Goal: Answer question/provide support: Share knowledge or assist other users

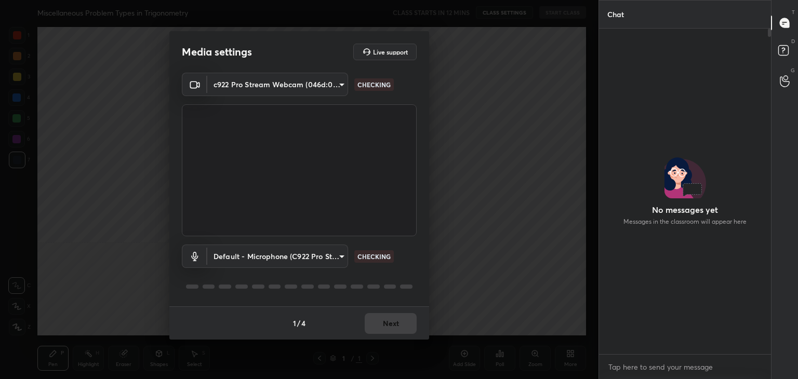
scroll to position [322, 169]
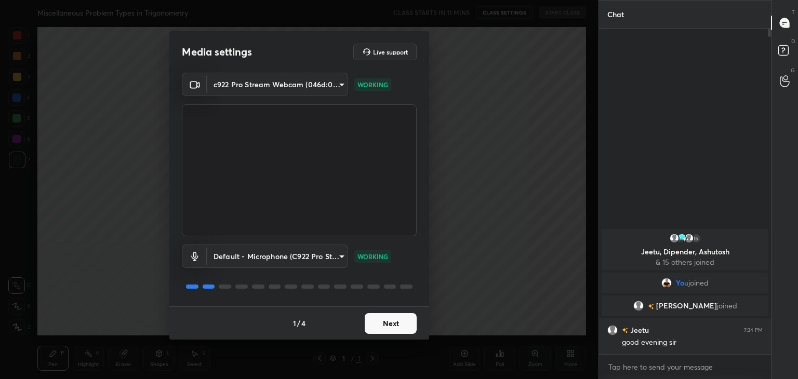
click at [569, 54] on div "Media settings Live support c922 Pro Stream Webcam (046d:085c) 18602cacafca20d4…" at bounding box center [299, 189] width 598 height 379
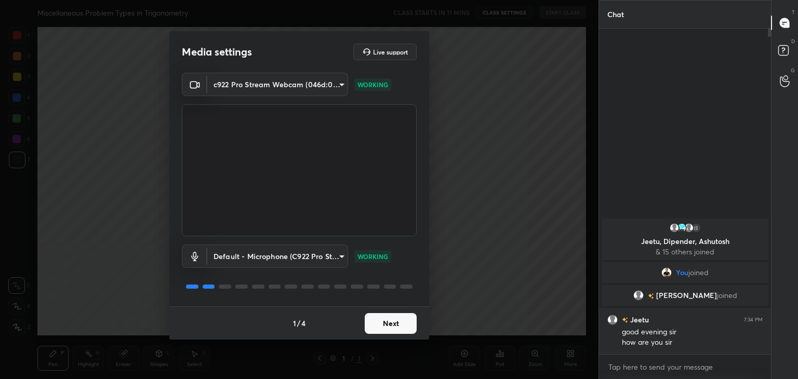
click at [382, 322] on button "Next" at bounding box center [390, 323] width 52 height 21
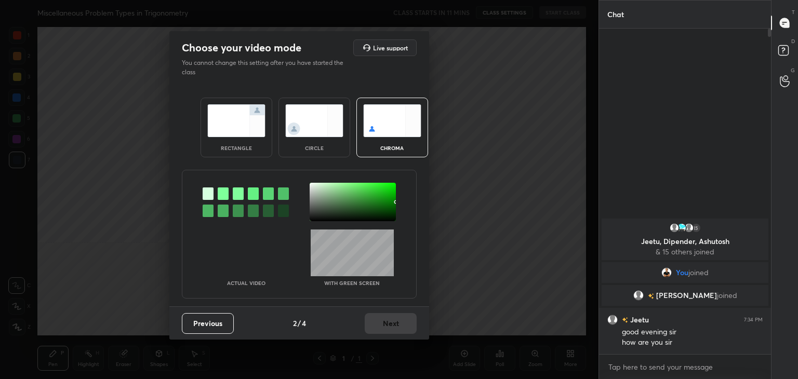
drag, startPoint x: 330, startPoint y: 204, endPoint x: 336, endPoint y: 215, distance: 12.6
click at [331, 205] on div at bounding box center [352, 202] width 86 height 38
click at [413, 323] on button "Next" at bounding box center [390, 323] width 52 height 21
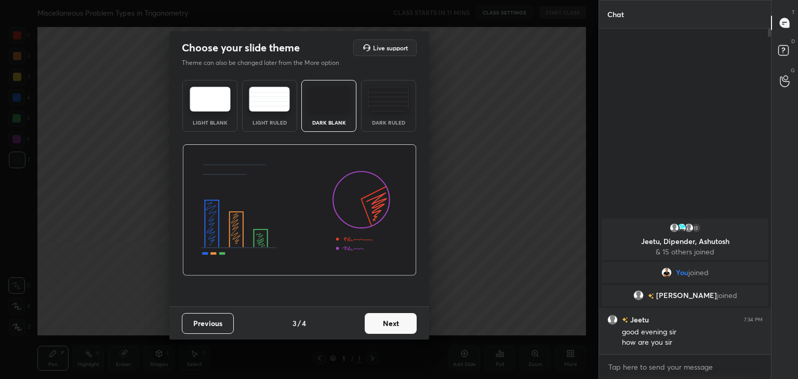
click at [386, 128] on div "Dark Ruled" at bounding box center [388, 106] width 55 height 52
click at [394, 318] on button "Next" at bounding box center [390, 323] width 52 height 21
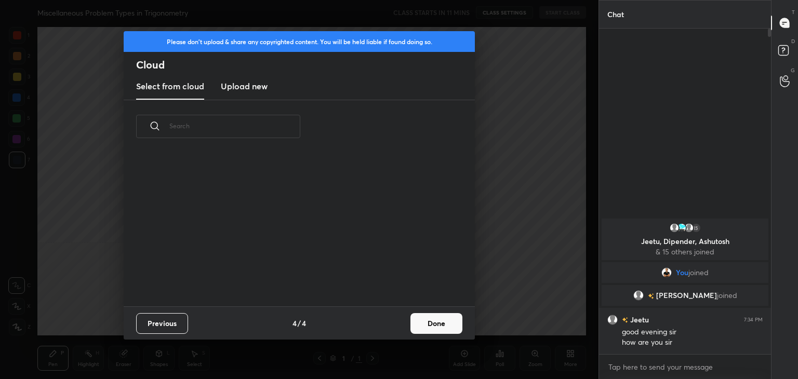
click at [430, 321] on button "Done" at bounding box center [436, 323] width 52 height 21
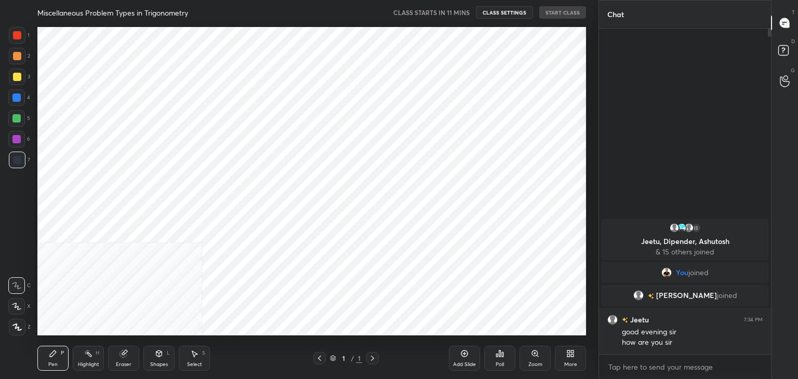
scroll to position [0, 0]
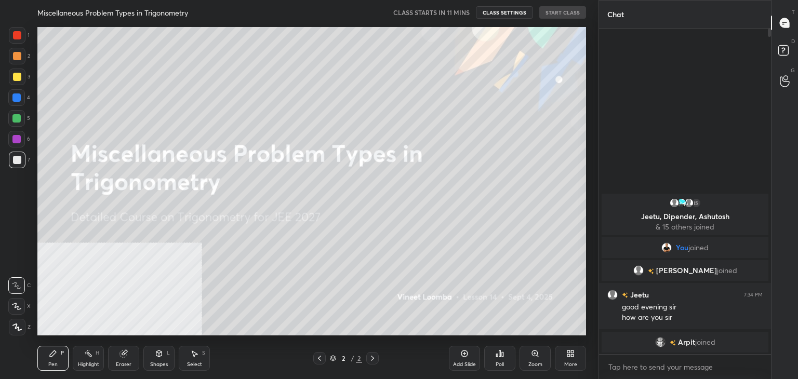
click at [572, 356] on icon at bounding box center [570, 353] width 8 height 8
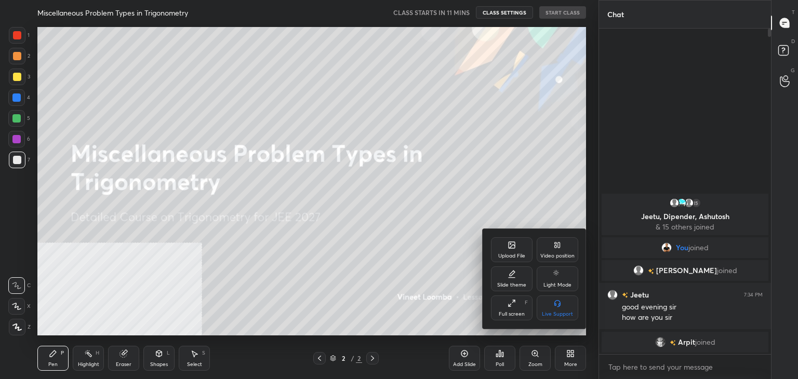
click at [553, 250] on div "Video position" at bounding box center [557, 249] width 42 height 25
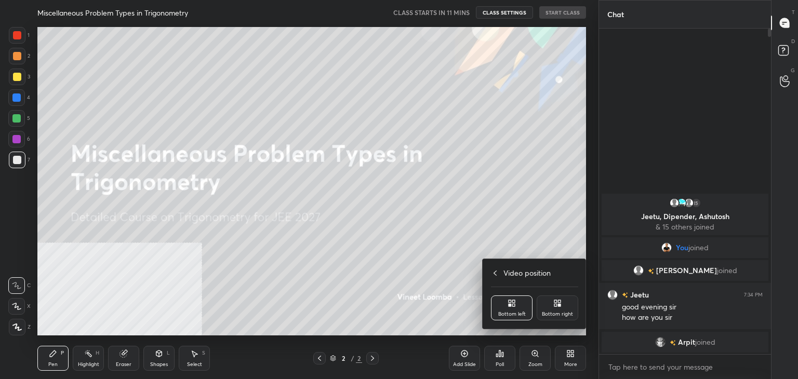
click at [566, 312] on div "Bottom right" at bounding box center [557, 314] width 31 height 5
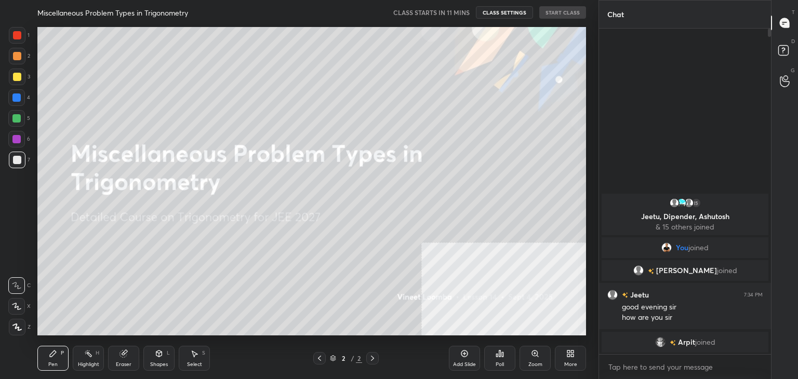
click at [579, 356] on div "More" at bounding box center [570, 358] width 31 height 25
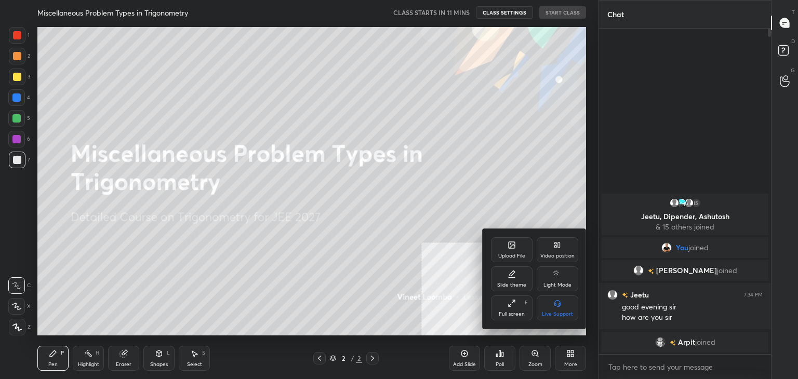
click at [516, 246] on div "Upload File" at bounding box center [512, 249] width 42 height 25
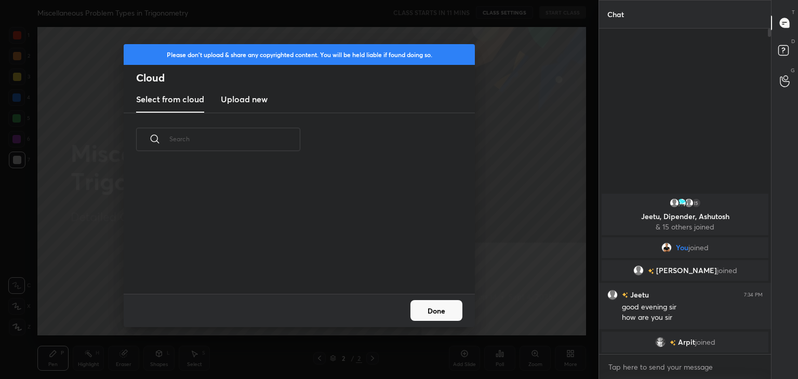
scroll to position [3, 5]
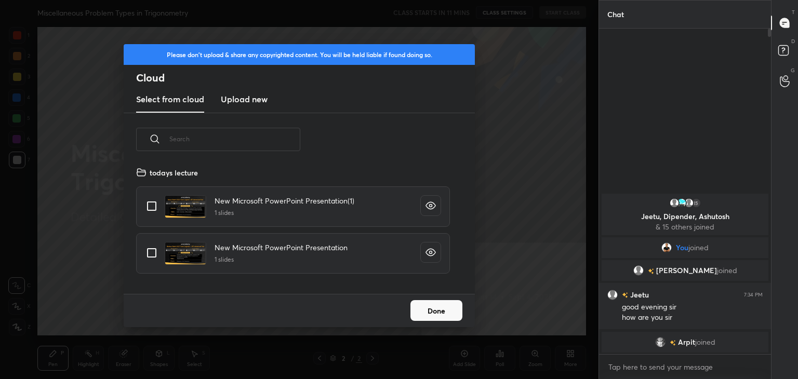
drag, startPoint x: 248, startPoint y: 96, endPoint x: 250, endPoint y: 110, distance: 13.7
click at [248, 98] on h3 "Upload new" at bounding box center [244, 99] width 47 height 12
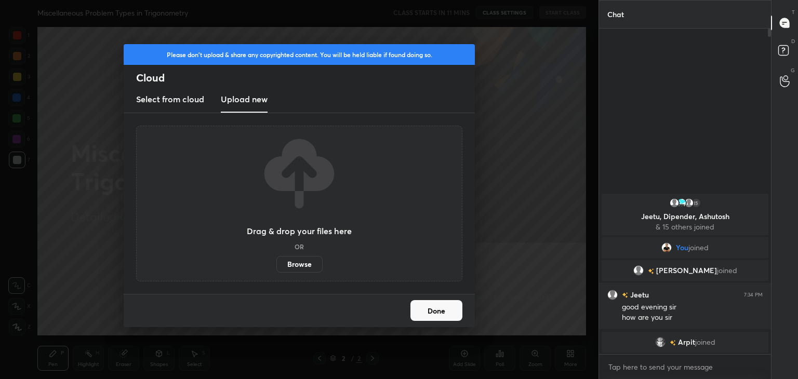
click at [305, 269] on label "Browse" at bounding box center [299, 264] width 46 height 17
click at [276, 269] on input "Browse" at bounding box center [276, 264] width 0 height 17
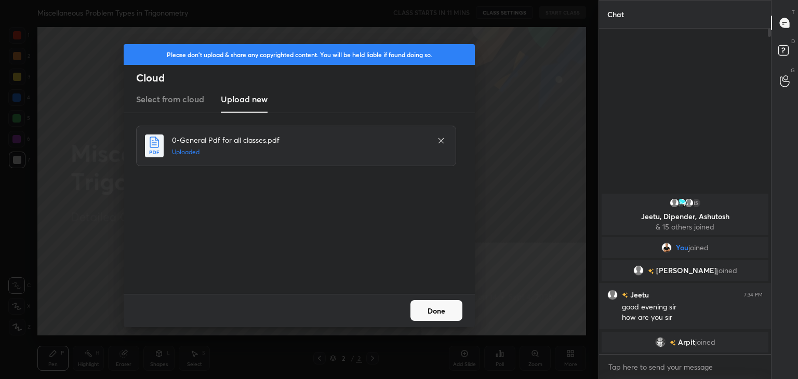
click at [435, 306] on button "Done" at bounding box center [436, 310] width 52 height 21
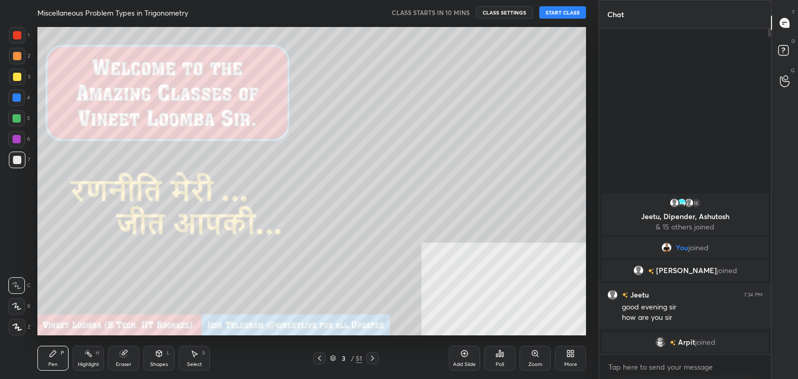
click at [555, 12] on button "START CLASS" at bounding box center [562, 12] width 47 height 12
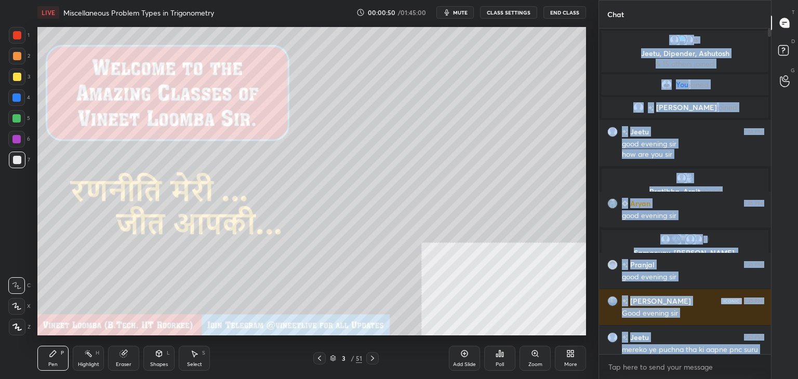
scroll to position [35, 0]
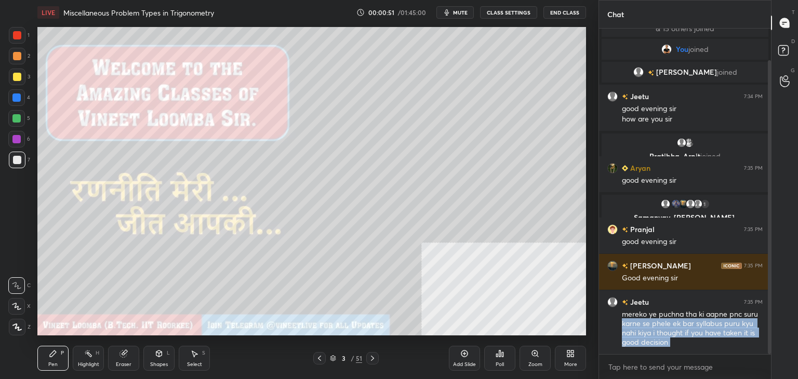
drag, startPoint x: 758, startPoint y: 347, endPoint x: 756, endPoint y: 356, distance: 9.1
click at [756, 356] on div "15 Jeetu, Dipender, Ashutosh & 15 others joined You joined [PERSON_NAME] joined…" at bounding box center [685, 204] width 172 height 350
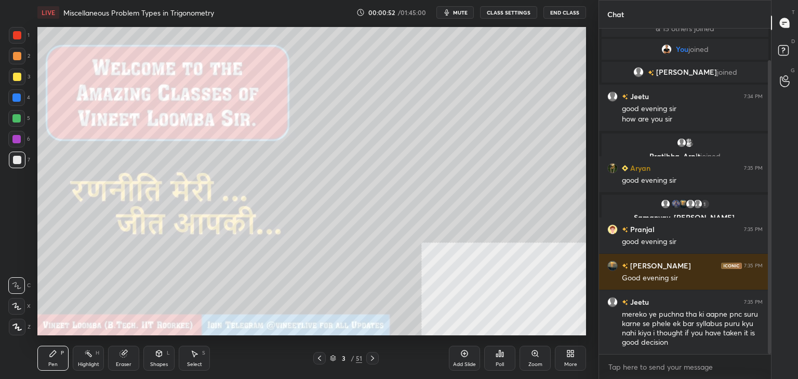
click at [646, 376] on div "x" at bounding box center [685, 367] width 172 height 24
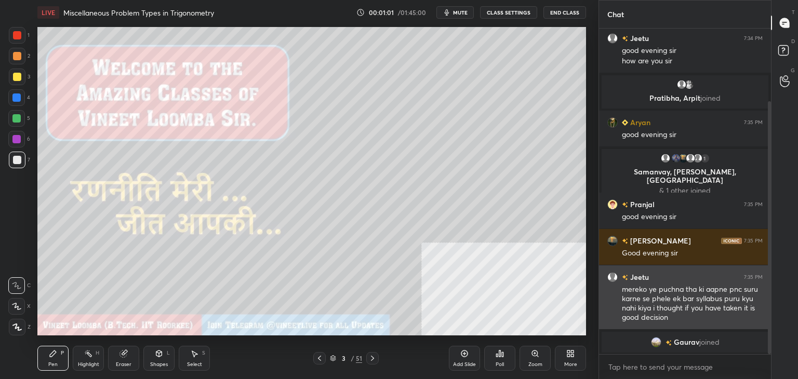
click at [659, 300] on div "mereko ye puchna tha ki aapne pnc suru karne se phele ek bar syllabus puru kyu …" at bounding box center [692, 304] width 141 height 38
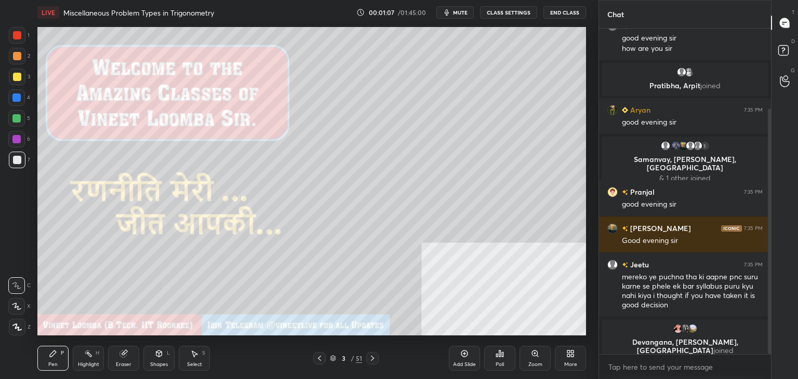
click at [130, 356] on div "Eraser" at bounding box center [123, 358] width 31 height 25
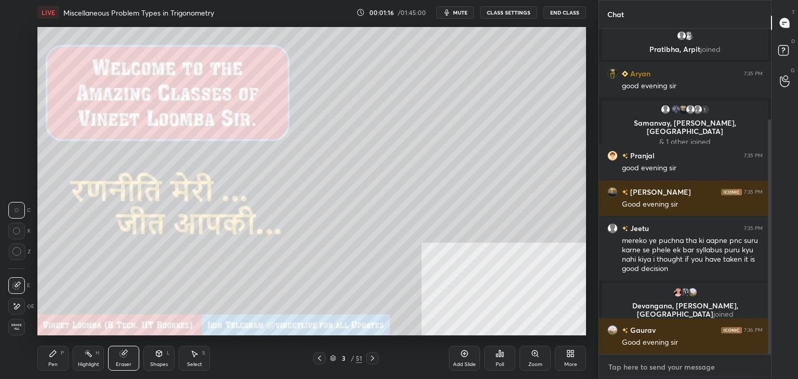
type textarea "x"
click at [650, 369] on textarea at bounding box center [684, 367] width 155 height 17
paste textarea "My Unacademy Official Telegram: [URL][DOMAIN_NAME] Use Code VINEETLIVE to renew…"
type textarea "My Unacademy Official Telegram: [URL][DOMAIN_NAME] Use Code VINEETLIVE to renew…"
type textarea "x"
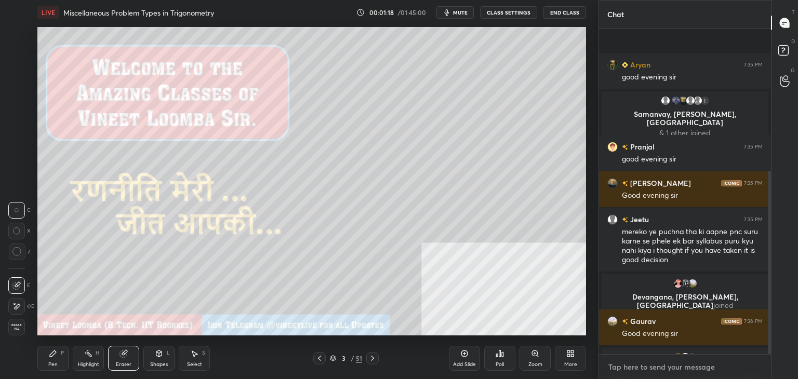
scroll to position [253, 0]
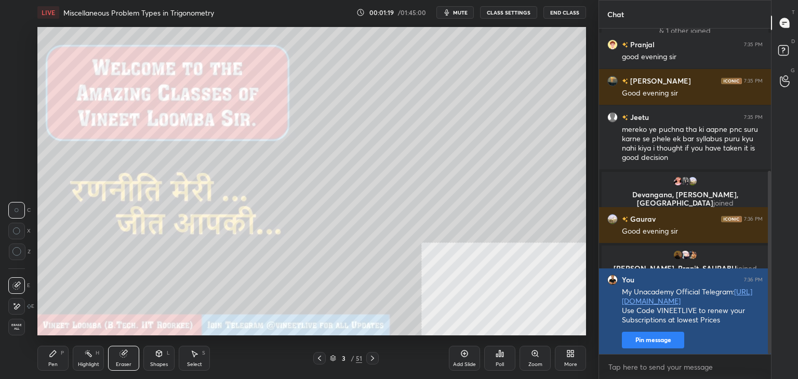
click at [653, 345] on button "Pin message" at bounding box center [653, 340] width 62 height 17
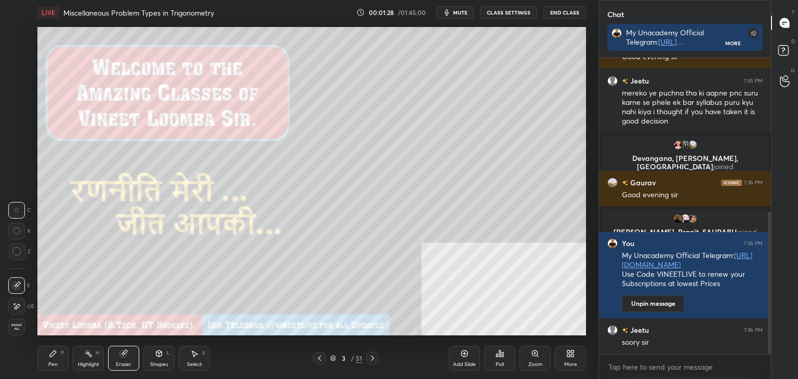
scroll to position [356, 0]
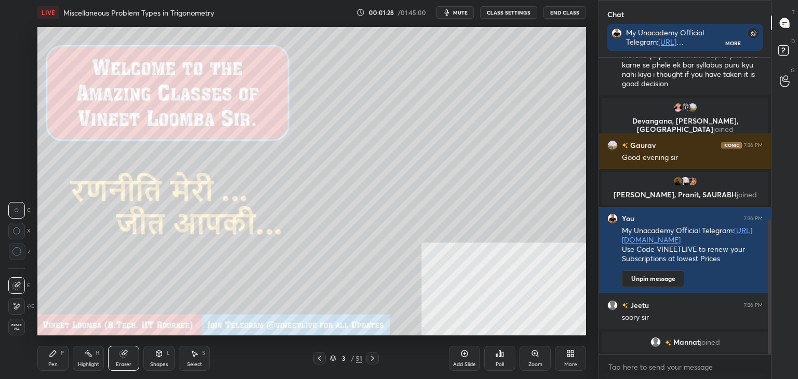
drag, startPoint x: 17, startPoint y: 305, endPoint x: 29, endPoint y: 321, distance: 19.7
click at [17, 305] on icon at bounding box center [18, 306] width 6 height 5
click at [46, 352] on div "Pen P" at bounding box center [52, 358] width 31 height 25
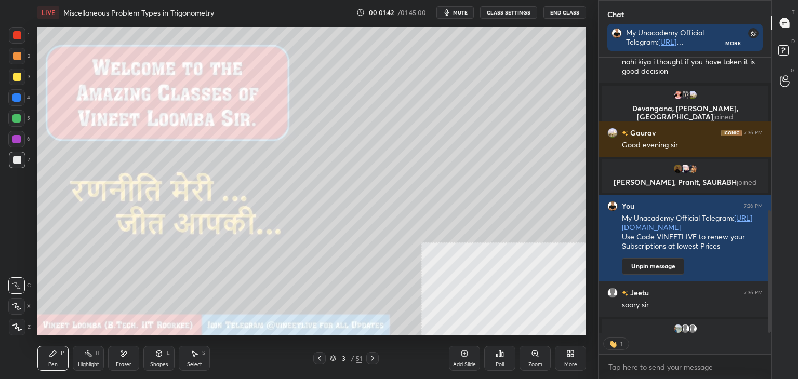
scroll to position [4, 3]
click at [17, 329] on icon at bounding box center [16, 326] width 9 height 7
click at [503, 9] on button "CLASS SETTINGS" at bounding box center [508, 12] width 57 height 12
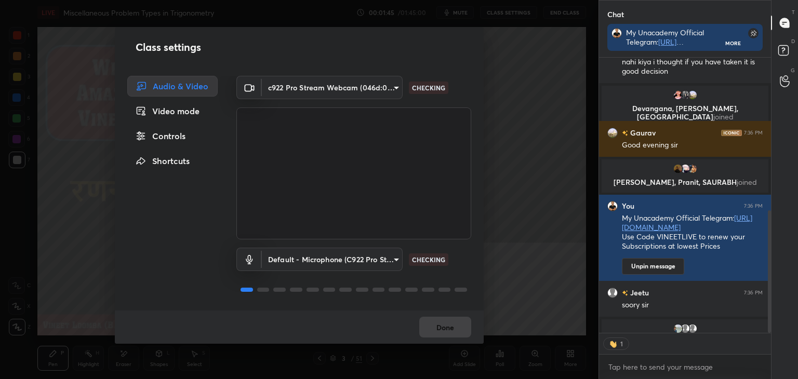
drag, startPoint x: 167, startPoint y: 133, endPoint x: 166, endPoint y: 143, distance: 10.0
click at [166, 134] on div "Controls" at bounding box center [172, 136] width 90 height 21
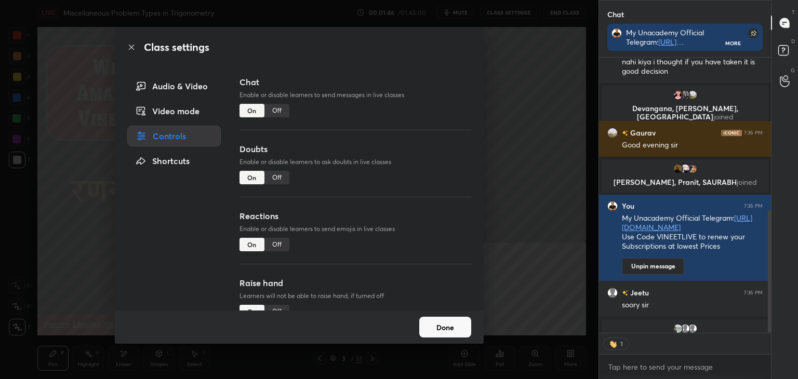
click at [271, 246] on div "Off" at bounding box center [276, 244] width 25 height 13
click at [273, 306] on div "Off" at bounding box center [276, 311] width 25 height 13
click at [447, 332] on button "Done" at bounding box center [445, 327] width 52 height 21
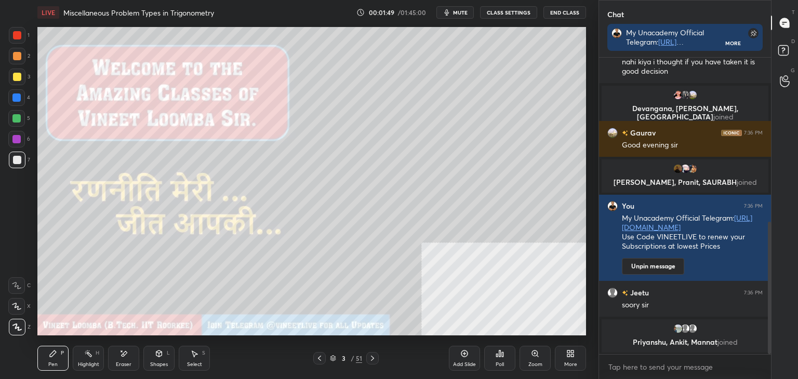
scroll to position [413, 0]
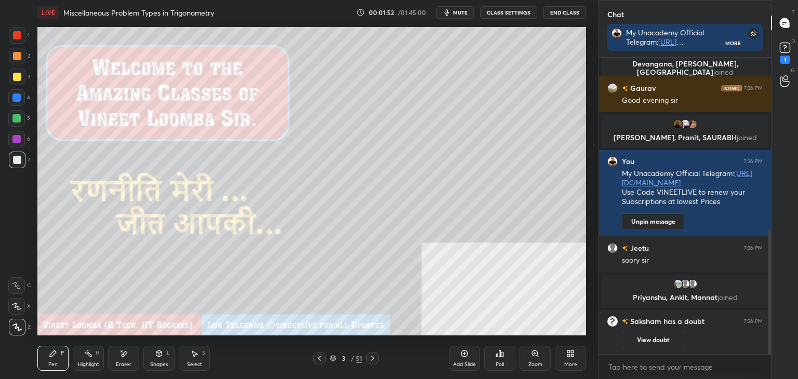
click at [343, 355] on div "3" at bounding box center [343, 358] width 10 height 6
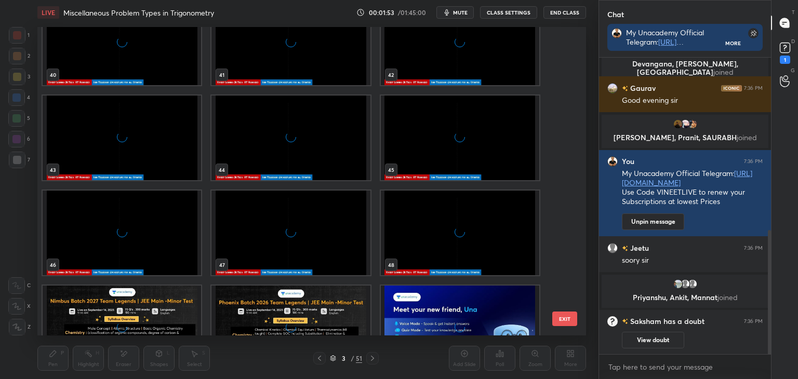
scroll to position [1306, 0]
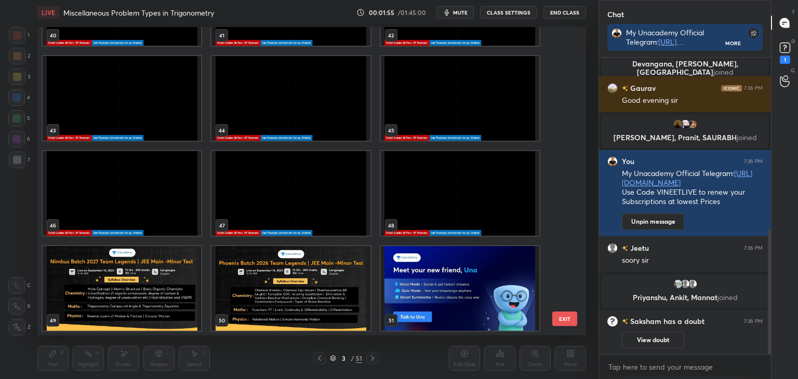
click at [432, 275] on img "grid" at bounding box center [460, 288] width 158 height 85
click at [432, 276] on img "grid" at bounding box center [460, 288] width 158 height 85
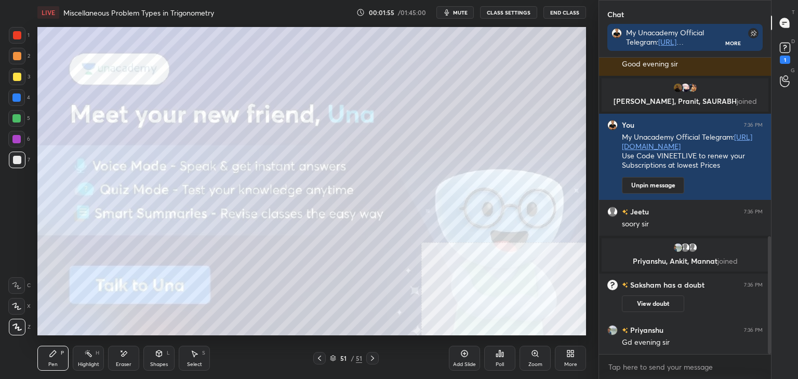
click at [431, 277] on img "grid" at bounding box center [460, 288] width 158 height 85
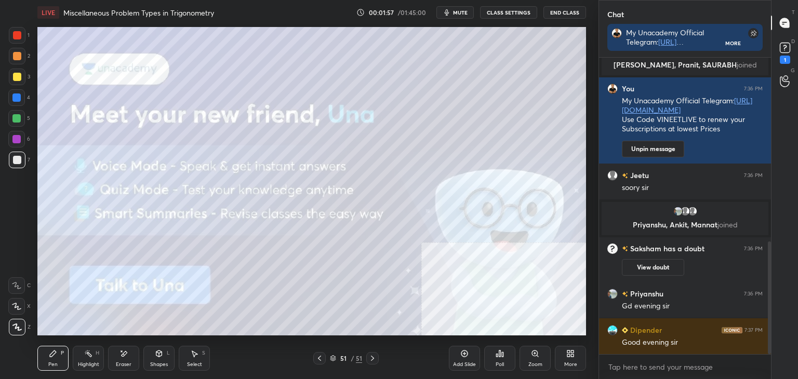
click at [13, 78] on div at bounding box center [17, 77] width 8 height 8
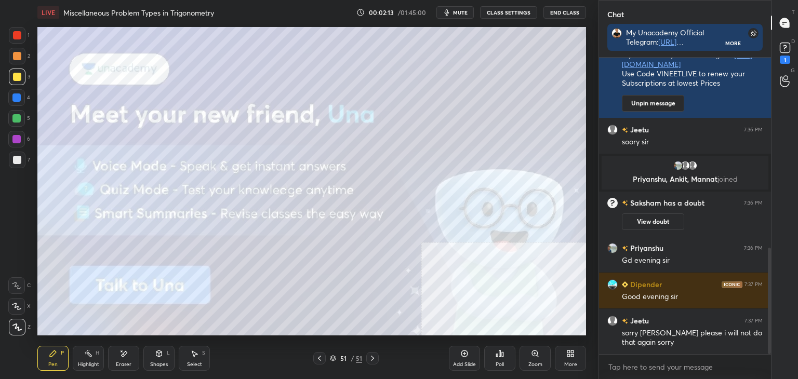
click at [318, 357] on icon at bounding box center [319, 358] width 8 height 8
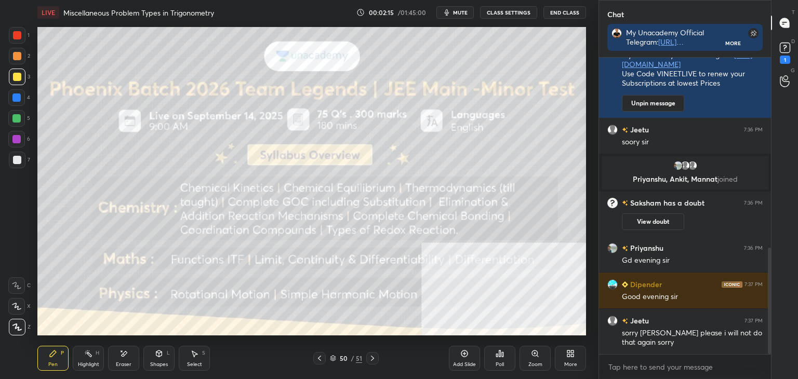
click at [319, 357] on icon at bounding box center [319, 358] width 3 height 5
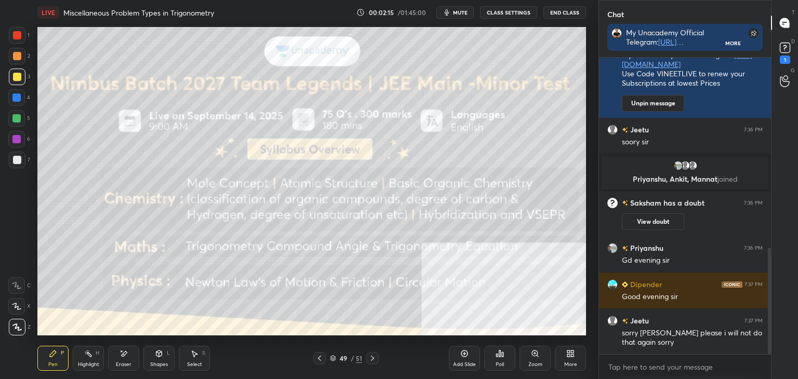
scroll to position [557, 0]
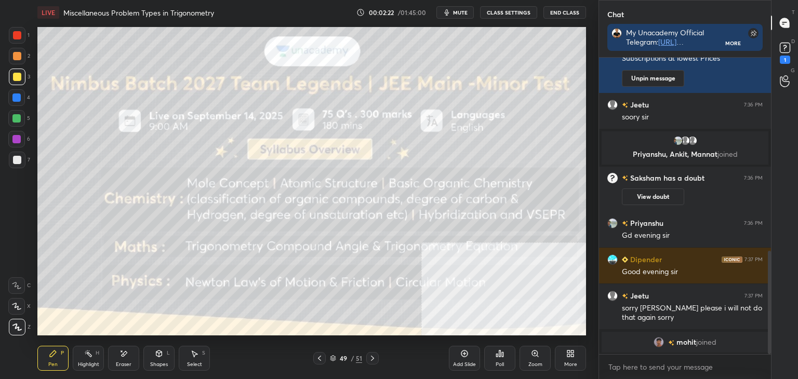
click at [340, 358] on div "49" at bounding box center [343, 358] width 10 height 6
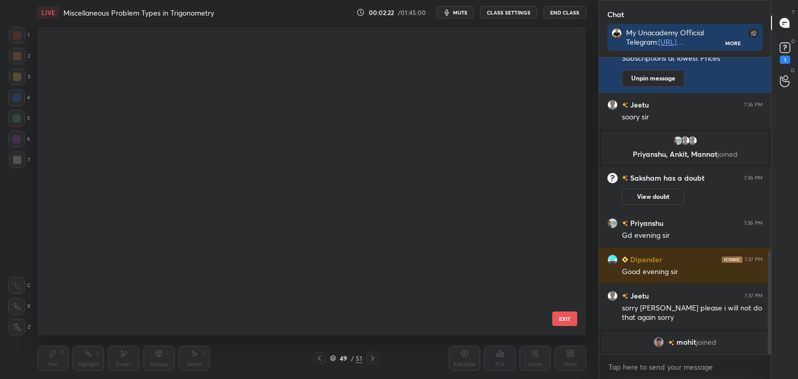
scroll to position [305, 543]
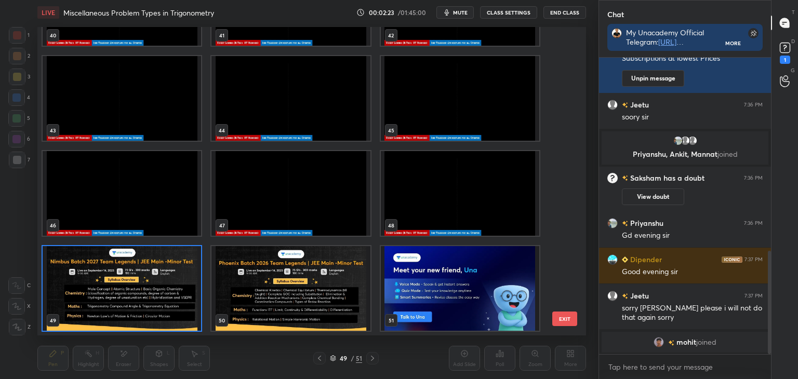
drag, startPoint x: 562, startPoint y: 271, endPoint x: 563, endPoint y: 132, distance: 138.6
click at [565, 133] on div "37 38 39 40 41 42 43 44 45 46 47 48 49 50 51" at bounding box center [302, 181] width 530 height 308
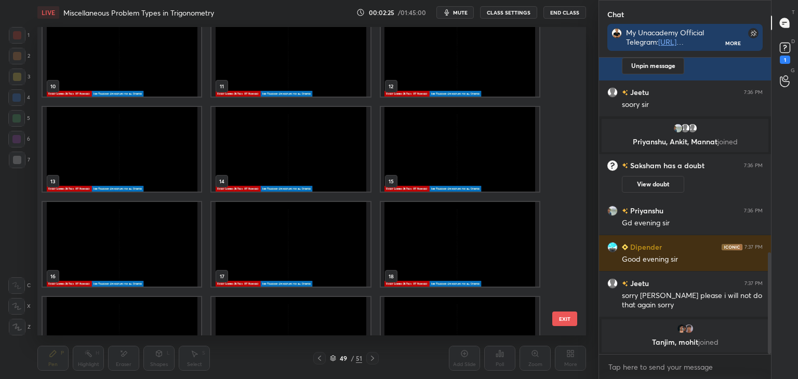
scroll to position [0, 0]
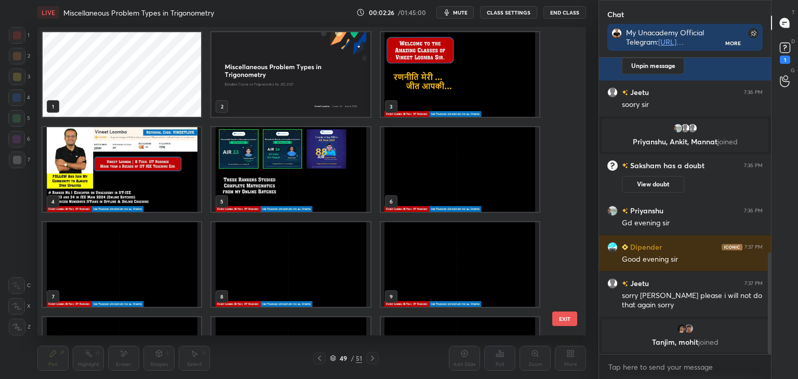
click at [430, 77] on img "grid" at bounding box center [460, 74] width 158 height 85
click at [430, 78] on img "grid" at bounding box center [460, 74] width 158 height 85
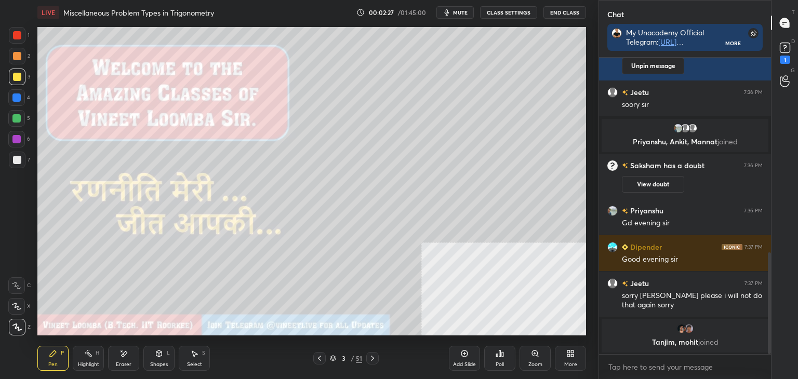
drag, startPoint x: 339, startPoint y: 358, endPoint x: 345, endPoint y: 352, distance: 8.5
click at [339, 358] on div "3" at bounding box center [343, 358] width 10 height 6
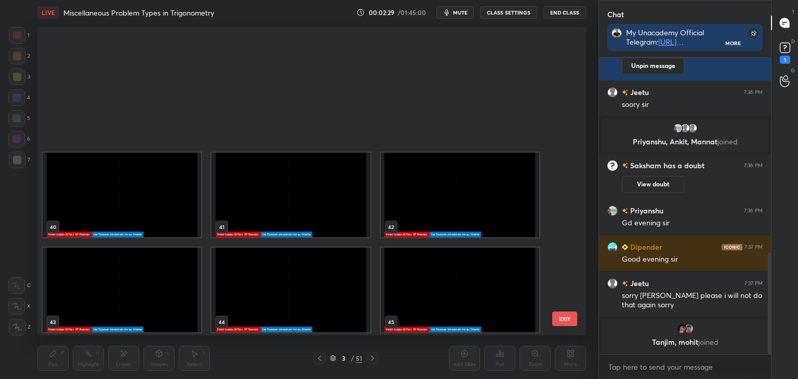
scroll to position [1306, 0]
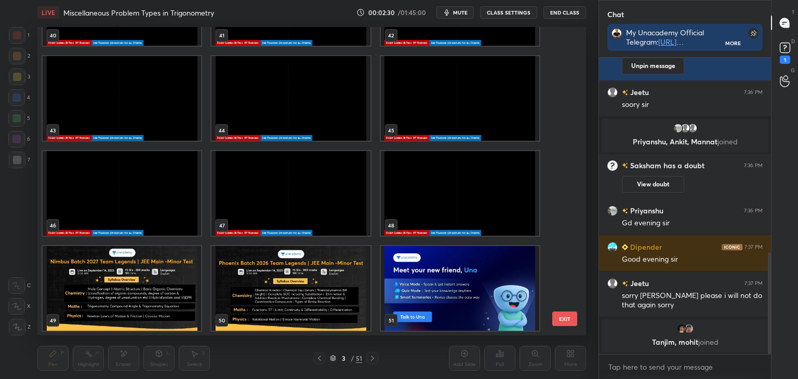
click at [300, 169] on img "grid" at bounding box center [290, 193] width 158 height 85
click at [299, 169] on img "grid" at bounding box center [290, 193] width 158 height 85
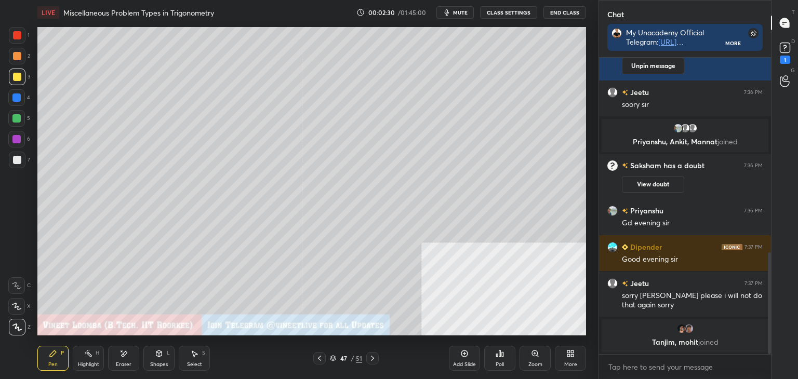
click at [300, 169] on img "grid" at bounding box center [290, 193] width 158 height 85
click at [782, 50] on rect at bounding box center [784, 48] width 10 height 10
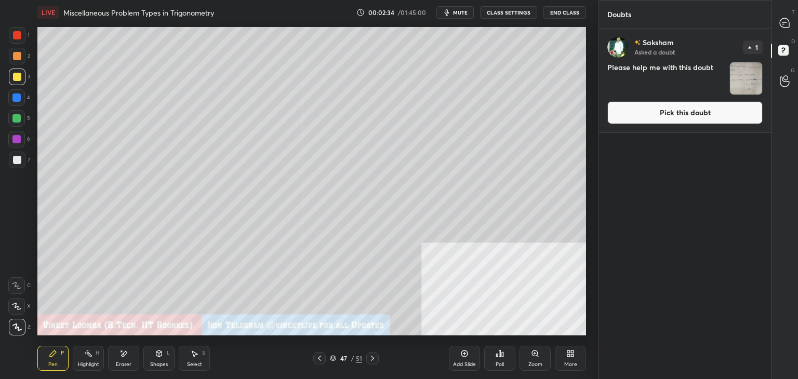
click at [641, 115] on button "Pick this doubt" at bounding box center [684, 112] width 155 height 23
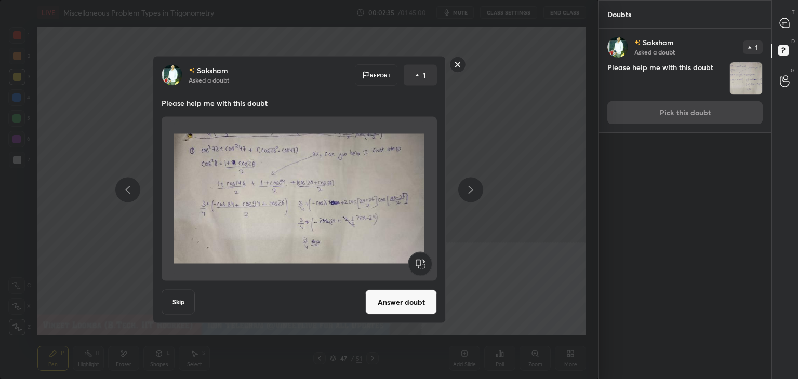
click at [414, 314] on div "[PERSON_NAME] Asked a doubt Report 1 Please help me with this doubt Skip Answer…" at bounding box center [299, 189] width 293 height 267
click at [415, 302] on button "Answer doubt" at bounding box center [401, 302] width 72 height 25
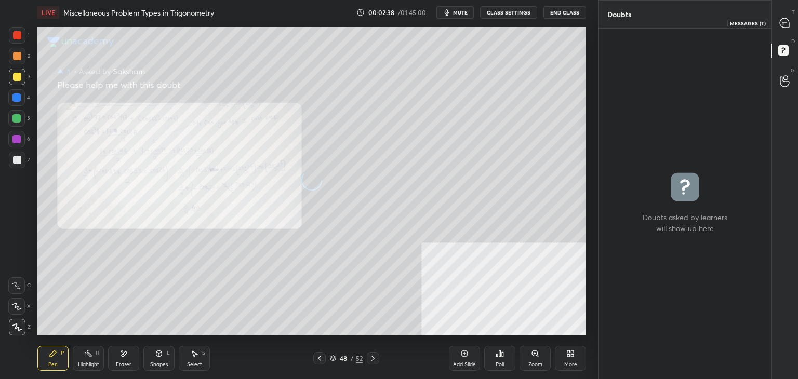
click at [784, 23] on icon at bounding box center [783, 22] width 9 height 9
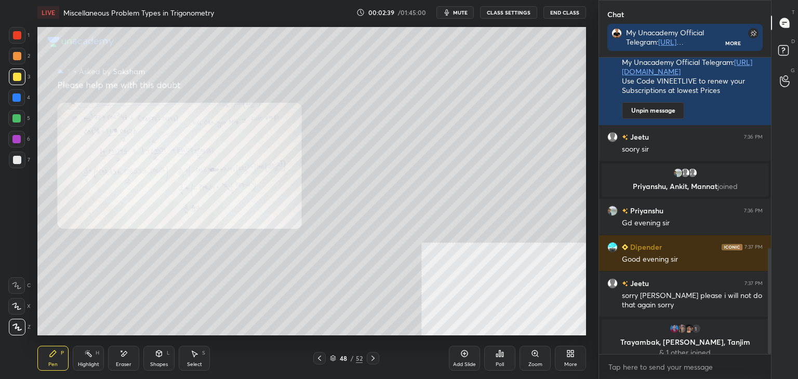
scroll to position [533, 0]
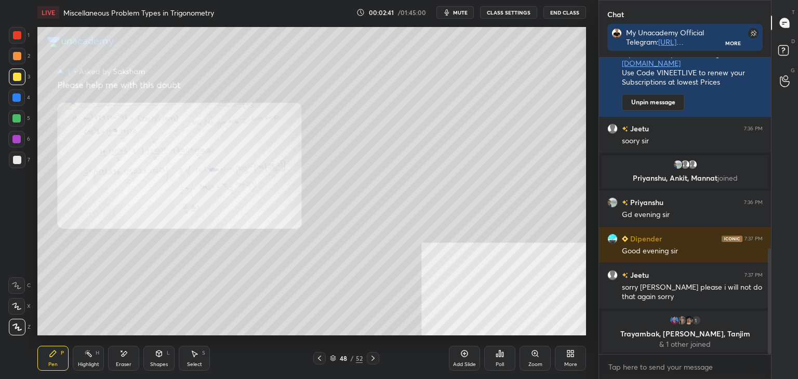
click at [528, 357] on div "Zoom" at bounding box center [534, 358] width 31 height 25
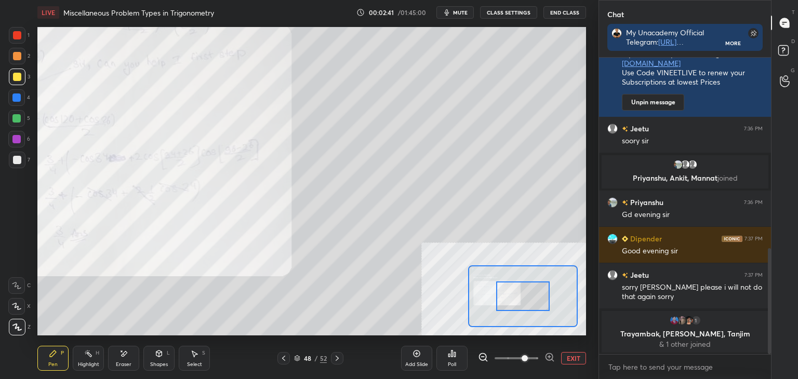
click at [528, 360] on span at bounding box center [524, 358] width 6 height 6
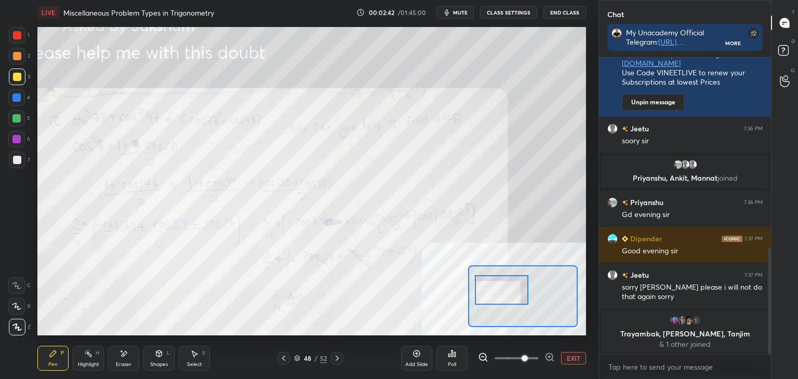
drag, startPoint x: 511, startPoint y: 291, endPoint x: 495, endPoint y: 297, distance: 17.1
click at [498, 288] on div at bounding box center [502, 290] width 54 height 30
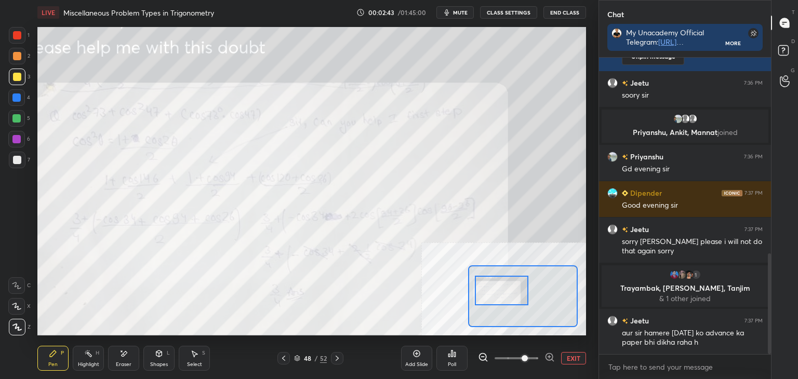
click at [482, 356] on icon at bounding box center [483, 357] width 10 height 10
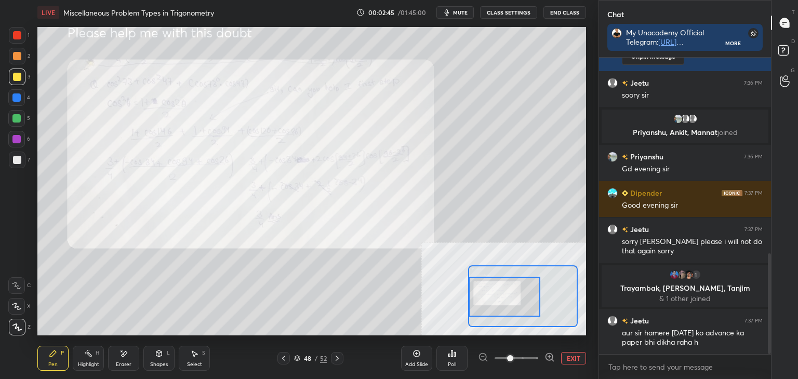
drag, startPoint x: 502, startPoint y: 302, endPoint x: 501, endPoint y: 307, distance: 5.4
click at [501, 307] on div at bounding box center [504, 297] width 72 height 40
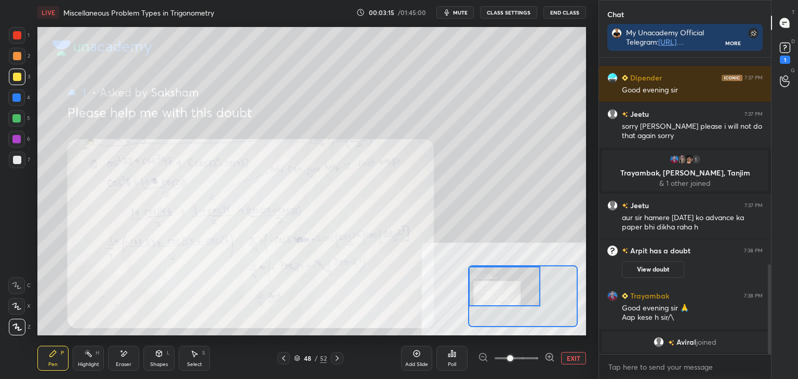
scroll to position [0, 0]
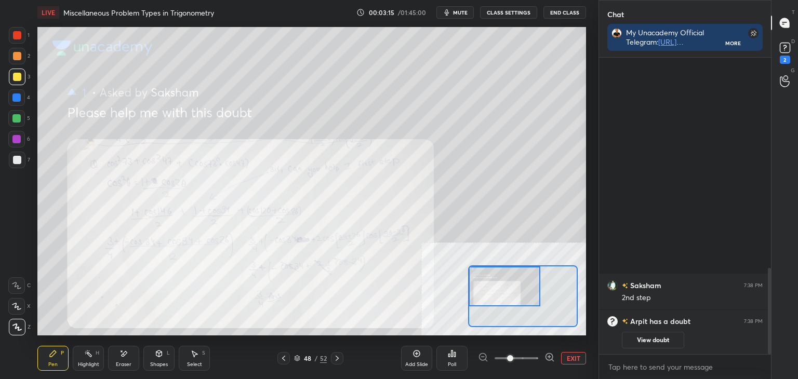
drag, startPoint x: 495, startPoint y: 283, endPoint x: 471, endPoint y: 266, distance: 29.1
click at [494, 278] on div at bounding box center [504, 286] width 72 height 40
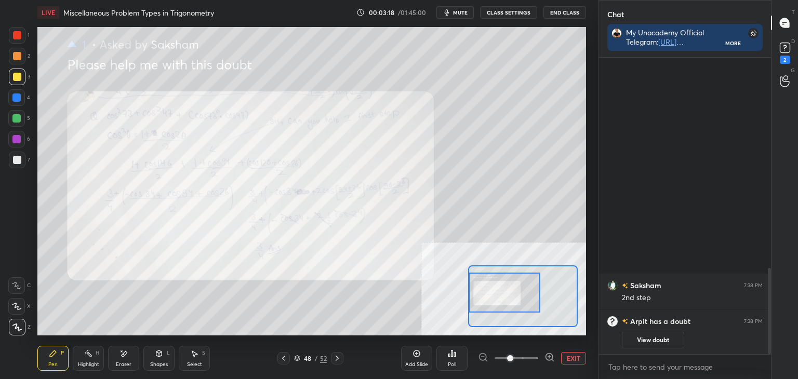
drag, startPoint x: 501, startPoint y: 289, endPoint x: 499, endPoint y: 295, distance: 6.4
click at [499, 295] on div at bounding box center [504, 293] width 72 height 40
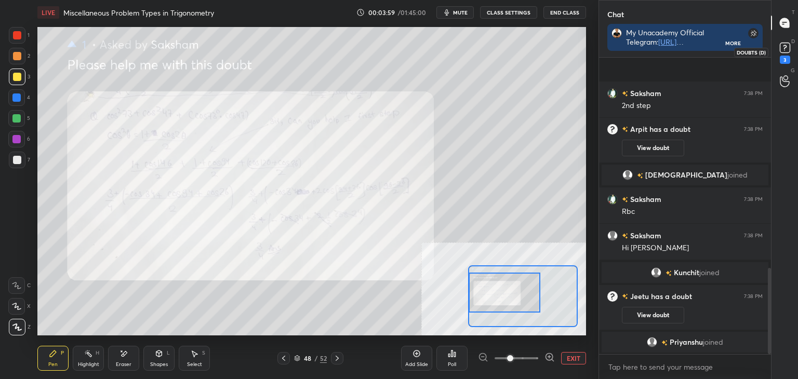
click at [788, 55] on icon at bounding box center [785, 48] width 16 height 16
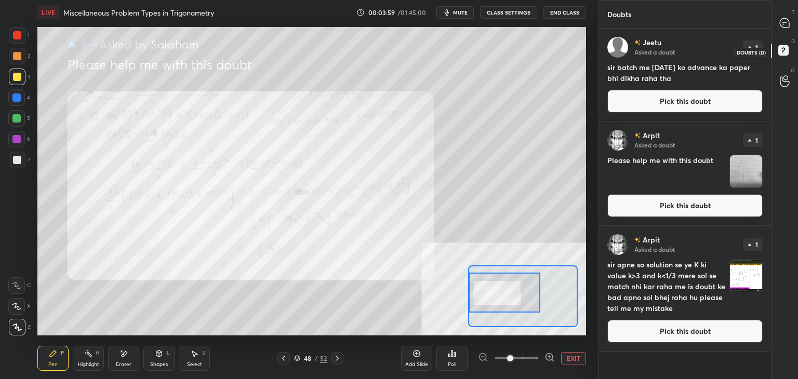
scroll to position [347, 169]
click at [718, 96] on button "Pick this doubt" at bounding box center [684, 101] width 155 height 23
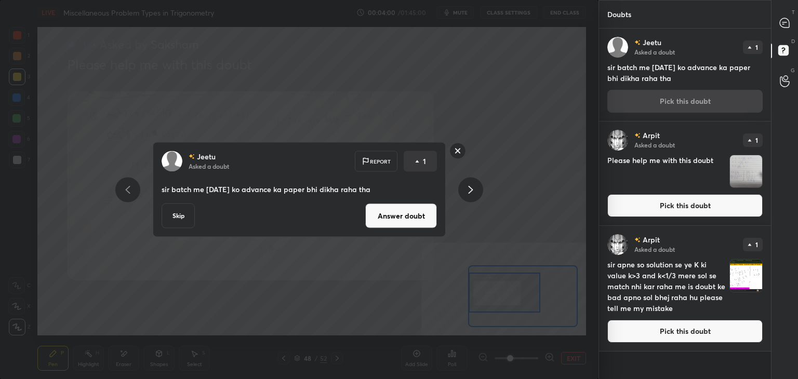
click at [415, 222] on button "Answer doubt" at bounding box center [401, 216] width 72 height 25
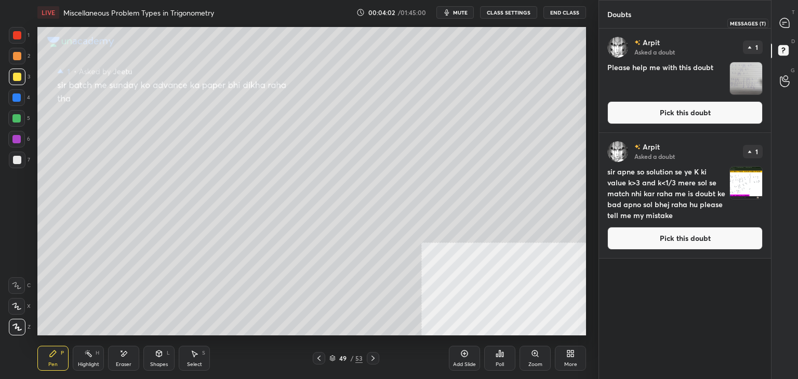
click at [781, 23] on icon at bounding box center [783, 22] width 9 height 9
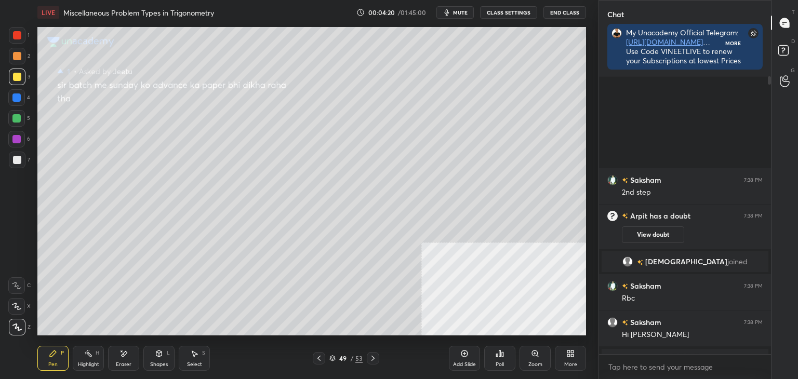
scroll to position [318, 169]
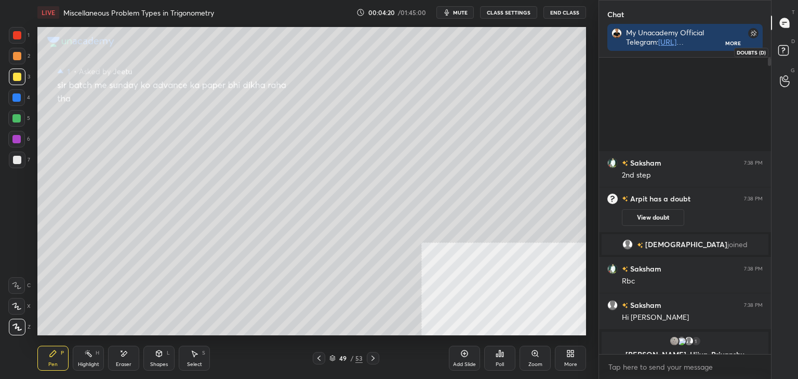
drag, startPoint x: 781, startPoint y: 58, endPoint x: 766, endPoint y: 63, distance: 15.4
click at [781, 57] on icon at bounding box center [784, 52] width 19 height 19
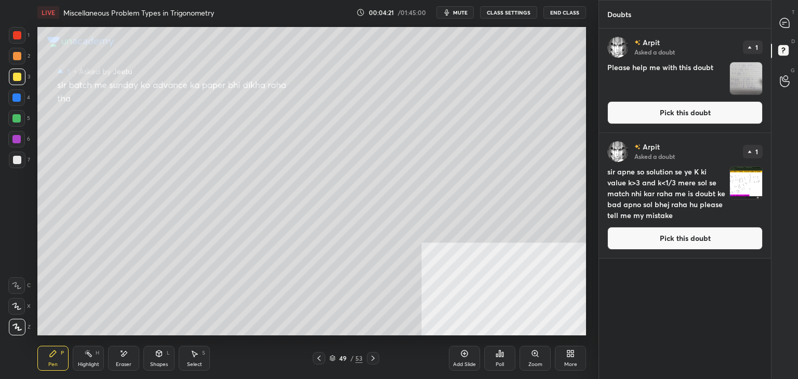
click at [653, 117] on button "Pick this doubt" at bounding box center [684, 112] width 155 height 23
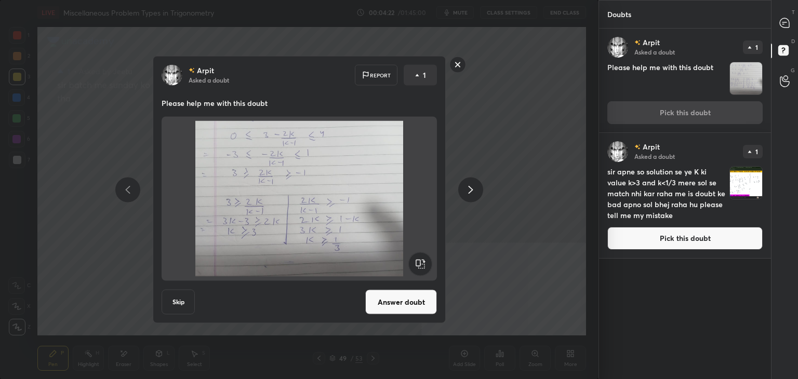
click at [408, 299] on button "Answer doubt" at bounding box center [401, 302] width 72 height 25
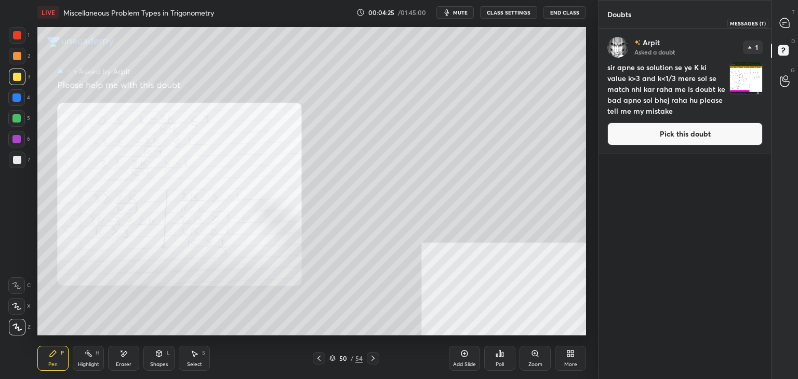
click at [787, 25] on icon at bounding box center [783, 22] width 9 height 9
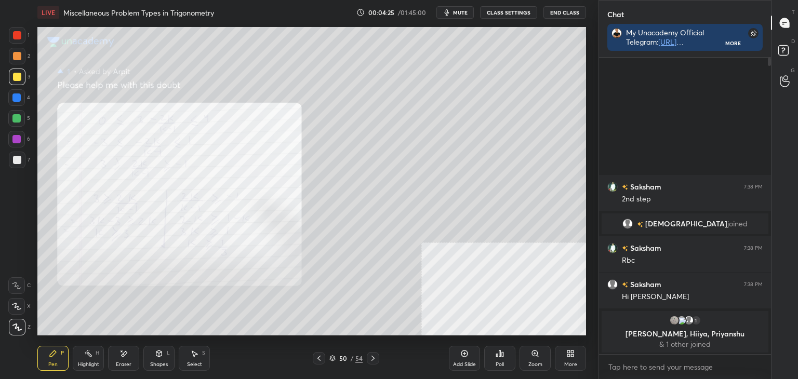
scroll to position [3, 3]
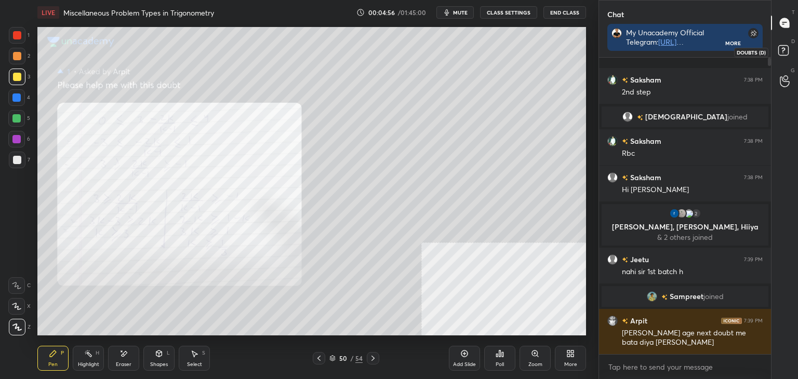
click at [786, 48] on rect at bounding box center [783, 51] width 10 height 10
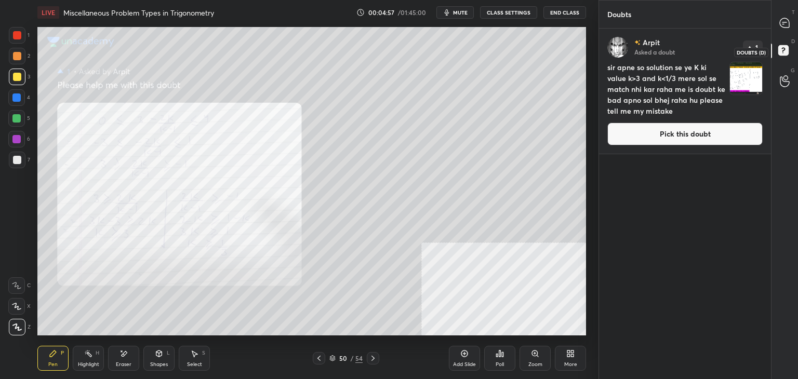
scroll to position [347, 169]
click at [701, 138] on button "Pick this doubt" at bounding box center [684, 134] width 155 height 23
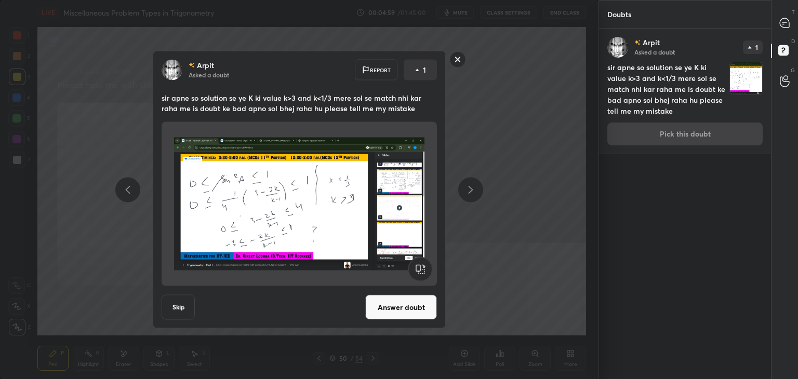
click at [422, 310] on button "Answer doubt" at bounding box center [401, 307] width 72 height 25
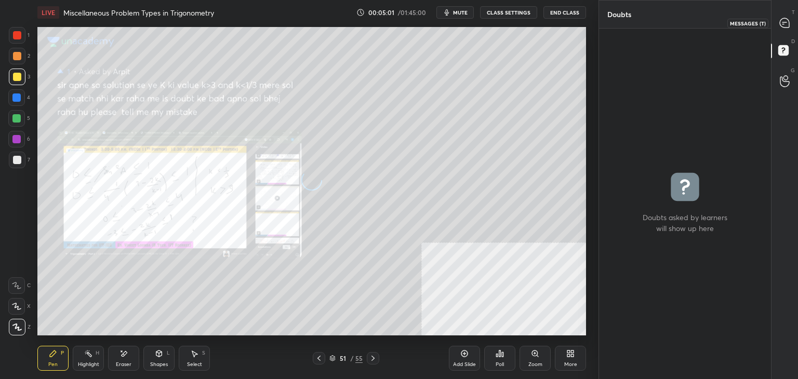
click at [784, 23] on icon at bounding box center [783, 22] width 9 height 9
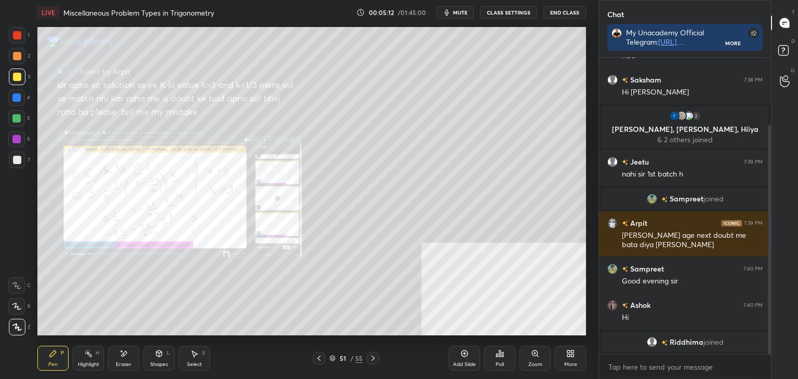
scroll to position [113, 0]
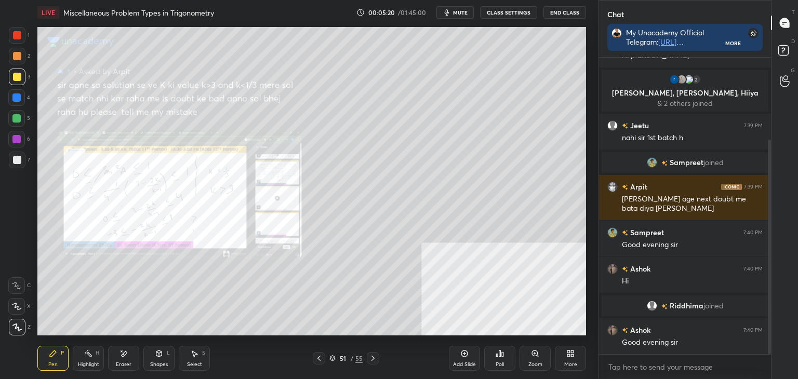
click at [326, 356] on div "51 / 55" at bounding box center [346, 358] width 66 height 12
click at [317, 357] on icon at bounding box center [319, 358] width 8 height 8
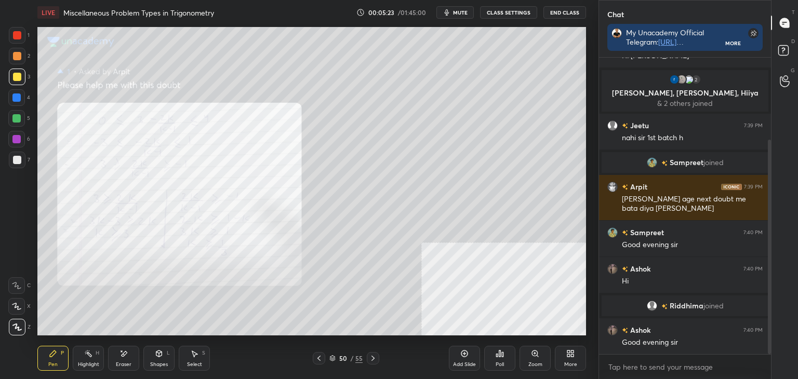
click at [370, 357] on icon at bounding box center [373, 358] width 8 height 8
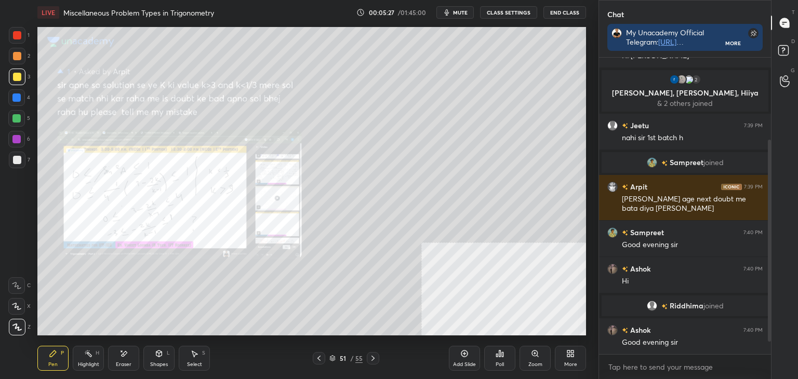
scroll to position [138, 0]
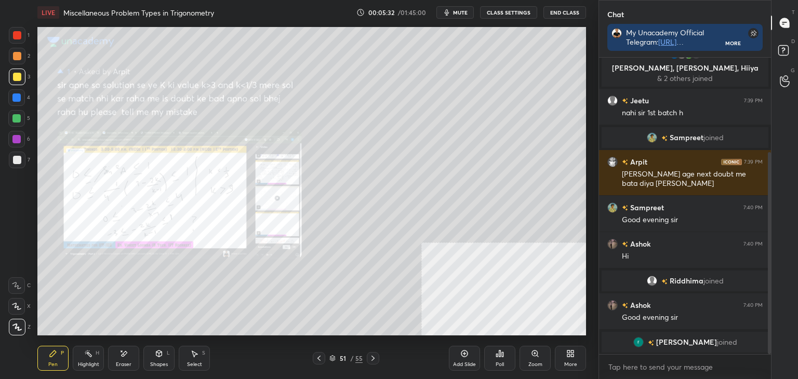
click at [317, 359] on icon at bounding box center [319, 358] width 8 height 8
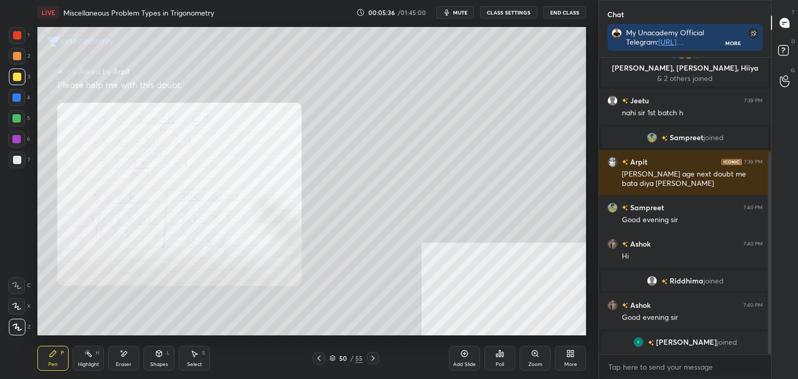
click at [379, 357] on div at bounding box center [373, 358] width 12 height 12
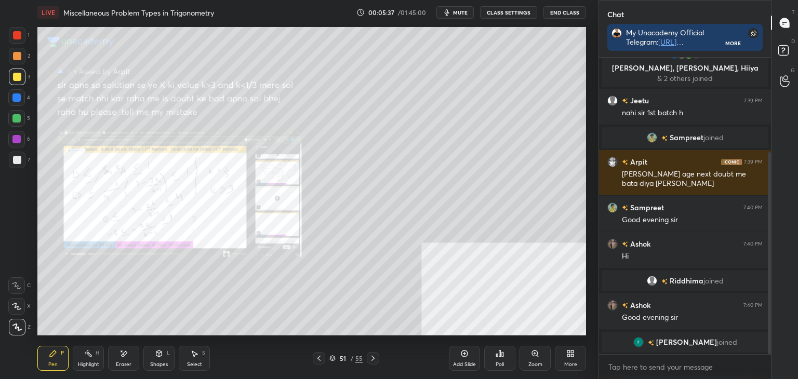
drag, startPoint x: 316, startPoint y: 360, endPoint x: 309, endPoint y: 353, distance: 9.2
click at [316, 360] on icon at bounding box center [319, 358] width 8 height 8
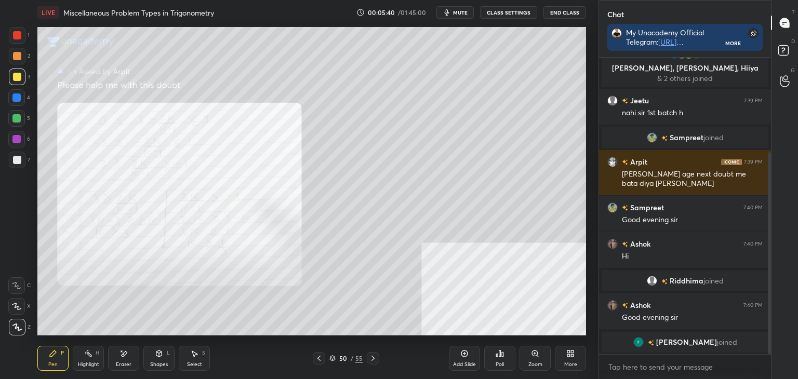
click at [374, 355] on icon at bounding box center [373, 358] width 8 height 8
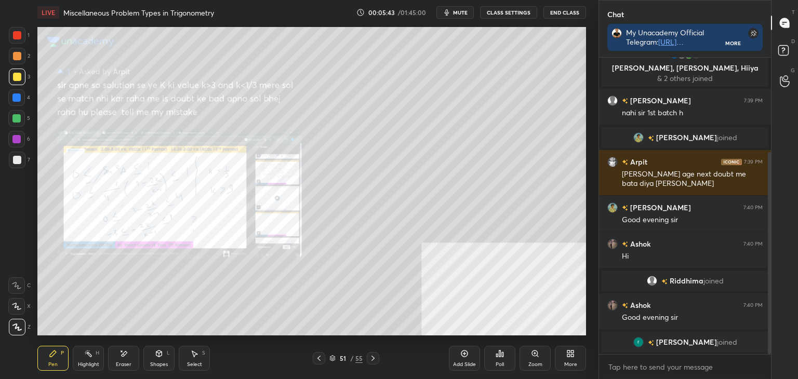
click at [322, 358] on icon at bounding box center [319, 358] width 8 height 8
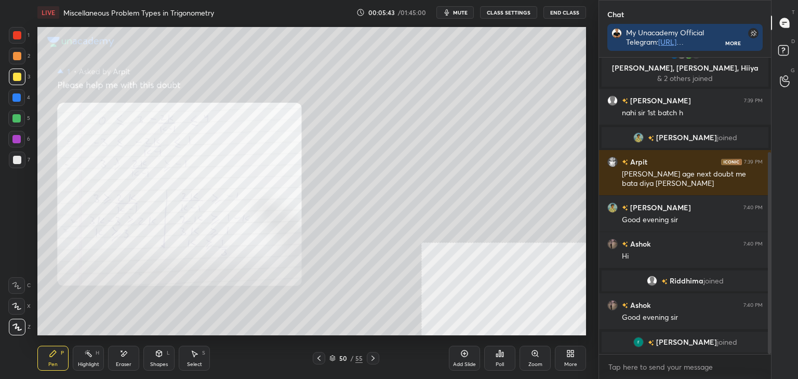
scroll to position [151, 0]
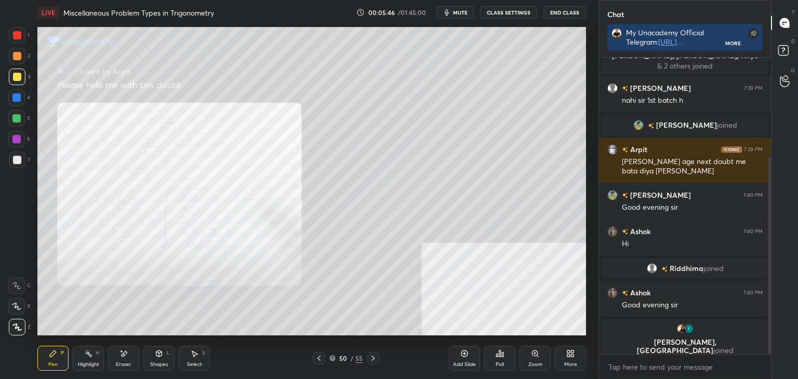
click at [372, 359] on icon at bounding box center [373, 358] width 8 height 8
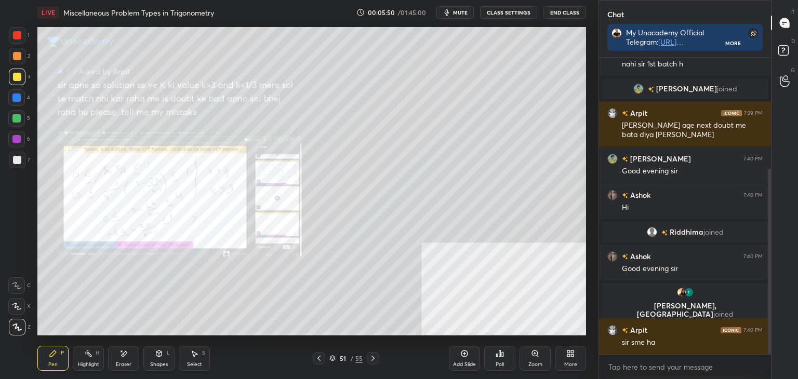
scroll to position [202, 0]
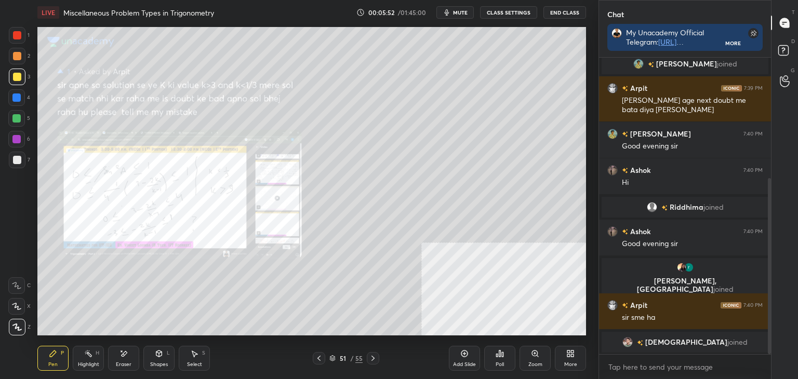
click at [125, 362] on div "Eraser" at bounding box center [124, 364] width 16 height 5
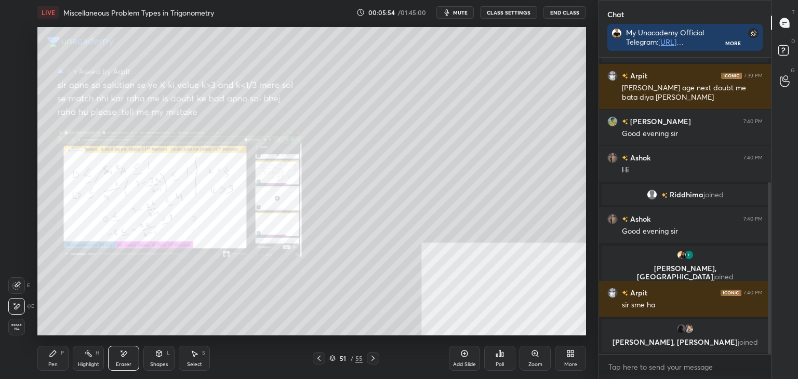
click at [320, 356] on icon at bounding box center [319, 358] width 8 height 8
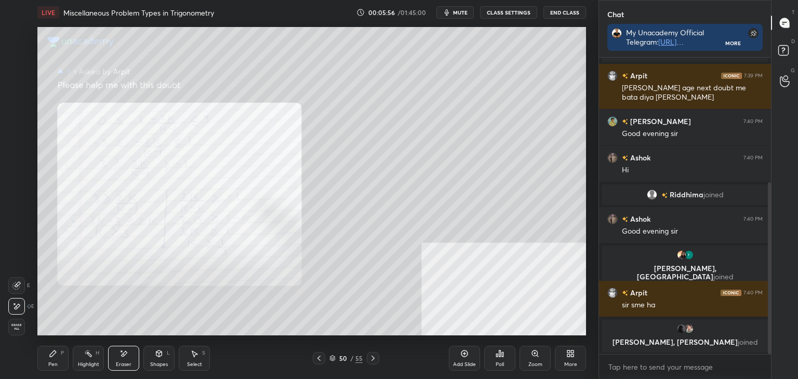
drag, startPoint x: 56, startPoint y: 358, endPoint x: 66, endPoint y: 339, distance: 21.8
click at [56, 357] on div "Pen P" at bounding box center [52, 358] width 31 height 25
click at [368, 357] on div at bounding box center [373, 358] width 12 height 12
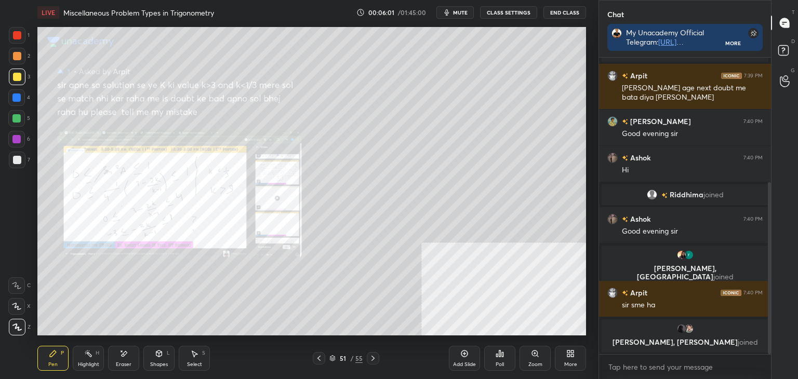
click at [318, 356] on icon at bounding box center [319, 358] width 8 height 8
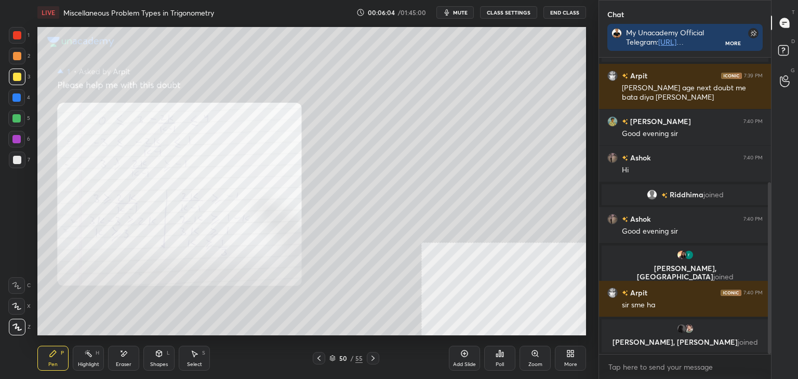
scroll to position [271, 0]
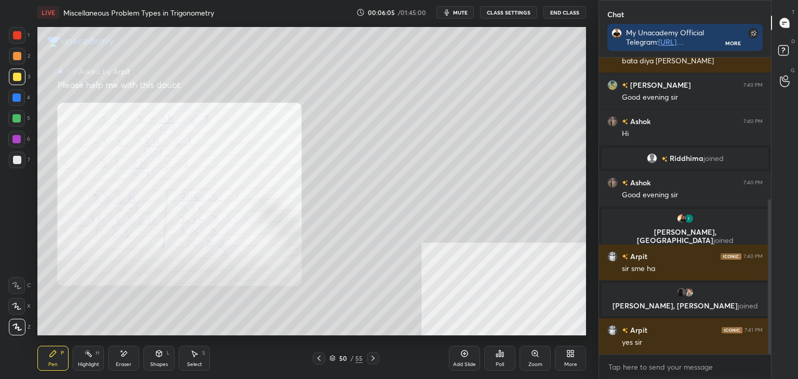
click at [374, 358] on icon at bounding box center [373, 358] width 8 height 8
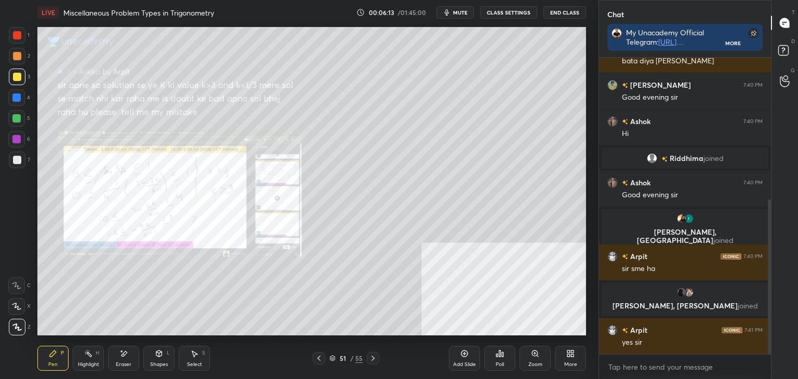
click at [323, 307] on div "LIVE Miscellaneous Problem Types in Trigonometry 00:06:13 / 01:45:00 mute CLASS…" at bounding box center [311, 189] width 557 height 379
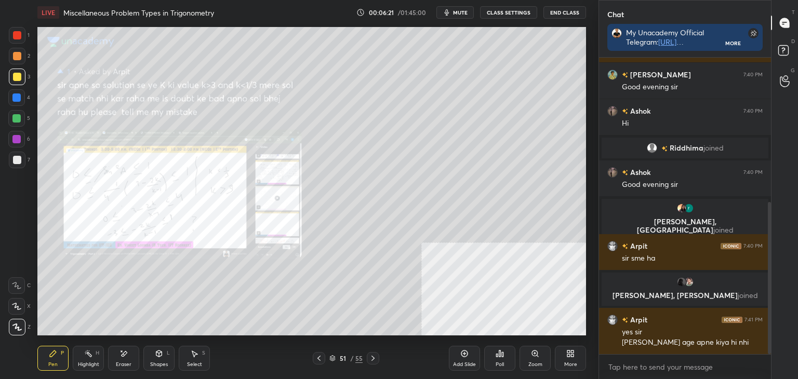
scroll to position [292, 0]
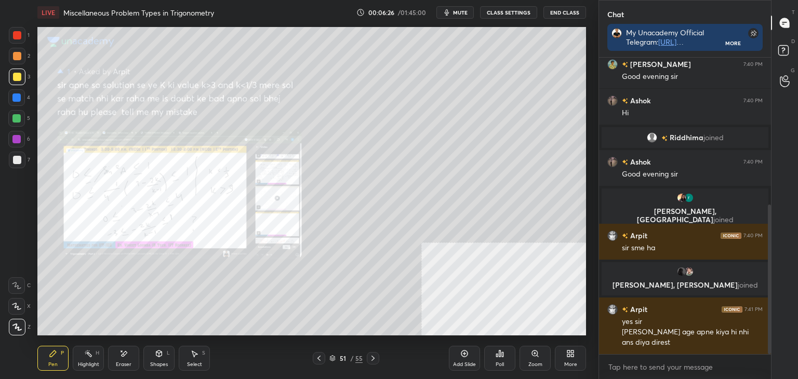
click at [321, 358] on icon at bounding box center [319, 358] width 8 height 8
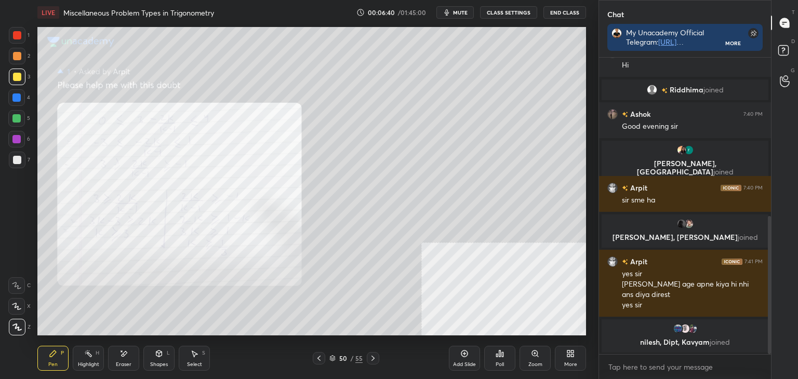
scroll to position [348, 0]
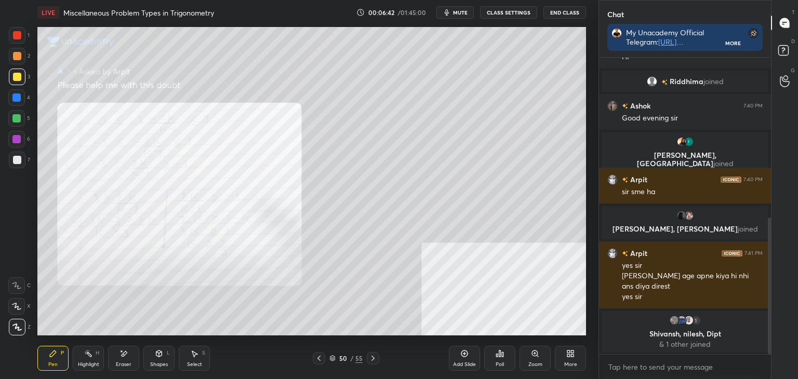
click at [121, 353] on icon at bounding box center [123, 353] width 8 height 9
click at [83, 362] on div "Highlight" at bounding box center [88, 364] width 21 height 5
click at [62, 358] on div "Pen P" at bounding box center [52, 358] width 31 height 25
drag, startPoint x: 124, startPoint y: 355, endPoint x: 127, endPoint y: 337, distance: 18.5
click at [123, 356] on icon at bounding box center [124, 353] width 6 height 5
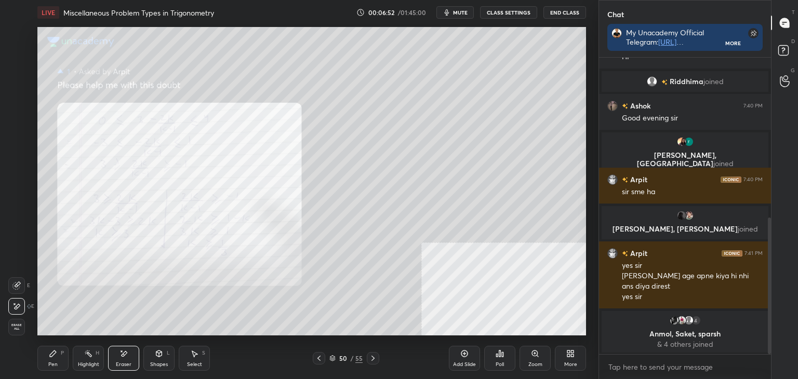
click at [48, 362] on div "Pen P" at bounding box center [52, 358] width 31 height 25
click at [374, 358] on icon at bounding box center [373, 358] width 8 height 8
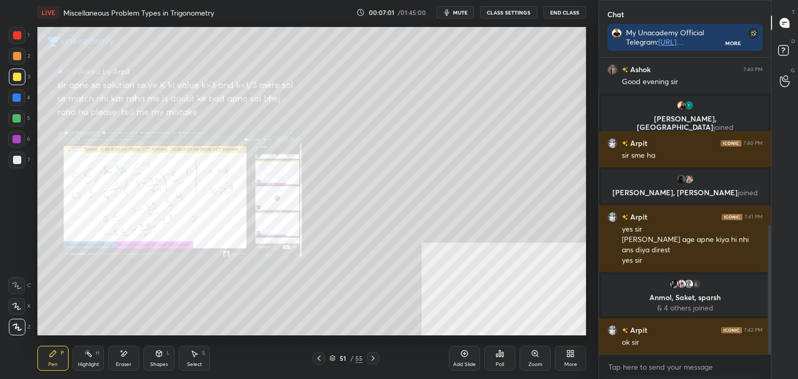
click at [319, 364] on div at bounding box center [319, 358] width 12 height 12
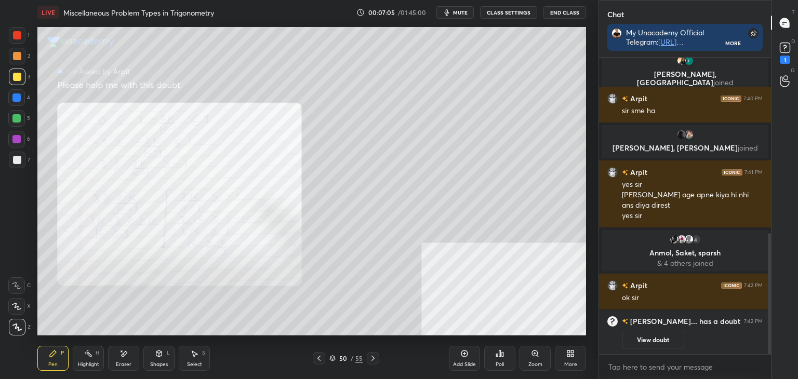
scroll to position [465, 0]
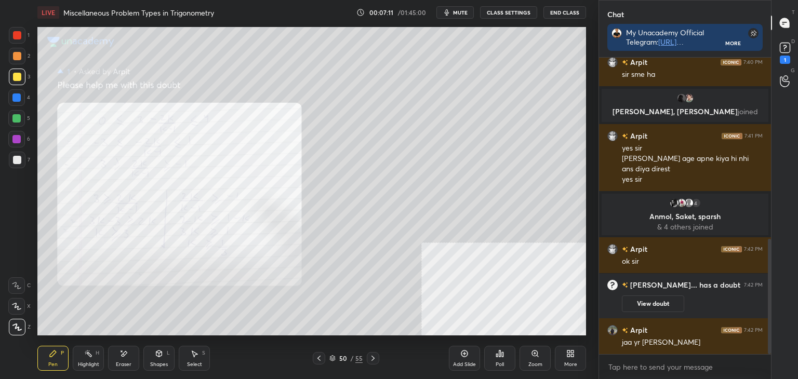
drag, startPoint x: 125, startPoint y: 357, endPoint x: 108, endPoint y: 349, distance: 18.8
click at [124, 357] on icon at bounding box center [123, 353] width 8 height 9
click at [19, 326] on span "Erase all" at bounding box center [17, 326] width 16 height 7
click at [44, 354] on div "Pen P" at bounding box center [52, 358] width 31 height 25
click at [374, 357] on icon at bounding box center [373, 358] width 8 height 8
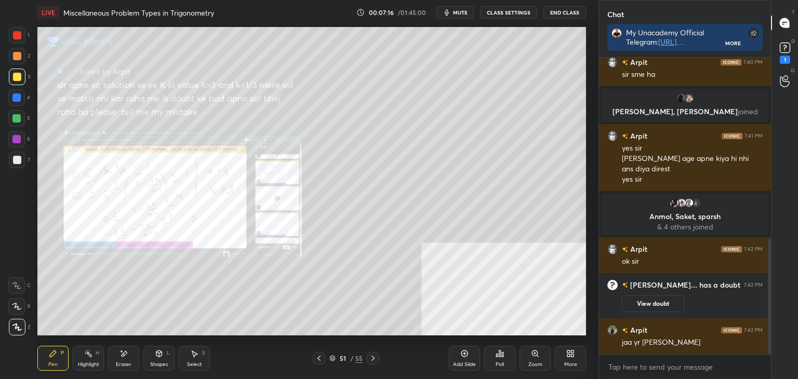
scroll to position [502, 0]
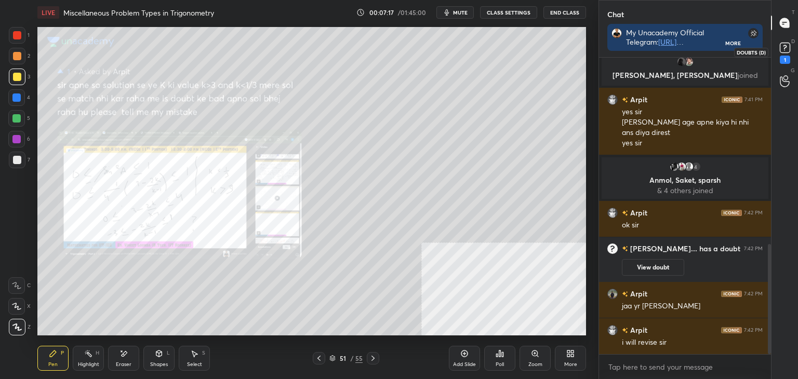
click at [789, 46] on rect at bounding box center [784, 48] width 10 height 10
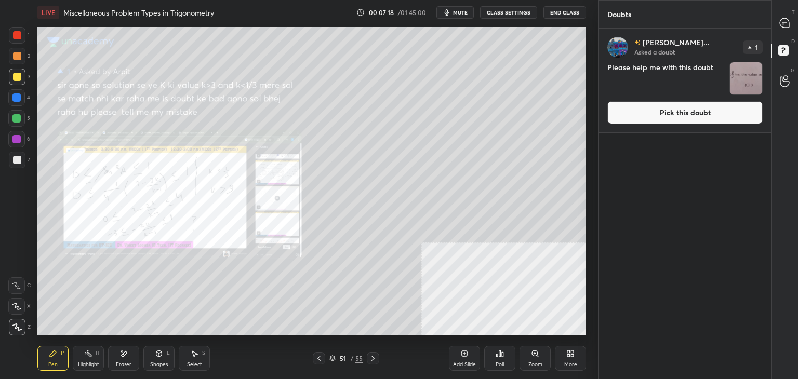
click at [731, 111] on button "Pick this doubt" at bounding box center [684, 112] width 155 height 23
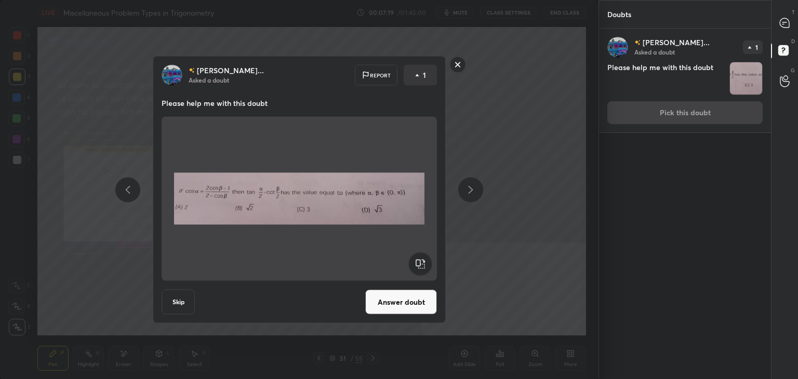
click at [417, 295] on button "Answer doubt" at bounding box center [401, 302] width 72 height 25
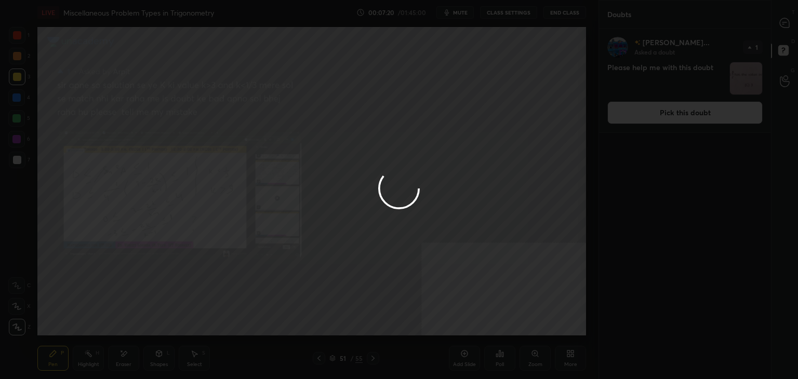
click at [787, 19] on div at bounding box center [399, 189] width 798 height 379
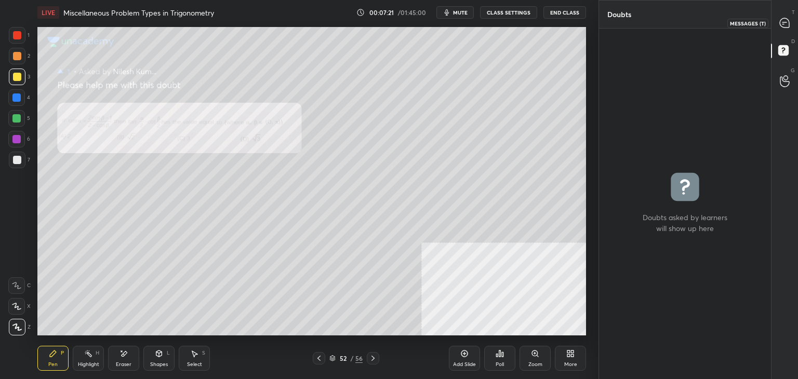
click at [781, 24] on icon at bounding box center [783, 22] width 9 height 9
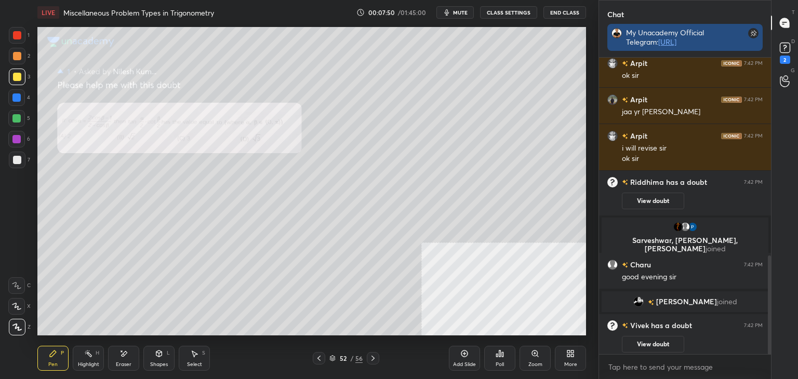
scroll to position [595, 0]
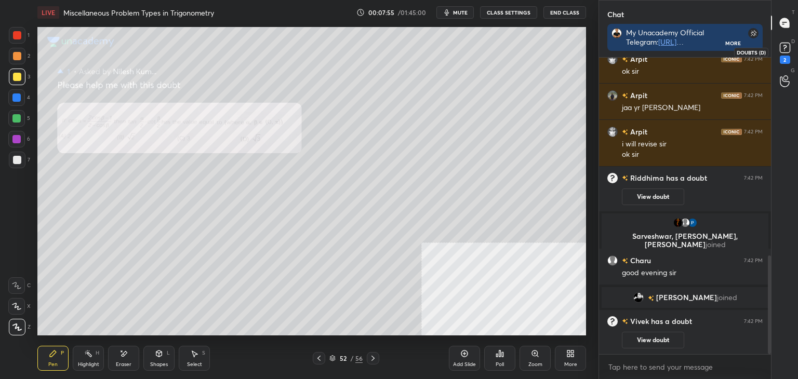
click at [788, 50] on rect at bounding box center [784, 48] width 10 height 10
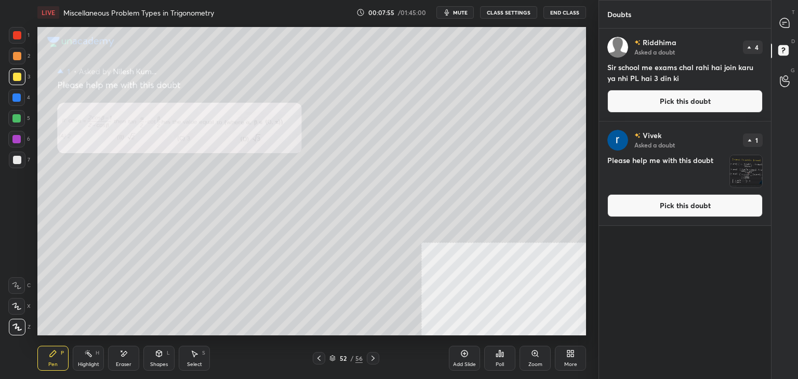
click at [717, 100] on button "Pick this doubt" at bounding box center [684, 101] width 155 height 23
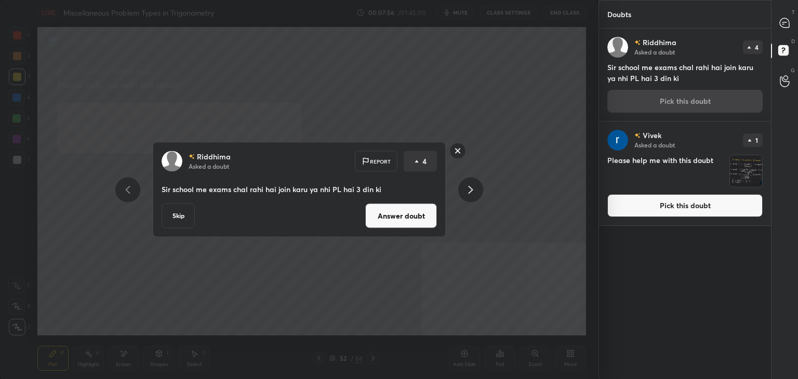
click at [393, 218] on button "Answer doubt" at bounding box center [401, 216] width 72 height 25
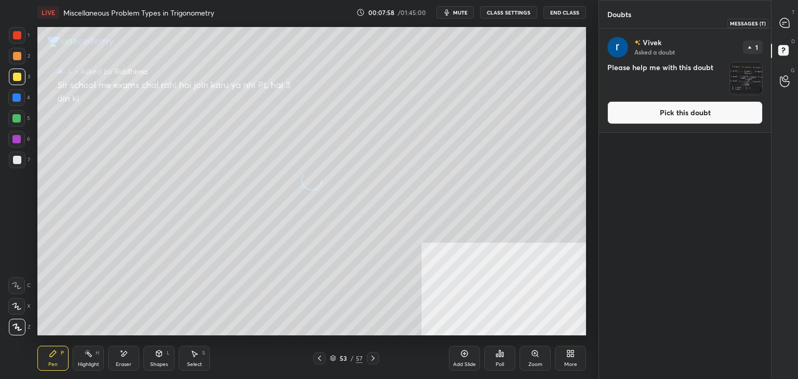
click at [782, 20] on icon at bounding box center [783, 22] width 9 height 9
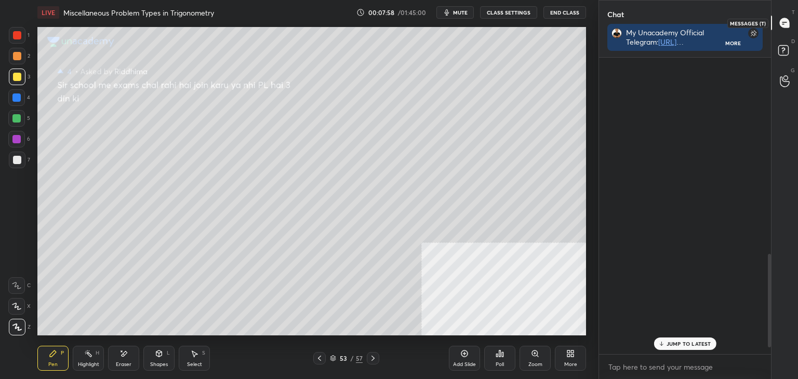
scroll to position [626, 0]
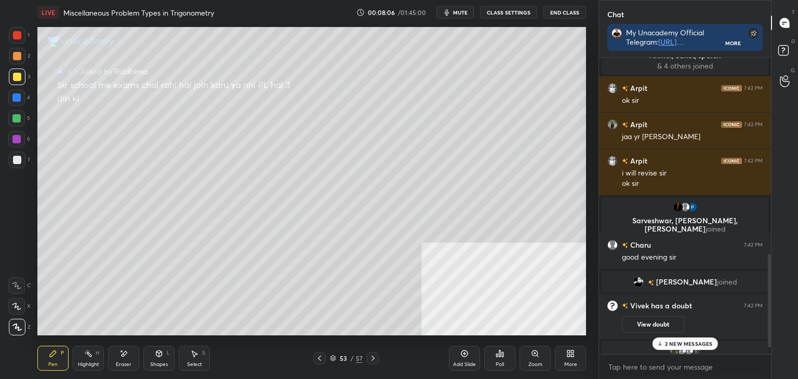
click at [701, 345] on p "2 NEW MESSAGES" at bounding box center [689, 344] width 48 height 6
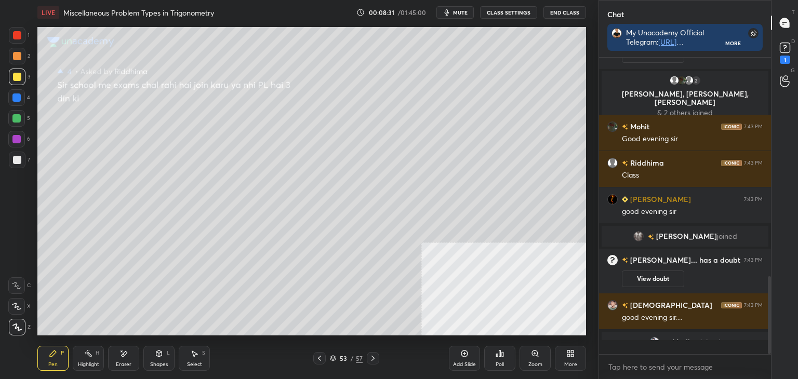
scroll to position [3, 3]
click at [797, 43] on div "D Doubts (D) 1" at bounding box center [784, 51] width 26 height 29
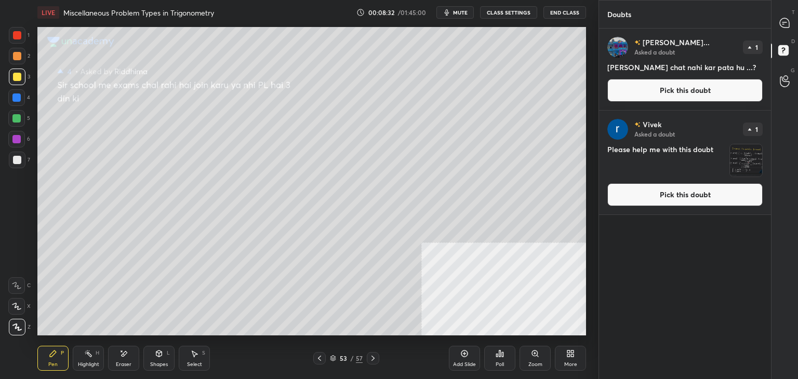
click at [748, 86] on button "Pick this doubt" at bounding box center [684, 90] width 155 height 23
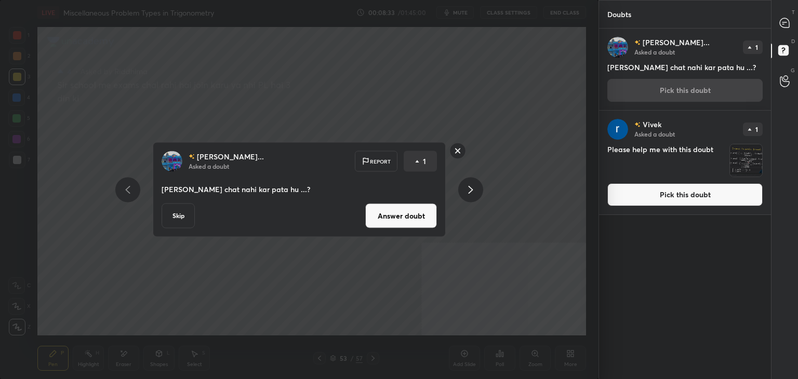
click at [436, 218] on button "Answer doubt" at bounding box center [401, 216] width 72 height 25
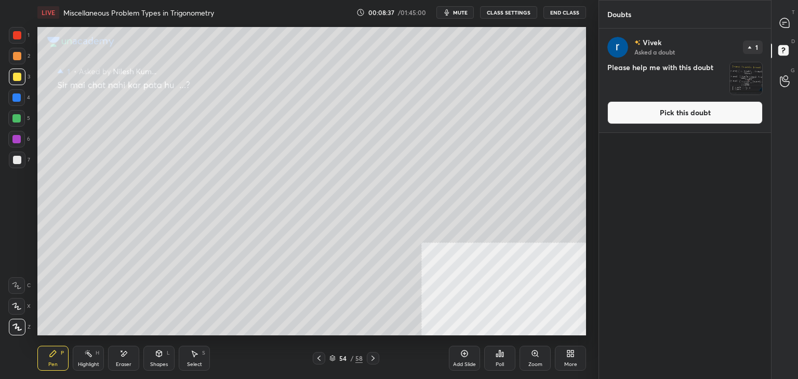
click at [318, 359] on icon at bounding box center [319, 358] width 8 height 8
drag, startPoint x: 320, startPoint y: 358, endPoint x: 306, endPoint y: 338, distance: 23.9
click at [320, 357] on icon at bounding box center [319, 358] width 8 height 8
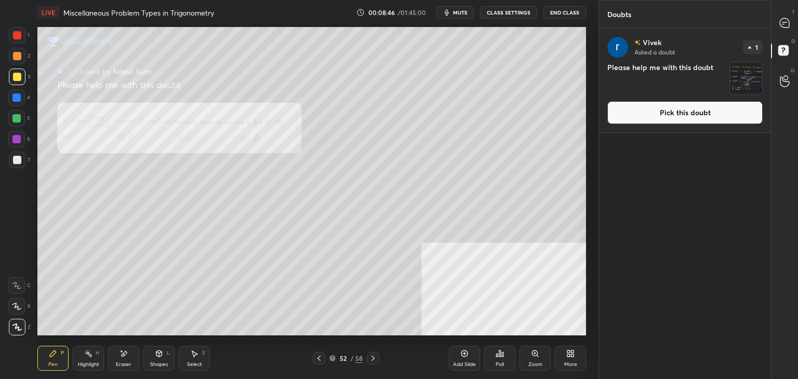
drag, startPoint x: 650, startPoint y: 114, endPoint x: 629, endPoint y: 115, distance: 20.8
click at [650, 113] on button "Pick this doubt" at bounding box center [684, 112] width 155 height 23
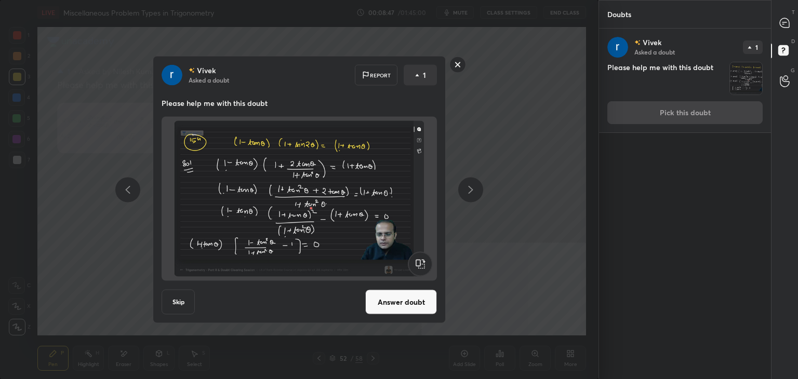
click at [401, 315] on div "[PERSON_NAME] Asked a doubt Report 1 Please help me with this doubt Skip Answer…" at bounding box center [299, 189] width 293 height 267
drag, startPoint x: 390, startPoint y: 306, endPoint x: 404, endPoint y: 265, distance: 43.3
click at [390, 306] on button "Answer doubt" at bounding box center [401, 302] width 72 height 25
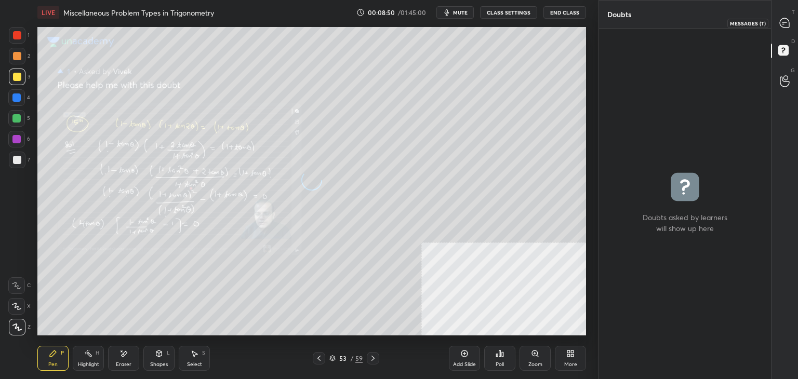
drag, startPoint x: 783, startPoint y: 23, endPoint x: 777, endPoint y: 21, distance: 6.4
click at [783, 22] on icon at bounding box center [784, 23] width 11 height 11
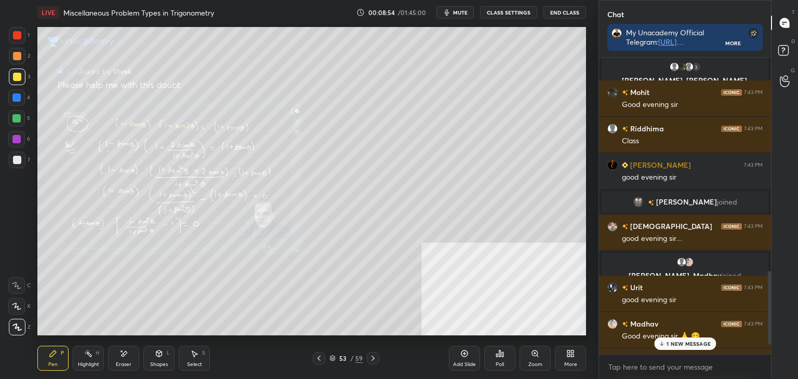
click at [691, 345] on p "1 NEW MESSAGE" at bounding box center [688, 344] width 44 height 6
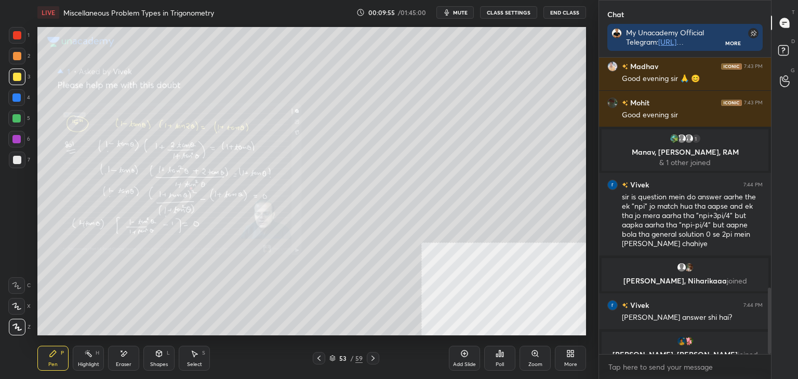
scroll to position [1023, 0]
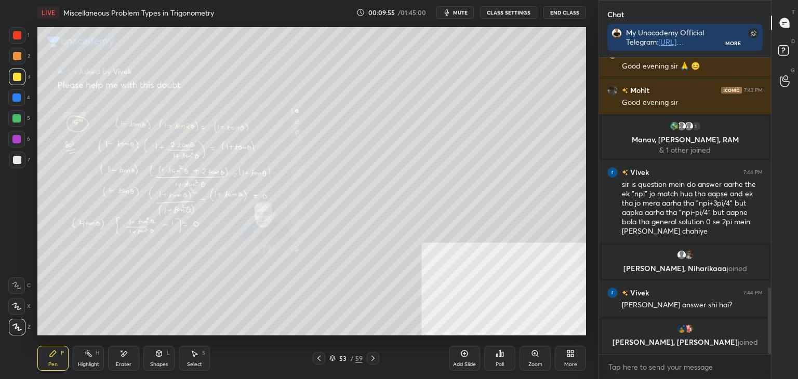
click at [120, 362] on div "Eraser" at bounding box center [124, 364] width 16 height 5
click at [52, 366] on div "Pen" at bounding box center [52, 364] width 9 height 5
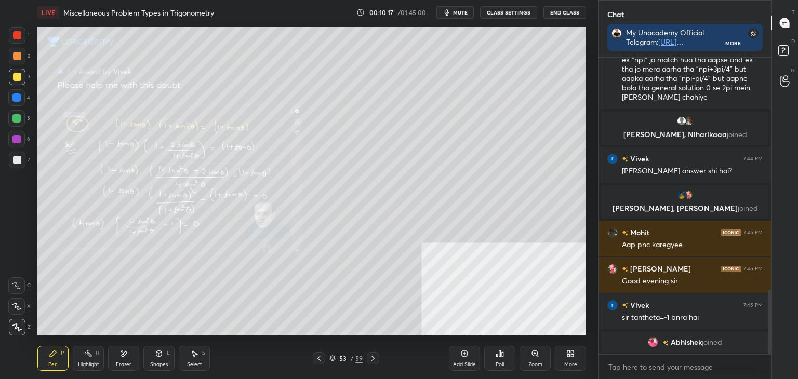
scroll to position [1086, 0]
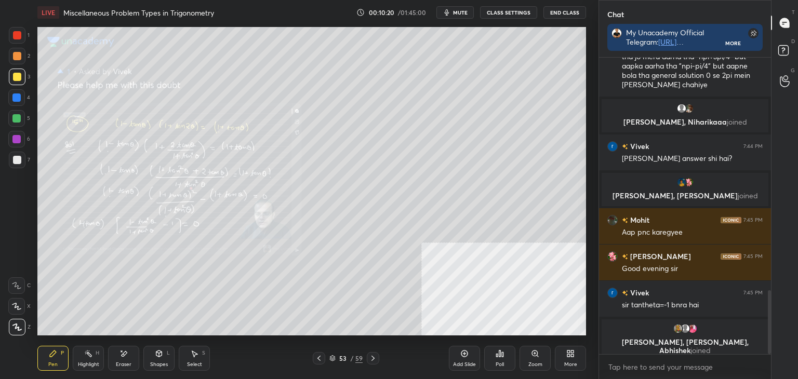
click at [797, 51] on div "D Doubts (D)" at bounding box center [784, 51] width 26 height 29
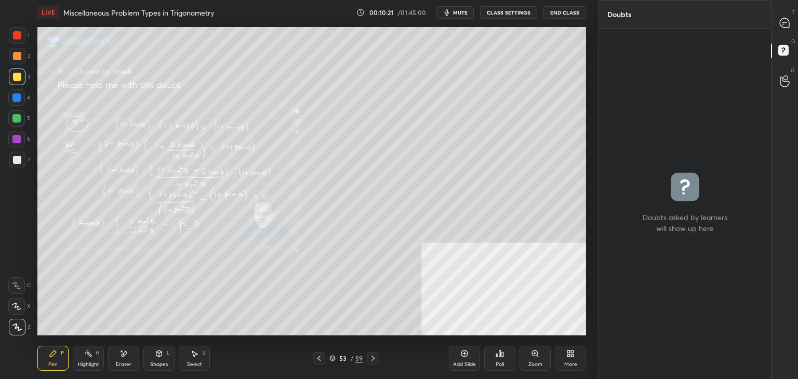
scroll to position [3, 3]
drag, startPoint x: 797, startPoint y: 18, endPoint x: 783, endPoint y: 26, distance: 16.0
click at [797, 19] on div "T Messages (T)" at bounding box center [784, 22] width 26 height 29
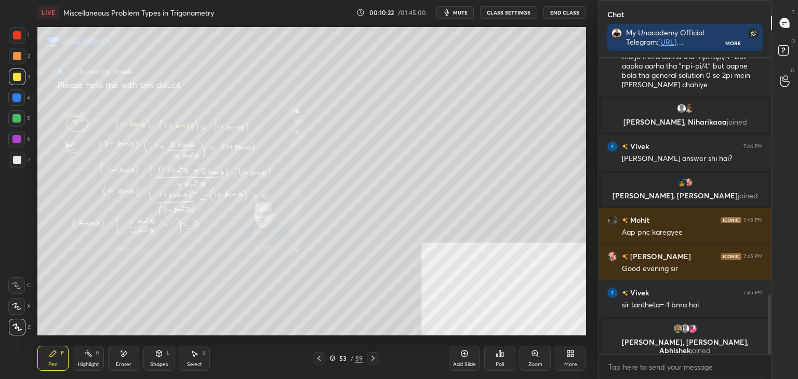
scroll to position [1223, 0]
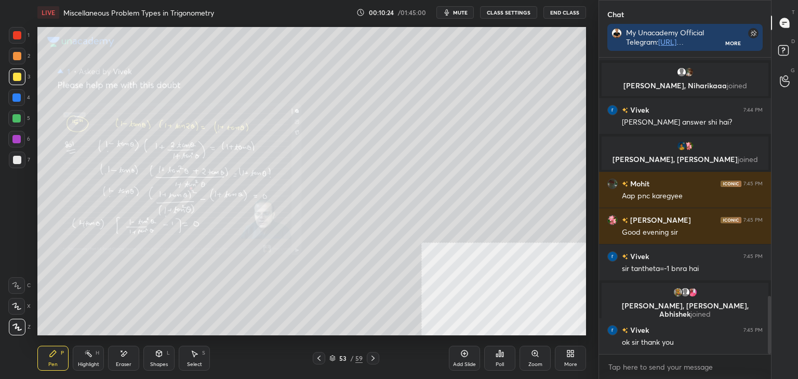
click at [336, 359] on div "53 / 59" at bounding box center [345, 358] width 33 height 9
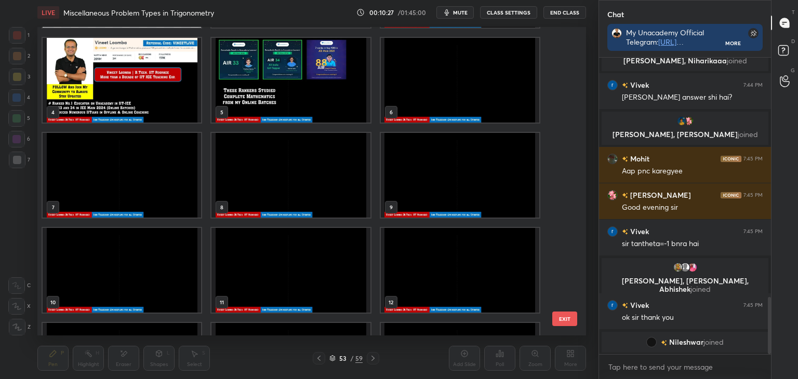
scroll to position [78, 0]
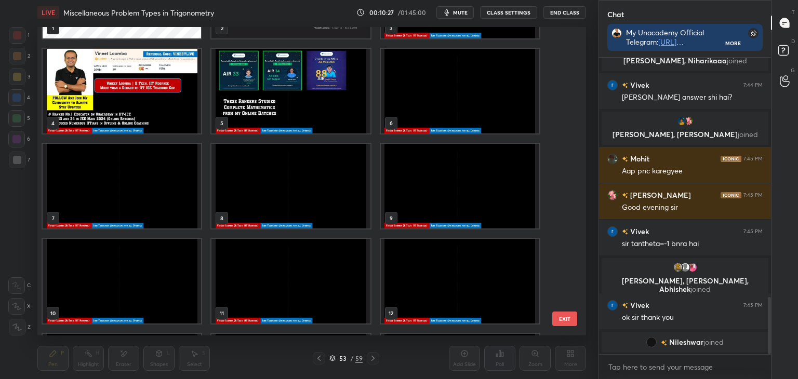
click at [441, 94] on img "grid" at bounding box center [460, 91] width 158 height 85
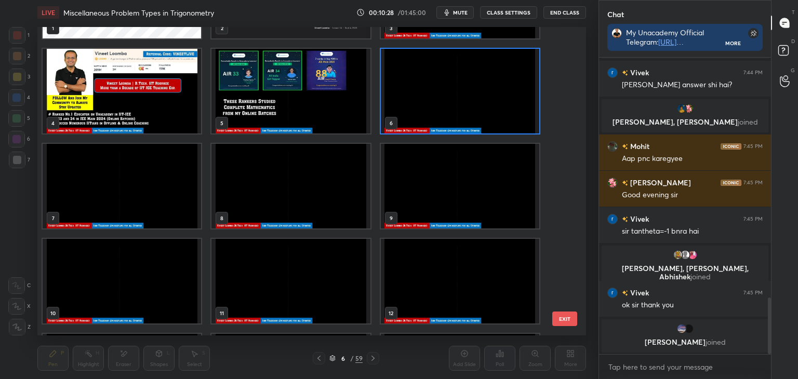
scroll to position [0, 0]
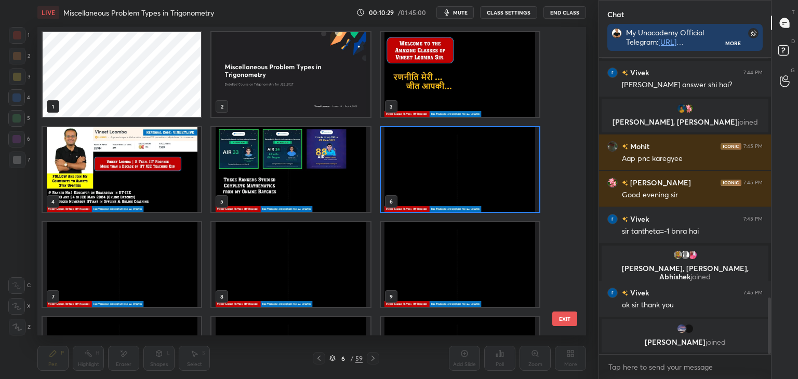
click at [483, 71] on img "grid" at bounding box center [460, 74] width 158 height 85
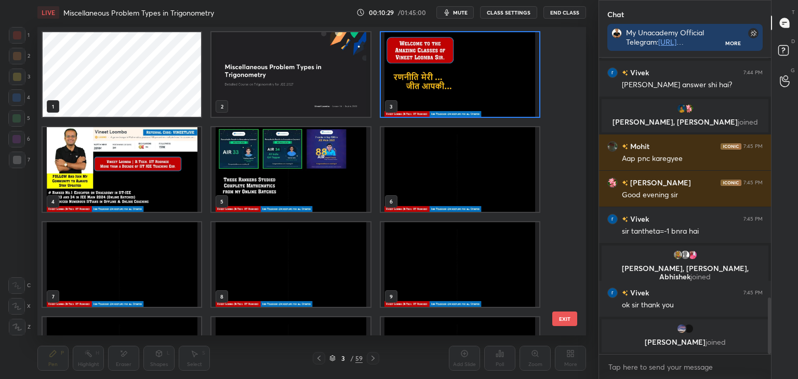
click at [484, 69] on img "grid" at bounding box center [460, 74] width 158 height 85
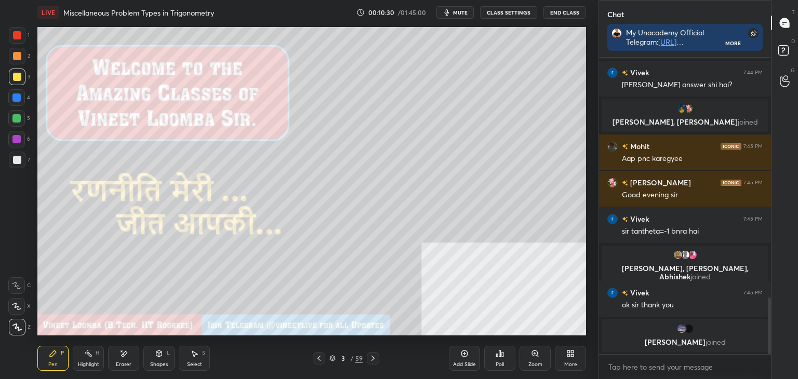
click at [379, 356] on div "3 / 59" at bounding box center [346, 358] width 206 height 12
click at [374, 357] on icon at bounding box center [373, 358] width 8 height 8
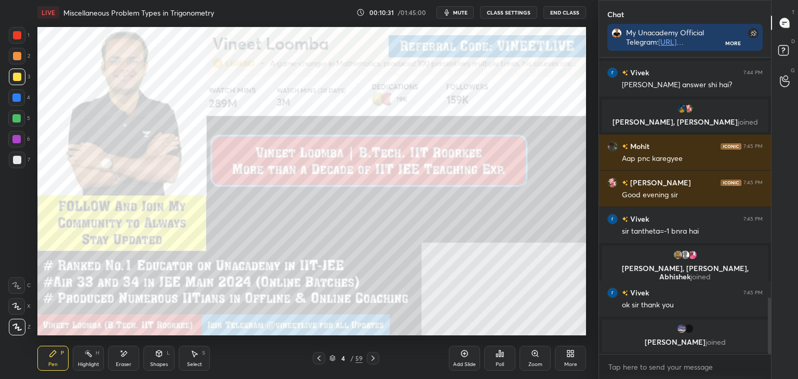
click at [374, 359] on icon at bounding box center [372, 358] width 3 height 5
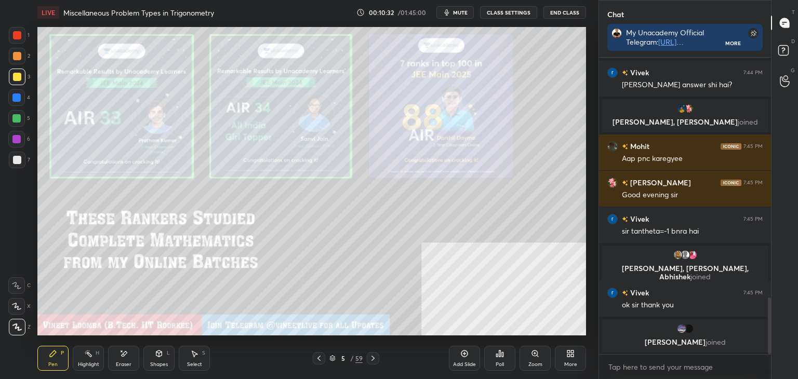
click at [371, 360] on icon at bounding box center [373, 358] width 8 height 8
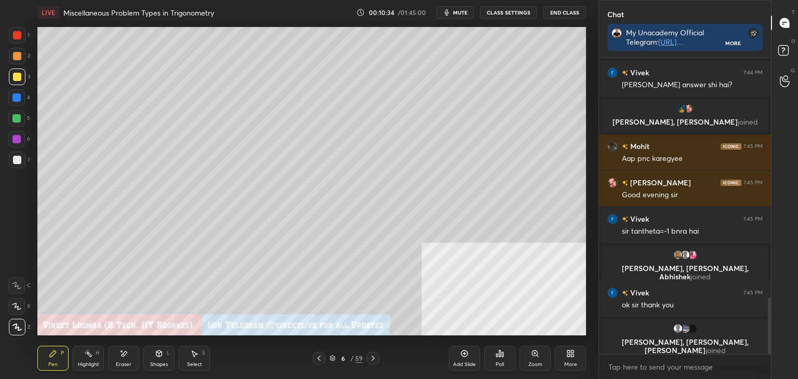
scroll to position [1113, 0]
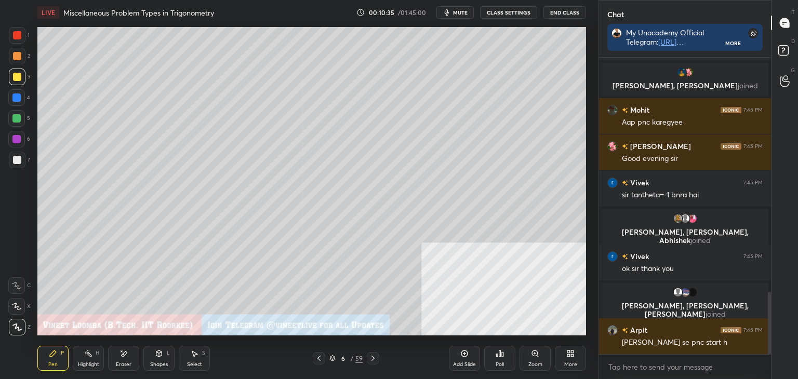
click at [568, 364] on div "More" at bounding box center [570, 364] width 13 height 5
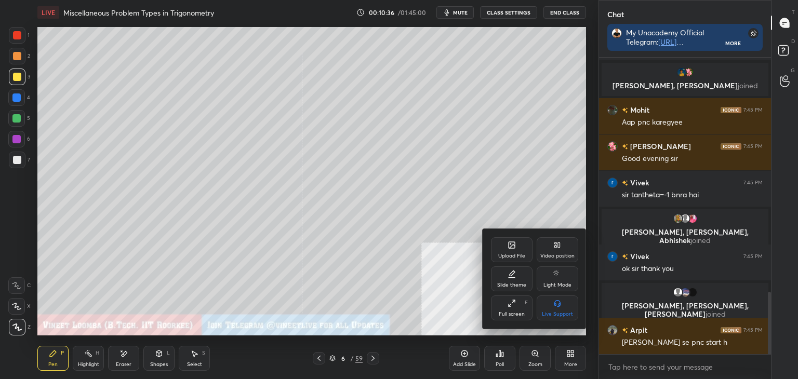
click at [498, 240] on div "Upload File" at bounding box center [512, 249] width 42 height 25
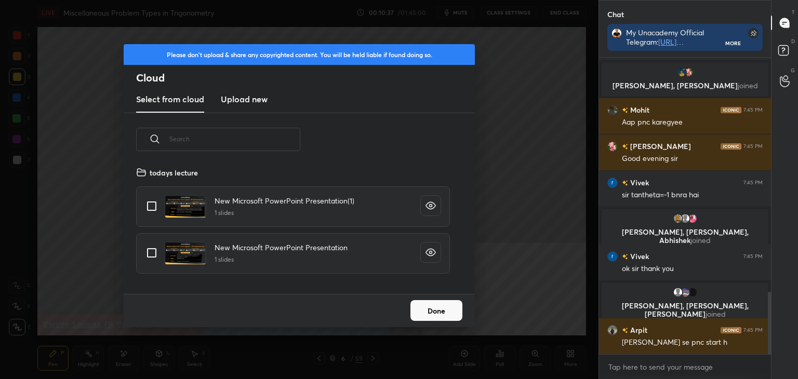
scroll to position [128, 333]
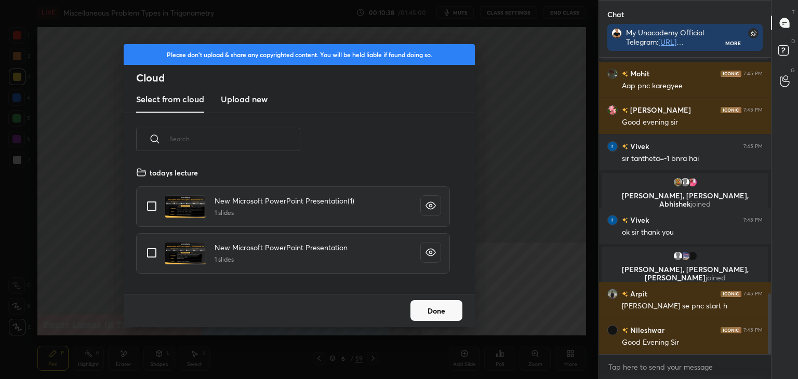
click at [239, 97] on h3 "Upload new" at bounding box center [244, 99] width 47 height 12
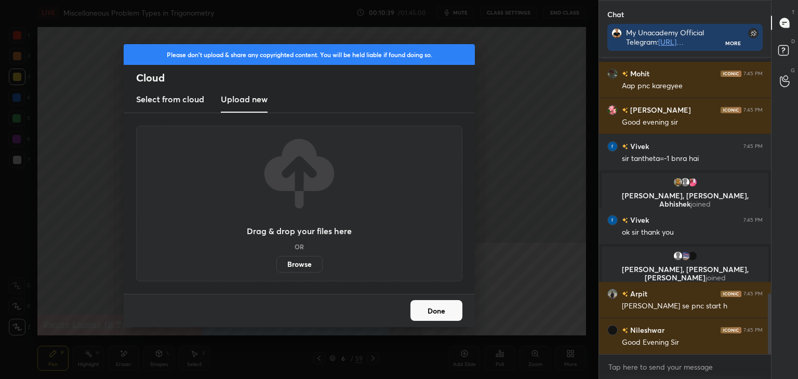
click at [303, 257] on label "Browse" at bounding box center [299, 264] width 46 height 17
click at [276, 257] on input "Browse" at bounding box center [276, 264] width 0 height 17
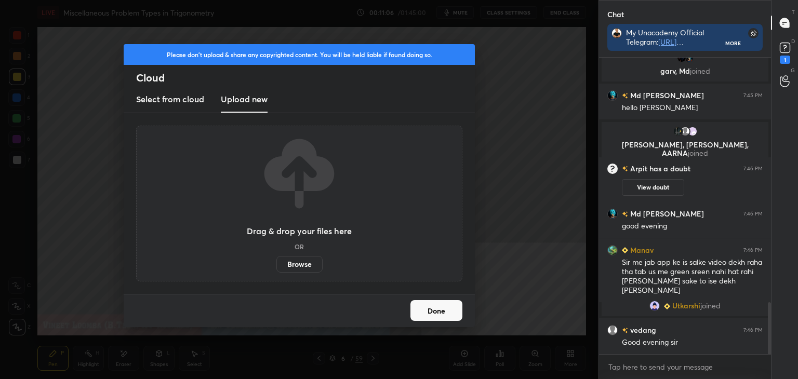
scroll to position [1421, 0]
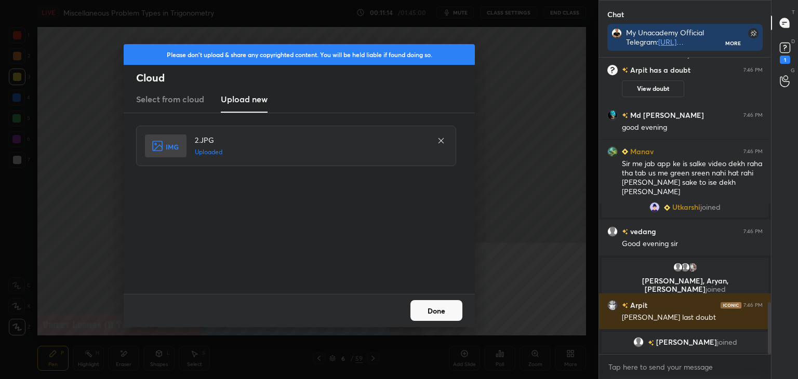
click at [452, 317] on button "Done" at bounding box center [436, 310] width 52 height 21
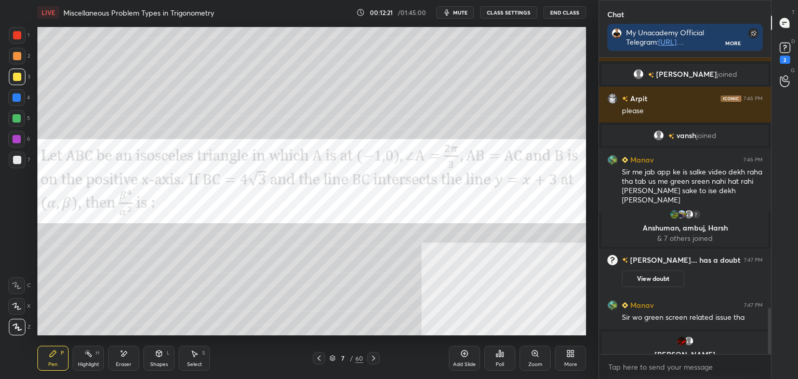
scroll to position [1613, 0]
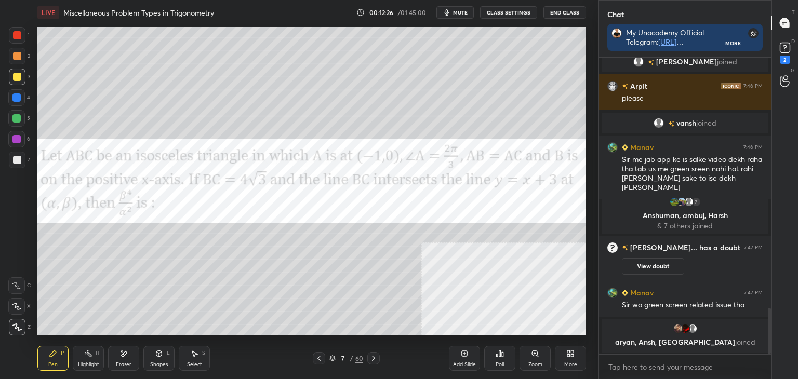
drag, startPoint x: 129, startPoint y: 359, endPoint x: 165, endPoint y: 336, distance: 42.8
click at [130, 358] on div "Eraser" at bounding box center [123, 358] width 31 height 25
click at [46, 357] on div "Pen P" at bounding box center [52, 358] width 31 height 25
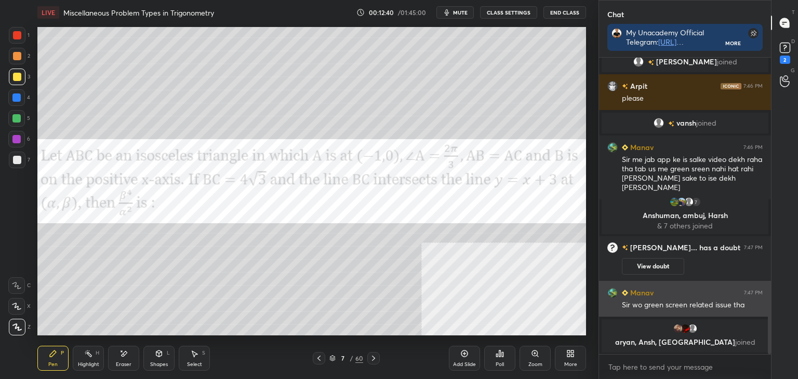
click at [688, 307] on div "Sir wo green screen related issue tha" at bounding box center [692, 305] width 141 height 10
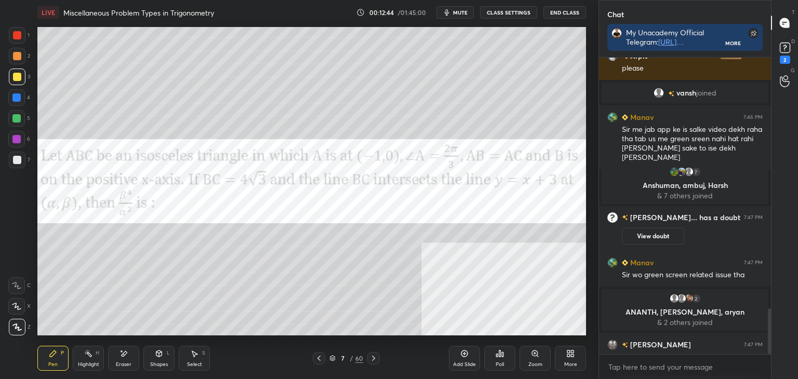
scroll to position [1636, 0]
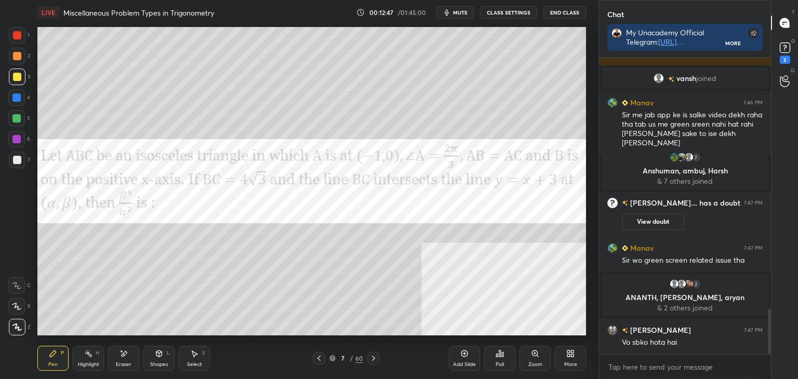
click at [58, 358] on div "Pen P" at bounding box center [52, 358] width 31 height 25
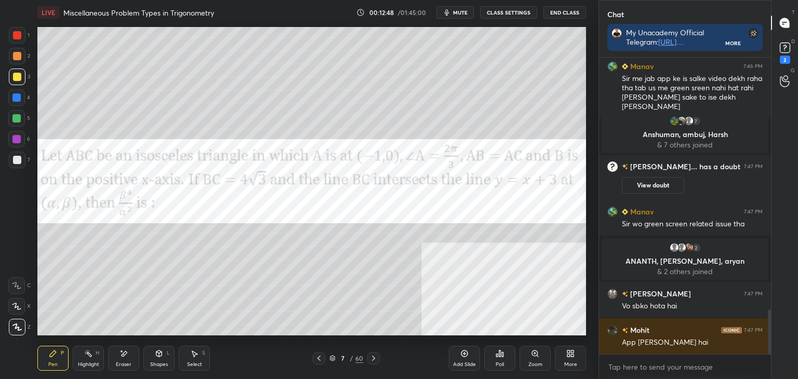
click at [18, 148] on div "6" at bounding box center [19, 141] width 22 height 21
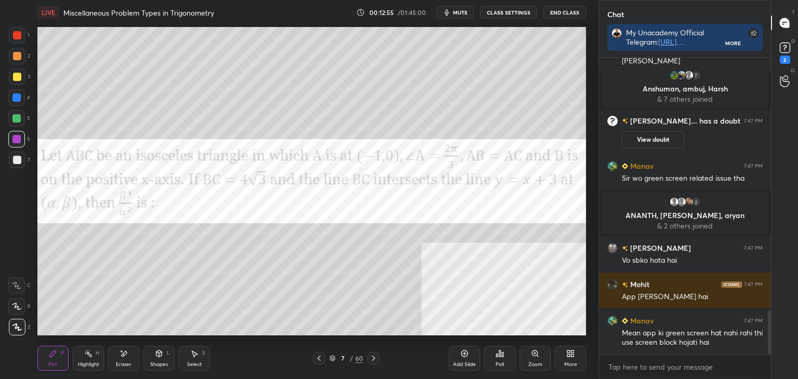
scroll to position [1743, 0]
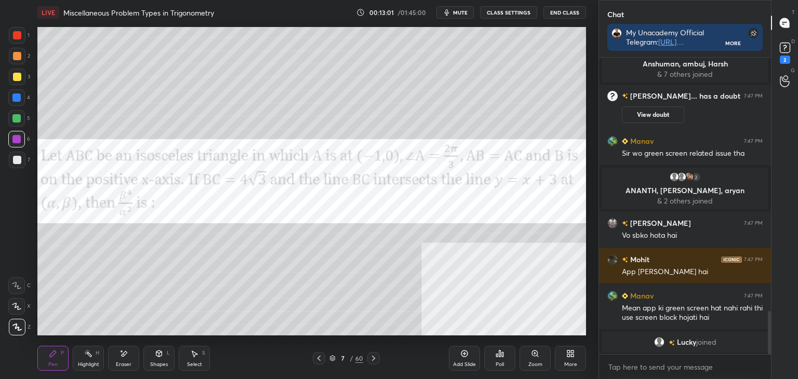
click at [125, 355] on icon at bounding box center [123, 353] width 8 height 9
click at [55, 363] on div "Pen" at bounding box center [52, 364] width 9 height 5
click at [15, 53] on div at bounding box center [17, 56] width 8 height 8
click at [18, 35] on div at bounding box center [17, 35] width 8 height 8
click at [13, 58] on div at bounding box center [17, 56] width 8 height 8
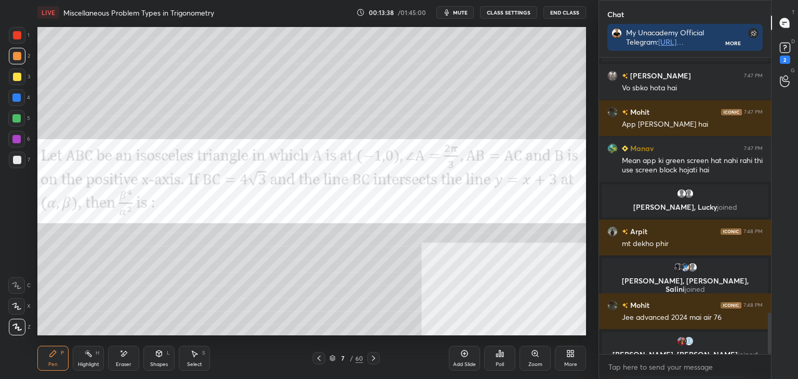
scroll to position [1818, 0]
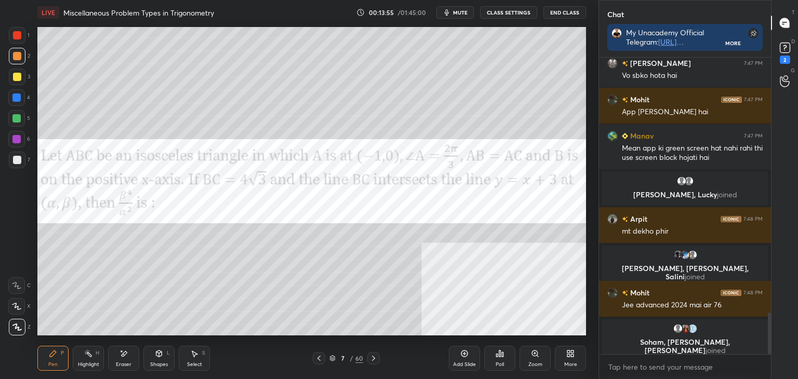
click at [9, 80] on div at bounding box center [17, 77] width 17 height 17
click at [11, 40] on div at bounding box center [17, 35] width 17 height 17
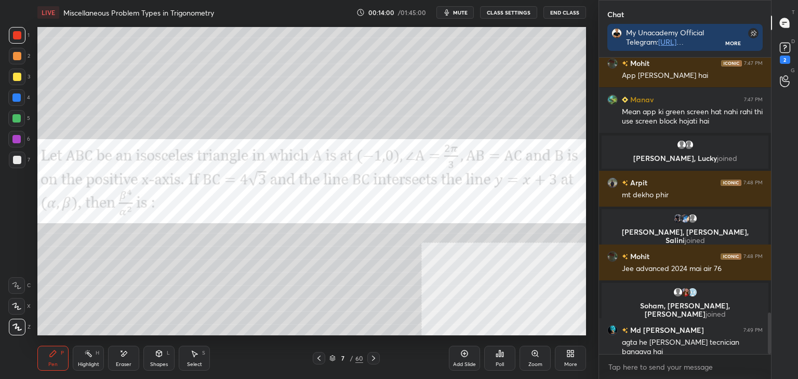
scroll to position [1815, 0]
click at [134, 365] on div "Eraser" at bounding box center [123, 358] width 31 height 25
click at [49, 362] on div "Pen" at bounding box center [52, 364] width 9 height 5
click at [20, 55] on div at bounding box center [17, 56] width 8 height 8
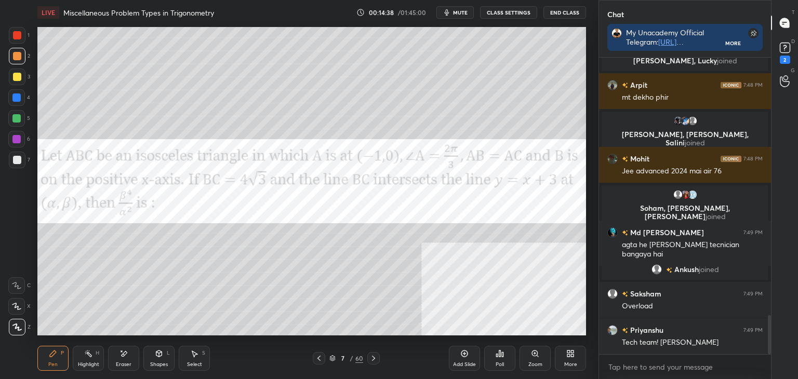
scroll to position [1960, 0]
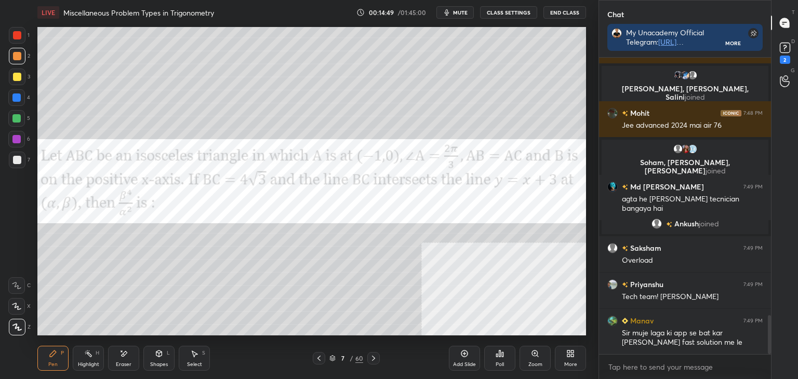
click at [119, 352] on icon at bounding box center [123, 353] width 8 height 9
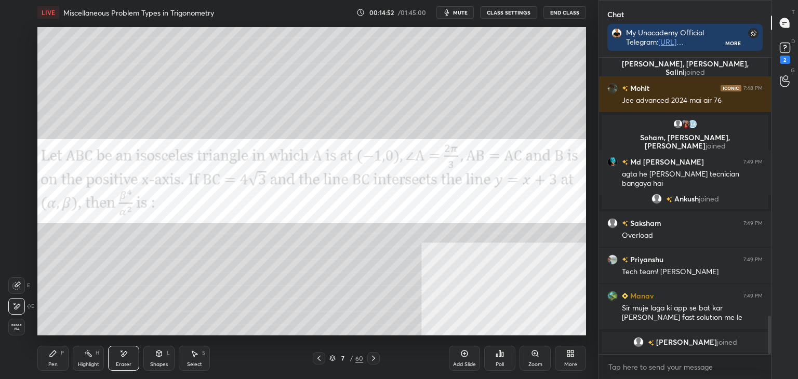
click at [54, 362] on div "Pen" at bounding box center [52, 364] width 9 height 5
drag, startPoint x: 12, startPoint y: 79, endPoint x: 13, endPoint y: 92, distance: 13.0
click at [12, 82] on div at bounding box center [17, 77] width 17 height 17
click at [18, 99] on div at bounding box center [16, 97] width 8 height 8
drag, startPoint x: 17, startPoint y: 121, endPoint x: 15, endPoint y: 140, distance: 18.8
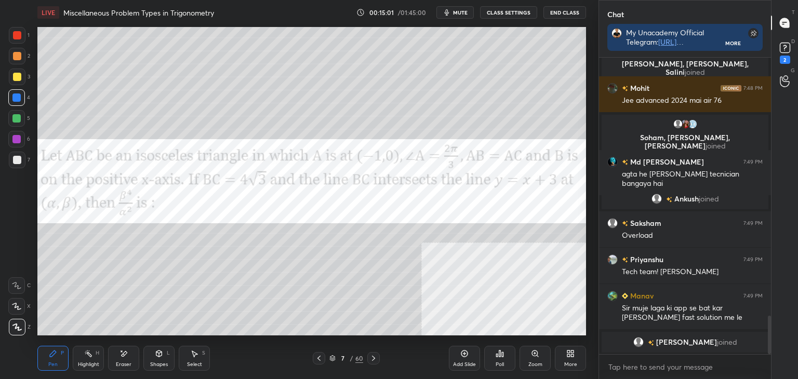
click at [17, 121] on div at bounding box center [16, 118] width 8 height 8
drag, startPoint x: 14, startPoint y: 147, endPoint x: 13, endPoint y: 154, distance: 7.3
click at [15, 147] on div "6" at bounding box center [19, 141] width 22 height 21
click at [12, 166] on div at bounding box center [17, 160] width 17 height 17
drag, startPoint x: 11, startPoint y: 139, endPoint x: 11, endPoint y: 120, distance: 18.7
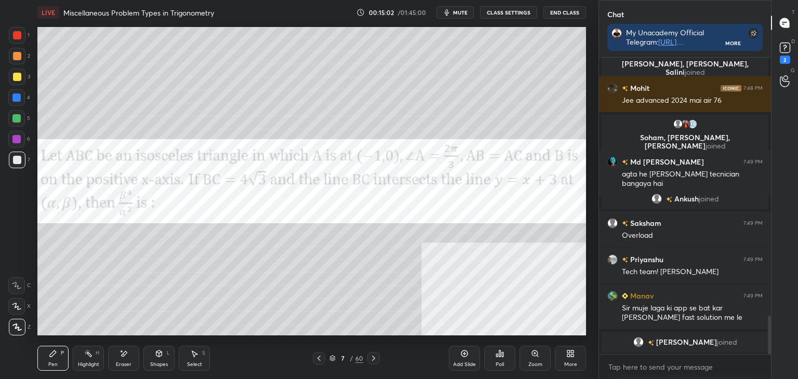
click at [12, 139] on div at bounding box center [16, 139] width 17 height 17
click at [9, 75] on div at bounding box center [17, 77] width 17 height 17
click at [15, 52] on div at bounding box center [17, 56] width 8 height 8
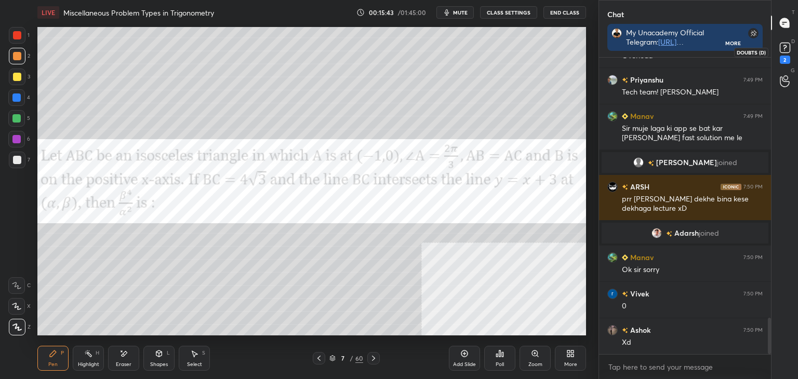
scroll to position [293, 169]
drag, startPoint x: 787, startPoint y: 46, endPoint x: 790, endPoint y: 41, distance: 5.8
click at [787, 46] on rect at bounding box center [784, 48] width 10 height 10
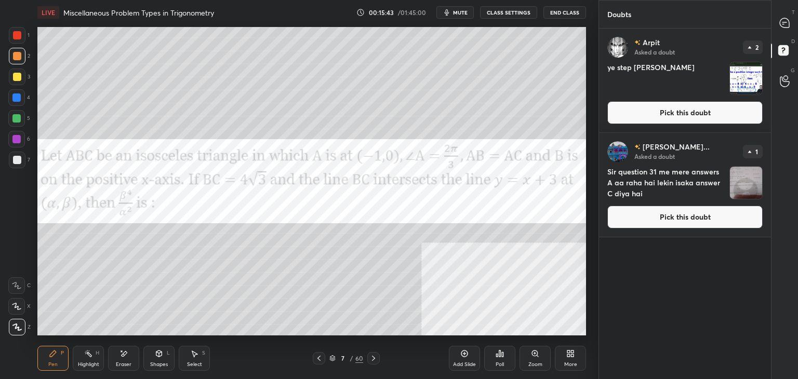
scroll to position [347, 169]
click at [792, 24] on div at bounding box center [784, 22] width 21 height 19
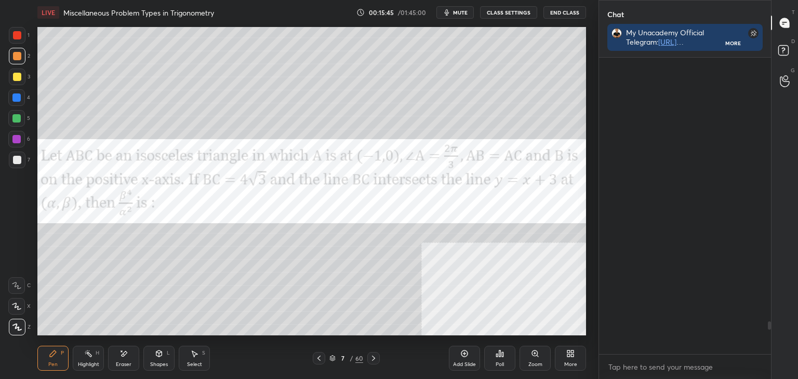
scroll to position [293, 169]
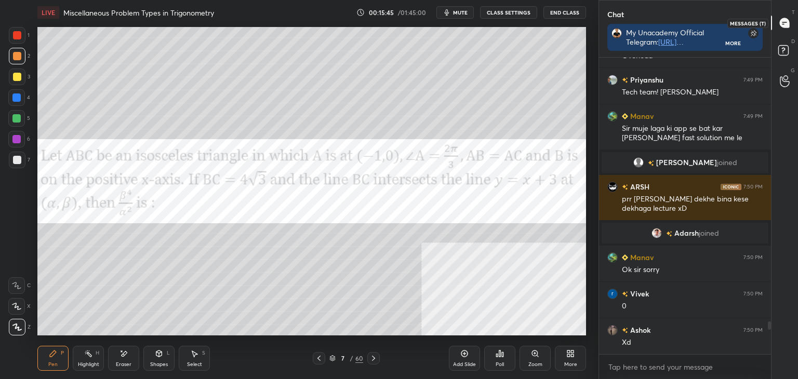
click at [789, 45] on icon at bounding box center [784, 52] width 19 height 19
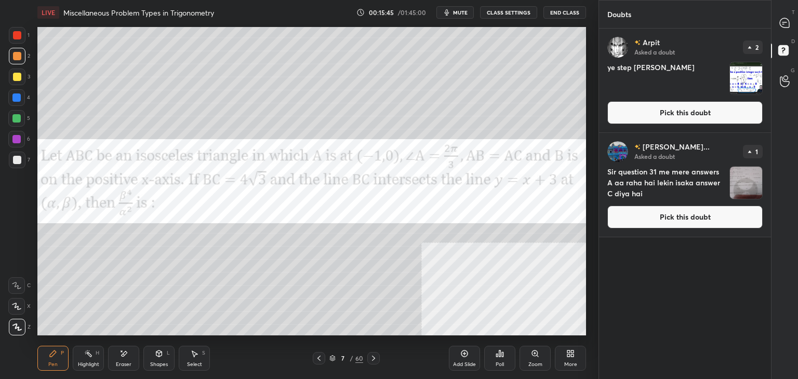
scroll to position [347, 169]
click at [752, 112] on button "Pick this doubt" at bounding box center [684, 112] width 155 height 23
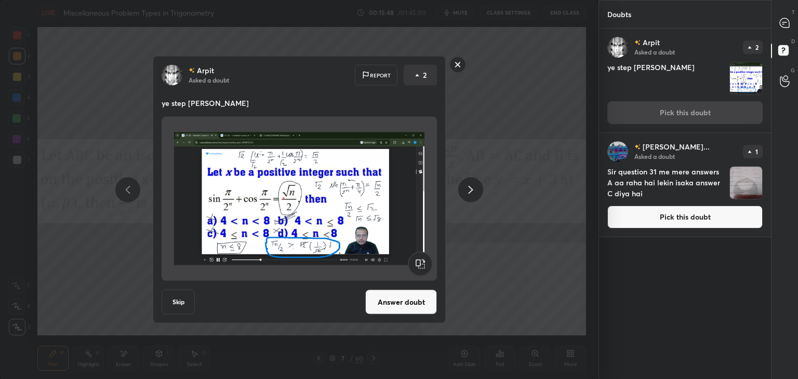
click at [458, 62] on rect at bounding box center [458, 65] width 16 height 16
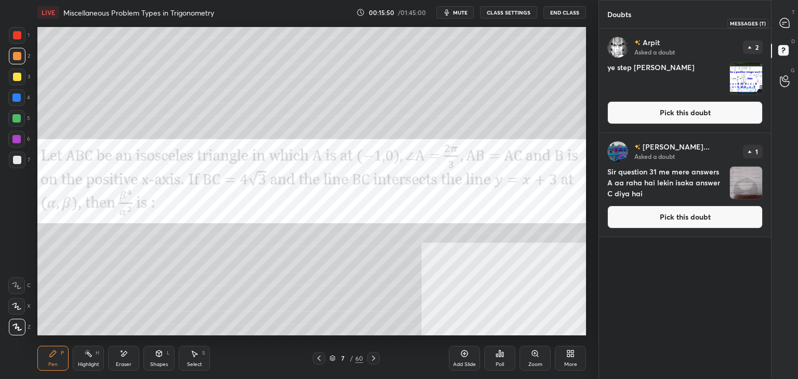
click at [791, 32] on div at bounding box center [784, 22] width 21 height 19
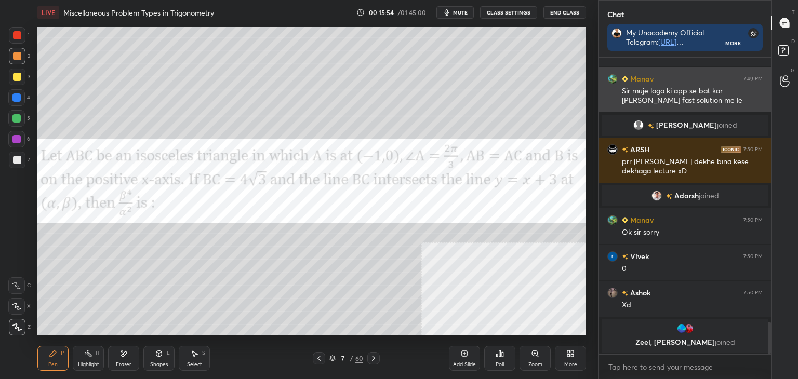
scroll to position [2089, 0]
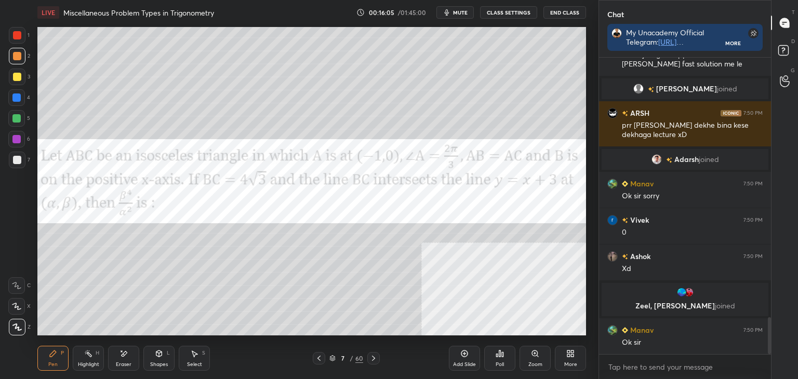
drag, startPoint x: 17, startPoint y: 117, endPoint x: 9, endPoint y: 85, distance: 32.7
click at [17, 116] on div at bounding box center [16, 118] width 8 height 8
click at [13, 71] on div at bounding box center [17, 77] width 17 height 17
click at [170, 358] on div "Shapes L" at bounding box center [158, 358] width 31 height 25
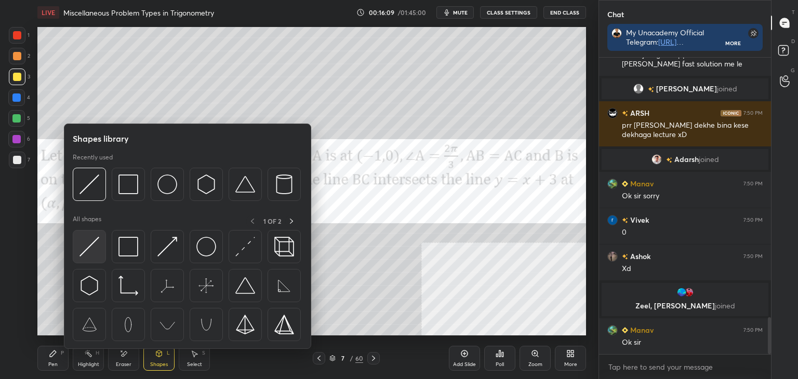
click at [88, 248] on img at bounding box center [89, 247] width 20 height 20
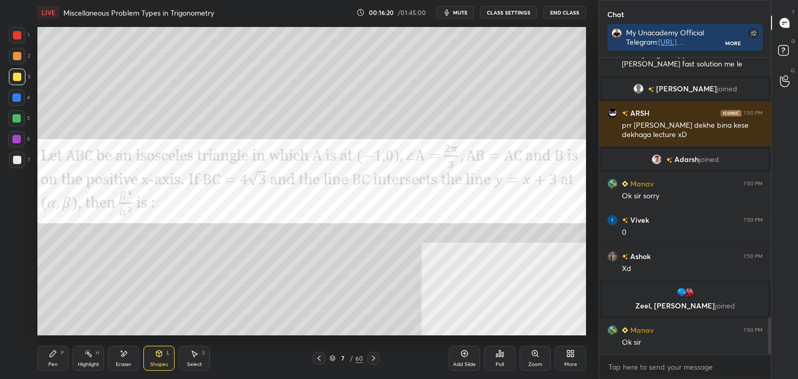
click at [49, 366] on div "Pen" at bounding box center [52, 364] width 9 height 5
click at [15, 160] on div at bounding box center [17, 160] width 8 height 8
click at [16, 36] on div at bounding box center [17, 35] width 8 height 8
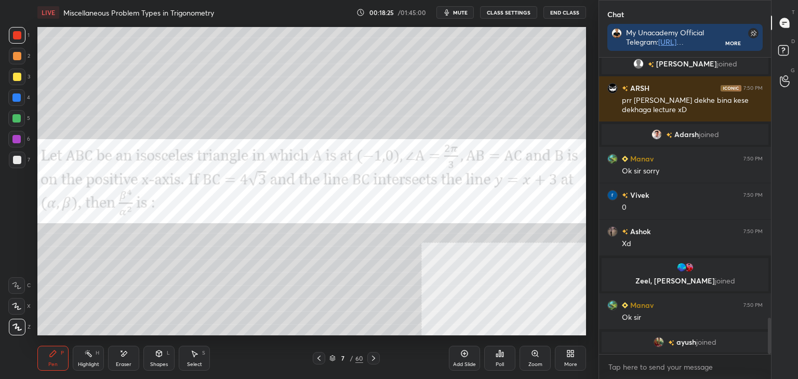
scroll to position [2151, 0]
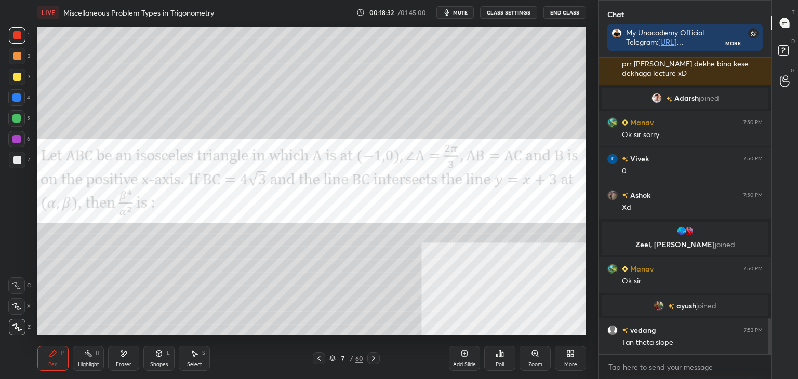
click at [574, 360] on div "More" at bounding box center [570, 358] width 31 height 25
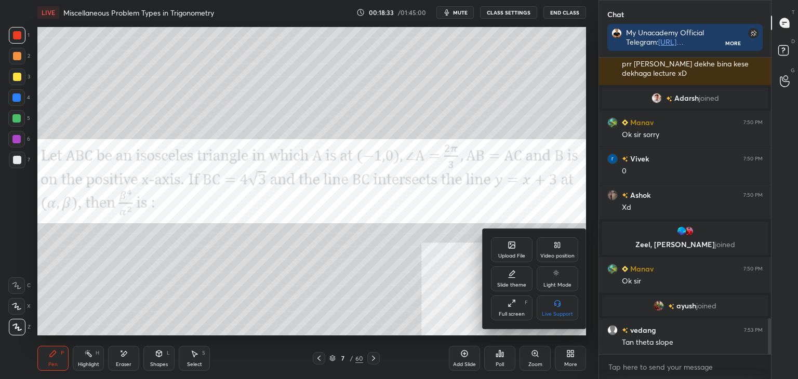
click at [515, 252] on div "Upload File" at bounding box center [512, 249] width 42 height 25
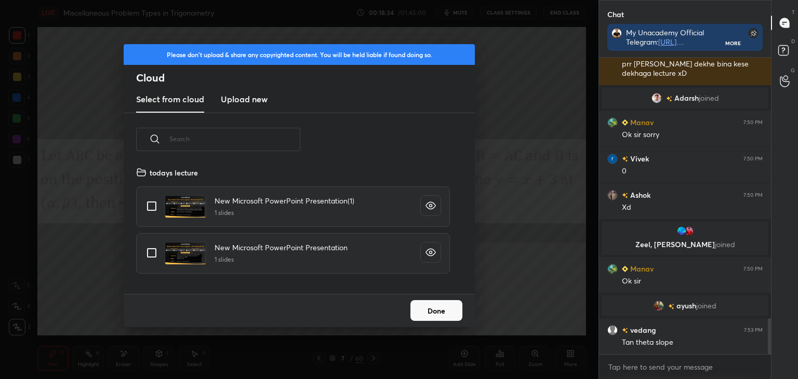
scroll to position [128, 333]
click at [258, 97] on h3 "Upload new" at bounding box center [244, 99] width 47 height 12
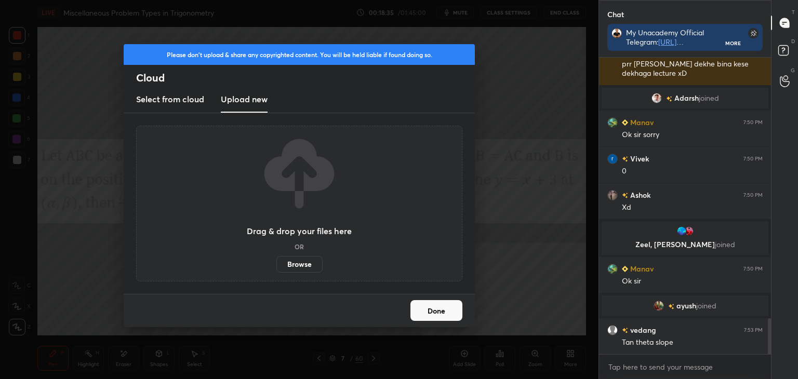
click at [301, 267] on label "Browse" at bounding box center [299, 264] width 46 height 17
click at [276, 267] on input "Browse" at bounding box center [276, 264] width 0 height 17
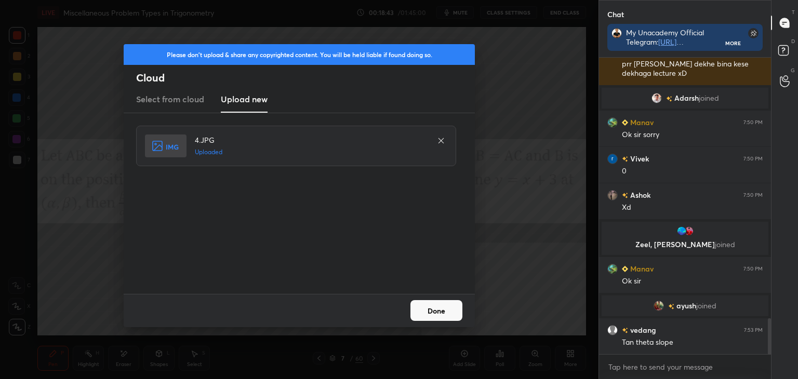
click at [435, 312] on button "Done" at bounding box center [436, 310] width 52 height 21
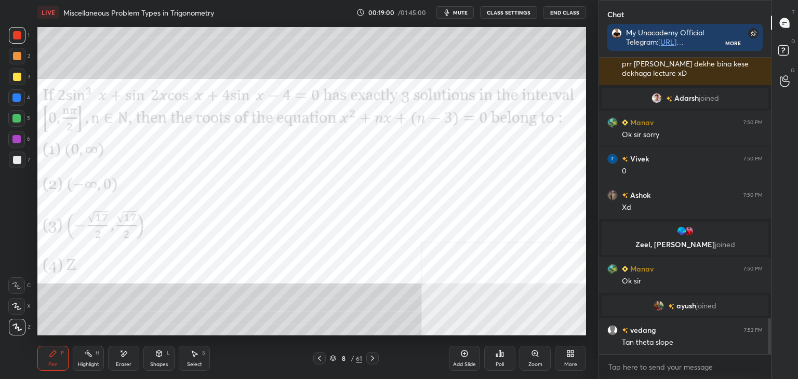
scroll to position [2176, 0]
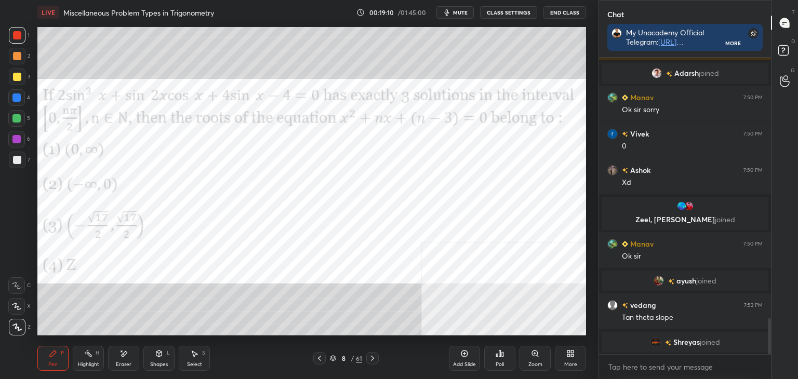
click at [15, 102] on div at bounding box center [16, 97] width 17 height 17
click at [25, 34] on div "1" at bounding box center [19, 35] width 21 height 17
click at [673, 334] on div "[PERSON_NAME] joined" at bounding box center [684, 342] width 167 height 21
click at [786, 47] on rect at bounding box center [783, 51] width 10 height 10
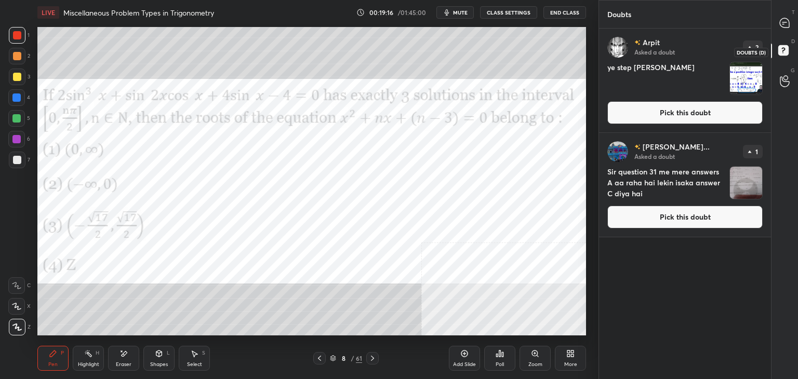
scroll to position [347, 169]
click at [708, 225] on button "Pick this doubt" at bounding box center [684, 217] width 155 height 23
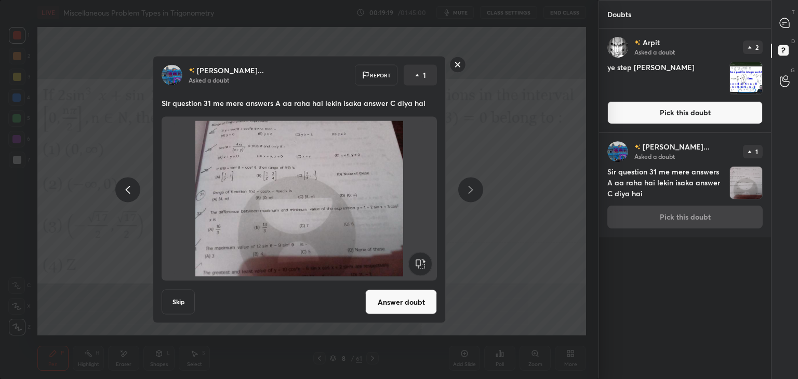
click at [427, 65] on div "1" at bounding box center [419, 75] width 33 height 21
click at [459, 65] on rect at bounding box center [458, 65] width 16 height 16
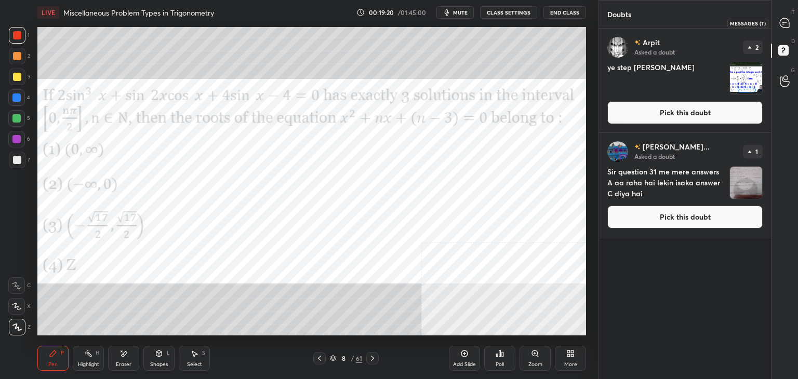
click at [787, 20] on icon at bounding box center [783, 22] width 9 height 9
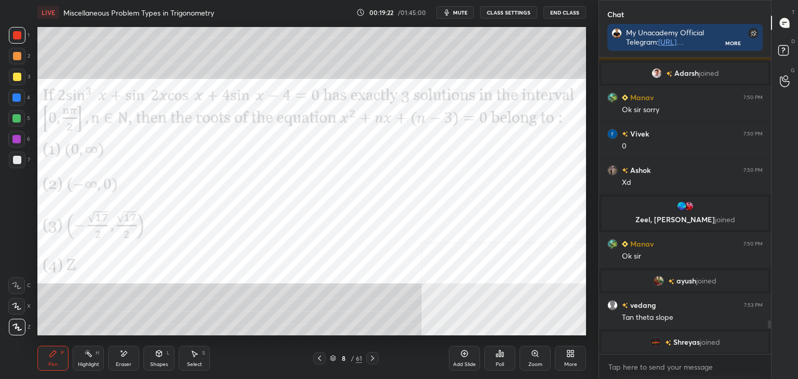
scroll to position [2307, 0]
drag, startPoint x: 768, startPoint y: 324, endPoint x: 767, endPoint y: 344, distance: 19.8
click at [767, 344] on div at bounding box center [768, 337] width 3 height 34
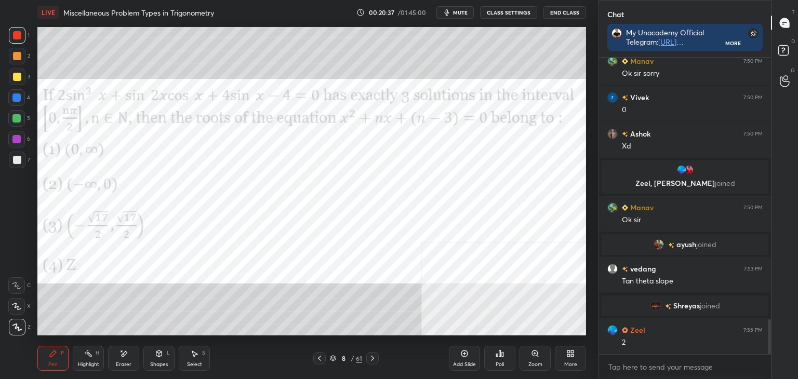
scroll to position [2238, 0]
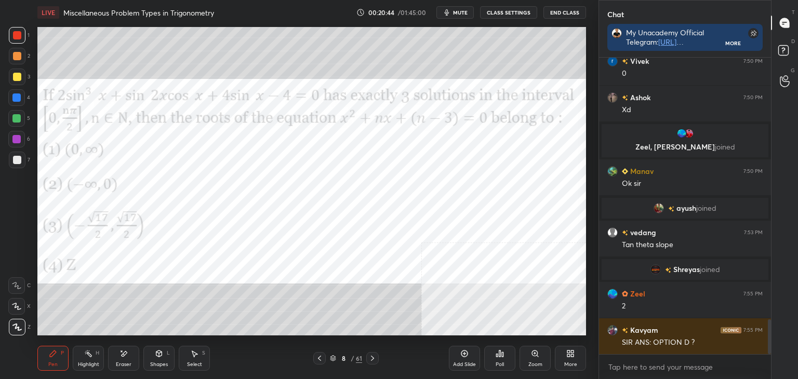
click at [458, 13] on span "mute" at bounding box center [460, 12] width 15 height 7
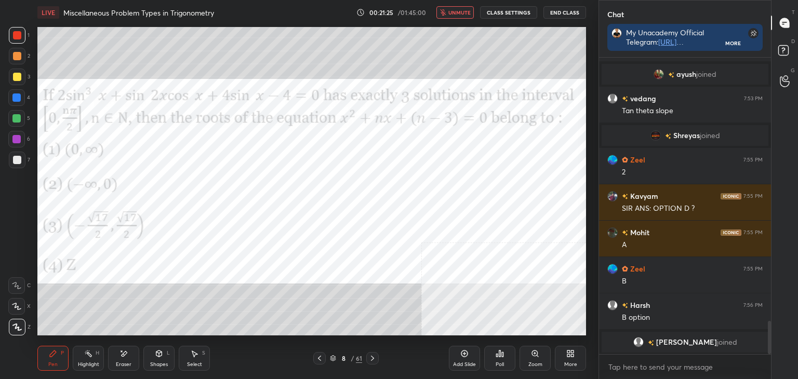
scroll to position [2384, 0]
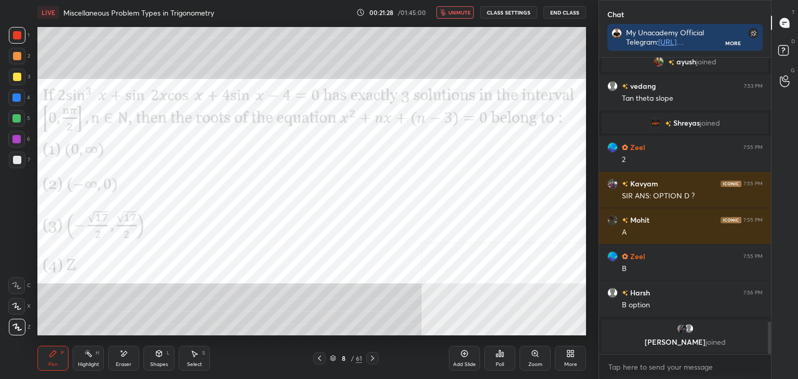
click at [458, 10] on span "unmute" at bounding box center [459, 12] width 22 height 7
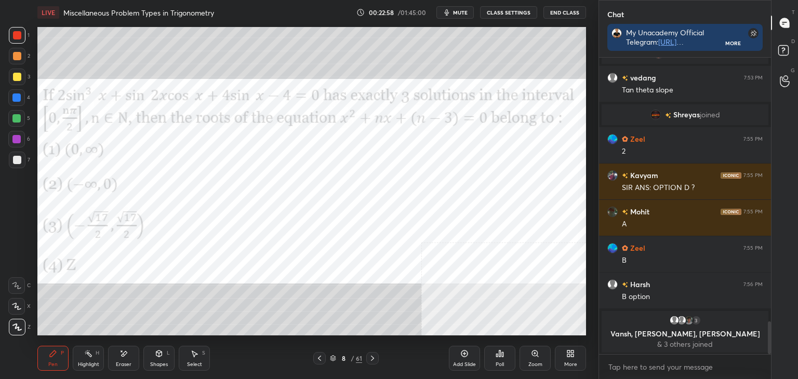
click at [17, 33] on div at bounding box center [17, 35] width 8 height 8
click at [15, 98] on div at bounding box center [16, 97] width 8 height 8
drag, startPoint x: 15, startPoint y: 158, endPoint x: 19, endPoint y: 165, distance: 8.2
click at [16, 159] on div at bounding box center [17, 160] width 8 height 8
click at [465, 351] on icon at bounding box center [464, 353] width 7 height 7
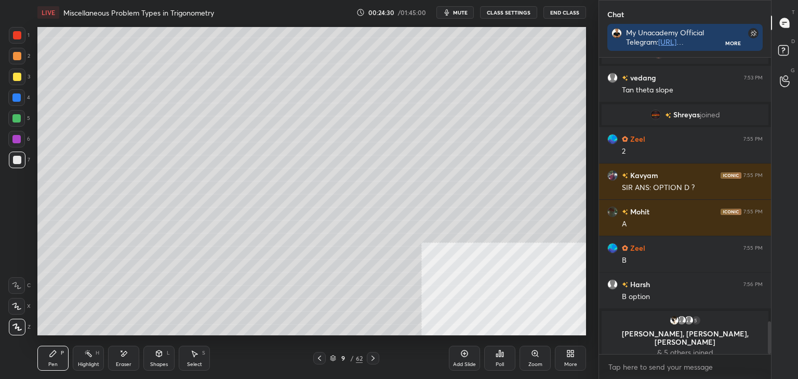
click at [315, 358] on div at bounding box center [319, 358] width 12 height 12
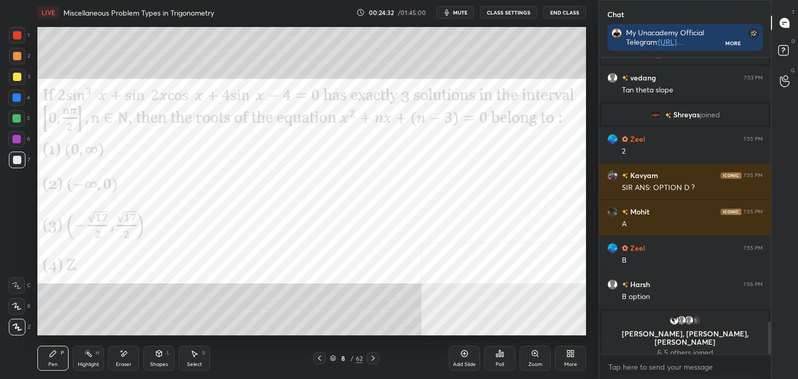
click at [15, 30] on div at bounding box center [17, 35] width 17 height 17
click at [375, 358] on icon at bounding box center [373, 358] width 8 height 8
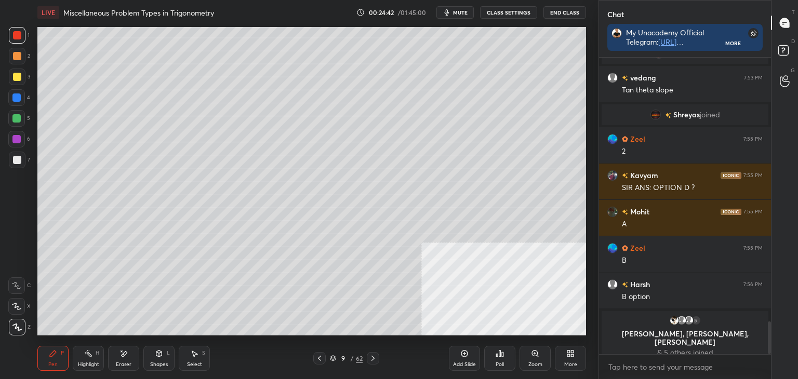
click at [320, 359] on icon at bounding box center [319, 358] width 8 height 8
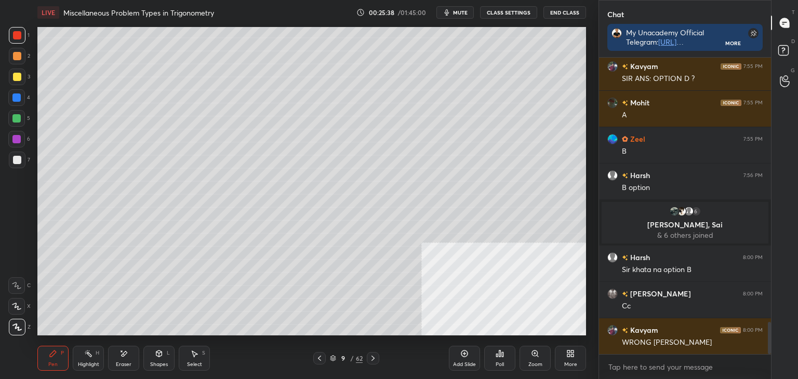
scroll to position [2453, 0]
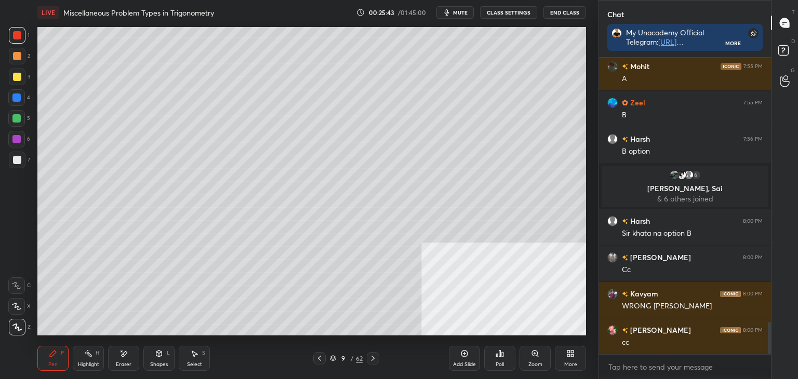
click at [569, 364] on div "More" at bounding box center [570, 364] width 13 height 5
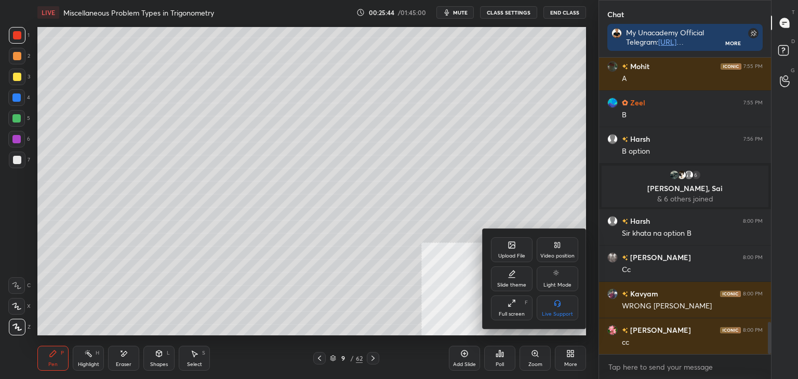
click at [501, 249] on div "Upload File" at bounding box center [512, 249] width 42 height 25
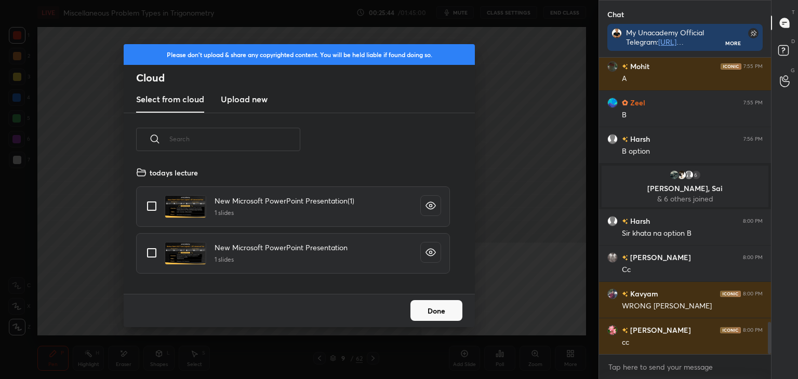
scroll to position [128, 333]
drag, startPoint x: 231, startPoint y: 93, endPoint x: 229, endPoint y: 100, distance: 6.9
click at [231, 96] on new "Upload new" at bounding box center [244, 100] width 47 height 26
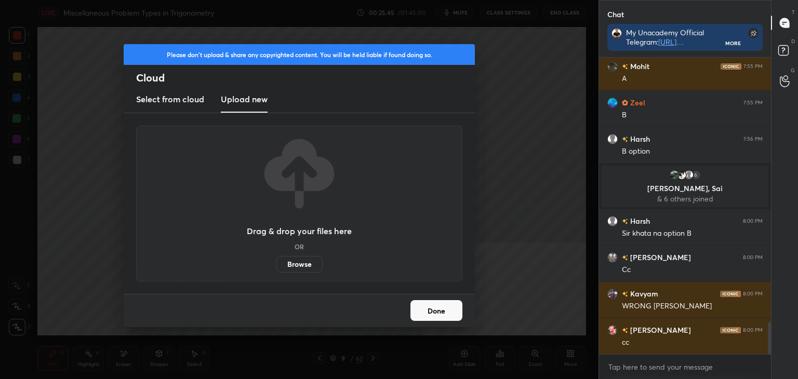
click at [294, 255] on div "Drag & drop your files here OR Browse" at bounding box center [299, 203] width 105 height 138
click at [298, 265] on label "Browse" at bounding box center [299, 264] width 46 height 17
click at [276, 265] on input "Browse" at bounding box center [276, 264] width 0 height 17
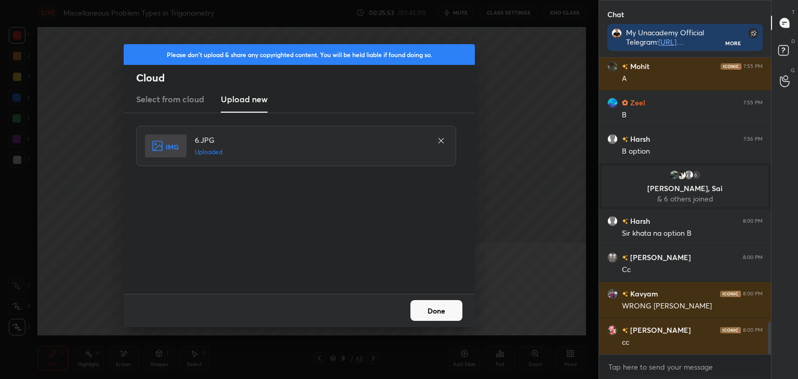
click at [447, 308] on button "Done" at bounding box center [436, 310] width 52 height 21
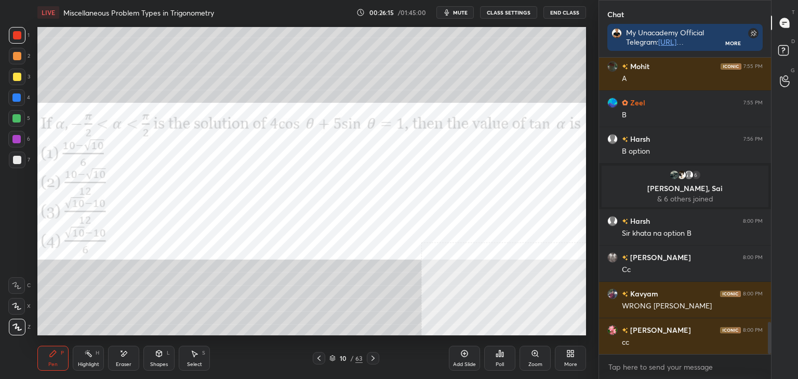
click at [461, 15] on span "mute" at bounding box center [460, 12] width 15 height 7
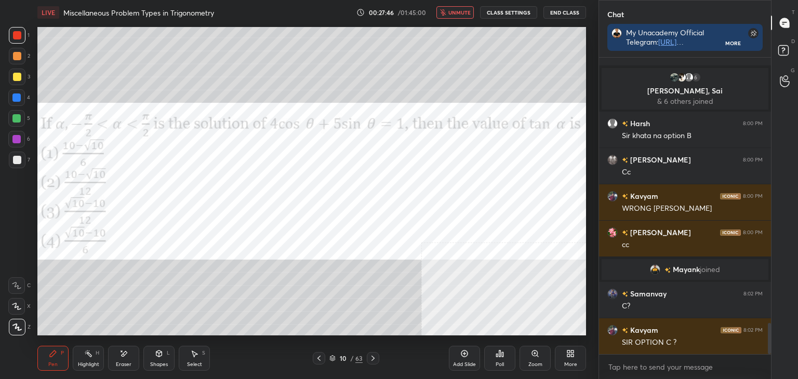
scroll to position [2529, 0]
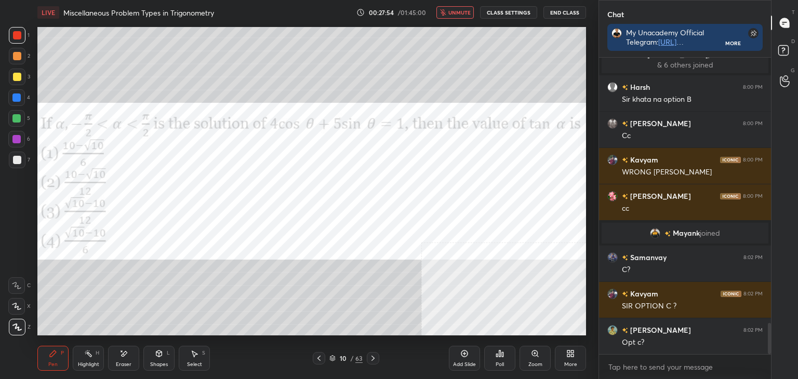
click at [449, 8] on button "unmute" at bounding box center [454, 12] width 37 height 12
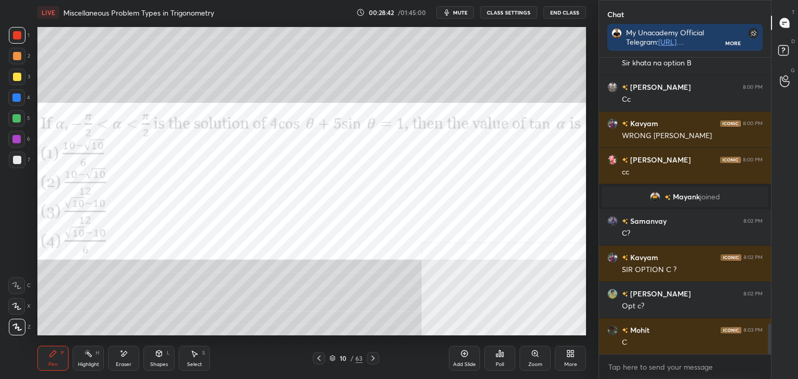
click at [17, 95] on div at bounding box center [16, 97] width 8 height 8
click at [18, 50] on div at bounding box center [17, 56] width 17 height 17
click at [127, 362] on div "Eraser" at bounding box center [124, 364] width 16 height 5
drag, startPoint x: 48, startPoint y: 362, endPoint x: 70, endPoint y: 337, distance: 33.5
click at [48, 360] on div "Pen P" at bounding box center [52, 358] width 31 height 25
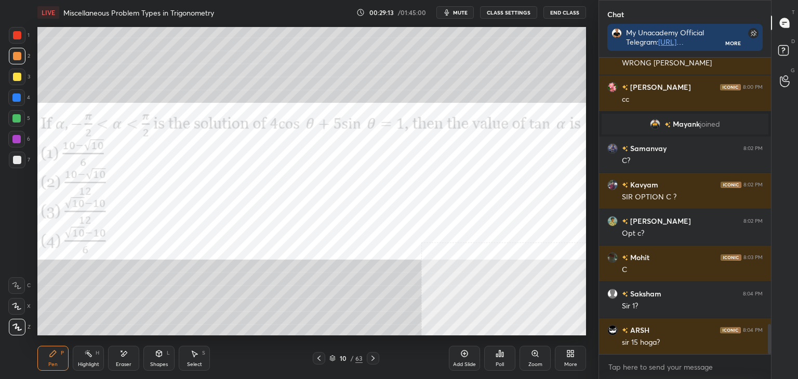
scroll to position [2674, 0]
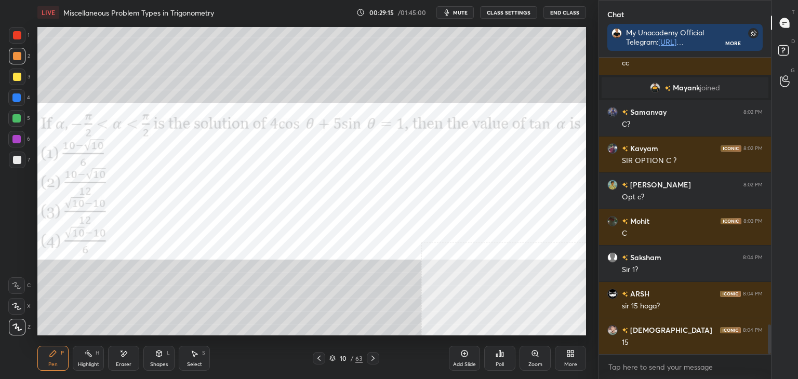
drag, startPoint x: 131, startPoint y: 363, endPoint x: 173, endPoint y: 337, distance: 49.4
click at [133, 362] on div "Eraser" at bounding box center [123, 358] width 31 height 25
click at [50, 360] on div "Pen P" at bounding box center [52, 358] width 31 height 25
click at [115, 363] on div "Eraser" at bounding box center [123, 358] width 31 height 25
drag, startPoint x: 56, startPoint y: 358, endPoint x: 64, endPoint y: 339, distance: 21.4
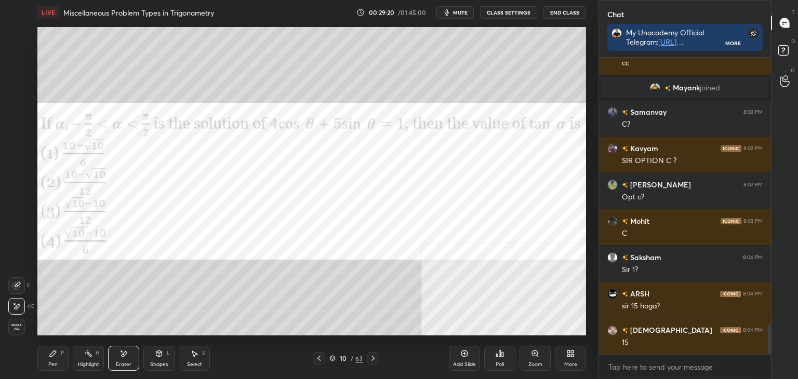
click at [54, 358] on div "Pen P" at bounding box center [52, 358] width 31 height 25
click at [12, 38] on div at bounding box center [17, 35] width 17 height 17
click at [204, 360] on div "Select S" at bounding box center [194, 358] width 31 height 25
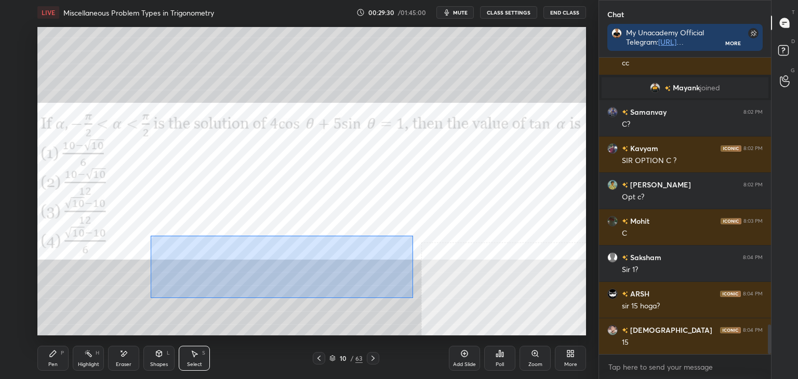
drag, startPoint x: 158, startPoint y: 238, endPoint x: 415, endPoint y: 289, distance: 262.6
click at [413, 298] on div "0 ° Undo Copy Duplicate Duplicate to new slide Delete" at bounding box center [311, 181] width 548 height 308
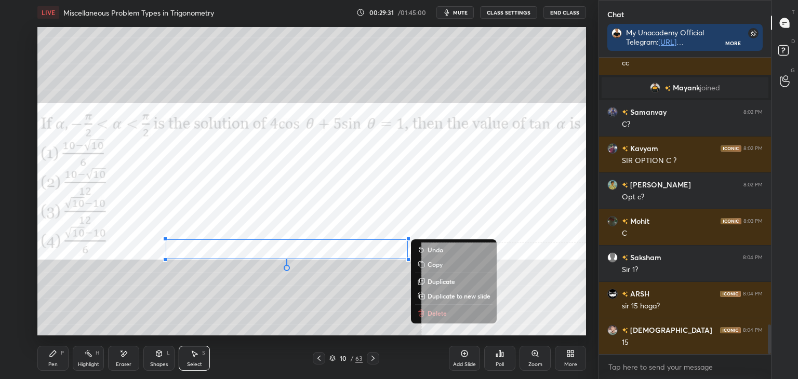
drag, startPoint x: 441, startPoint y: 295, endPoint x: 370, endPoint y: 270, distance: 76.0
click at [441, 295] on p "Duplicate to new slide" at bounding box center [458, 296] width 63 height 8
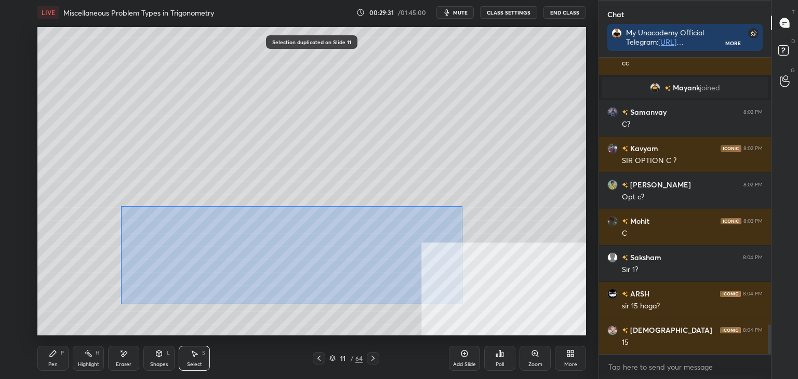
drag, startPoint x: 126, startPoint y: 207, endPoint x: 419, endPoint y: 285, distance: 303.2
click at [468, 305] on div "0 ° Undo Copy Duplicate Duplicate to new slide Delete" at bounding box center [311, 181] width 548 height 308
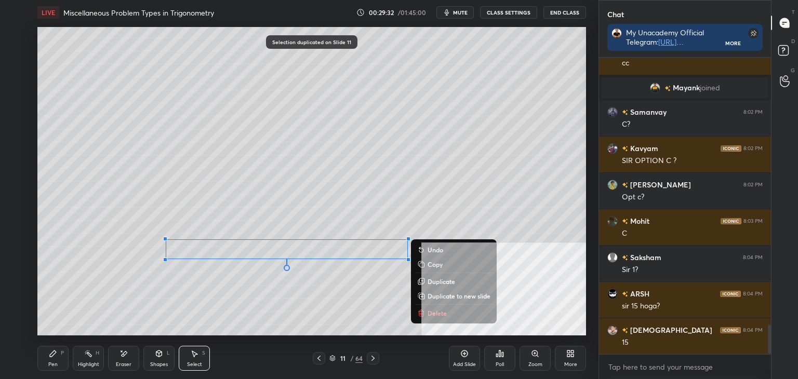
scroll to position [2699, 0]
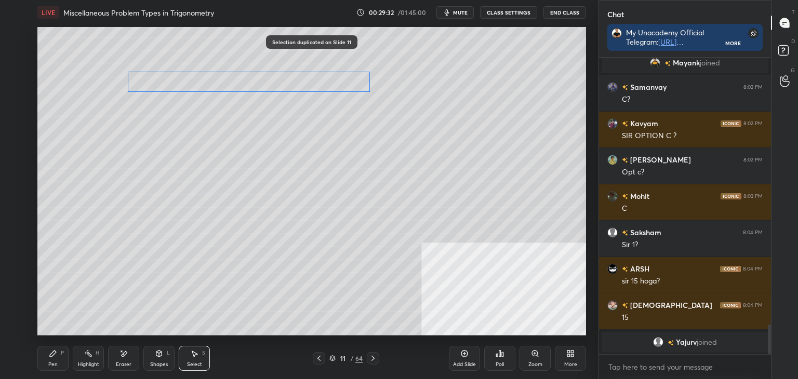
drag, startPoint x: 336, startPoint y: 244, endPoint x: 300, endPoint y: 85, distance: 163.0
click at [302, 86] on div "0 ° Undo Copy Duplicate Duplicate to new slide Delete" at bounding box center [311, 181] width 548 height 308
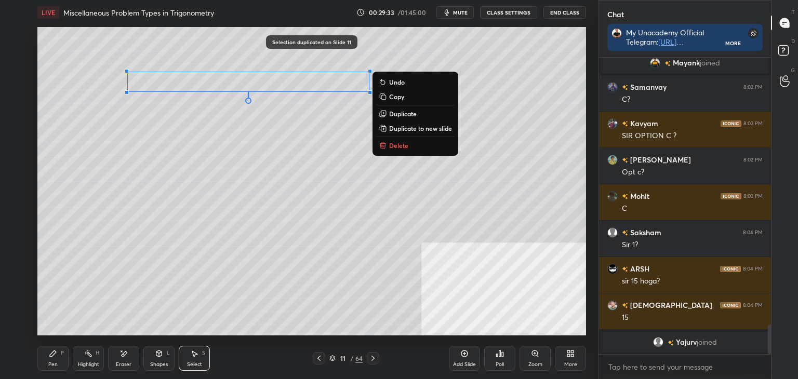
click at [44, 366] on div "Pen P" at bounding box center [52, 358] width 31 height 25
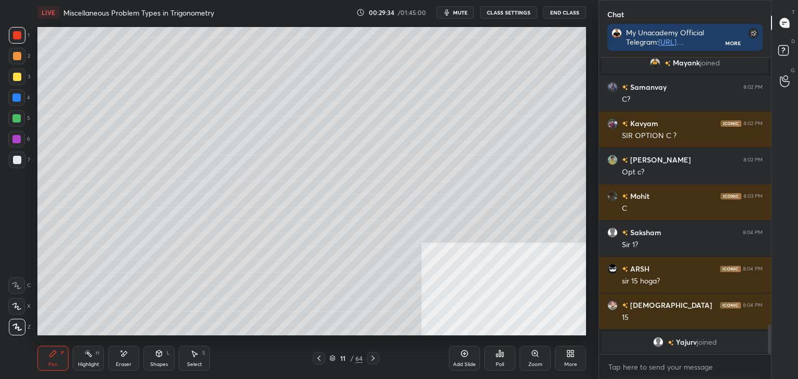
click at [15, 57] on div at bounding box center [17, 56] width 8 height 8
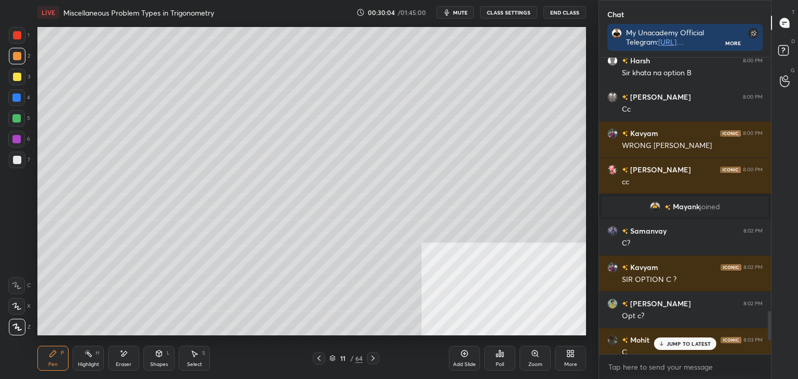
scroll to position [2716, 0]
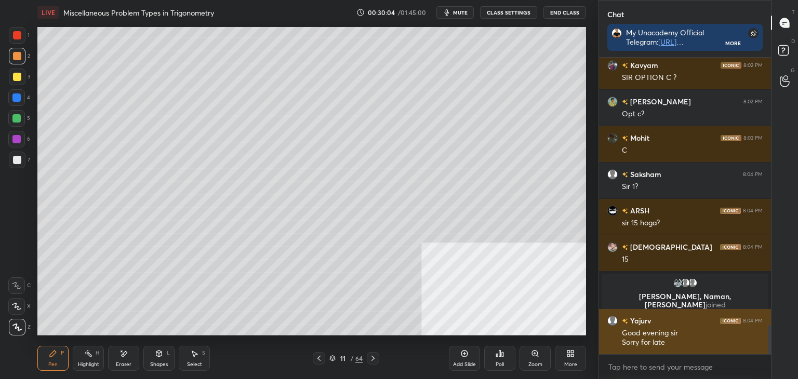
drag, startPoint x: 768, startPoint y: 341, endPoint x: 759, endPoint y: 345, distance: 10.0
click at [772, 352] on div "Chat My Unacademy Official Telegram: [URL][DOMAIN_NAME] Use Code VINEETLIVE to …" at bounding box center [697, 189] width 199 height 379
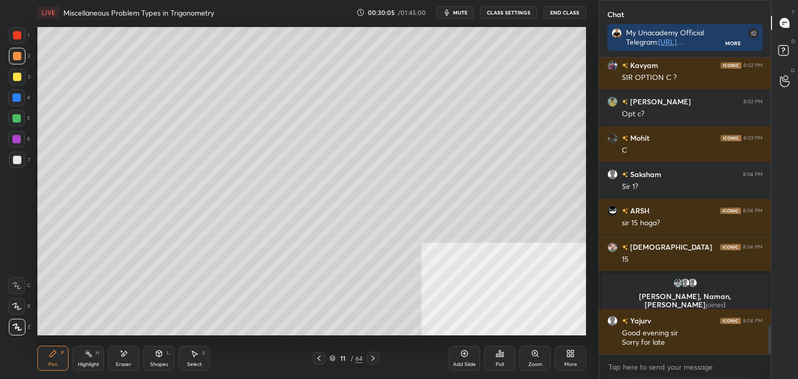
drag, startPoint x: 318, startPoint y: 358, endPoint x: 312, endPoint y: 337, distance: 21.7
click at [318, 358] on icon at bounding box center [319, 358] width 8 height 8
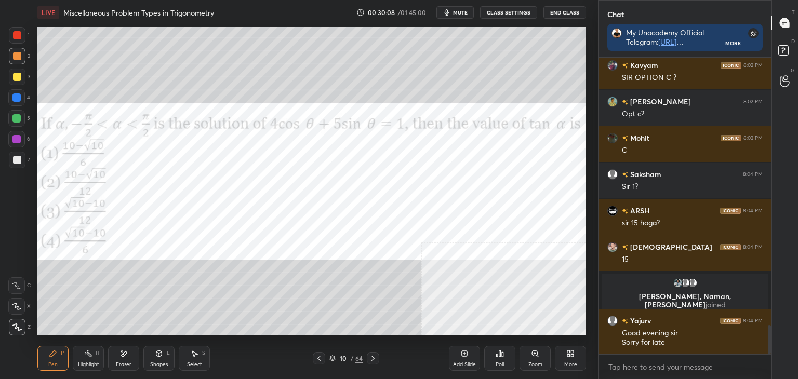
click at [370, 358] on icon at bounding box center [373, 358] width 8 height 8
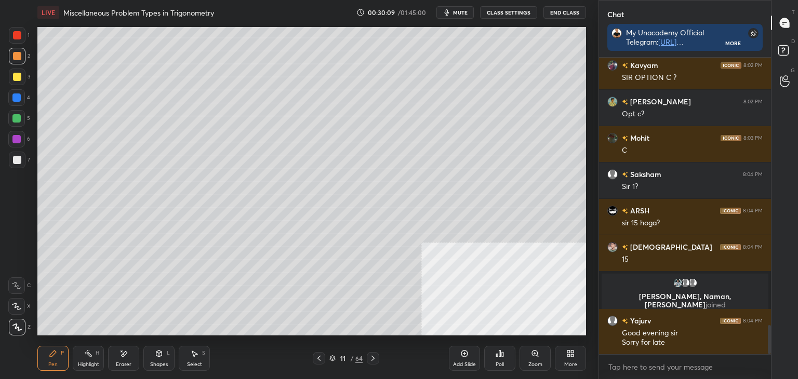
scroll to position [2740, 0]
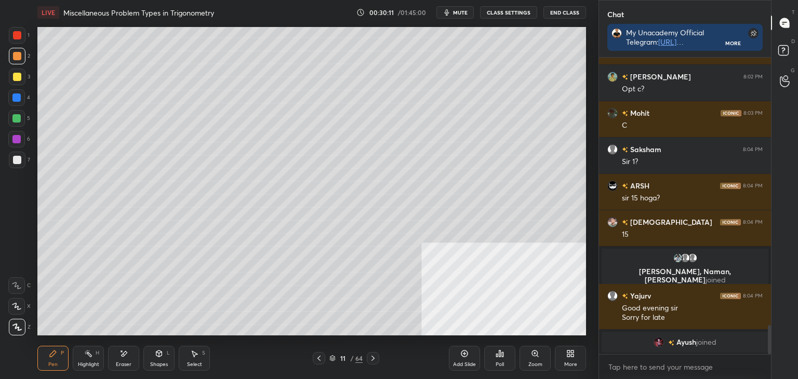
click at [21, 160] on div at bounding box center [17, 160] width 17 height 17
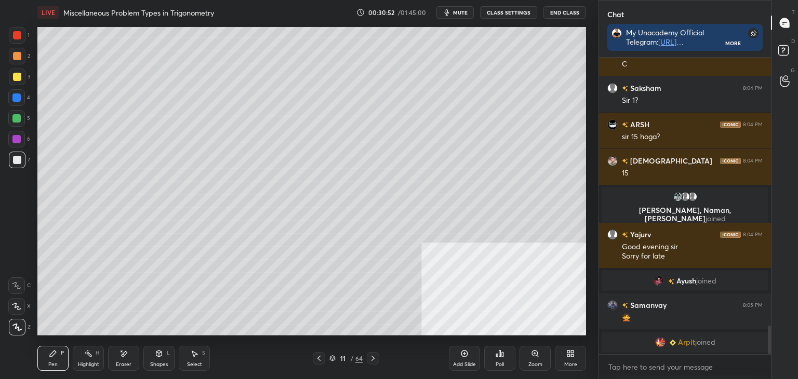
scroll to position [2795, 0]
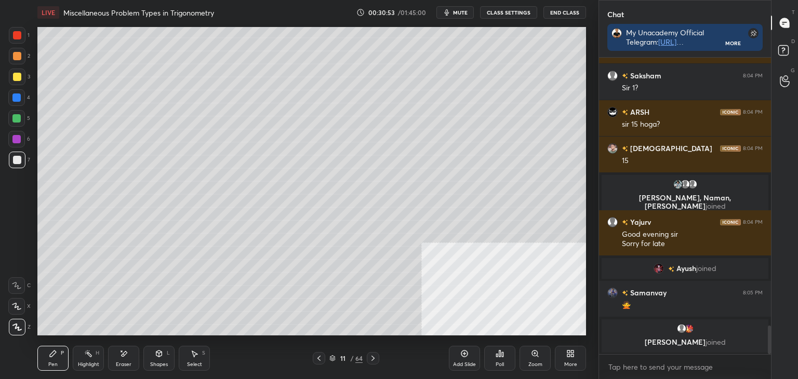
click at [320, 357] on icon at bounding box center [319, 358] width 8 height 8
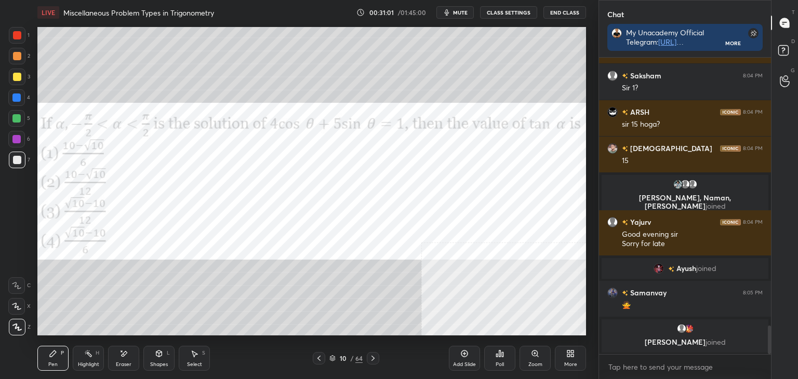
click at [378, 363] on div at bounding box center [373, 358] width 12 height 12
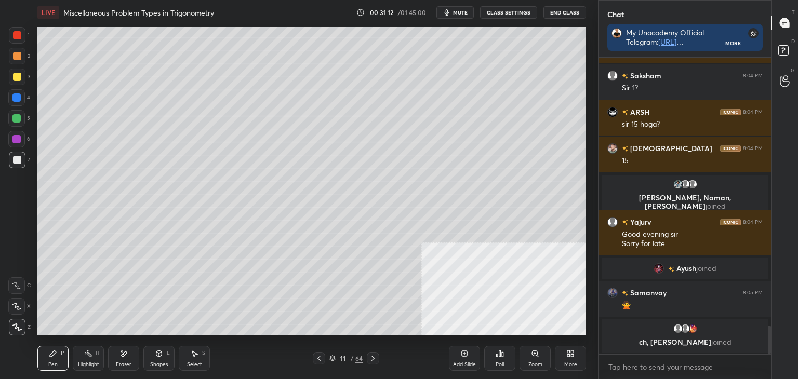
click at [320, 359] on icon at bounding box center [319, 358] width 8 height 8
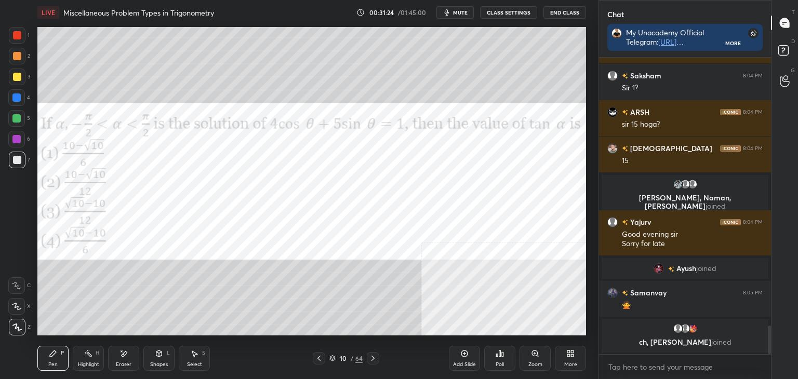
click at [379, 359] on div at bounding box center [373, 358] width 12 height 12
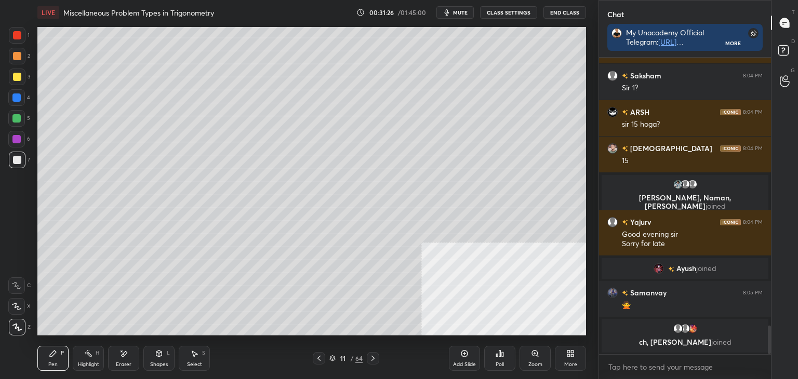
click at [319, 354] on icon at bounding box center [319, 358] width 8 height 8
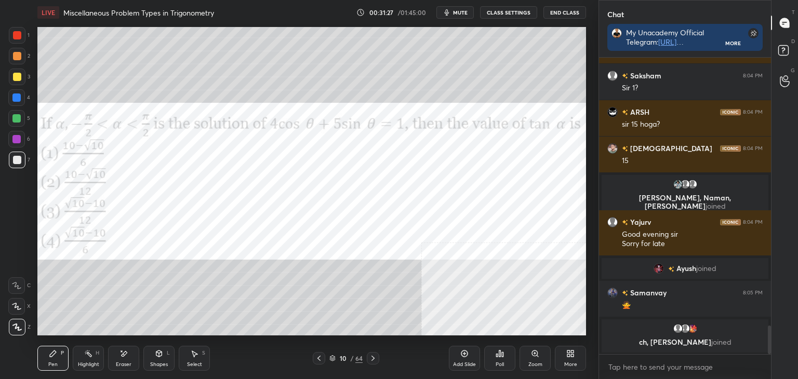
click at [20, 50] on div at bounding box center [17, 56] width 17 height 17
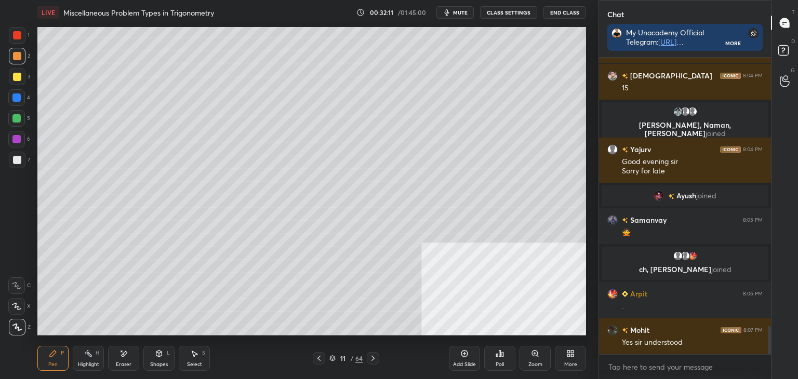
scroll to position [2873, 0]
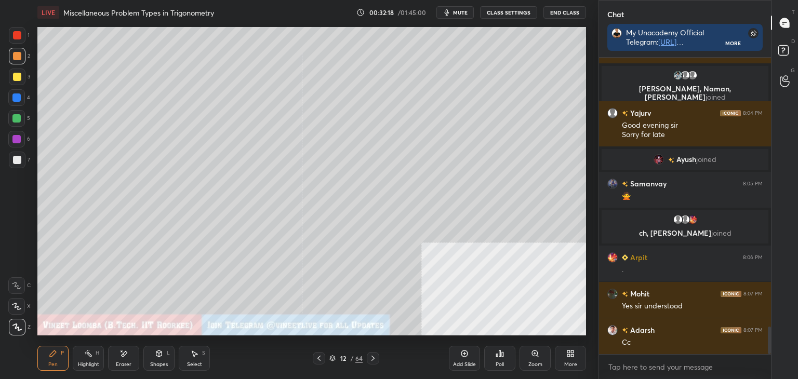
click at [582, 358] on div "More" at bounding box center [570, 358] width 31 height 25
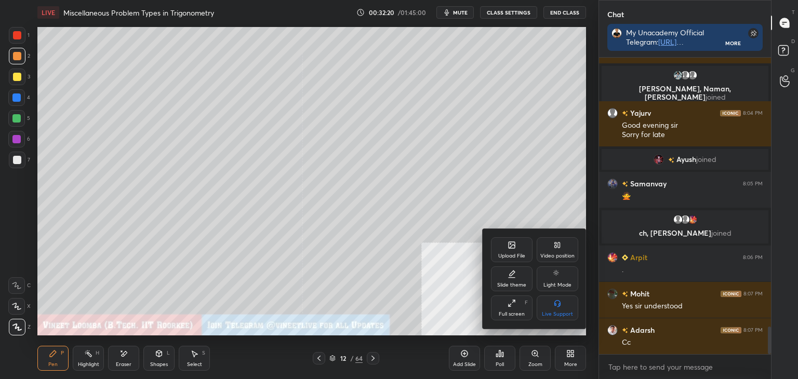
click at [67, 52] on div at bounding box center [399, 189] width 798 height 379
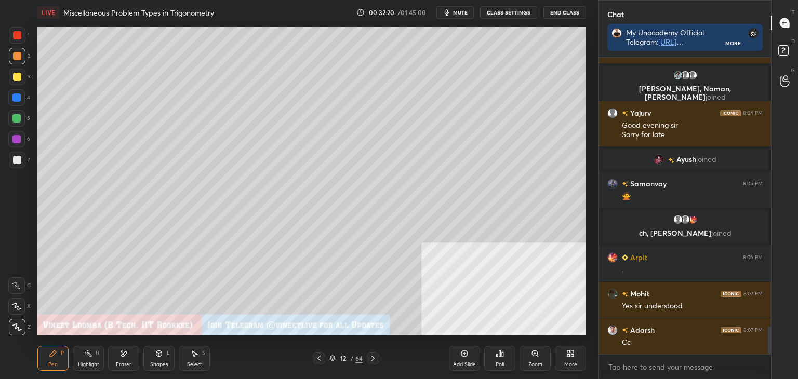
drag, startPoint x: 23, startPoint y: 76, endPoint x: 33, endPoint y: 69, distance: 12.3
click at [23, 76] on div at bounding box center [17, 77] width 17 height 17
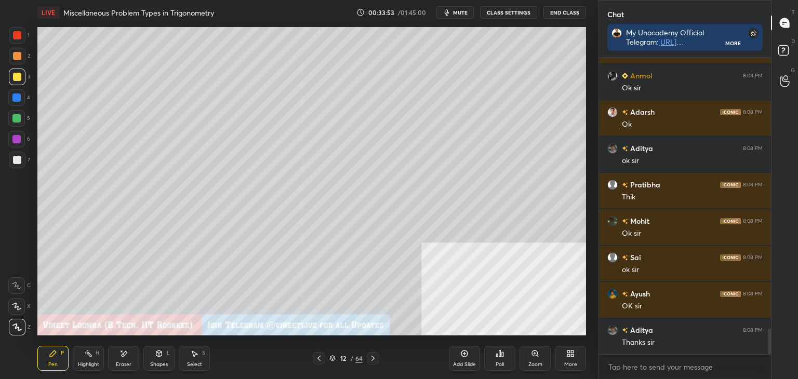
scroll to position [3189, 0]
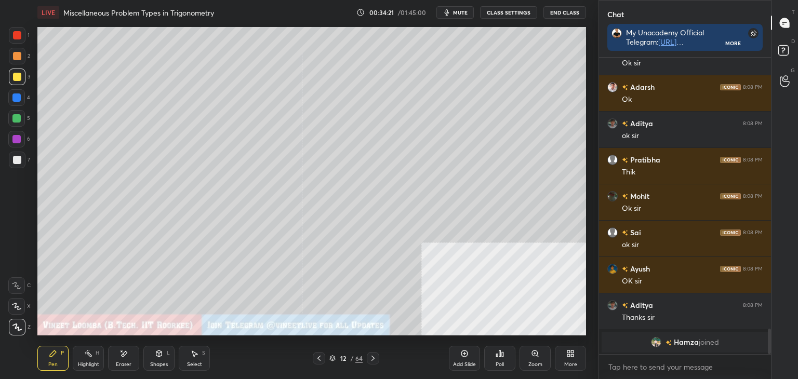
drag, startPoint x: 128, startPoint y: 355, endPoint x: 126, endPoint y: 337, distance: 17.7
click at [127, 353] on div "Eraser" at bounding box center [123, 358] width 31 height 25
click at [57, 354] on div "Pen P" at bounding box center [52, 358] width 31 height 25
drag, startPoint x: 374, startPoint y: 356, endPoint x: 384, endPoint y: 352, distance: 10.0
click at [376, 355] on icon at bounding box center [373, 358] width 8 height 8
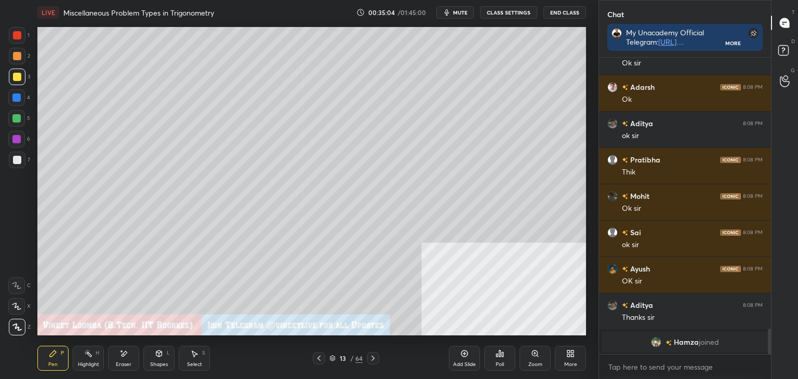
click at [584, 358] on div "More" at bounding box center [570, 358] width 31 height 25
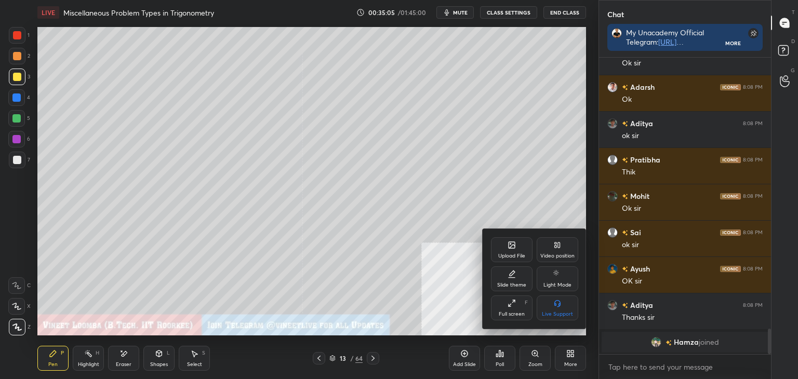
click at [524, 232] on div "Upload File Video position Slide theme Light Mode Full screen F Live Support" at bounding box center [534, 279] width 104 height 100
click at [507, 246] on icon at bounding box center [511, 245] width 8 height 8
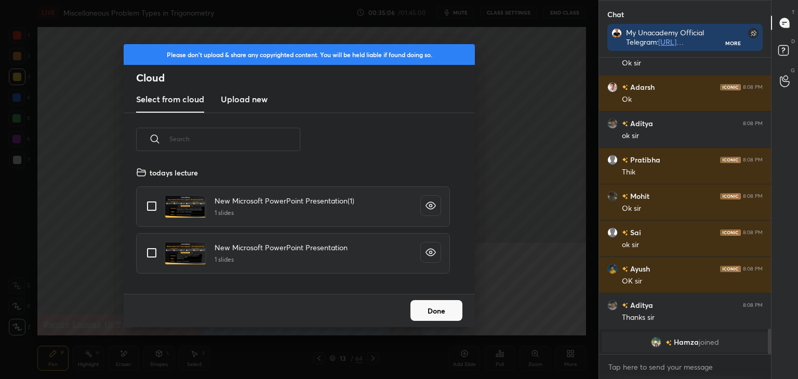
scroll to position [128, 333]
drag, startPoint x: 224, startPoint y: 95, endPoint x: 225, endPoint y: 104, distance: 9.5
click at [224, 96] on h3 "Upload new" at bounding box center [244, 99] width 47 height 12
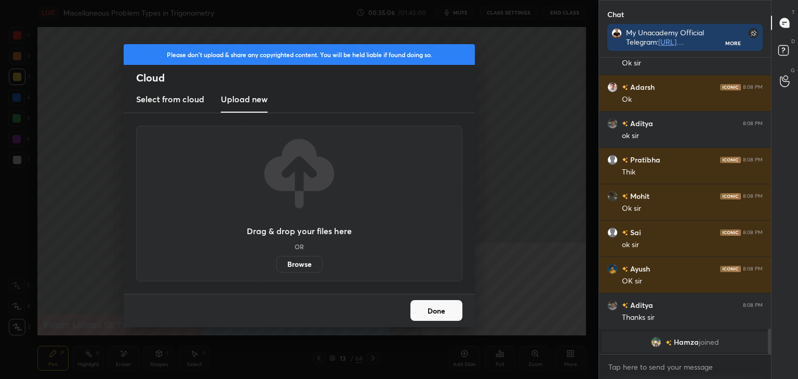
click at [293, 268] on label "Browse" at bounding box center [299, 264] width 46 height 17
click at [276, 268] on input "Browse" at bounding box center [276, 264] width 0 height 17
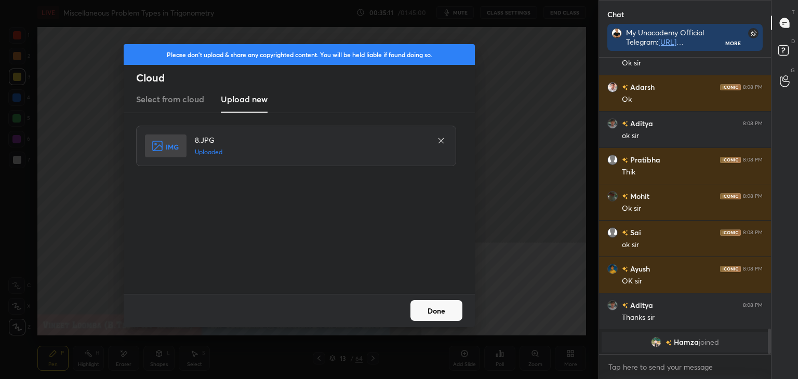
click at [445, 317] on button "Done" at bounding box center [436, 310] width 52 height 21
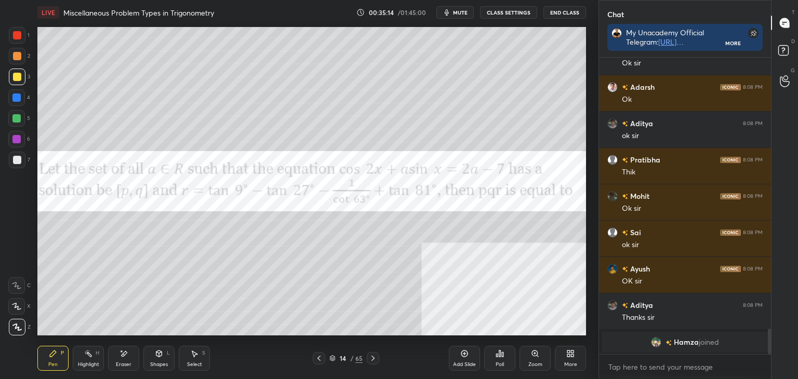
click at [10, 32] on div at bounding box center [17, 35] width 17 height 17
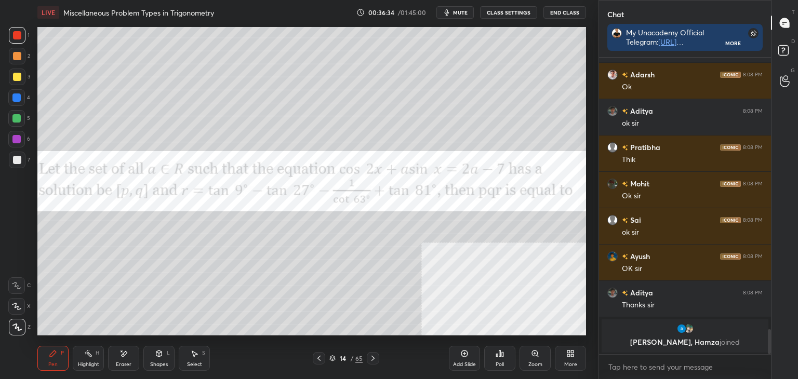
click at [105, 359] on div "Pen P Highlight H Eraser Shapes L Select S" at bounding box center [140, 358] width 206 height 25
click at [131, 356] on div "Eraser" at bounding box center [123, 358] width 31 height 25
click at [49, 349] on div "Pen P" at bounding box center [52, 358] width 31 height 25
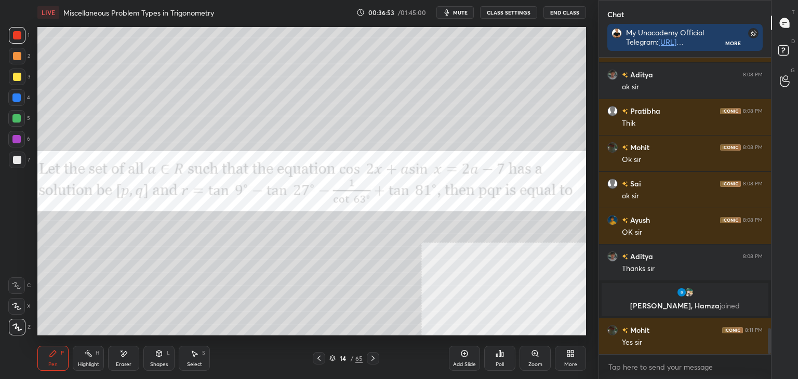
drag, startPoint x: 124, startPoint y: 363, endPoint x: 127, endPoint y: 358, distance: 6.1
click at [127, 362] on div "Eraser" at bounding box center [124, 364] width 16 height 5
click at [52, 363] on div "Pen" at bounding box center [52, 364] width 9 height 5
click at [21, 75] on div at bounding box center [17, 77] width 17 height 17
click at [19, 59] on div at bounding box center [17, 56] width 8 height 8
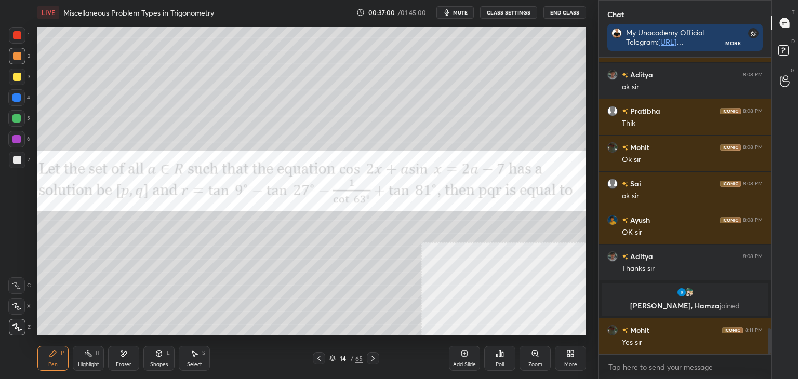
click at [14, 38] on div at bounding box center [17, 35] width 8 height 8
click at [21, 79] on div at bounding box center [17, 77] width 17 height 17
click at [21, 56] on div at bounding box center [17, 56] width 17 height 17
drag, startPoint x: 17, startPoint y: 37, endPoint x: 12, endPoint y: 43, distance: 6.6
click at [17, 37] on div at bounding box center [17, 35] width 8 height 8
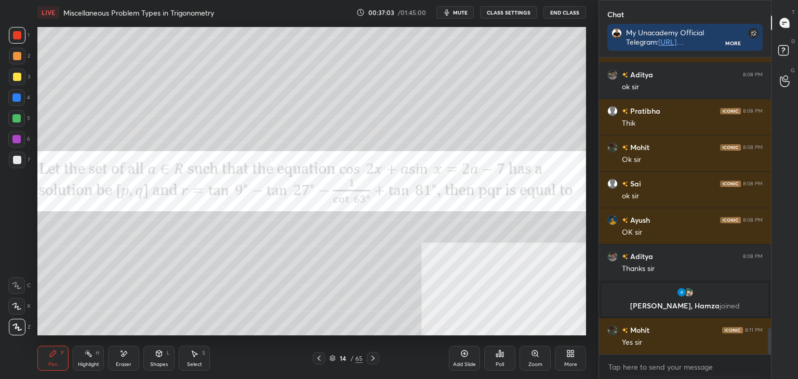
click at [17, 164] on div at bounding box center [17, 160] width 17 height 17
click at [17, 137] on div at bounding box center [16, 139] width 8 height 8
click at [13, 94] on div at bounding box center [16, 97] width 8 height 8
click at [19, 70] on div at bounding box center [17, 77] width 17 height 17
click at [20, 55] on div at bounding box center [17, 56] width 8 height 8
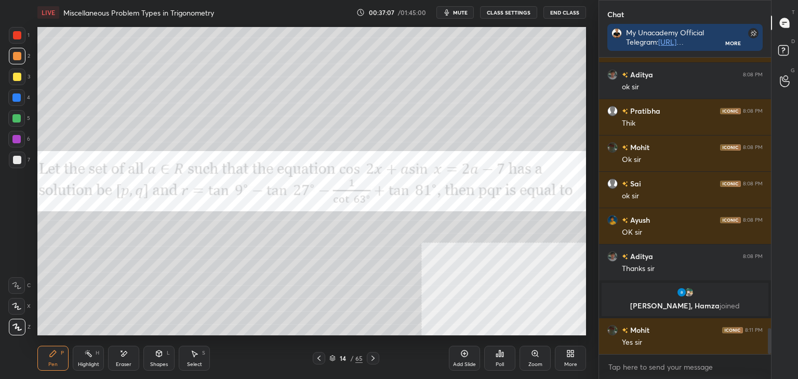
click at [23, 34] on div at bounding box center [17, 35] width 17 height 17
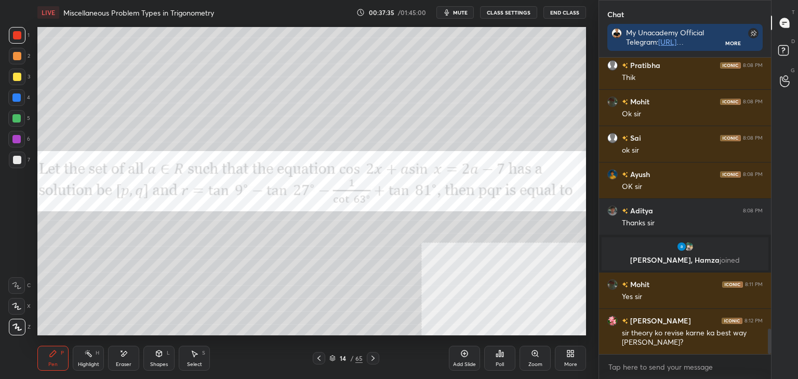
scroll to position [3208, 0]
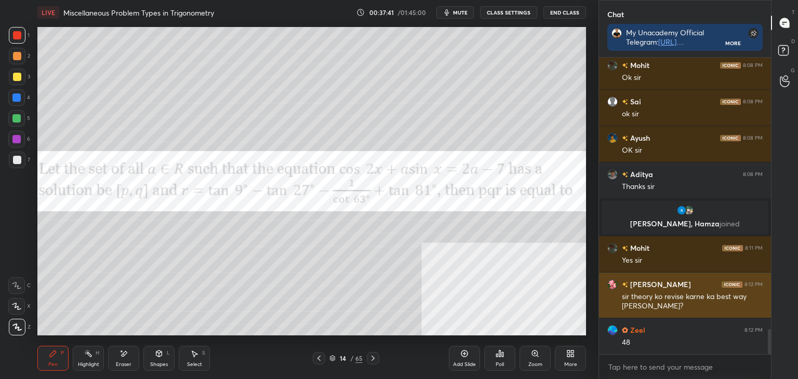
click at [619, 294] on div "[PERSON_NAME] 8:12 PM sir theory ko revise karne ka best way [PERSON_NAME]?" at bounding box center [685, 295] width 172 height 45
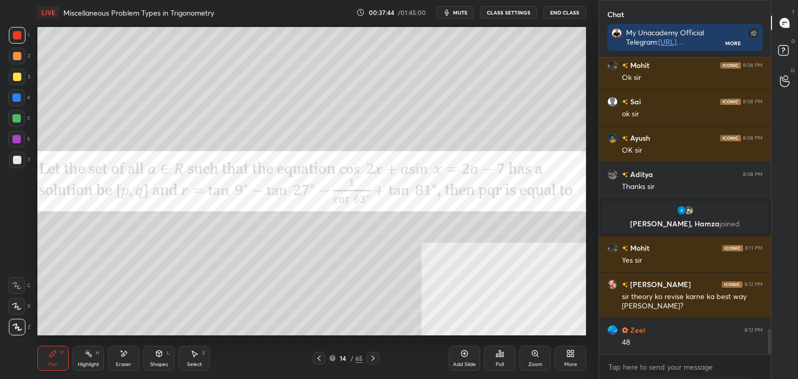
drag, startPoint x: 127, startPoint y: 364, endPoint x: 121, endPoint y: 358, distance: 8.8
click at [127, 362] on div "Eraser" at bounding box center [124, 364] width 16 height 5
drag, startPoint x: 59, startPoint y: 352, endPoint x: 58, endPoint y: 341, distance: 10.9
click at [59, 350] on div "Pen P" at bounding box center [52, 358] width 31 height 25
click at [25, 74] on div "3" at bounding box center [19, 77] width 21 height 17
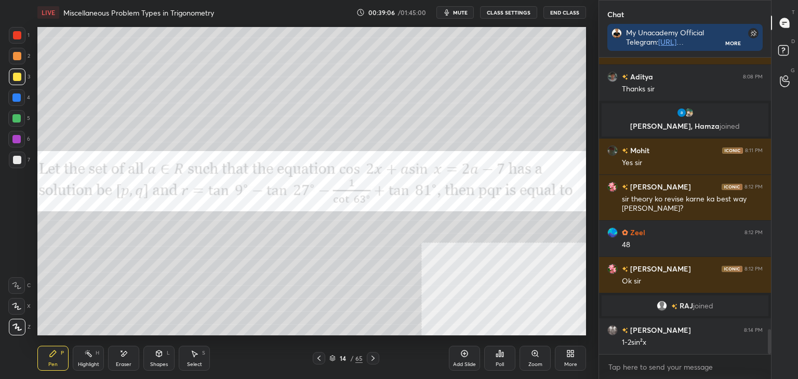
scroll to position [3233, 0]
click at [135, 360] on div "Eraser" at bounding box center [123, 358] width 31 height 25
drag, startPoint x: 54, startPoint y: 362, endPoint x: 63, endPoint y: 347, distance: 17.9
click at [53, 360] on div "Pen P" at bounding box center [52, 358] width 31 height 25
click at [187, 363] on div "Select" at bounding box center [194, 364] width 15 height 5
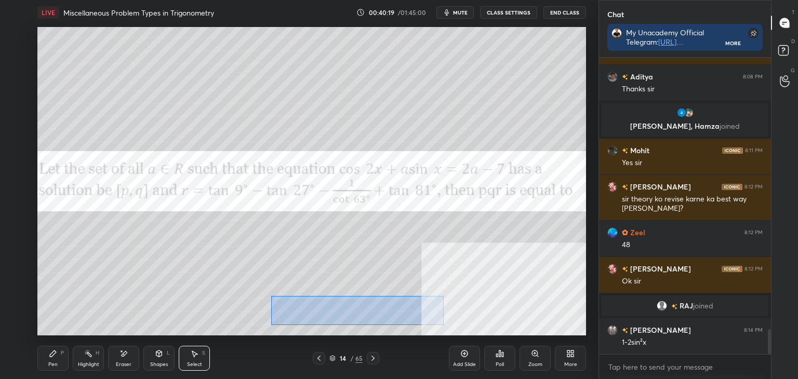
drag, startPoint x: 271, startPoint y: 296, endPoint x: 476, endPoint y: 315, distance: 205.9
click at [444, 325] on div "0 ° Undo Copy Duplicate Duplicate to new slide Delete" at bounding box center [311, 181] width 548 height 308
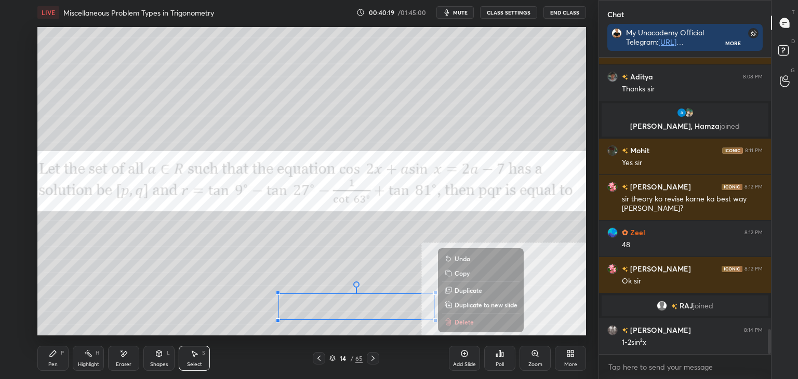
click at [468, 305] on p "Duplicate to new slide" at bounding box center [485, 305] width 63 height 8
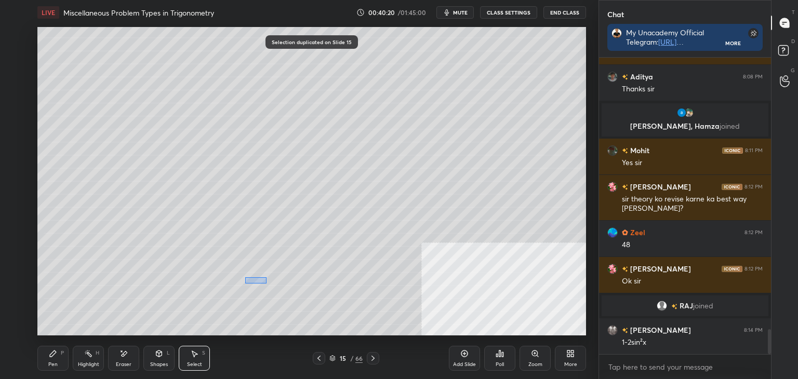
drag, startPoint x: 266, startPoint y: 283, endPoint x: 475, endPoint y: 324, distance: 213.2
click at [480, 327] on div "0 ° Undo Copy Duplicate Duplicate to new slide Delete" at bounding box center [311, 181] width 548 height 308
drag, startPoint x: 359, startPoint y: 296, endPoint x: 287, endPoint y: 75, distance: 232.2
click at [287, 75] on div "0 ° Undo Copy Duplicate Duplicate to new slide Delete" at bounding box center [311, 181] width 548 height 308
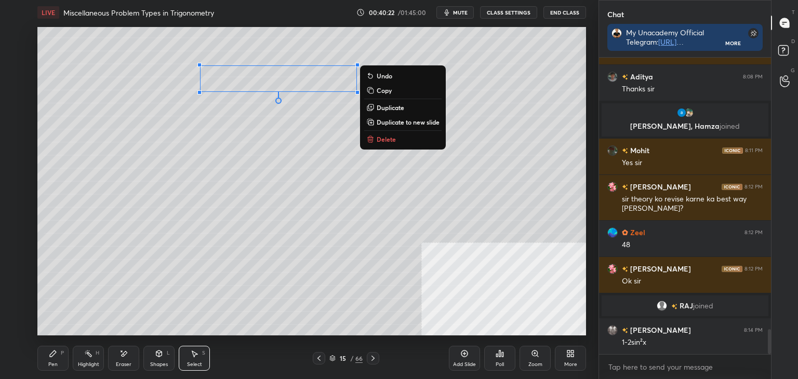
click at [51, 360] on div "Pen P" at bounding box center [52, 358] width 31 height 25
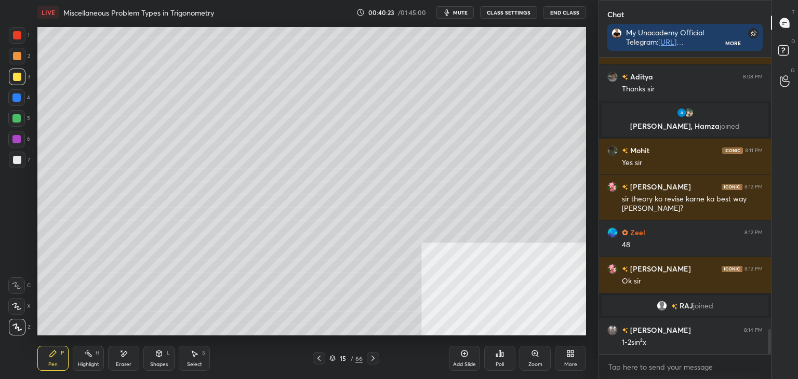
drag, startPoint x: 322, startPoint y: 360, endPoint x: 316, endPoint y: 347, distance: 13.9
click at [321, 358] on icon at bounding box center [319, 358] width 8 height 8
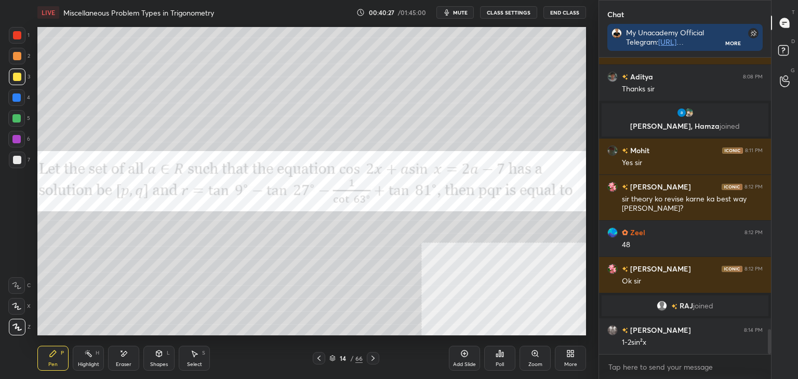
click at [372, 360] on icon at bounding box center [373, 358] width 8 height 8
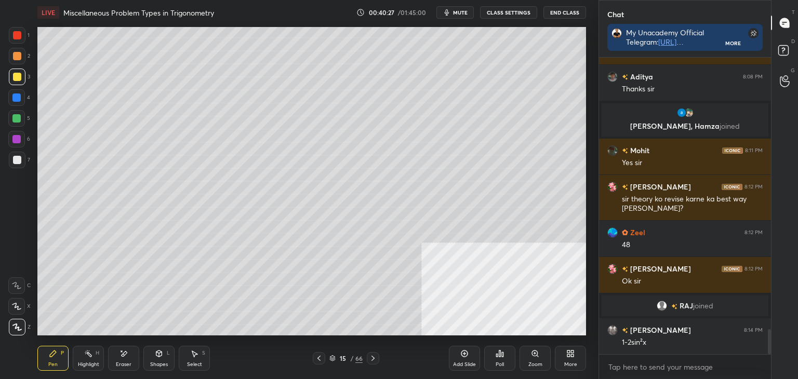
click at [52, 362] on div "Pen" at bounding box center [52, 364] width 9 height 5
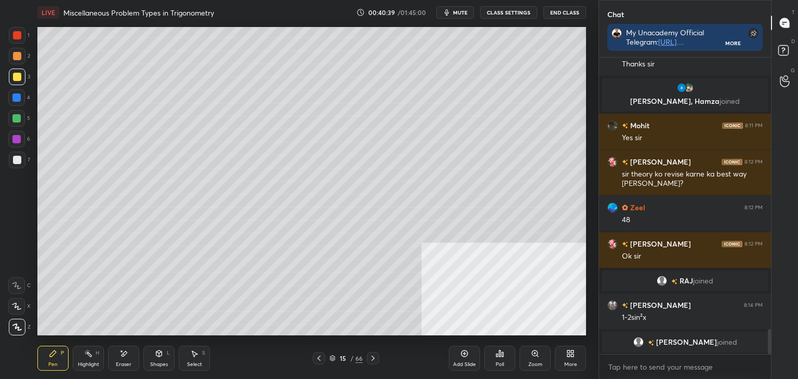
drag, startPoint x: 322, startPoint y: 358, endPoint x: 316, endPoint y: 350, distance: 9.9
click at [322, 356] on div at bounding box center [319, 358] width 12 height 12
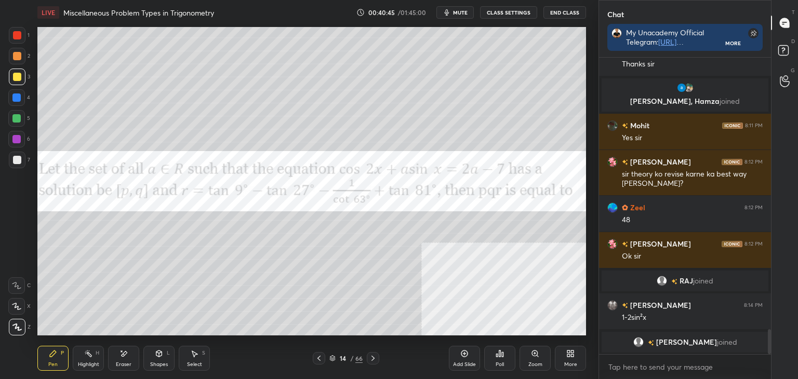
click at [372, 358] on icon at bounding box center [373, 358] width 8 height 8
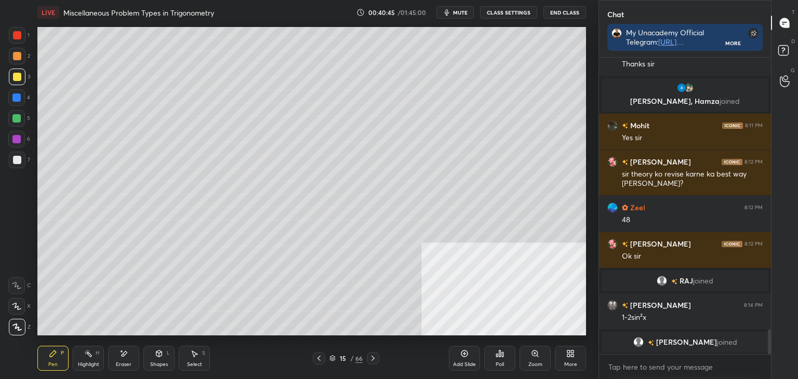
drag, startPoint x: 462, startPoint y: 355, endPoint x: 449, endPoint y: 330, distance: 28.1
click at [460, 354] on icon at bounding box center [464, 353] width 8 height 8
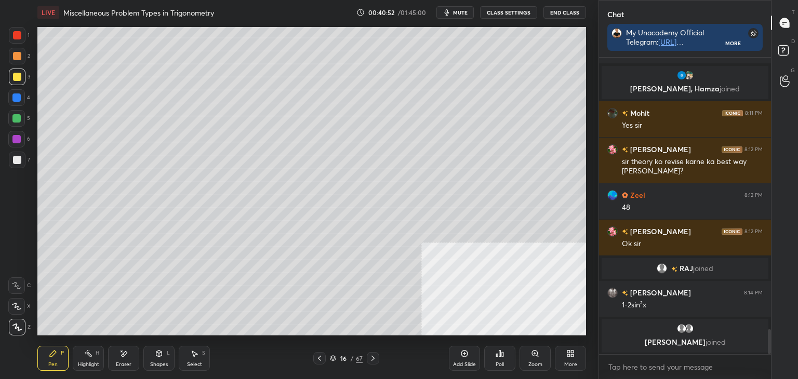
click at [194, 360] on div "Select S" at bounding box center [194, 358] width 31 height 25
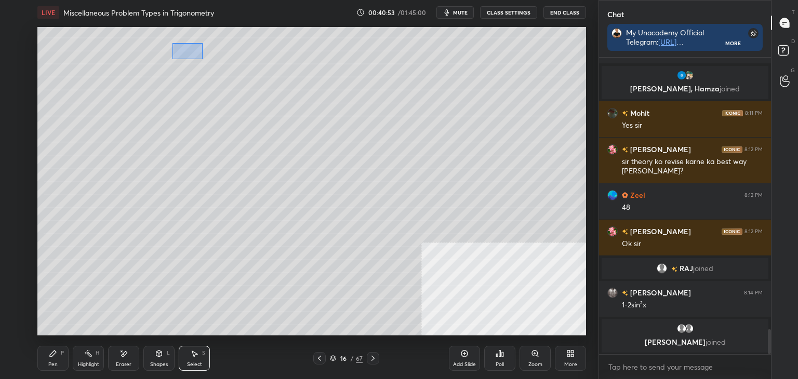
click at [206, 61] on div "0 ° Undo Copy Duplicate Duplicate to new slide Delete" at bounding box center [311, 181] width 548 height 308
click at [201, 60] on div "0 ° Undo Copy Duplicate Duplicate to new slide Delete" at bounding box center [311, 181] width 548 height 308
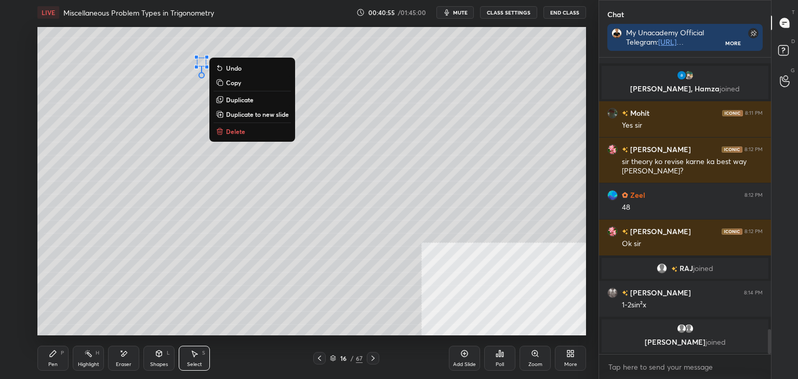
click at [135, 136] on div "0 ° Undo Copy Duplicate Duplicate to new slide Delete" at bounding box center [311, 181] width 548 height 308
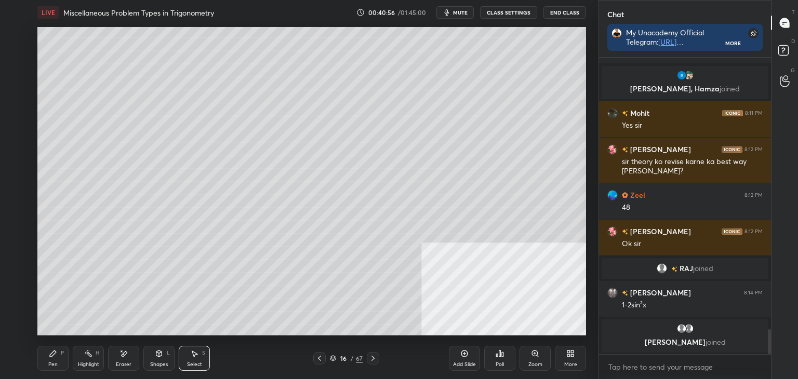
click at [323, 357] on div at bounding box center [319, 358] width 12 height 12
click at [318, 358] on icon at bounding box center [319, 358] width 8 height 8
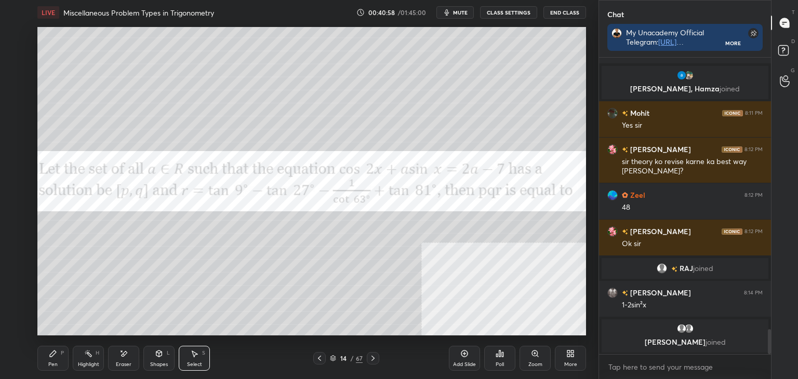
click at [371, 360] on icon at bounding box center [373, 358] width 8 height 8
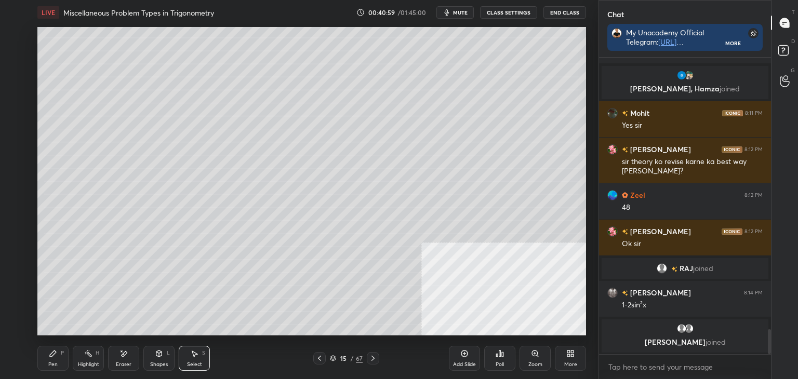
click at [377, 360] on div at bounding box center [373, 358] width 12 height 12
click at [45, 353] on div "Pen P" at bounding box center [52, 358] width 31 height 25
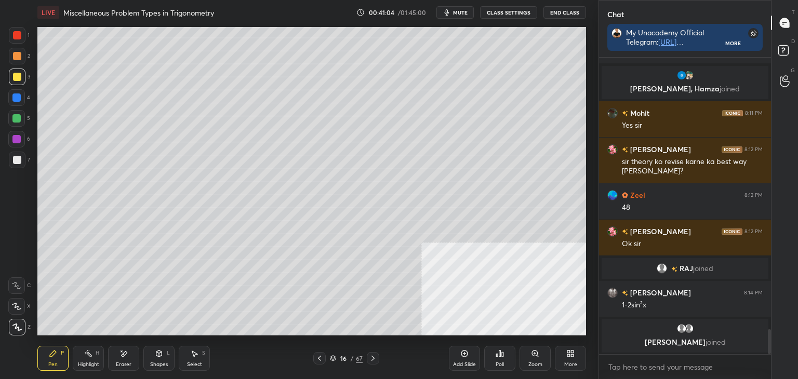
click at [320, 357] on icon at bounding box center [319, 358] width 3 height 5
click at [318, 357] on icon at bounding box center [319, 358] width 3 height 5
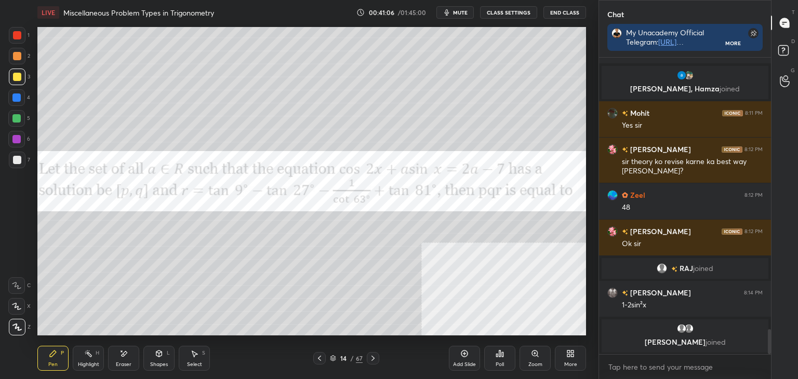
click at [371, 357] on icon at bounding box center [373, 358] width 8 height 8
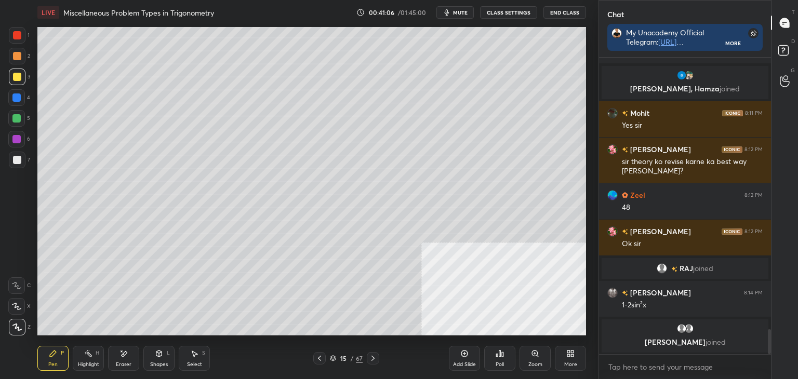
click at [370, 358] on icon at bounding box center [373, 358] width 8 height 8
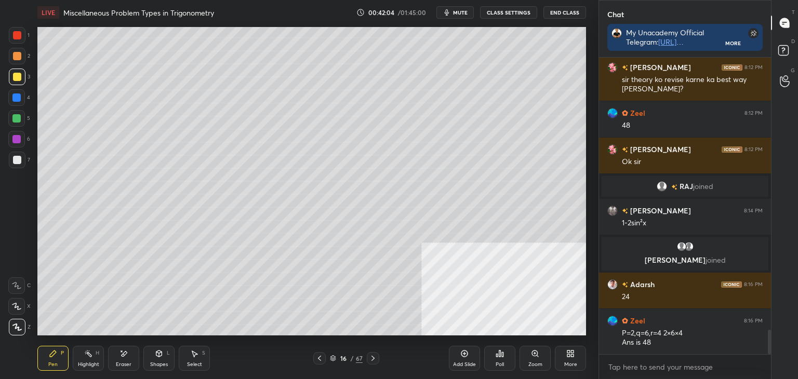
scroll to position [3356, 0]
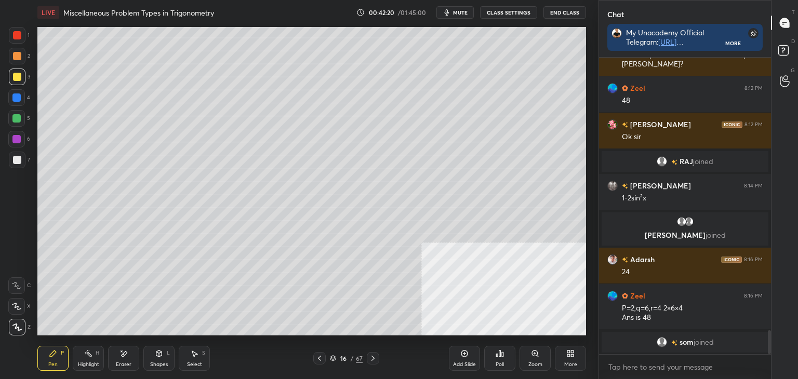
drag, startPoint x: 194, startPoint y: 362, endPoint x: 196, endPoint y: 337, distance: 25.0
click at [196, 358] on div "Select S" at bounding box center [194, 358] width 31 height 25
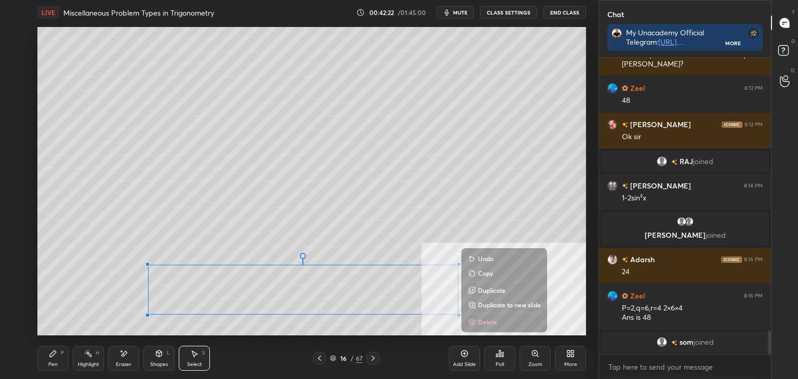
drag, startPoint x: 125, startPoint y: 263, endPoint x: 489, endPoint y: 323, distance: 368.5
click at [531, 343] on div "LIVE Miscellaneous Problem Types in Trigonometry 00:42:22 / 01:45:00 mute CLASS…" at bounding box center [311, 189] width 557 height 379
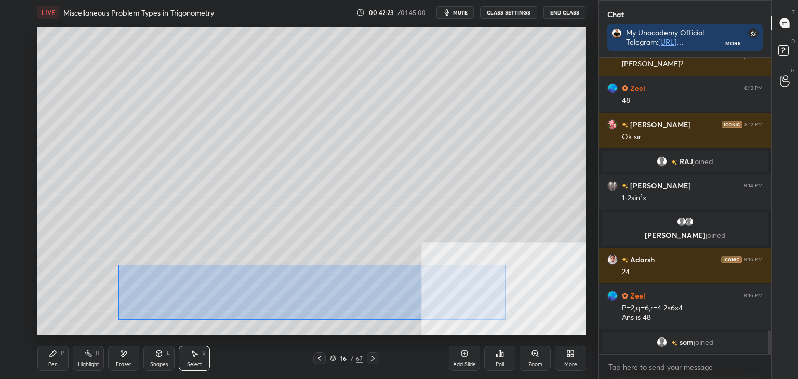
drag, startPoint x: 116, startPoint y: 265, endPoint x: 502, endPoint y: 317, distance: 389.3
click at [504, 319] on div "0 ° Undo Copy Duplicate Duplicate to new slide Delete" at bounding box center [311, 181] width 548 height 308
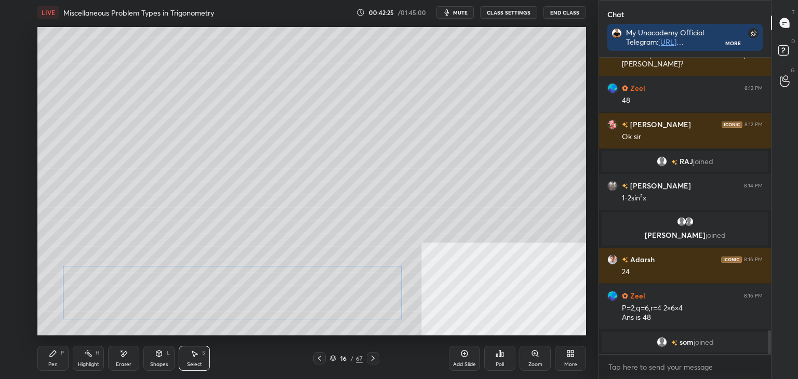
drag, startPoint x: 447, startPoint y: 288, endPoint x: 361, endPoint y: 293, distance: 85.8
click at [361, 293] on div "0 ° Undo Copy Duplicate Duplicate to new slide Delete" at bounding box center [311, 181] width 548 height 308
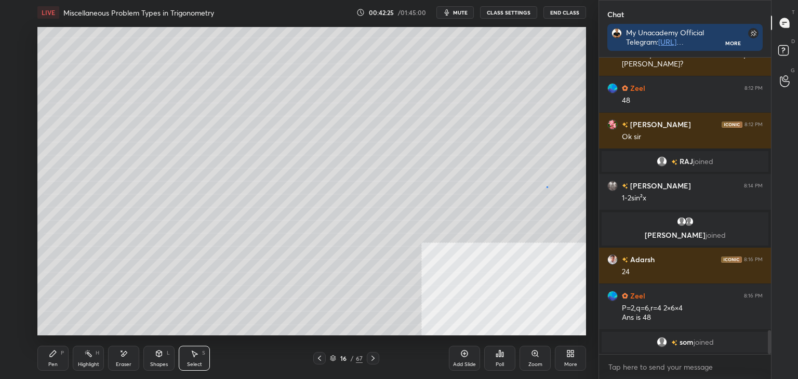
click at [546, 187] on div "0 ° Undo Copy Duplicate Duplicate to new slide Delete" at bounding box center [311, 181] width 548 height 308
click at [49, 367] on div "Pen" at bounding box center [52, 364] width 9 height 5
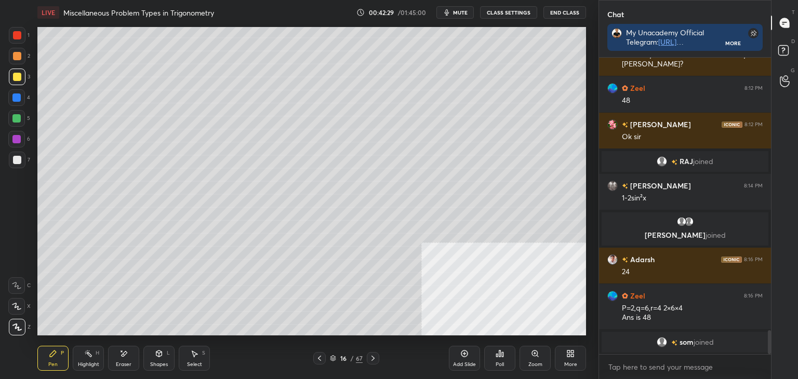
click at [192, 362] on div "Select" at bounding box center [194, 364] width 15 height 5
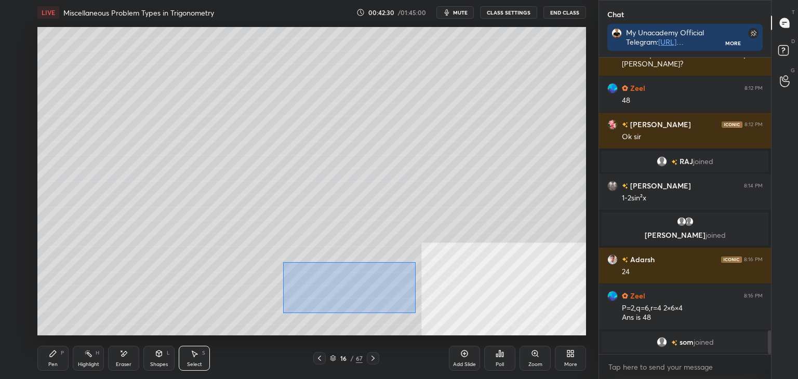
drag, startPoint x: 282, startPoint y: 262, endPoint x: 438, endPoint y: 307, distance: 161.7
click at [417, 314] on div "0 ° Undo Copy Duplicate Duplicate to new slide Delete" at bounding box center [311, 181] width 548 height 308
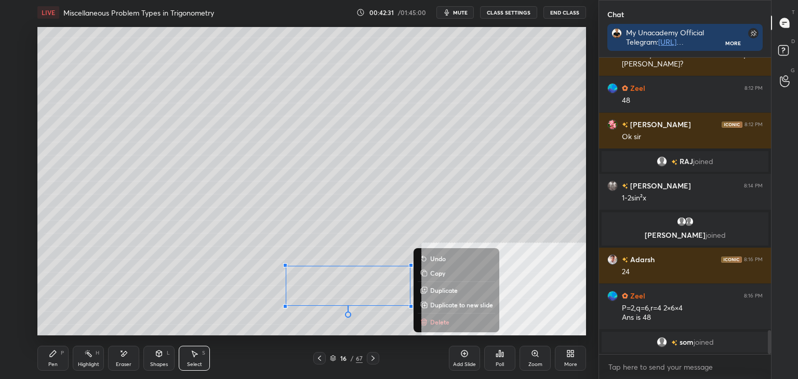
click at [442, 303] on p "Duplicate to new slide" at bounding box center [461, 305] width 63 height 8
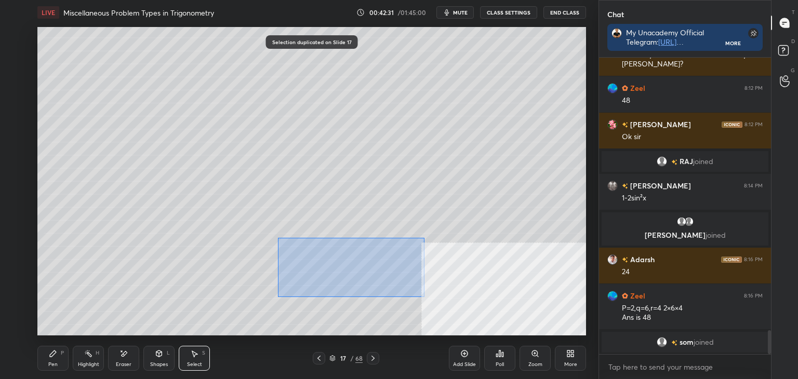
drag, startPoint x: 375, startPoint y: 273, endPoint x: 476, endPoint y: 329, distance: 115.0
click at [476, 329] on div "0 ° Undo Copy Duplicate Duplicate to new slide Delete" at bounding box center [311, 181] width 548 height 308
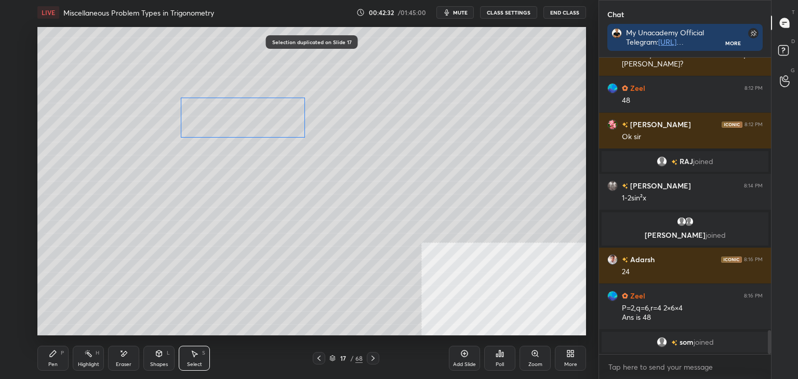
drag, startPoint x: 313, startPoint y: 228, endPoint x: 254, endPoint y: 82, distance: 157.9
click at [256, 83] on div "0 ° Undo Copy Duplicate Duplicate to new slide Delete" at bounding box center [311, 181] width 548 height 308
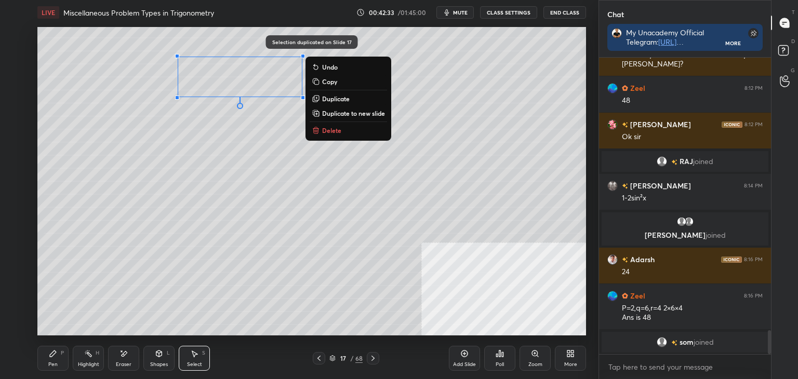
click at [58, 366] on div "Pen P" at bounding box center [52, 358] width 31 height 25
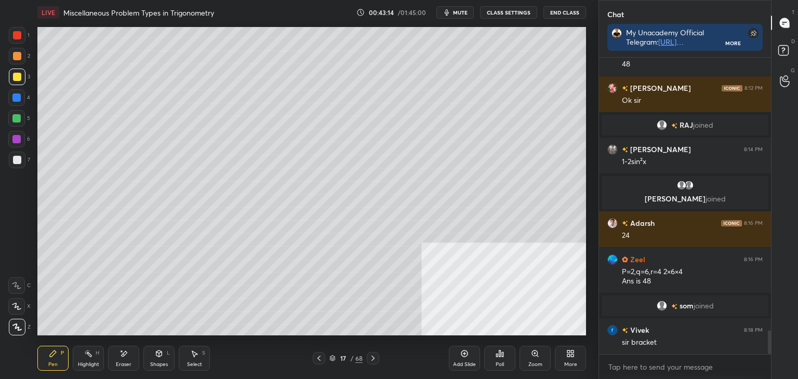
scroll to position [3407, 0]
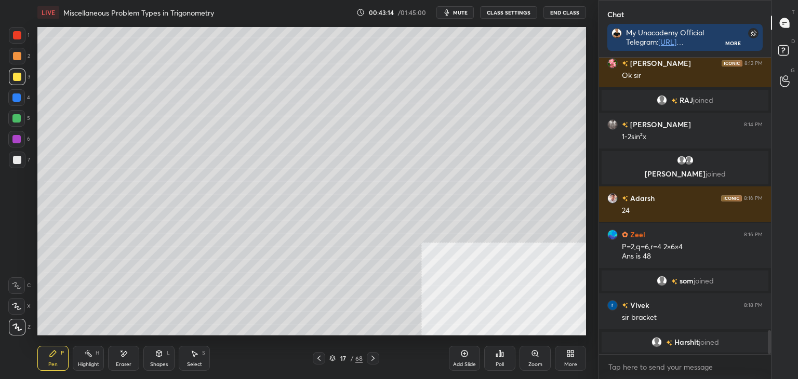
click at [318, 357] on icon at bounding box center [319, 358] width 8 height 8
click at [320, 358] on icon at bounding box center [319, 358] width 8 height 8
click at [323, 355] on div at bounding box center [319, 358] width 12 height 12
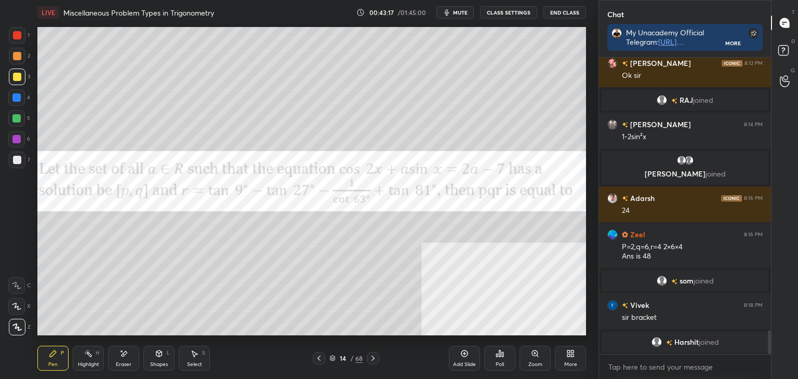
click at [18, 36] on div at bounding box center [17, 35] width 8 height 8
click at [372, 357] on icon at bounding box center [373, 358] width 8 height 8
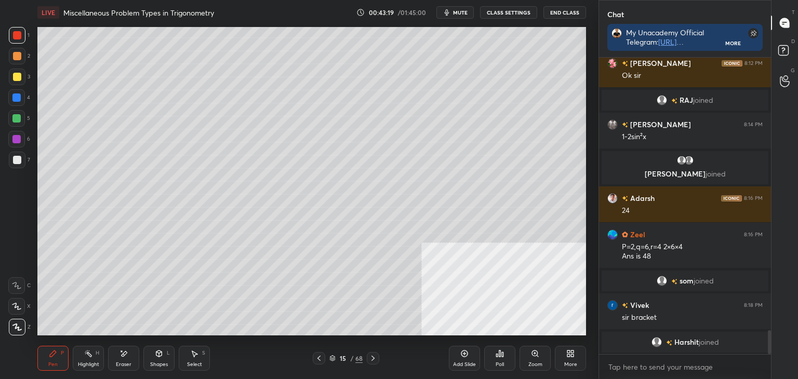
click at [371, 359] on icon at bounding box center [373, 358] width 8 height 8
click at [319, 358] on icon at bounding box center [319, 358] width 8 height 8
drag, startPoint x: 318, startPoint y: 358, endPoint x: 330, endPoint y: 344, distance: 18.4
click at [319, 357] on icon at bounding box center [318, 358] width 3 height 5
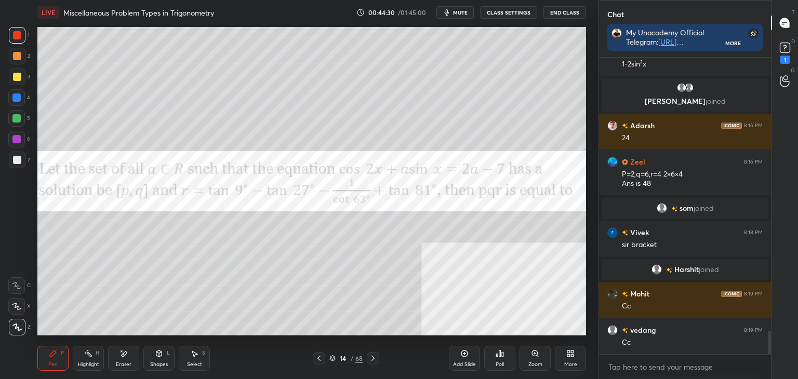
scroll to position [3504, 0]
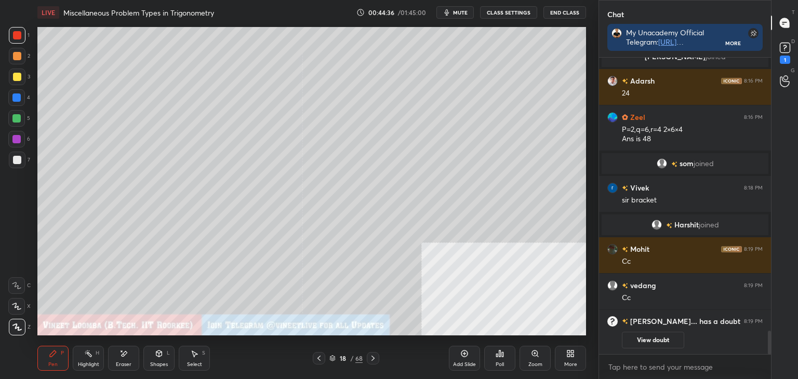
click at [577, 364] on div "More" at bounding box center [570, 358] width 31 height 25
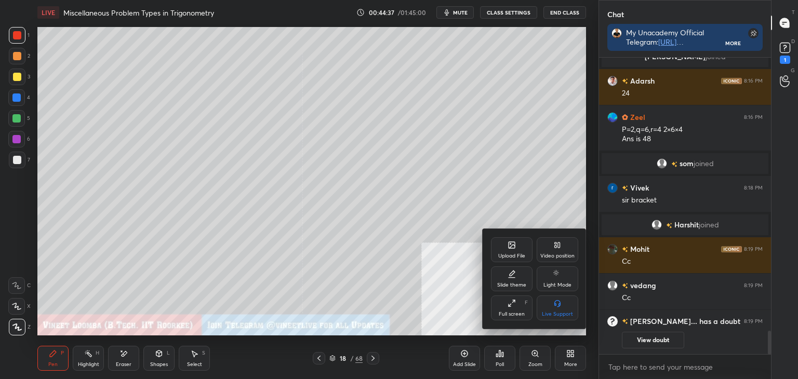
click at [509, 249] on div "Upload File" at bounding box center [512, 249] width 42 height 25
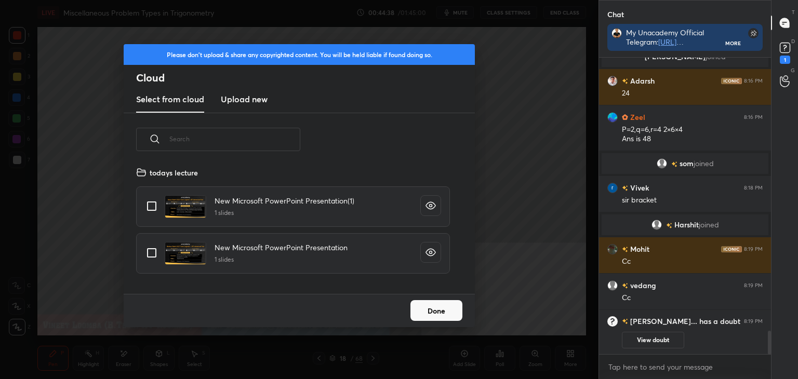
scroll to position [128, 333]
drag, startPoint x: 240, startPoint y: 93, endPoint x: 245, endPoint y: 110, distance: 17.4
click at [241, 93] on h3 "Upload new" at bounding box center [244, 99] width 47 height 12
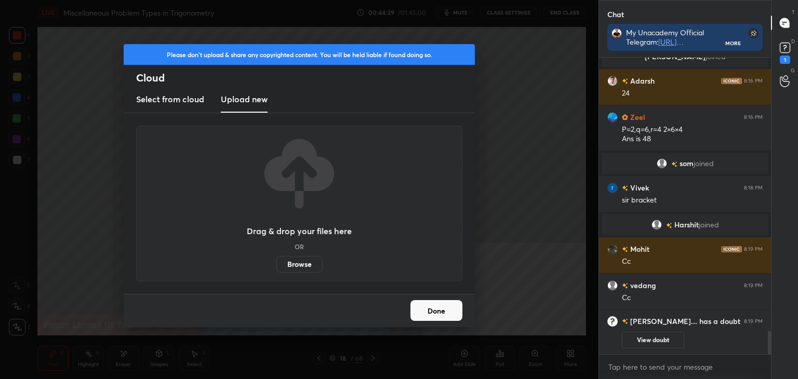
click at [301, 266] on label "Browse" at bounding box center [299, 264] width 46 height 17
click at [276, 266] on input "Browse" at bounding box center [276, 264] width 0 height 17
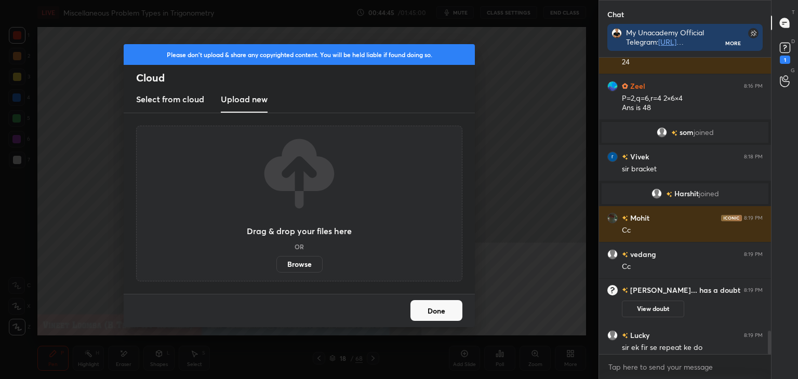
scroll to position [3509, 0]
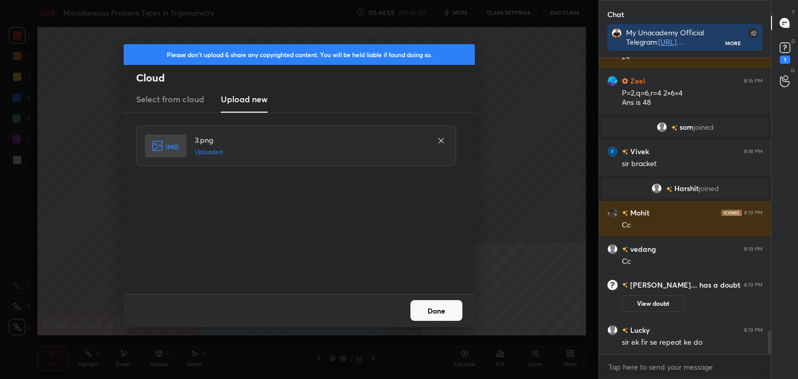
click at [459, 306] on button "Done" at bounding box center [436, 310] width 52 height 21
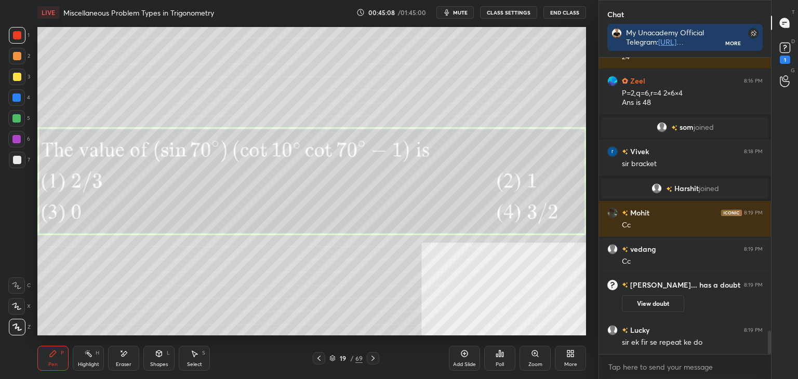
scroll to position [3523, 0]
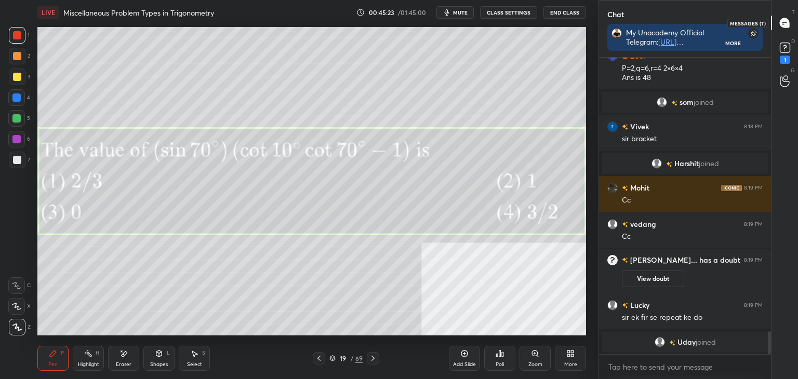
click at [781, 49] on rect at bounding box center [784, 48] width 10 height 10
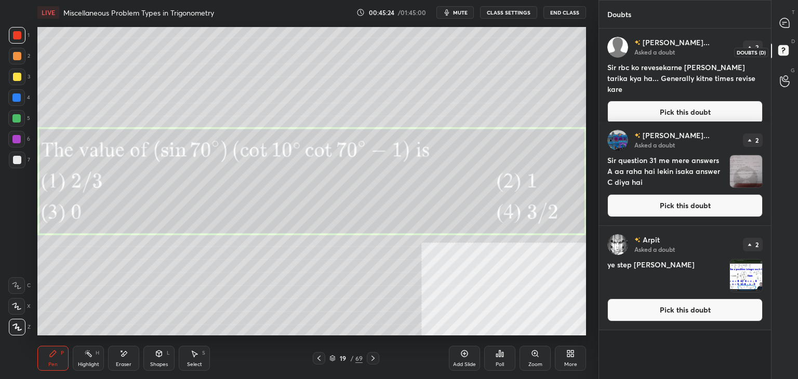
scroll to position [347, 169]
click at [749, 101] on button "Pick this doubt" at bounding box center [684, 112] width 155 height 23
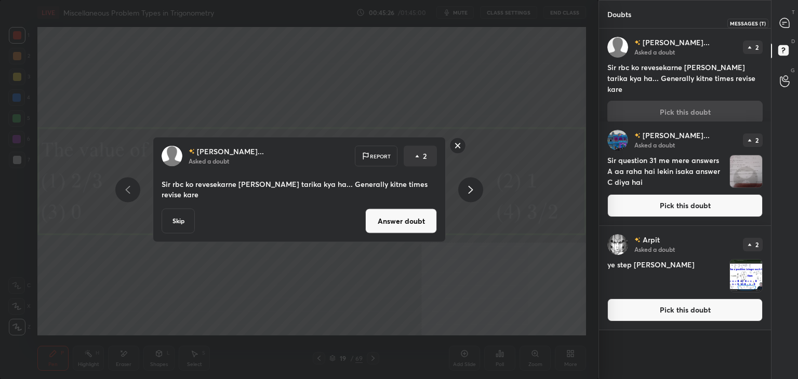
click at [787, 22] on icon at bounding box center [783, 22] width 9 height 9
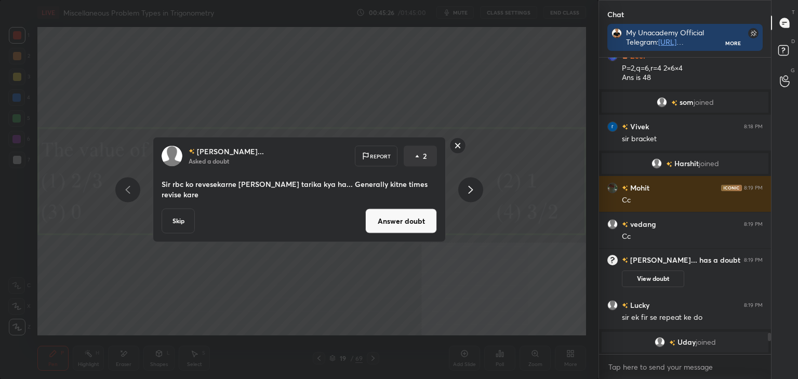
scroll to position [318, 169]
click at [380, 221] on button "Answer doubt" at bounding box center [401, 221] width 72 height 25
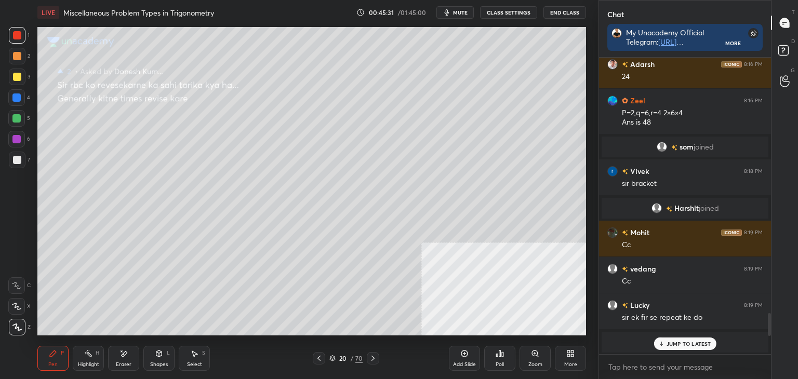
scroll to position [3295, 0]
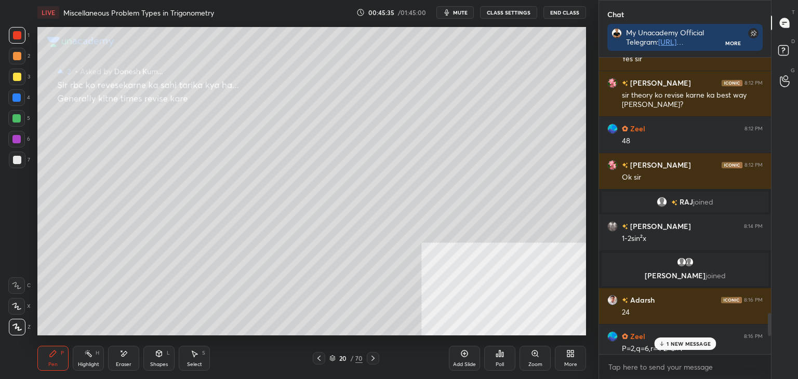
click at [317, 354] on div at bounding box center [319, 358] width 12 height 12
click at [681, 343] on p "1 NEW MESSAGE" at bounding box center [688, 344] width 44 height 6
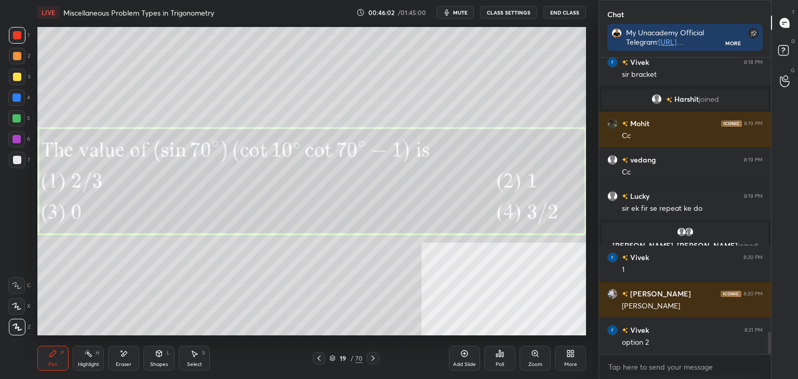
scroll to position [3676, 0]
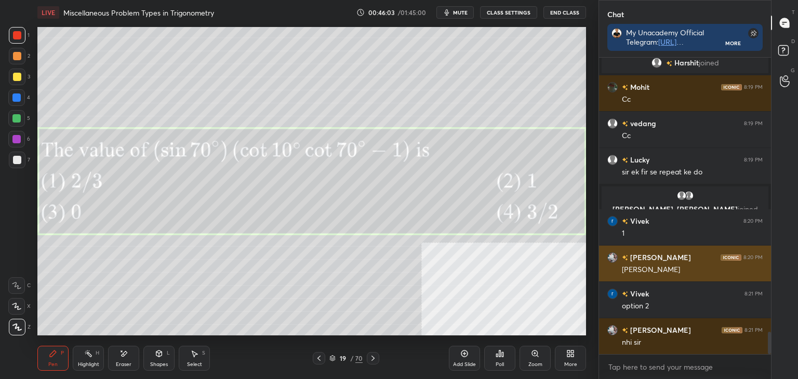
click at [637, 267] on div "[PERSON_NAME]" at bounding box center [692, 270] width 141 height 10
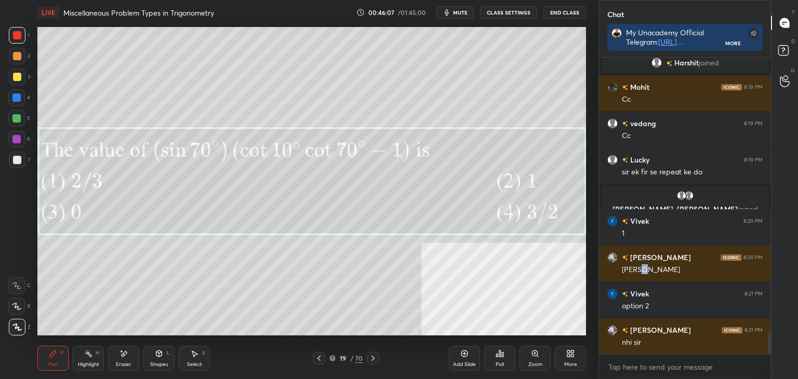
drag, startPoint x: 137, startPoint y: 354, endPoint x: 195, endPoint y: 336, distance: 60.6
click at [138, 354] on div "Eraser" at bounding box center [123, 358] width 31 height 25
click at [52, 357] on div "Pen P" at bounding box center [52, 358] width 31 height 25
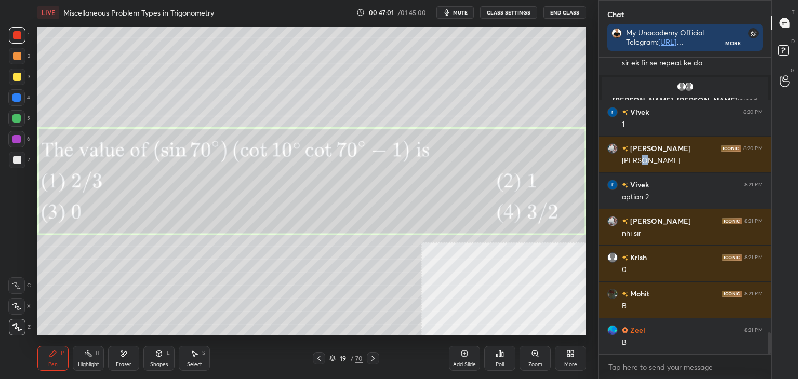
scroll to position [3821, 0]
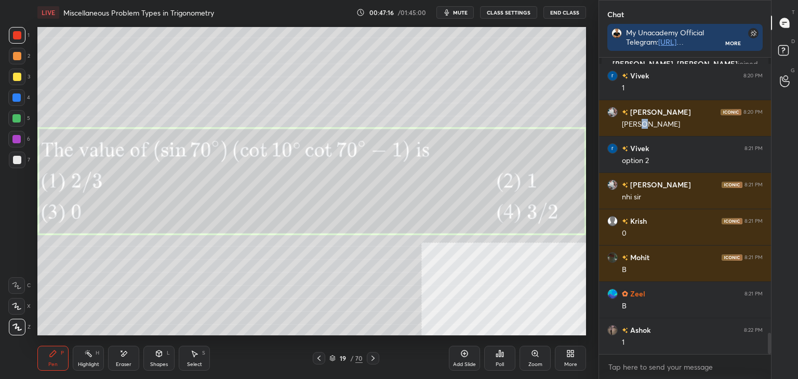
click at [11, 75] on div at bounding box center [17, 77] width 17 height 17
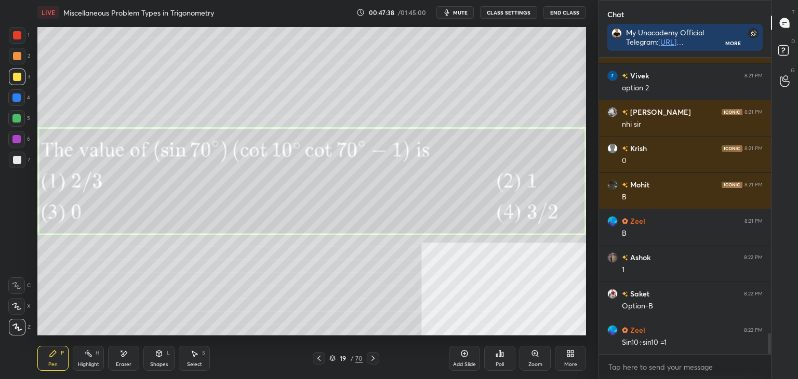
scroll to position [3931, 0]
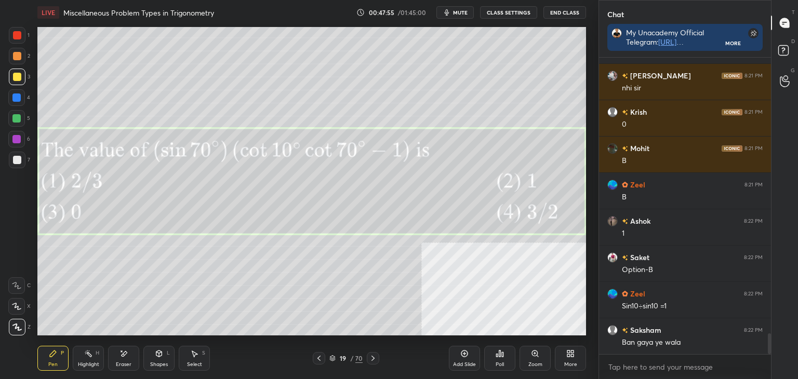
click at [118, 359] on div "Eraser" at bounding box center [123, 358] width 31 height 25
drag, startPoint x: 48, startPoint y: 358, endPoint x: 50, endPoint y: 344, distance: 14.2
click at [48, 356] on div "Pen P" at bounding box center [52, 358] width 31 height 25
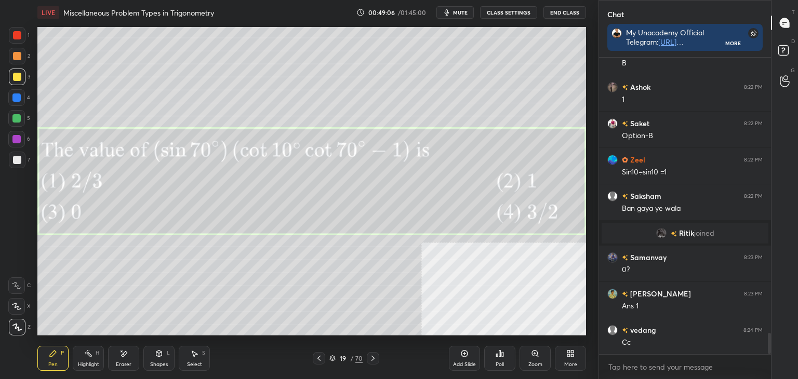
scroll to position [3907, 0]
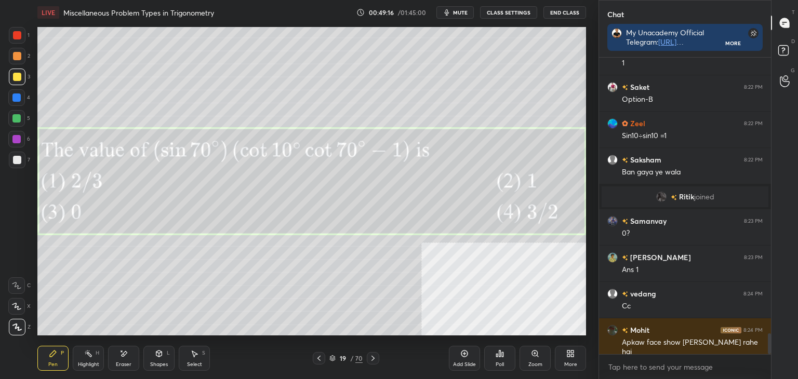
click at [571, 354] on icon at bounding box center [572, 355] width 3 height 3
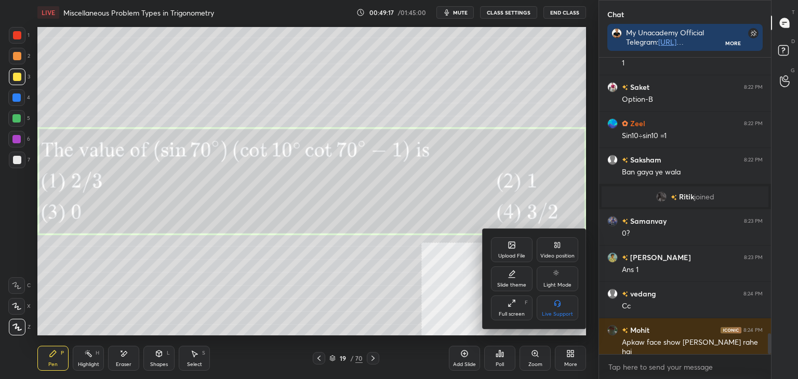
click at [508, 246] on icon at bounding box center [511, 245] width 8 height 8
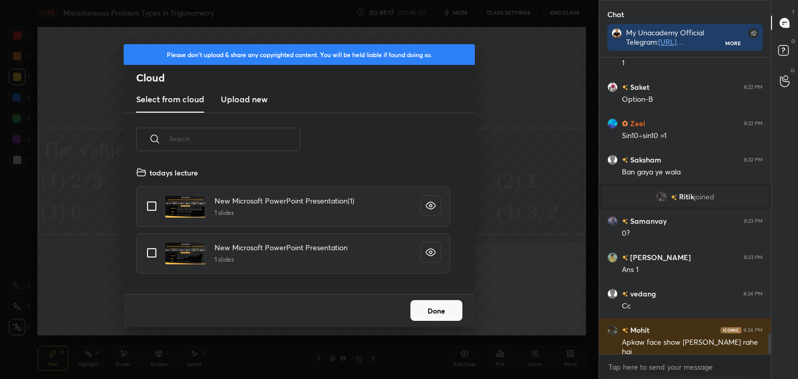
scroll to position [128, 333]
drag, startPoint x: 229, startPoint y: 89, endPoint x: 234, endPoint y: 110, distance: 21.7
click at [231, 90] on new "Upload new" at bounding box center [244, 100] width 47 height 26
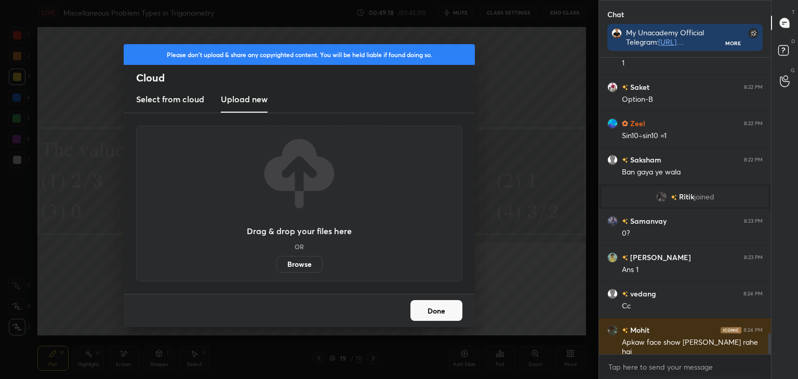
click at [289, 260] on label "Browse" at bounding box center [299, 264] width 46 height 17
click at [276, 260] on input "Browse" at bounding box center [276, 264] width 0 height 17
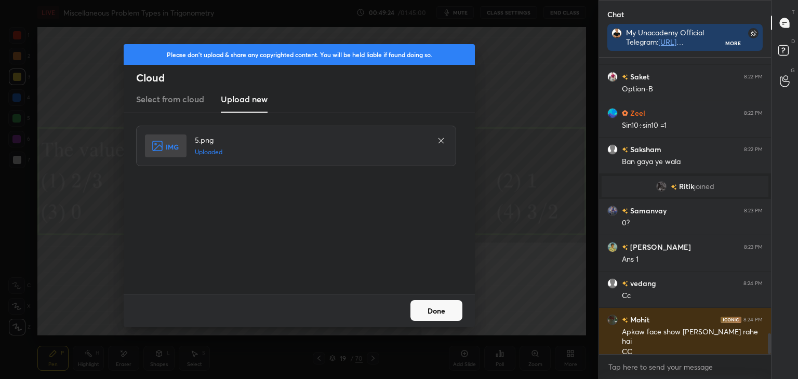
click at [450, 318] on button "Done" at bounding box center [436, 310] width 52 height 21
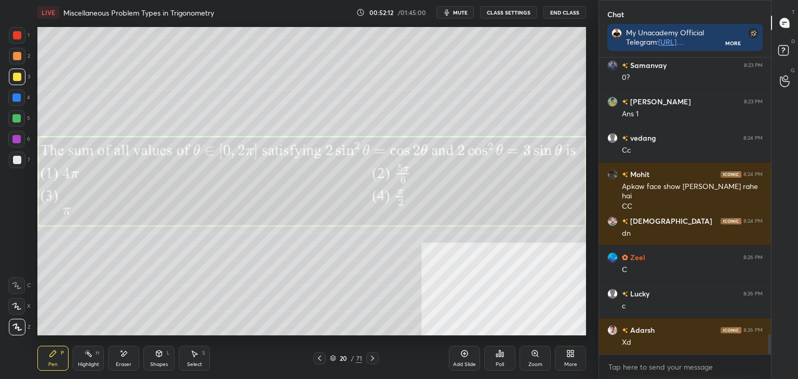
scroll to position [4099, 0]
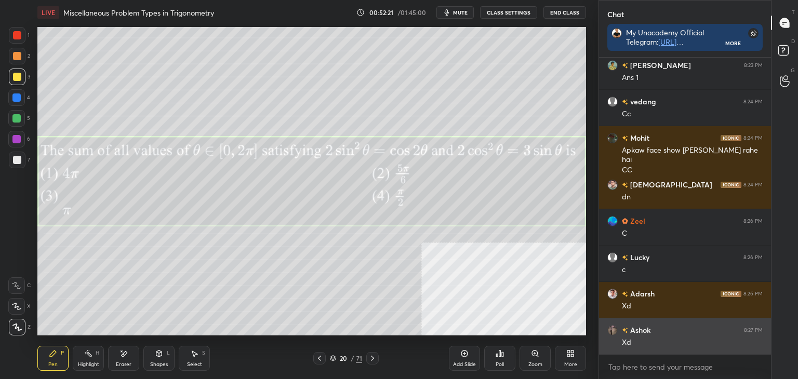
click at [677, 339] on div "Xd" at bounding box center [692, 342] width 141 height 10
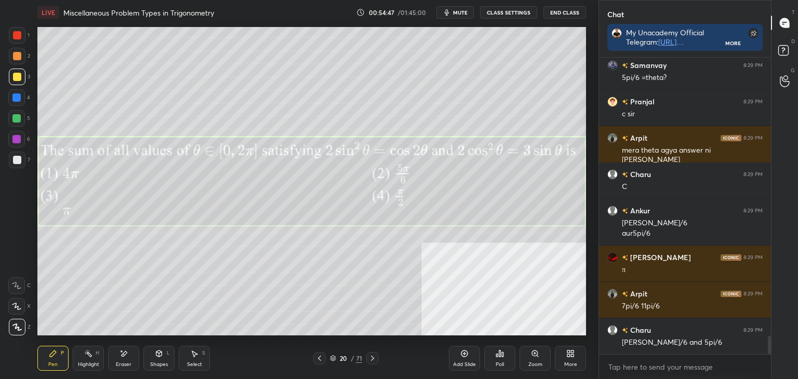
scroll to position [4545, 0]
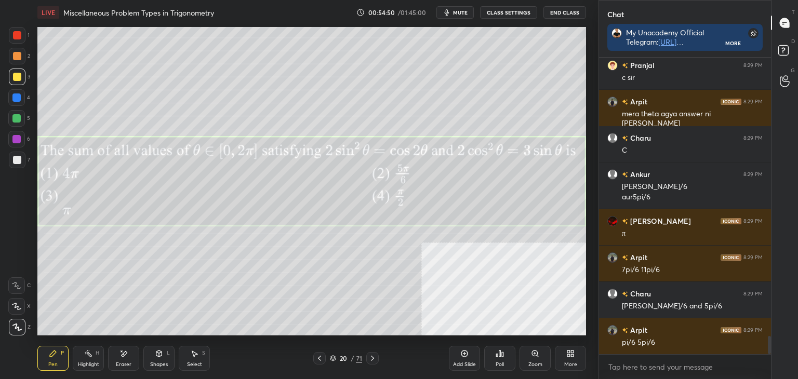
drag, startPoint x: 131, startPoint y: 361, endPoint x: 138, endPoint y: 352, distance: 12.3
click at [130, 360] on div "Eraser" at bounding box center [123, 358] width 31 height 25
drag, startPoint x: 58, startPoint y: 347, endPoint x: 58, endPoint y: 337, distance: 9.9
click at [58, 343] on div "Pen P Highlight H Eraser Shapes L Select S 20 / 71 Add Slide Poll Zoom More" at bounding box center [311, 358] width 548 height 42
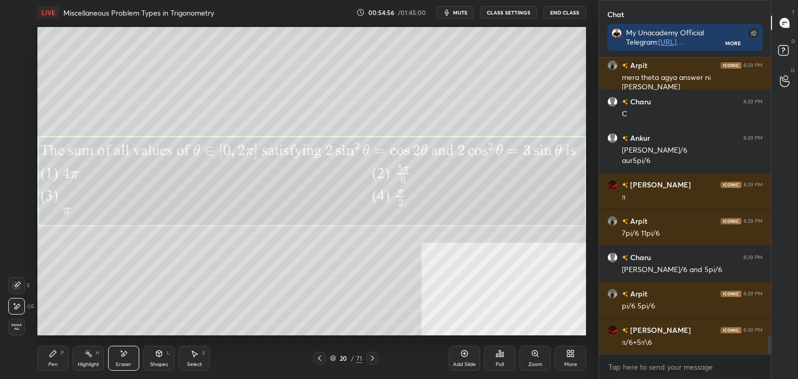
click at [56, 355] on icon at bounding box center [53, 353] width 8 height 8
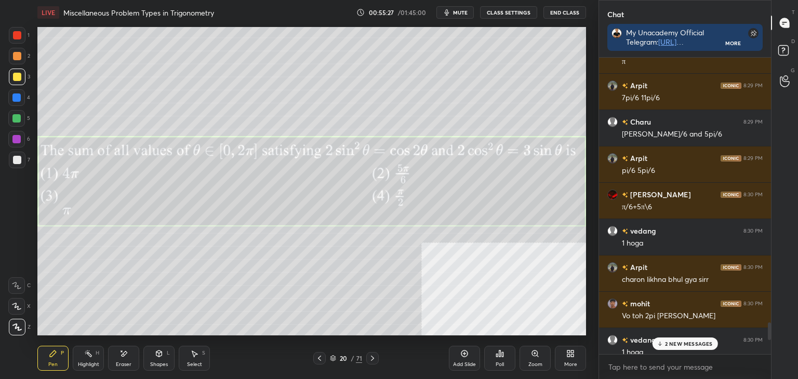
scroll to position [5084, 0]
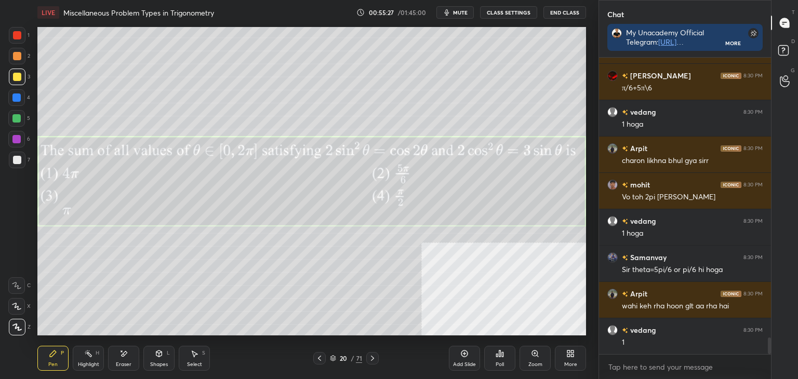
drag, startPoint x: 767, startPoint y: 345, endPoint x: 742, endPoint y: 363, distance: 30.5
click at [758, 369] on div "[PERSON_NAME] 8:29 PM sir pi/6 and 5pi/6 [PERSON_NAME] 8:29 PM pi/6 5pi/6 [PERS…" at bounding box center [685, 218] width 172 height 321
click at [318, 363] on div at bounding box center [319, 358] width 12 height 12
click at [374, 356] on icon at bounding box center [372, 358] width 8 height 8
drag, startPoint x: 49, startPoint y: 357, endPoint x: 46, endPoint y: 352, distance: 5.3
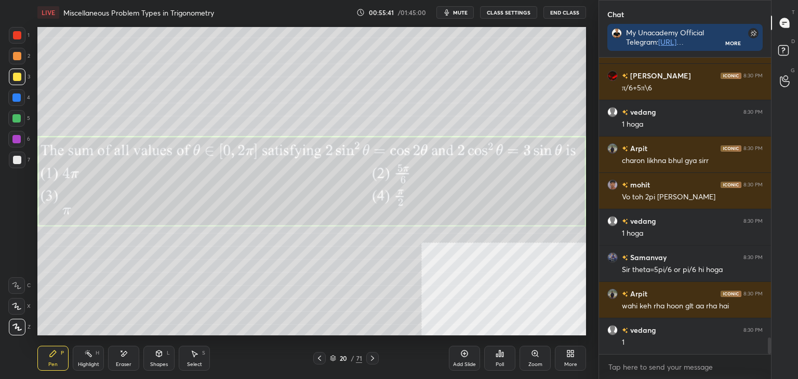
click at [49, 357] on icon at bounding box center [53, 353] width 8 height 8
click at [0, 157] on div "1 2 3 4 5 6 7 C X Z E E Erase all H H" at bounding box center [16, 181] width 33 height 308
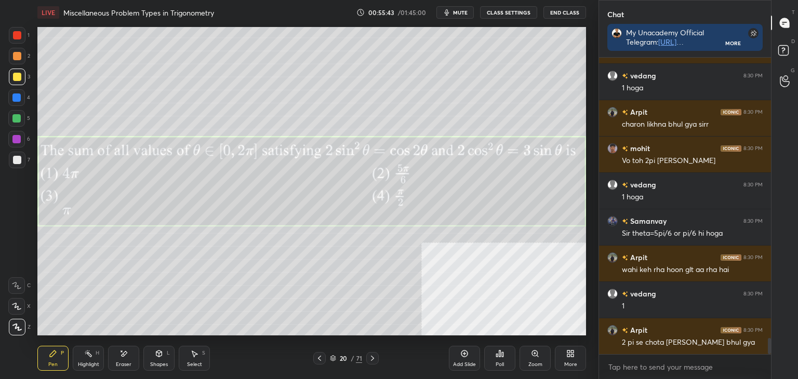
click at [10, 156] on div at bounding box center [17, 160] width 17 height 17
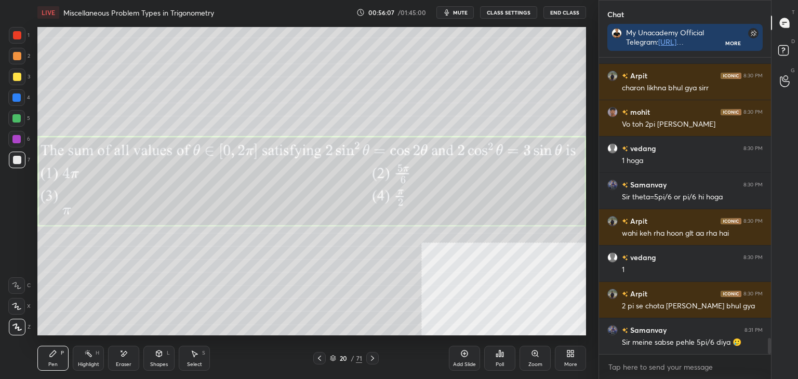
scroll to position [5193, 0]
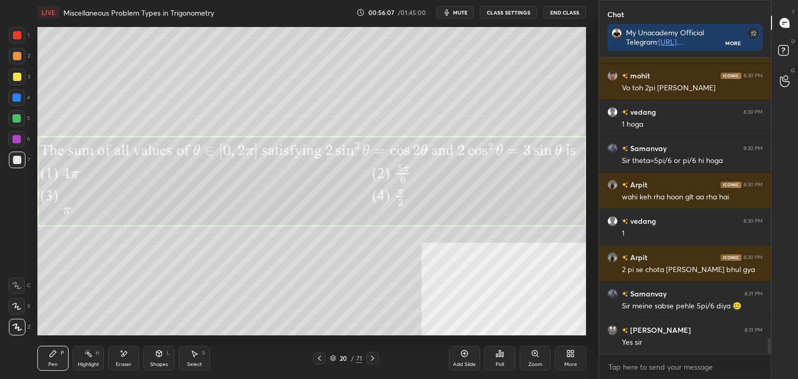
click at [496, 352] on icon at bounding box center [499, 353] width 8 height 8
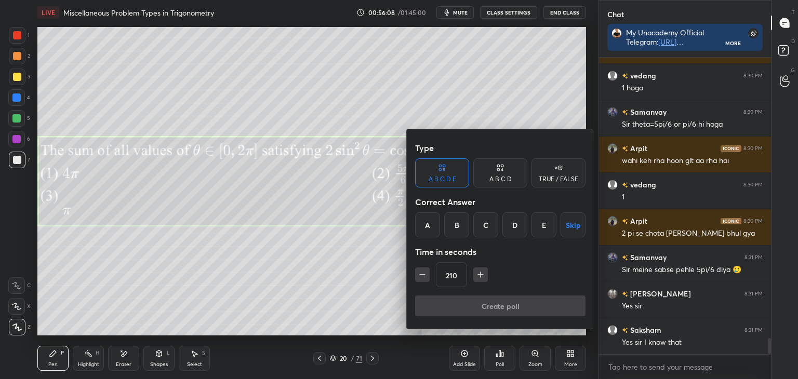
click at [563, 173] on div "TRUE / FALSE" at bounding box center [558, 172] width 54 height 29
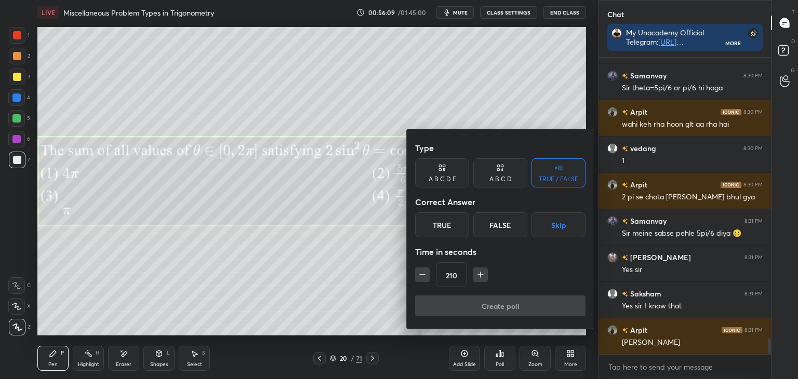
click at [452, 228] on div "True" at bounding box center [442, 224] width 54 height 25
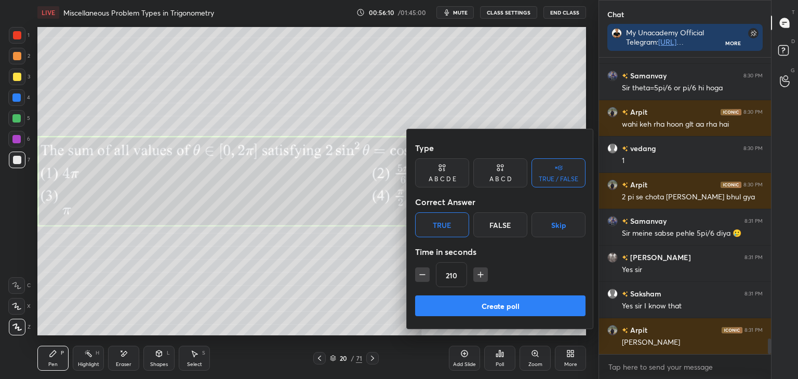
click at [490, 302] on button "Create poll" at bounding box center [500, 305] width 170 height 21
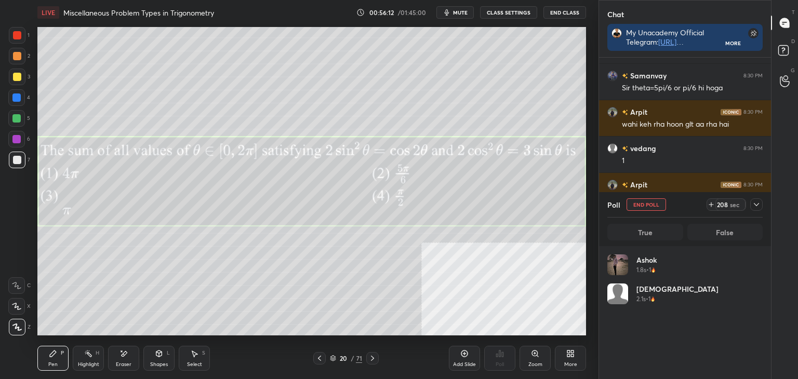
scroll to position [121, 152]
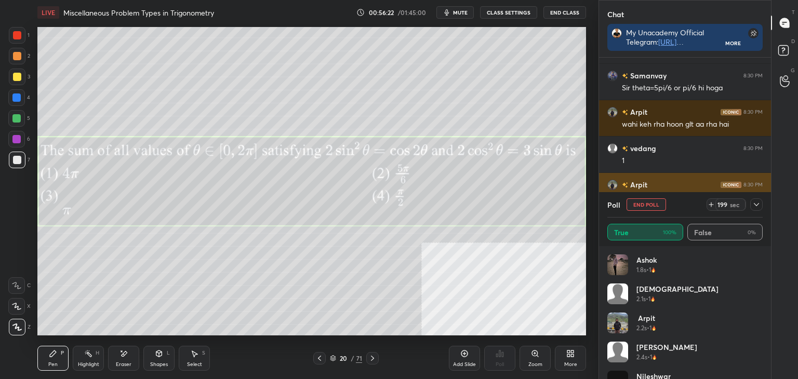
click at [647, 200] on button "End Poll" at bounding box center [645, 204] width 39 height 12
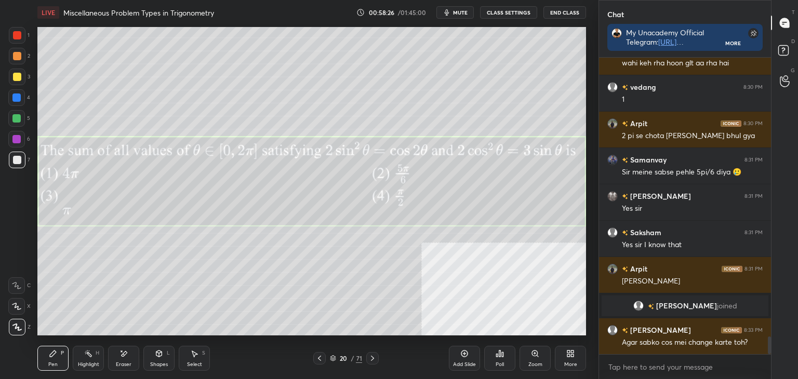
scroll to position [4804, 0]
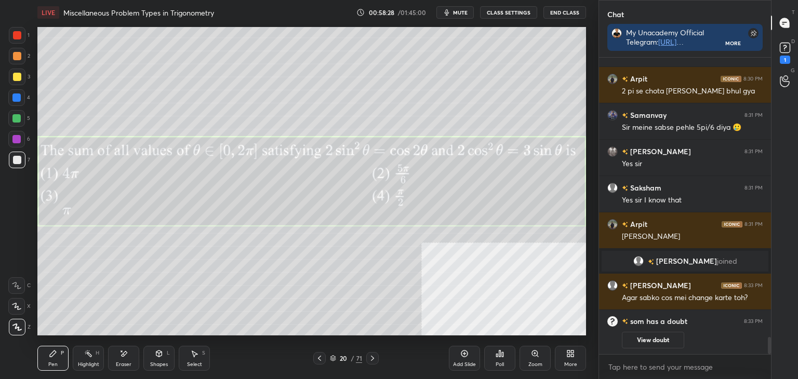
click at [99, 367] on div "Highlight" at bounding box center [88, 364] width 21 height 5
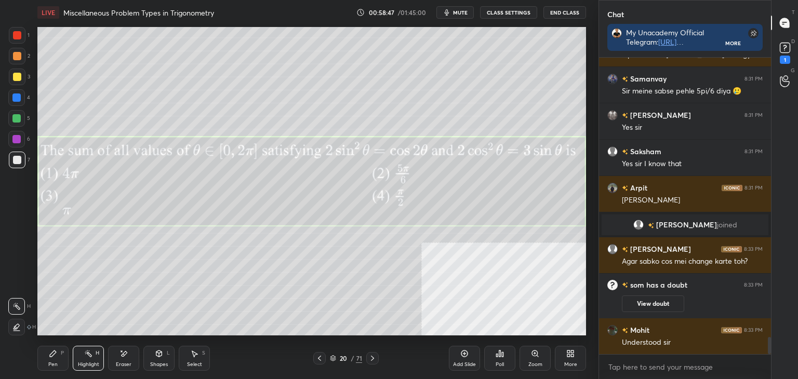
scroll to position [4835, 0]
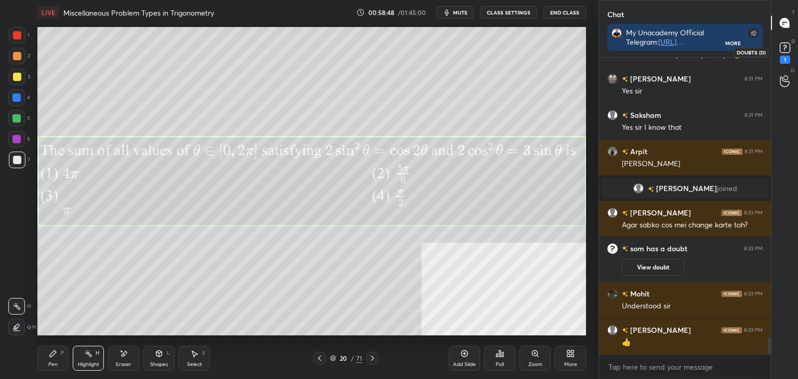
drag, startPoint x: 780, startPoint y: 44, endPoint x: 788, endPoint y: 33, distance: 13.8
click at [780, 44] on rect at bounding box center [784, 48] width 10 height 10
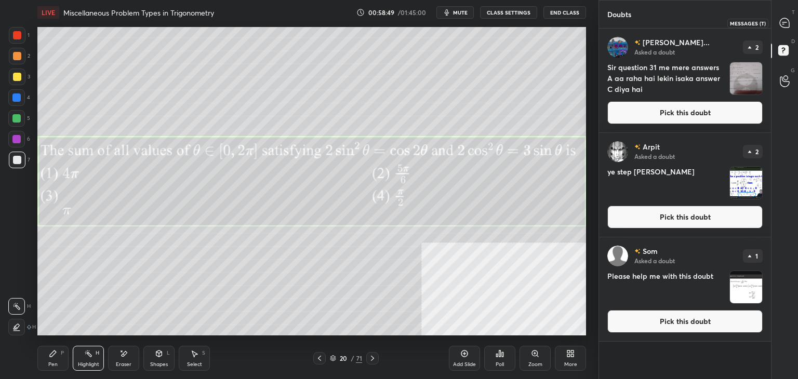
drag, startPoint x: 790, startPoint y: 20, endPoint x: 789, endPoint y: 14, distance: 5.7
click at [790, 20] on div at bounding box center [784, 22] width 21 height 19
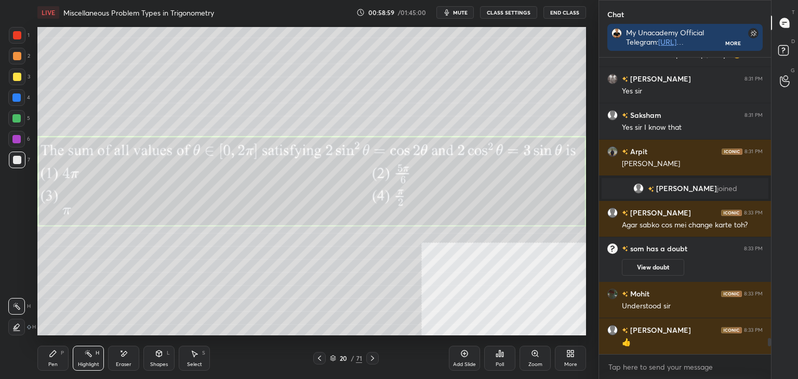
scroll to position [5138, 0]
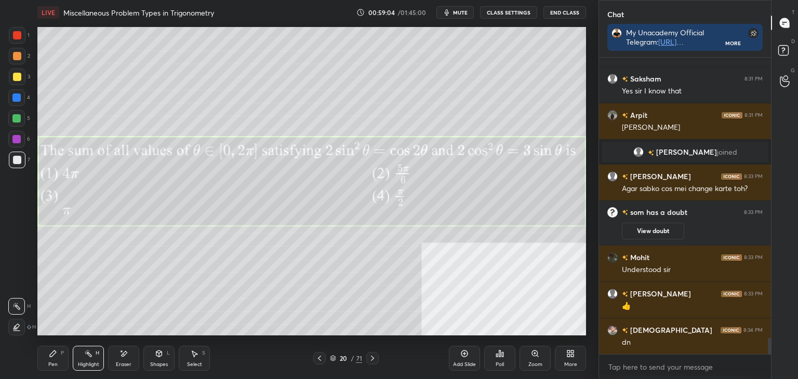
click at [579, 358] on div "More" at bounding box center [570, 358] width 31 height 25
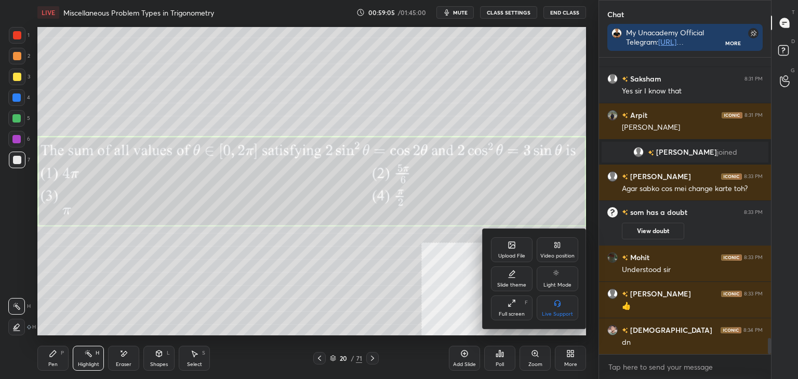
click at [505, 244] on div "Upload File" at bounding box center [512, 249] width 42 height 25
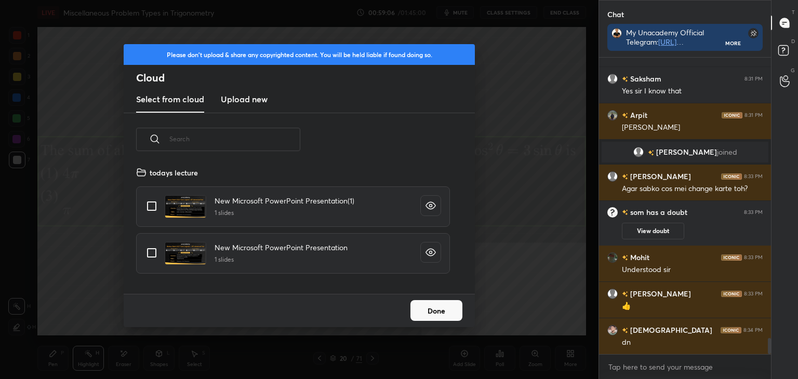
scroll to position [128, 333]
click at [231, 98] on h3 "Upload new" at bounding box center [244, 99] width 47 height 12
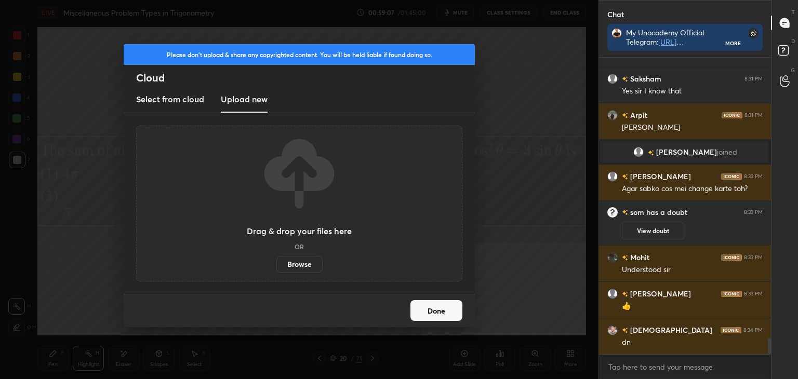
click at [307, 265] on label "Browse" at bounding box center [299, 264] width 46 height 17
click at [276, 265] on input "Browse" at bounding box center [276, 264] width 0 height 17
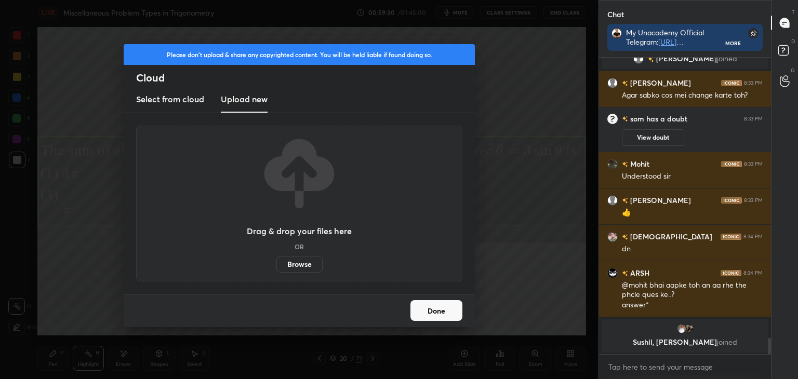
scroll to position [4949, 0]
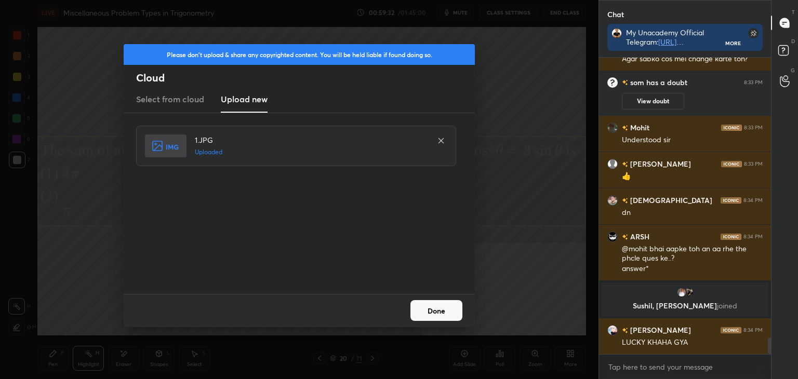
click at [443, 312] on button "Done" at bounding box center [436, 310] width 52 height 21
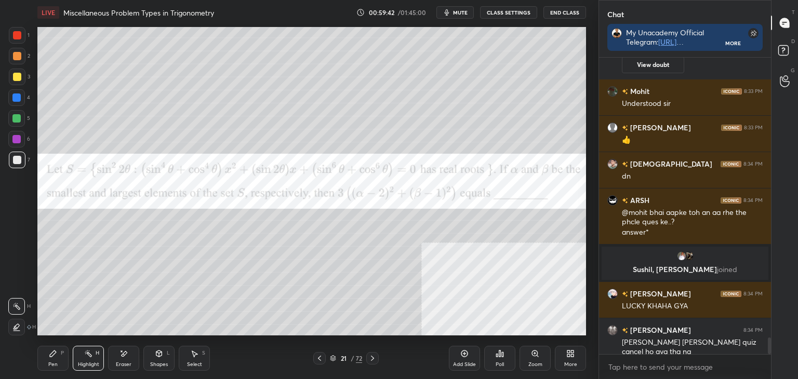
scroll to position [5010, 0]
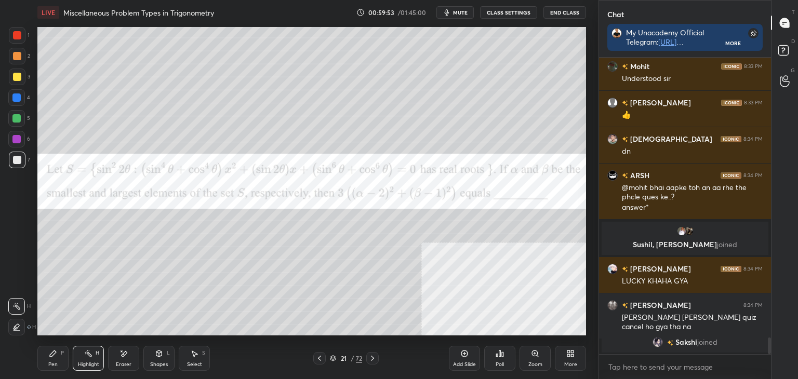
drag, startPoint x: 56, startPoint y: 356, endPoint x: 78, endPoint y: 336, distance: 30.1
click at [56, 356] on icon at bounding box center [53, 353] width 8 height 8
drag, startPoint x: 118, startPoint y: 358, endPoint x: 118, endPoint y: 353, distance: 5.2
click at [118, 357] on div "Eraser" at bounding box center [123, 358] width 31 height 25
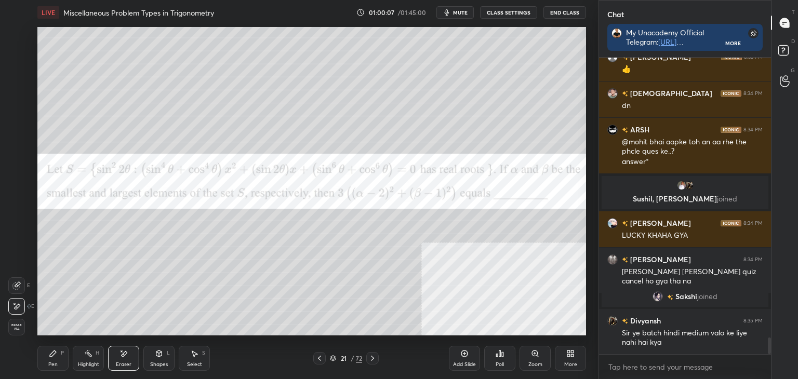
click at [56, 358] on icon at bounding box center [53, 353] width 8 height 8
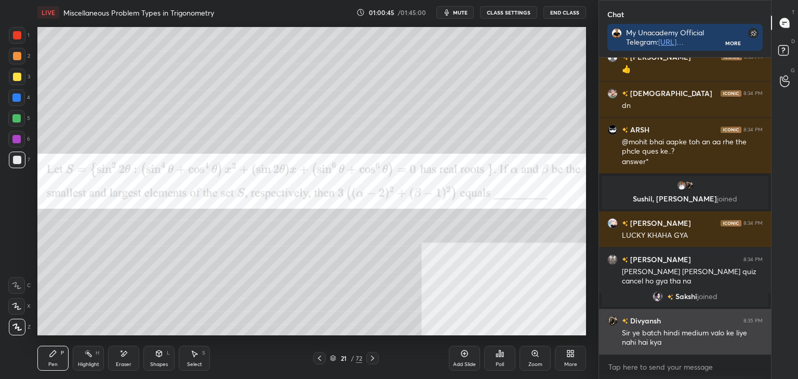
click at [732, 326] on div "Sir ye batch hindi medium valo ke liye nahi hai kya" at bounding box center [692, 337] width 141 height 22
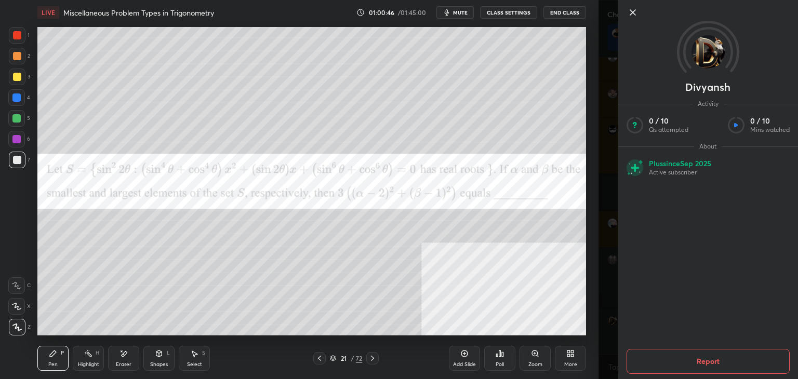
scroll to position [5060, 0]
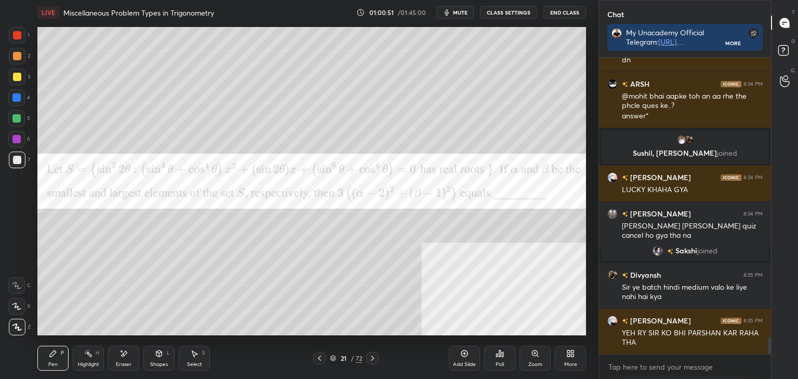
click at [141, 356] on div "Pen P Highlight H Eraser Shapes L Select S" at bounding box center [140, 358] width 206 height 25
click at [131, 351] on div "Eraser" at bounding box center [123, 358] width 31 height 25
click at [50, 359] on div "Pen P" at bounding box center [52, 358] width 31 height 25
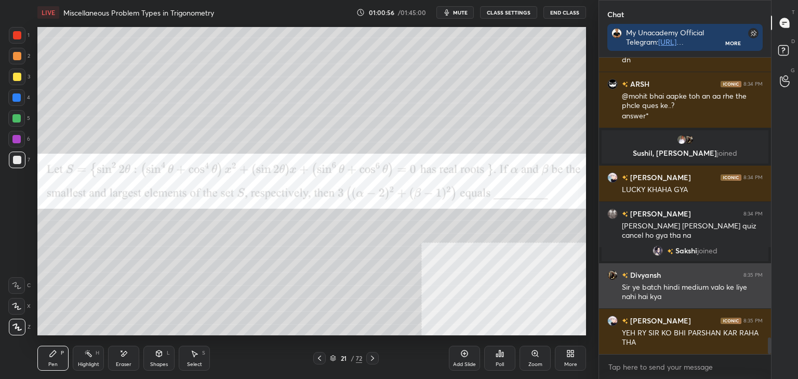
click at [658, 295] on div "Sir ye batch hindi medium valo ke liye nahi hai kya" at bounding box center [692, 292] width 141 height 20
click at [660, 288] on div "Sir ye batch hindi medium valo ke liye nahi hai kya" at bounding box center [692, 292] width 141 height 20
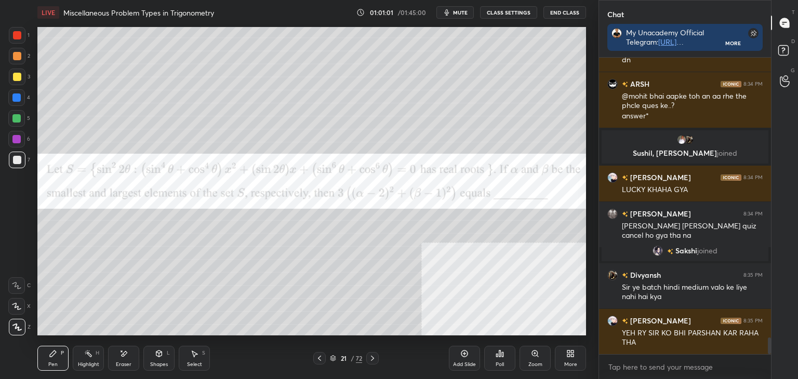
click at [125, 350] on icon at bounding box center [123, 353] width 8 height 9
click at [61, 355] on div "Pen P" at bounding box center [52, 358] width 31 height 25
click at [697, 252] on span "joined" at bounding box center [707, 251] width 20 height 8
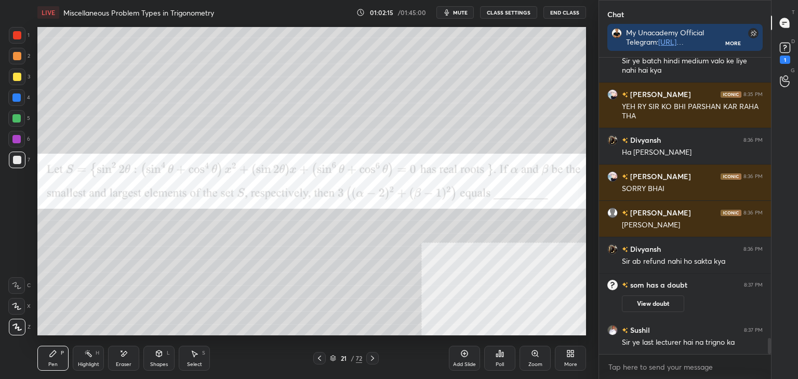
scroll to position [5235, 0]
drag, startPoint x: 769, startPoint y: 348, endPoint x: 753, endPoint y: 359, distance: 19.0
click at [769, 358] on div "[PERSON_NAME] joined [PERSON_NAME] 8:35 PM Sir ye batch hindi medium valo ke li…" at bounding box center [685, 218] width 172 height 321
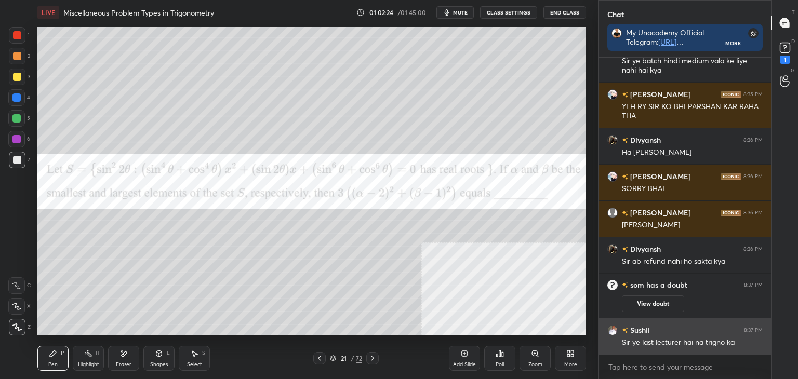
scroll to position [5271, 0]
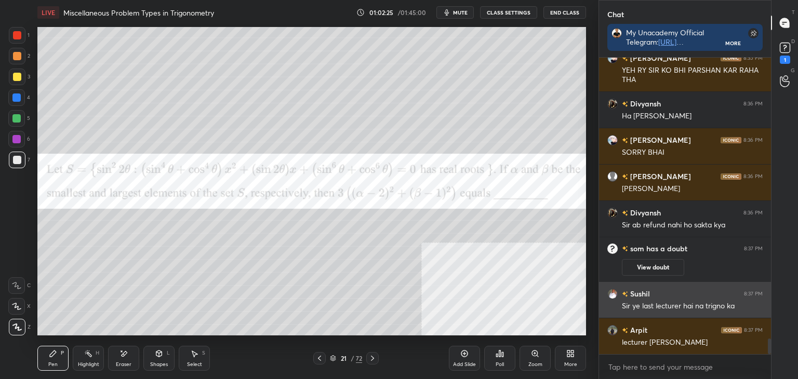
click at [666, 307] on div "Sir ye last lecturer hai na trigno ka" at bounding box center [692, 306] width 141 height 10
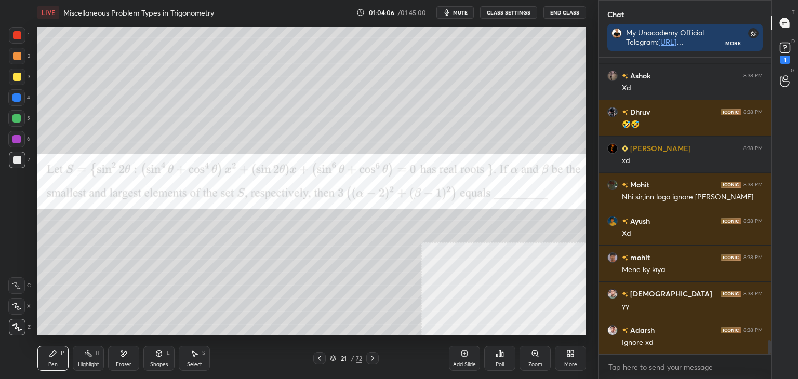
scroll to position [5971, 0]
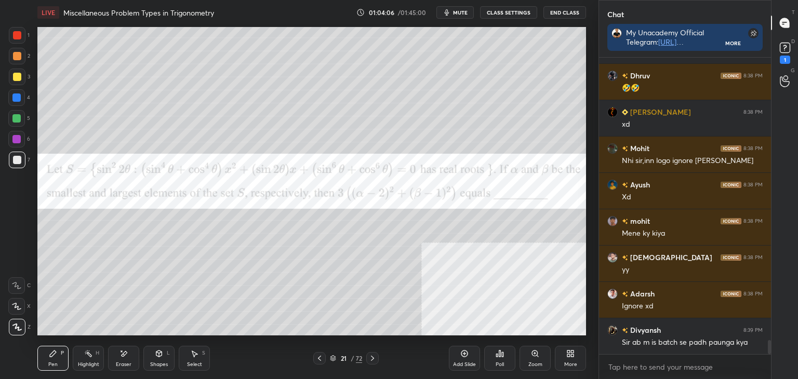
click at [575, 356] on div "More" at bounding box center [570, 358] width 31 height 25
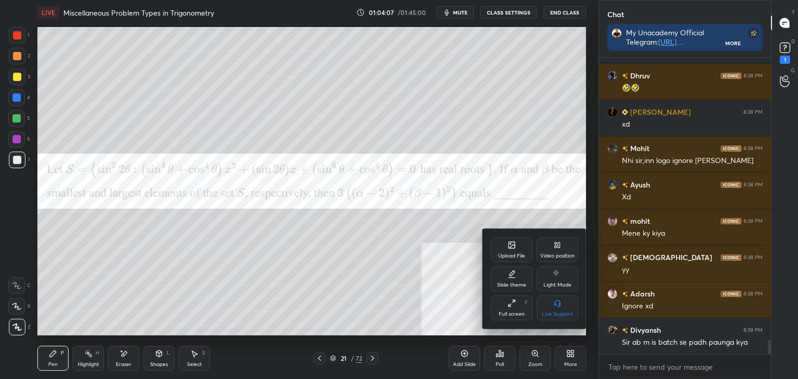
click at [510, 245] on icon at bounding box center [511, 245] width 6 height 6
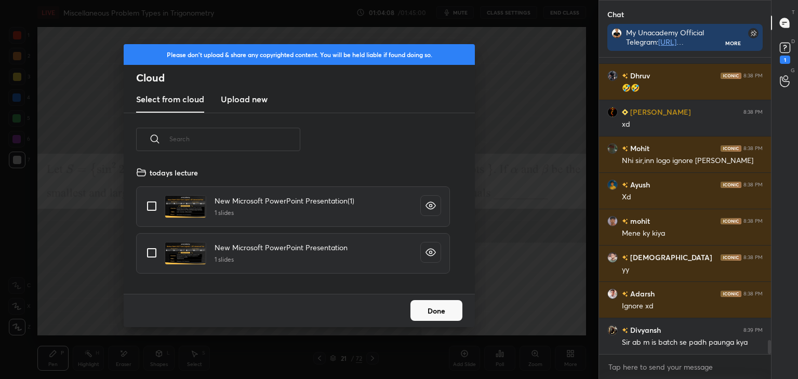
scroll to position [128, 333]
click at [244, 94] on h3 "Upload new" at bounding box center [244, 99] width 47 height 12
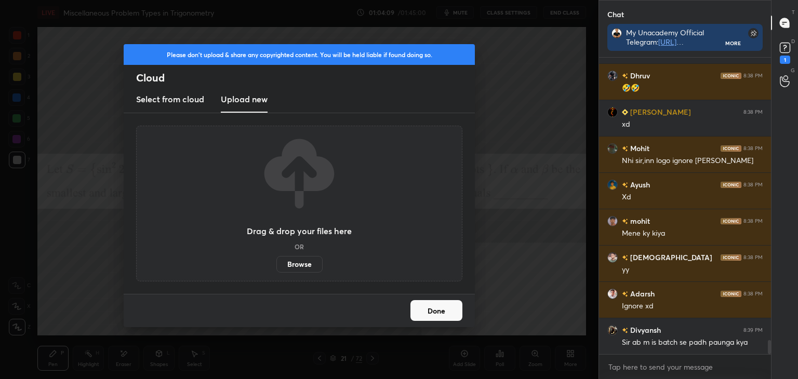
click at [294, 256] on label "Browse" at bounding box center [299, 264] width 46 height 17
click at [276, 256] on input "Browse" at bounding box center [276, 264] width 0 height 17
click at [455, 310] on button "Done" at bounding box center [436, 310] width 52 height 21
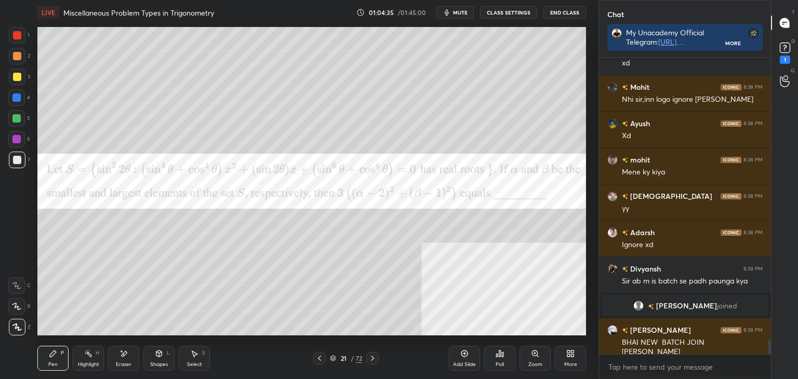
scroll to position [3, 3]
click at [577, 365] on div "More" at bounding box center [570, 358] width 31 height 25
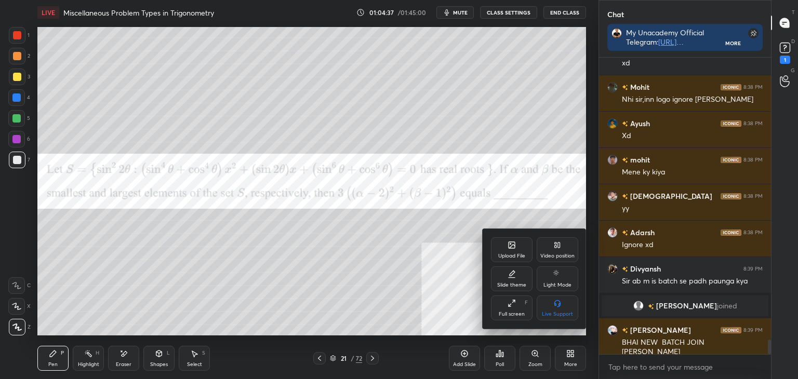
click at [507, 247] on icon at bounding box center [511, 245] width 8 height 8
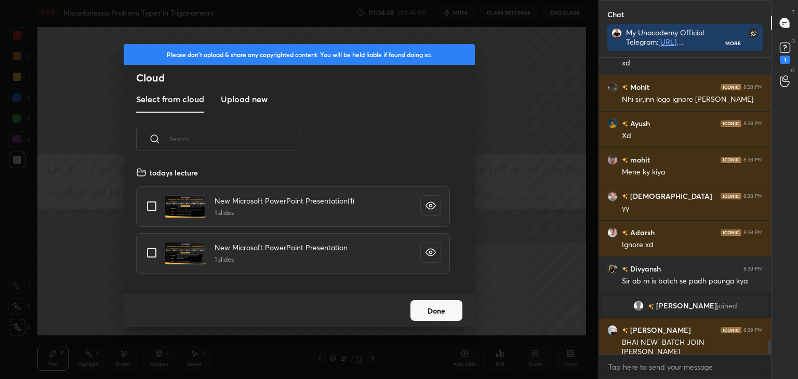
scroll to position [128, 333]
drag, startPoint x: 245, startPoint y: 98, endPoint x: 243, endPoint y: 111, distance: 12.6
click at [246, 98] on h3 "Upload new" at bounding box center [244, 99] width 47 height 12
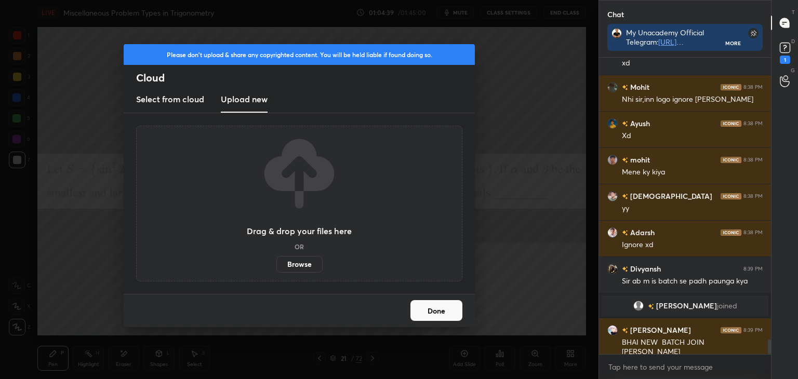
click at [302, 265] on label "Browse" at bounding box center [299, 264] width 46 height 17
click at [276, 265] on input "Browse" at bounding box center [276, 264] width 0 height 17
click at [444, 314] on button "Done" at bounding box center [436, 310] width 52 height 21
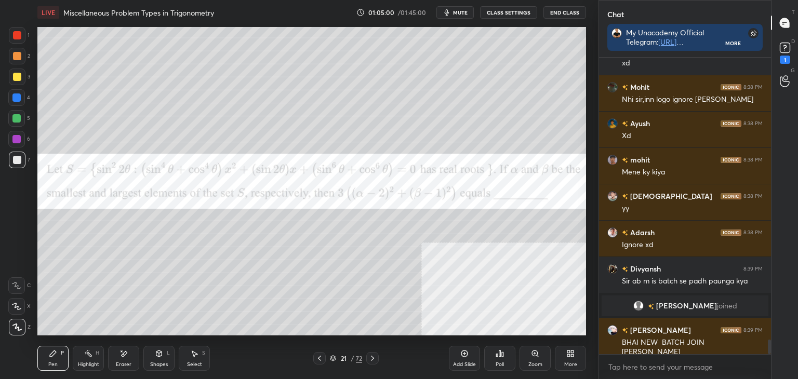
click at [569, 330] on div "Add Slide Poll Zoom More" at bounding box center [517, 358] width 137 height 58
click at [194, 355] on icon at bounding box center [194, 353] width 8 height 8
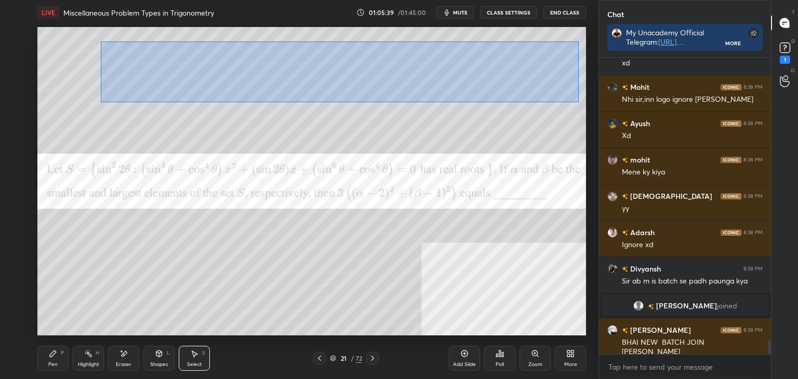
drag, startPoint x: 100, startPoint y: 42, endPoint x: 579, endPoint y: 104, distance: 483.3
click at [579, 104] on div "0 ° Undo Copy Duplicate Duplicate to new slide Delete" at bounding box center [311, 181] width 548 height 308
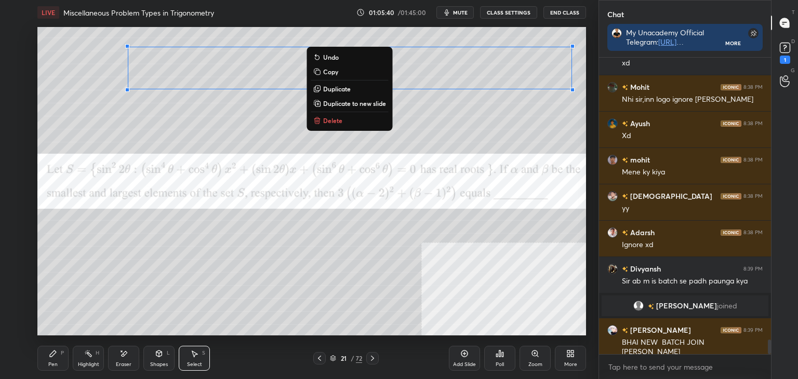
click at [368, 102] on p "Duplicate to new slide" at bounding box center [354, 103] width 63 height 8
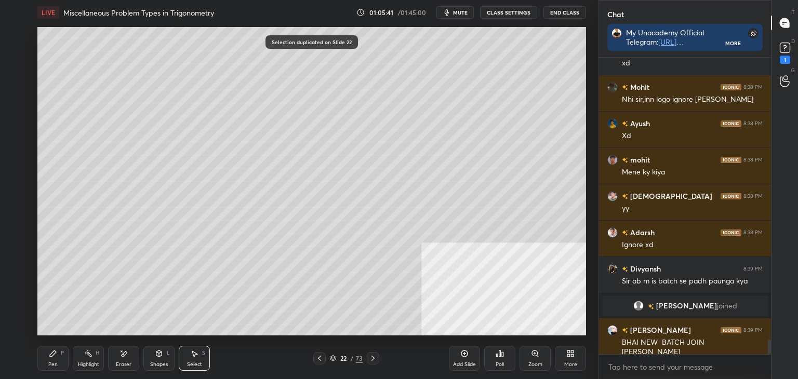
click at [51, 359] on div "Pen P" at bounding box center [52, 358] width 31 height 25
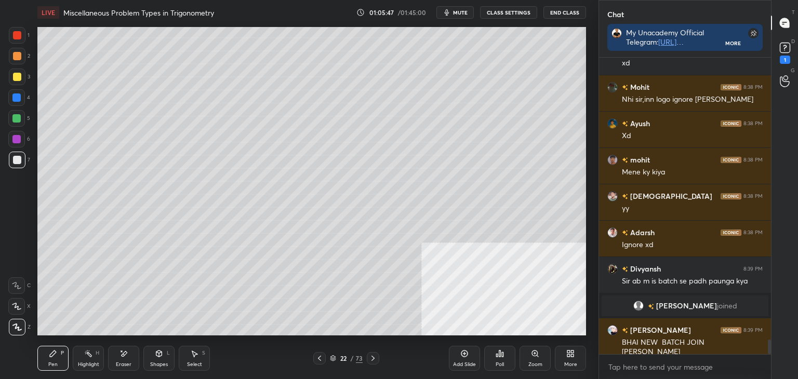
click at [131, 361] on div "Eraser" at bounding box center [123, 358] width 31 height 25
click at [65, 368] on div "Pen P" at bounding box center [52, 358] width 31 height 25
drag, startPoint x: 197, startPoint y: 355, endPoint x: 197, endPoint y: 339, distance: 15.6
click at [197, 354] on icon at bounding box center [194, 353] width 8 height 8
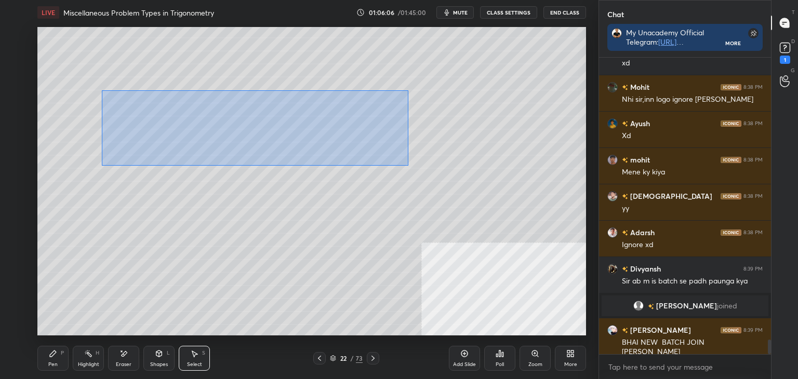
drag, startPoint x: 106, startPoint y: 89, endPoint x: 370, endPoint y: 143, distance: 268.6
click at [410, 164] on div "0 ° Undo Copy Duplicate Duplicate to new slide Delete" at bounding box center [311, 181] width 548 height 308
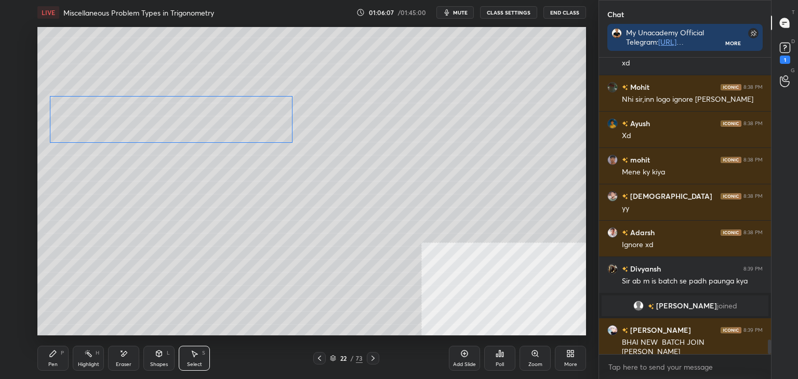
drag, startPoint x: 267, startPoint y: 120, endPoint x: 194, endPoint y: 151, distance: 79.6
click at [215, 126] on div "0 ° Undo Copy Duplicate Duplicate to new slide Delete" at bounding box center [311, 181] width 548 height 308
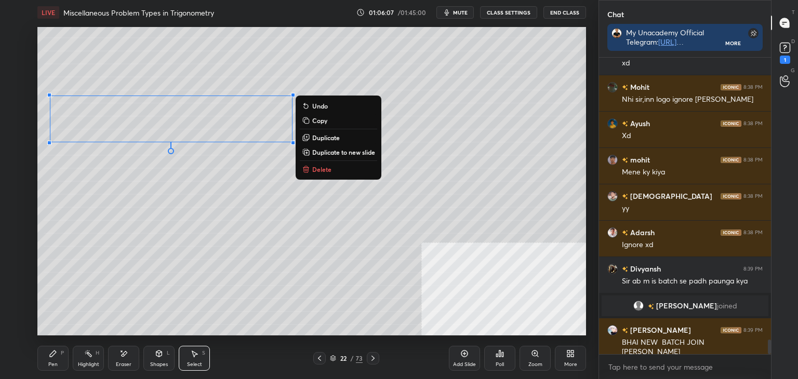
click at [173, 177] on div "0 ° Undo Copy Duplicate Duplicate to new slide Delete" at bounding box center [311, 181] width 548 height 308
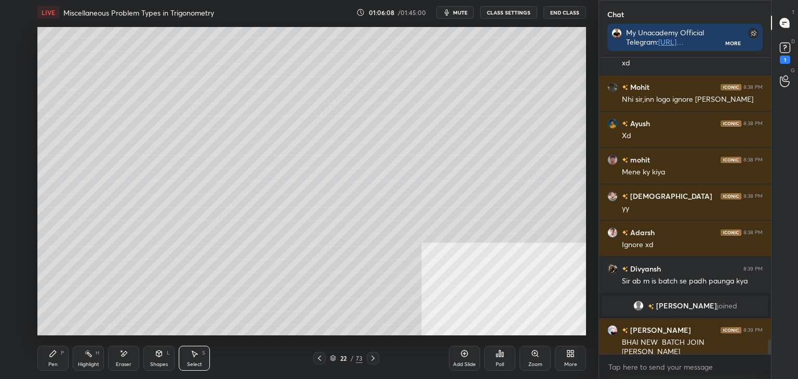
click at [50, 358] on div "Pen P" at bounding box center [52, 358] width 31 height 25
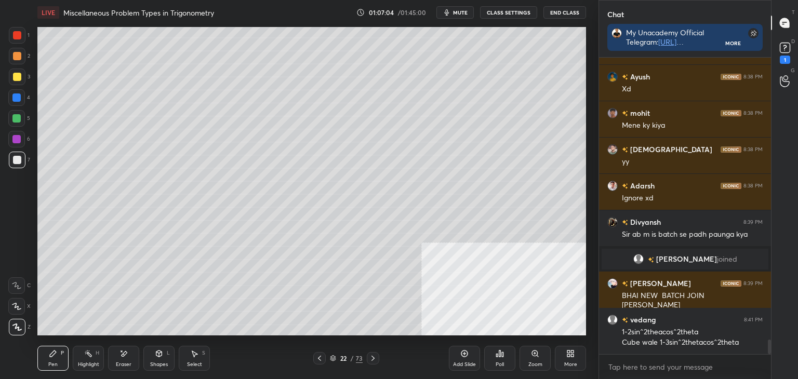
scroll to position [5842, 0]
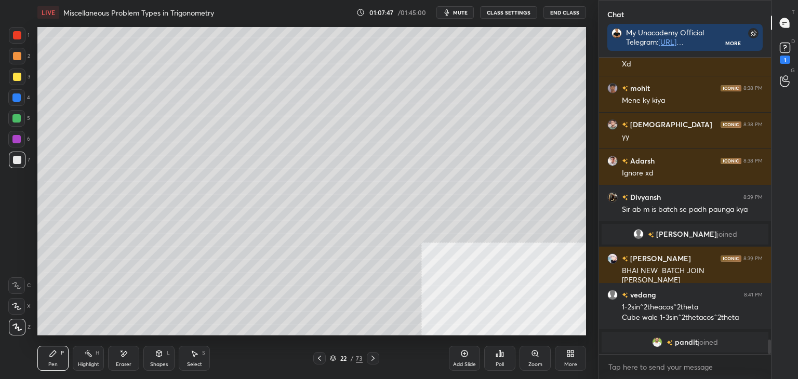
click at [317, 358] on icon at bounding box center [319, 358] width 8 height 8
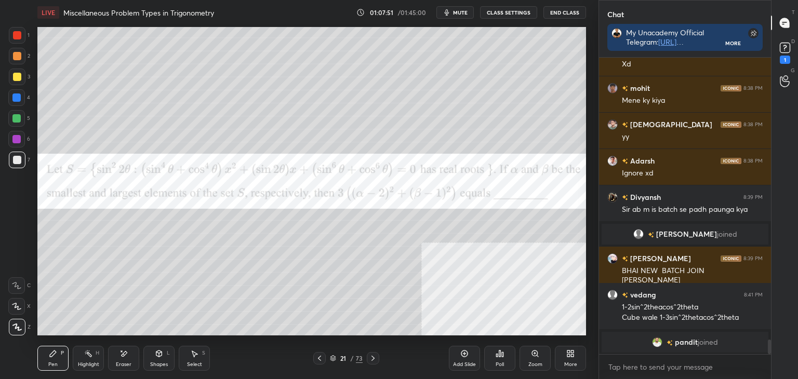
click at [371, 357] on icon at bounding box center [373, 358] width 8 height 8
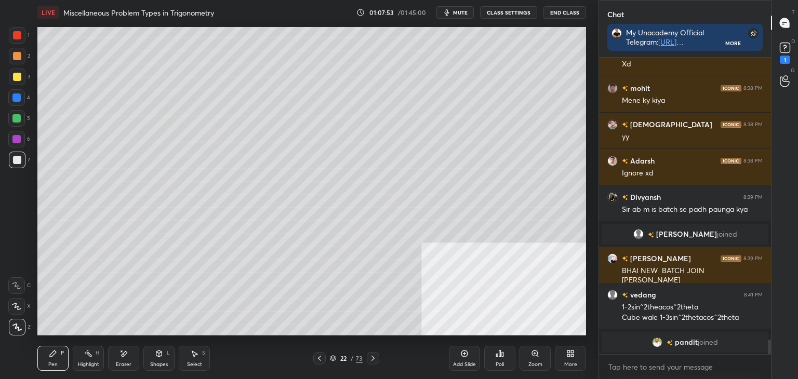
drag, startPoint x: 192, startPoint y: 361, endPoint x: 174, endPoint y: 337, distance: 30.0
click at [192, 359] on div "Select S" at bounding box center [194, 358] width 31 height 25
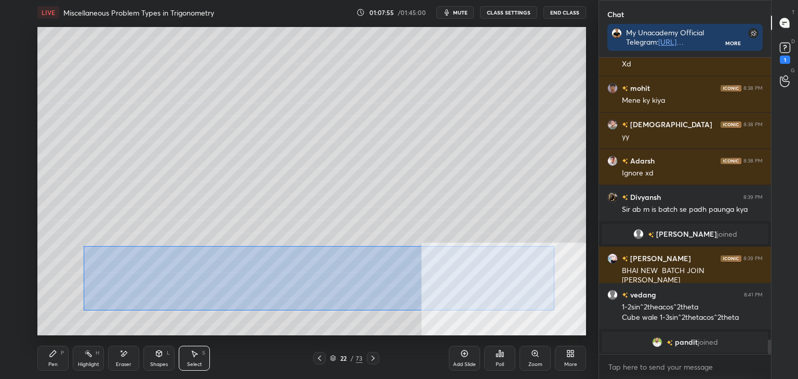
drag, startPoint x: 83, startPoint y: 246, endPoint x: 552, endPoint y: 308, distance: 473.0
click at [553, 310] on div "0 ° Undo Copy Duplicate Duplicate to new slide Delete" at bounding box center [311, 181] width 548 height 308
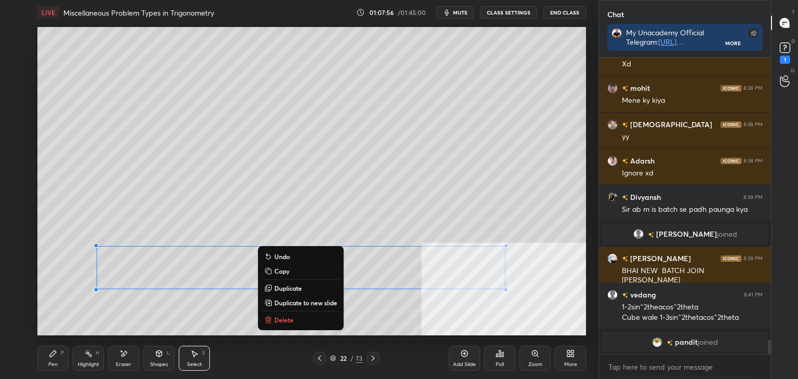
click at [318, 303] on p "Duplicate to new slide" at bounding box center [305, 303] width 63 height 8
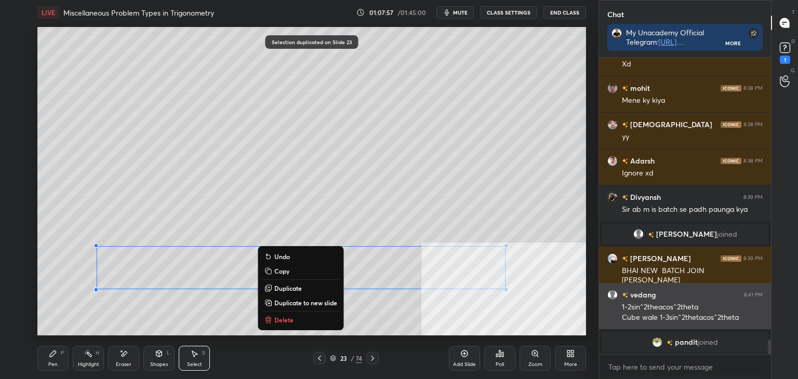
drag, startPoint x: 171, startPoint y: 236, endPoint x: 622, endPoint y: 329, distance: 459.6
click at [622, 329] on div "1 2 3 4 5 6 7 C X Z E E Erase all H H LIVE Miscellaneous Problem Types in Trigo…" at bounding box center [399, 189] width 798 height 379
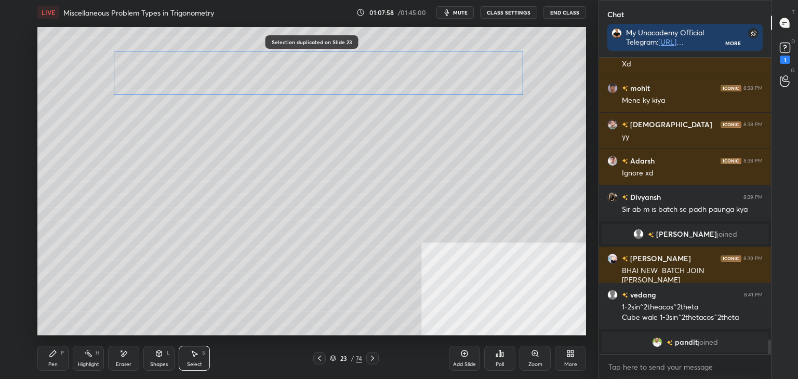
drag, startPoint x: 376, startPoint y: 202, endPoint x: 389, endPoint y: 113, distance: 89.8
click at [395, 70] on div "0 ° Undo Copy Duplicate Duplicate to new slide Delete" at bounding box center [311, 181] width 548 height 308
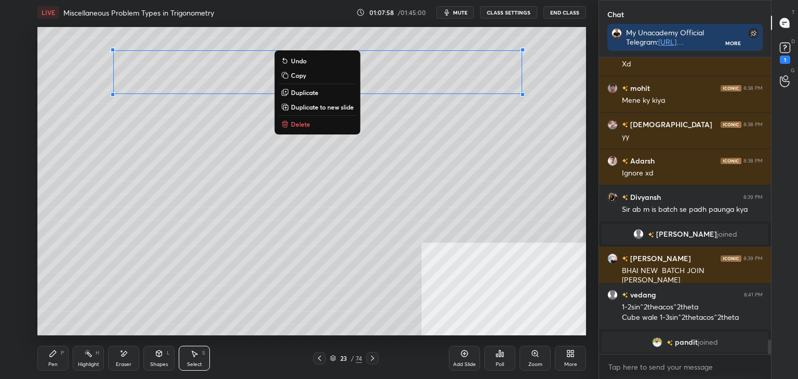
click at [394, 175] on div "0 ° Undo Copy Duplicate Duplicate to new slide Delete" at bounding box center [311, 181] width 548 height 308
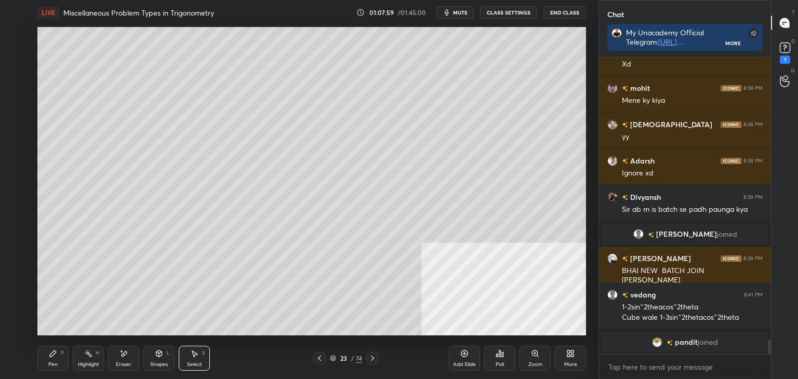
click at [54, 358] on div "Pen P" at bounding box center [52, 358] width 31 height 25
click at [318, 356] on icon at bounding box center [319, 358] width 8 height 8
click at [319, 358] on icon at bounding box center [319, 358] width 8 height 8
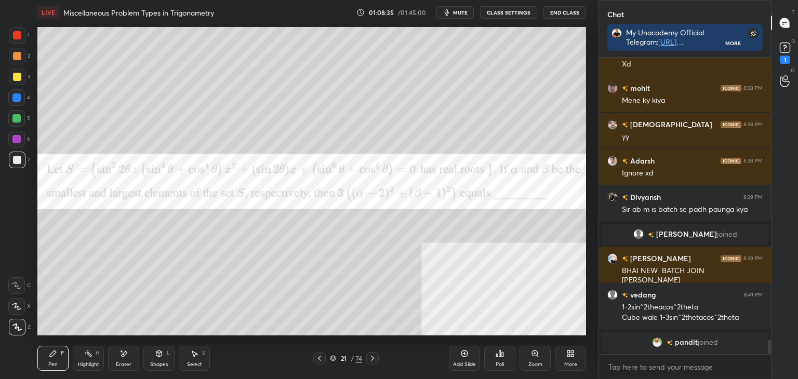
click at [374, 359] on icon at bounding box center [372, 358] width 8 height 8
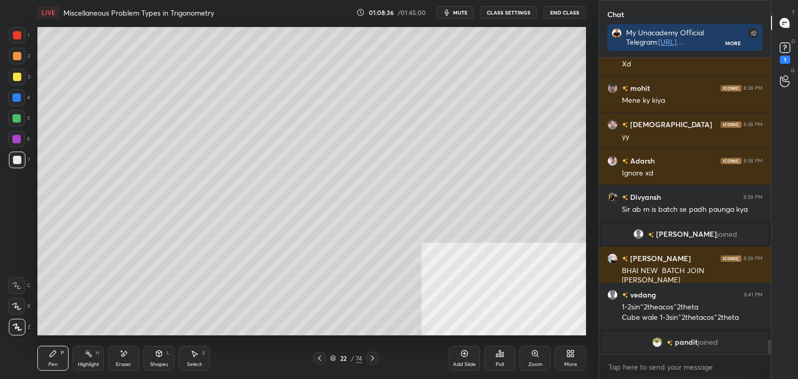
click at [376, 360] on icon at bounding box center [372, 358] width 8 height 8
click at [124, 359] on div "Eraser" at bounding box center [123, 358] width 31 height 25
drag, startPoint x: 53, startPoint y: 359, endPoint x: 54, endPoint y: 339, distance: 19.7
click at [54, 356] on div "Pen P" at bounding box center [52, 358] width 31 height 25
click at [127, 360] on div "Eraser" at bounding box center [123, 358] width 31 height 25
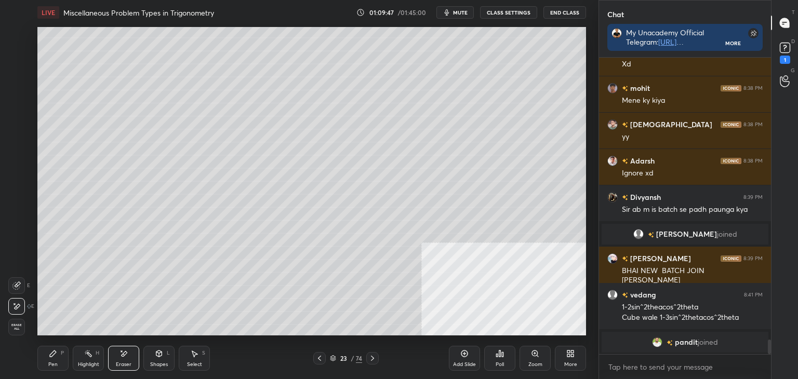
drag, startPoint x: 56, startPoint y: 364, endPoint x: 125, endPoint y: 336, distance: 73.9
click at [58, 362] on div "Pen P" at bounding box center [52, 358] width 31 height 25
drag, startPoint x: 197, startPoint y: 358, endPoint x: 192, endPoint y: 352, distance: 8.1
click at [195, 356] on icon at bounding box center [194, 353] width 8 height 8
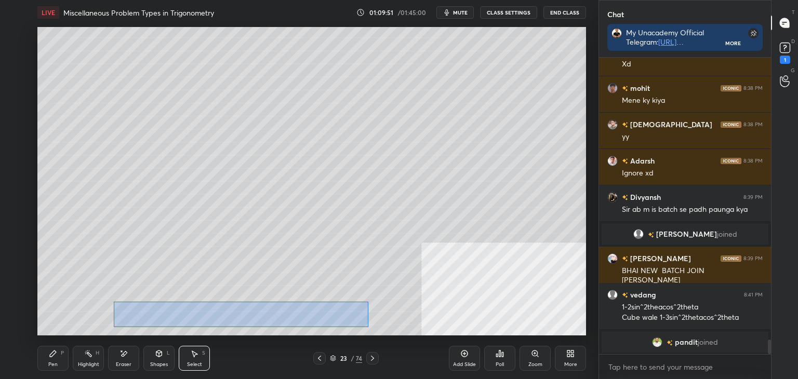
drag, startPoint x: 114, startPoint y: 302, endPoint x: 378, endPoint y: 325, distance: 265.3
click at [377, 327] on div "0 ° Undo Copy Duplicate Duplicate to new slide Delete" at bounding box center [311, 181] width 548 height 308
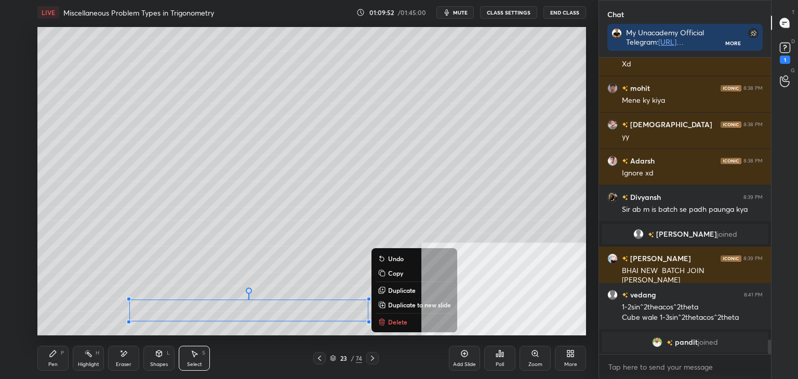
click at [410, 304] on p "Duplicate to new slide" at bounding box center [419, 305] width 63 height 8
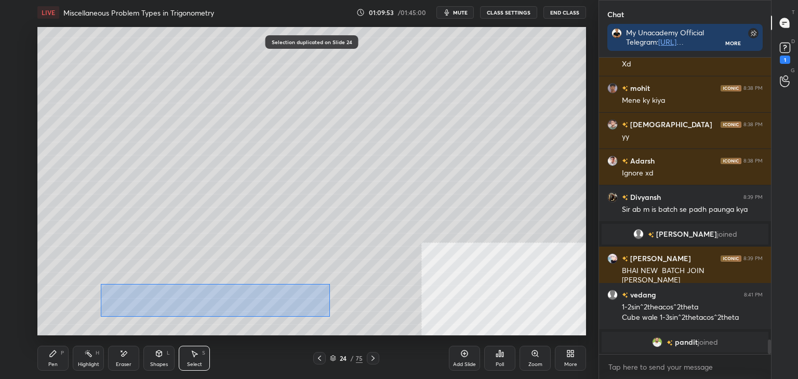
drag, startPoint x: 111, startPoint y: 286, endPoint x: 389, endPoint y: 326, distance: 281.2
click at [430, 333] on div "0 ° Undo Copy Duplicate Duplicate to new slide Delete" at bounding box center [311, 181] width 548 height 308
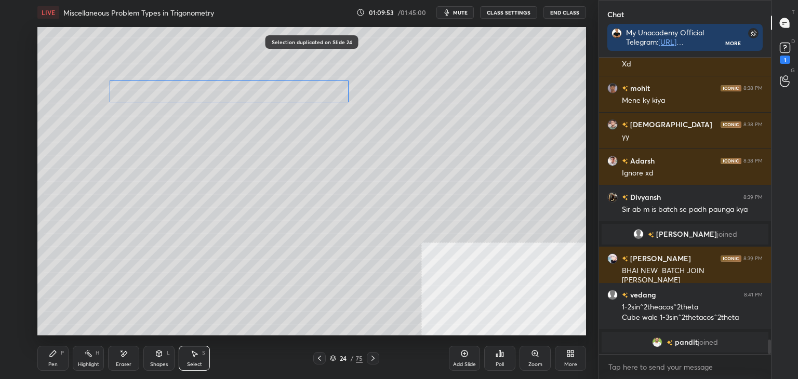
drag, startPoint x: 335, startPoint y: 287, endPoint x: 316, endPoint y: 92, distance: 195.7
click at [322, 74] on div "0 ° Undo Copy Duplicate Duplicate to new slide Delete" at bounding box center [311, 181] width 548 height 308
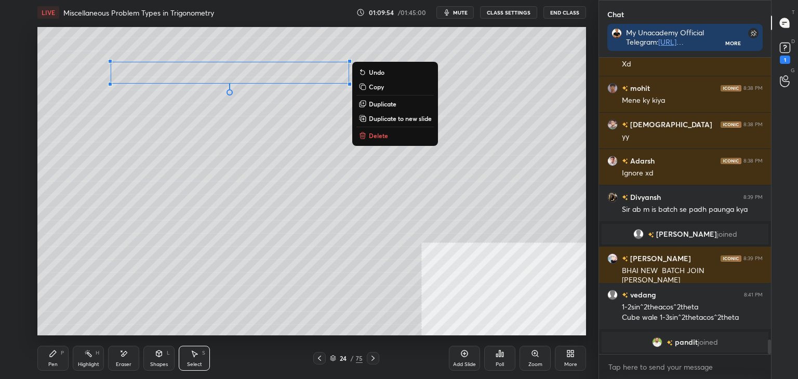
click at [60, 360] on div "Pen P" at bounding box center [52, 358] width 31 height 25
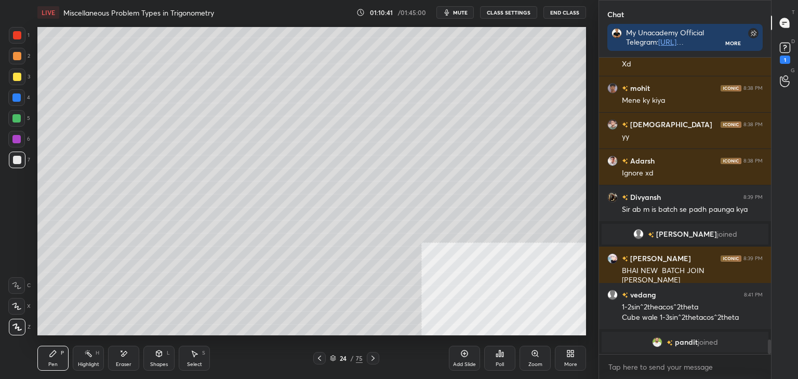
scroll to position [5855, 0]
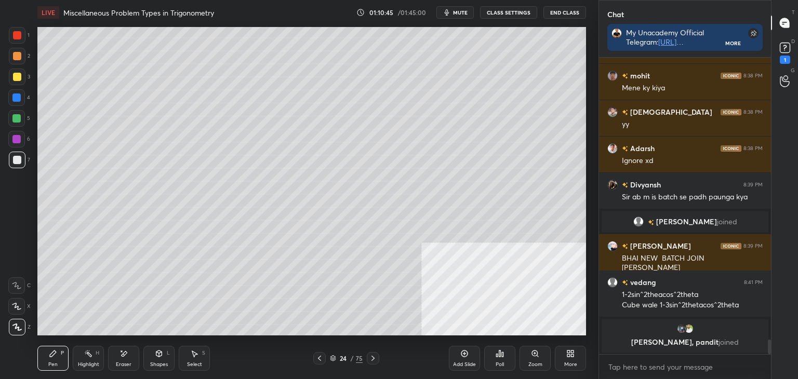
click at [15, 165] on div at bounding box center [17, 160] width 17 height 17
click at [20, 59] on div at bounding box center [17, 56] width 8 height 8
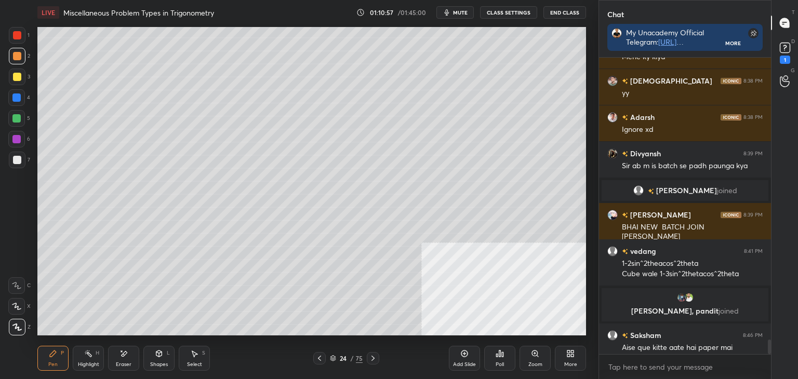
scroll to position [5860, 0]
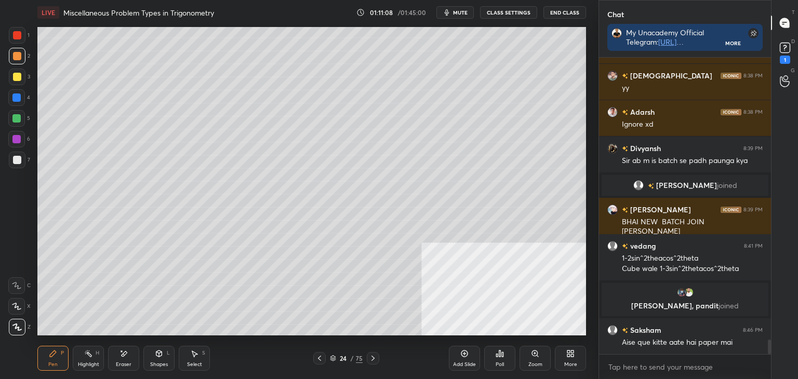
click at [202, 362] on div "Select S" at bounding box center [194, 358] width 31 height 25
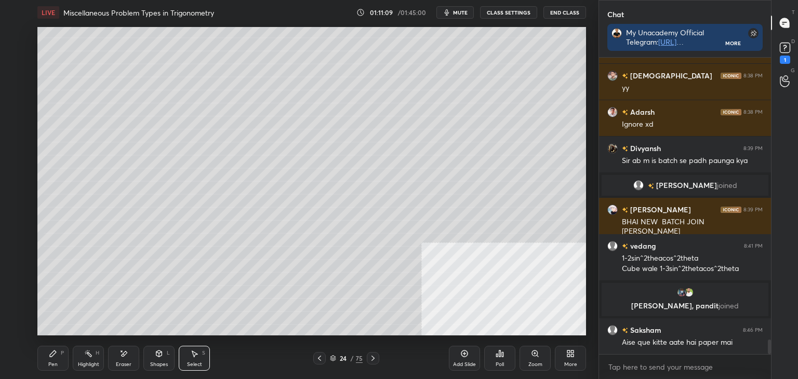
click at [49, 358] on div "Pen P" at bounding box center [52, 358] width 31 height 25
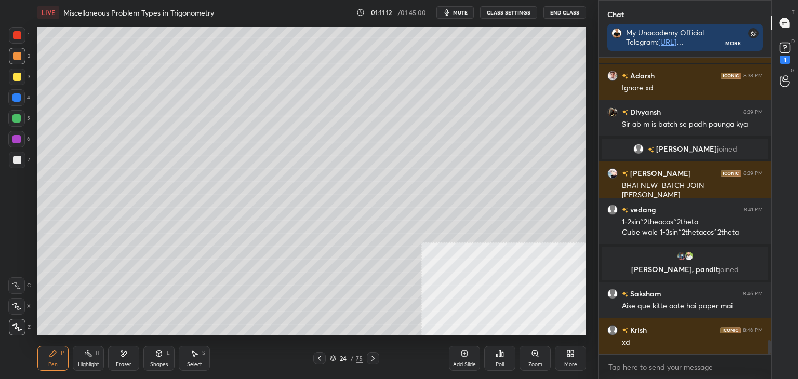
scroll to position [5933, 0]
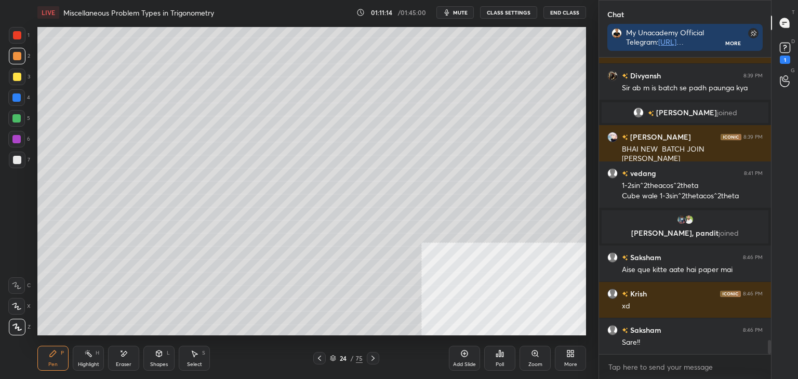
click at [195, 362] on div "Select" at bounding box center [194, 364] width 15 height 5
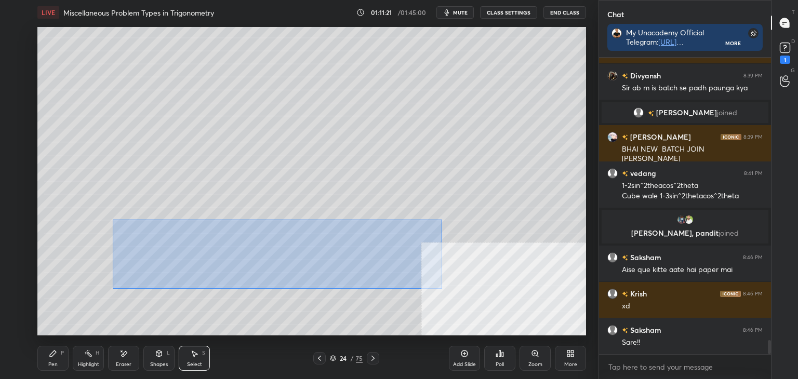
drag, startPoint x: 123, startPoint y: 222, endPoint x: 435, endPoint y: 293, distance: 319.7
click at [440, 289] on div "0 ° Undo Copy Duplicate Duplicate to new slide Delete" at bounding box center [311, 181] width 548 height 308
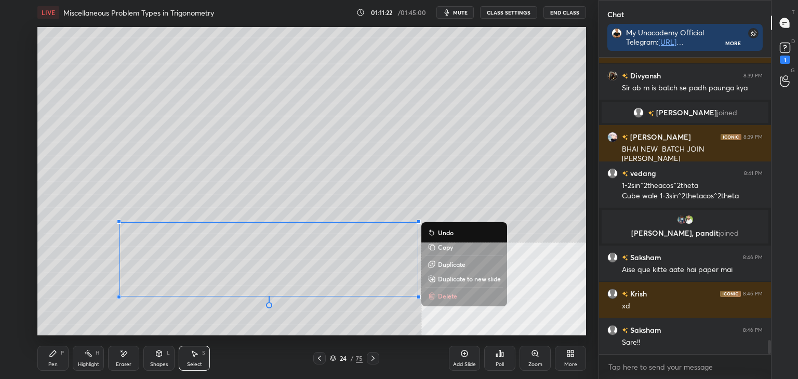
drag, startPoint x: 453, startPoint y: 275, endPoint x: 385, endPoint y: 271, distance: 68.6
click at [453, 275] on p "Duplicate to new slide" at bounding box center [469, 279] width 63 height 8
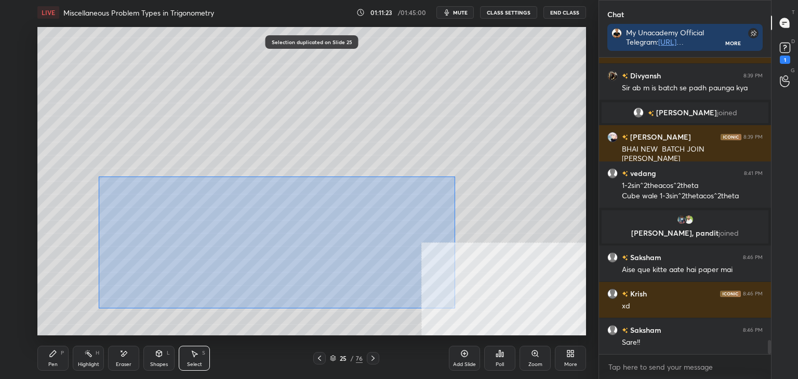
drag, startPoint x: 102, startPoint y: 177, endPoint x: 480, endPoint y: 309, distance: 400.3
click at [498, 325] on div "0 ° Undo Copy Duplicate Duplicate to new slide Delete" at bounding box center [311, 181] width 548 height 308
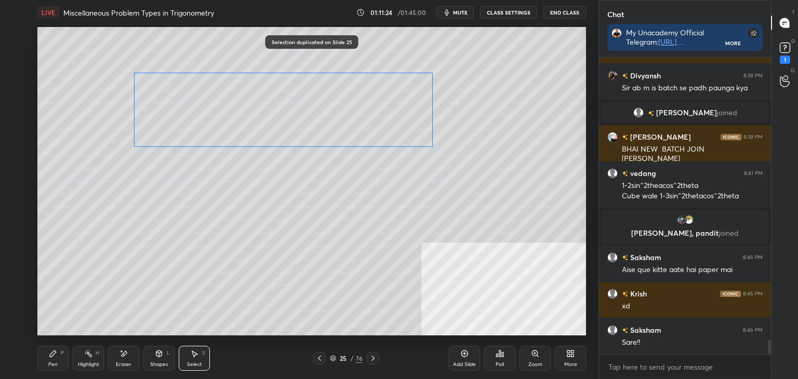
drag, startPoint x: 361, startPoint y: 186, endPoint x: 358, endPoint y: 109, distance: 76.9
click at [369, 109] on div "0 ° Undo Copy Duplicate Duplicate to new slide Delete" at bounding box center [311, 181] width 548 height 308
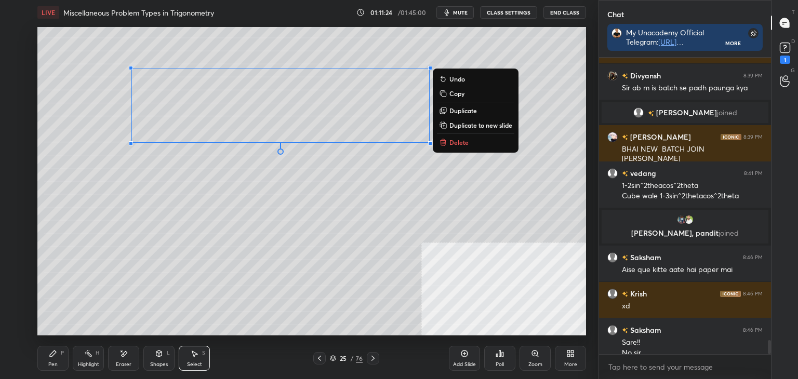
scroll to position [5943, 0]
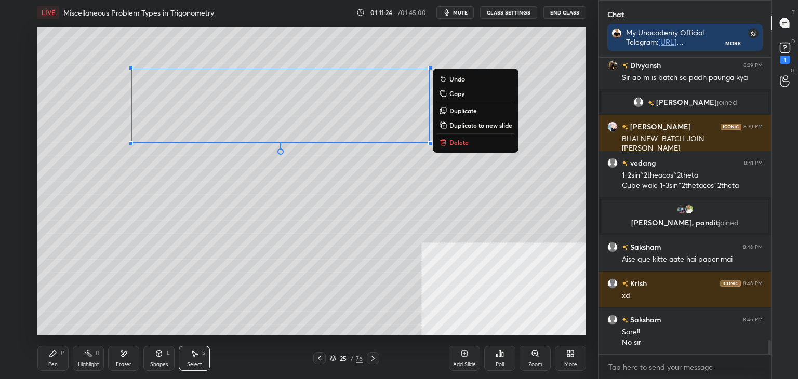
click at [59, 361] on div "Pen P" at bounding box center [52, 358] width 31 height 25
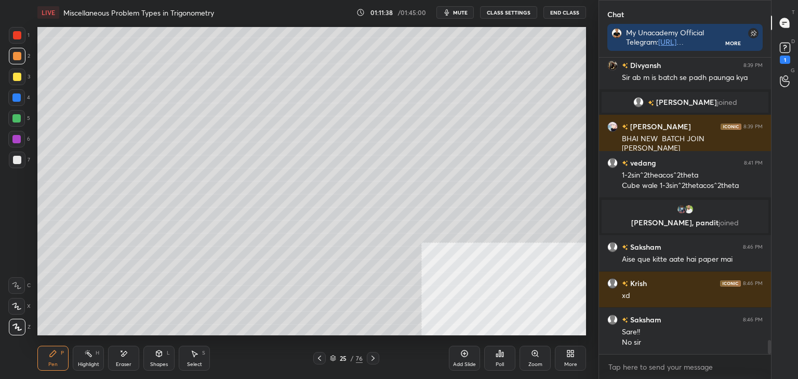
drag, startPoint x: 125, startPoint y: 358, endPoint x: 129, endPoint y: 352, distance: 7.8
click at [127, 355] on div "Eraser" at bounding box center [123, 358] width 31 height 25
click at [56, 372] on div "Pen P Highlight H Eraser Shapes L Select S 25 / 76 Add Slide Poll Zoom More" at bounding box center [311, 358] width 548 height 42
click at [59, 361] on div "Pen P" at bounding box center [52, 358] width 31 height 25
drag, startPoint x: 125, startPoint y: 355, endPoint x: 133, endPoint y: 341, distance: 16.0
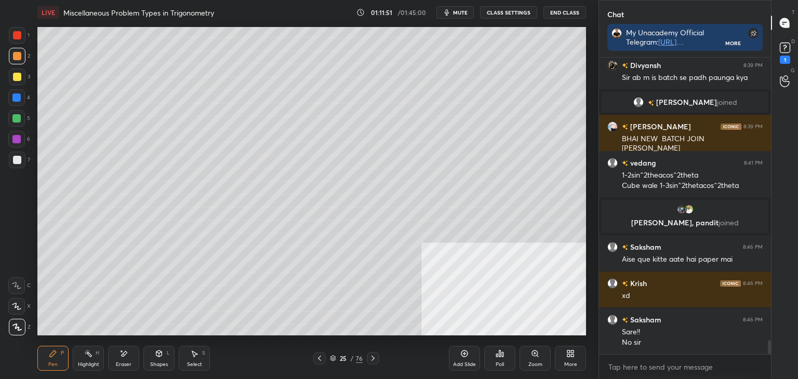
click at [125, 352] on icon at bounding box center [123, 353] width 8 height 9
click at [52, 362] on div "Pen" at bounding box center [52, 364] width 9 height 5
click at [319, 356] on icon at bounding box center [319, 358] width 8 height 8
click at [375, 356] on icon at bounding box center [373, 358] width 8 height 8
click at [314, 357] on div at bounding box center [319, 358] width 12 height 12
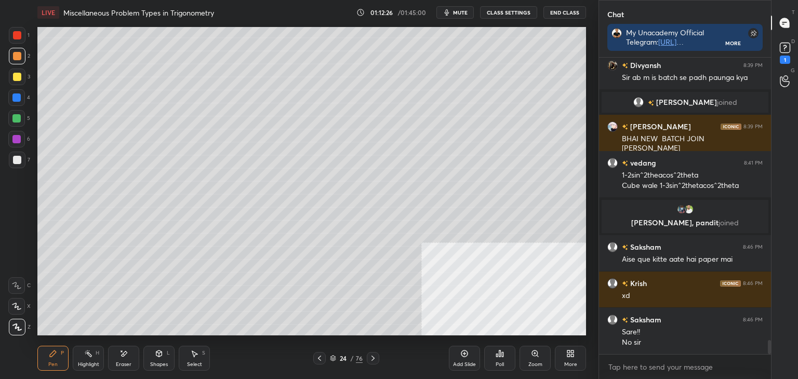
click at [369, 358] on icon at bounding box center [373, 358] width 8 height 8
click at [320, 356] on icon at bounding box center [319, 358] width 8 height 8
click at [376, 358] on div at bounding box center [373, 358] width 12 height 12
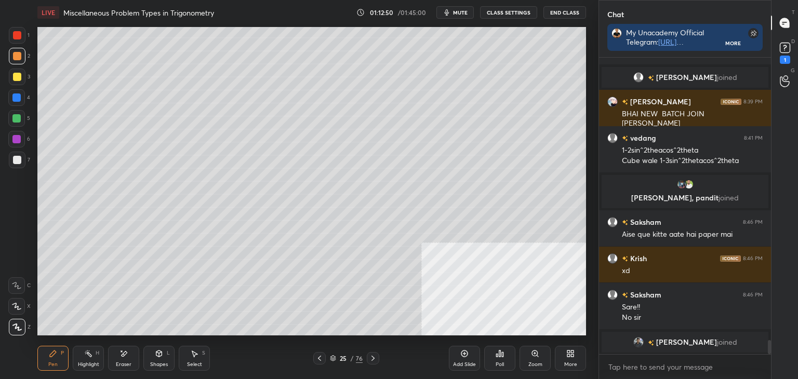
scroll to position [5933, 0]
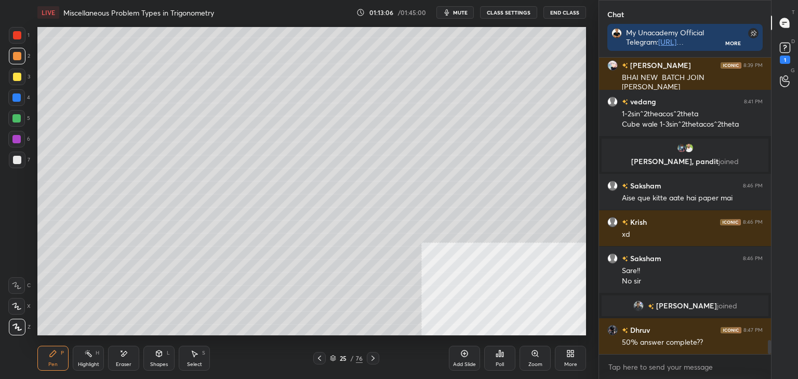
click at [318, 357] on icon at bounding box center [319, 358] width 8 height 8
click at [319, 356] on icon at bounding box center [319, 358] width 8 height 8
click at [85, 354] on icon at bounding box center [88, 353] width 8 height 8
click at [369, 356] on icon at bounding box center [373, 358] width 8 height 8
click at [374, 357] on icon at bounding box center [373, 358] width 8 height 8
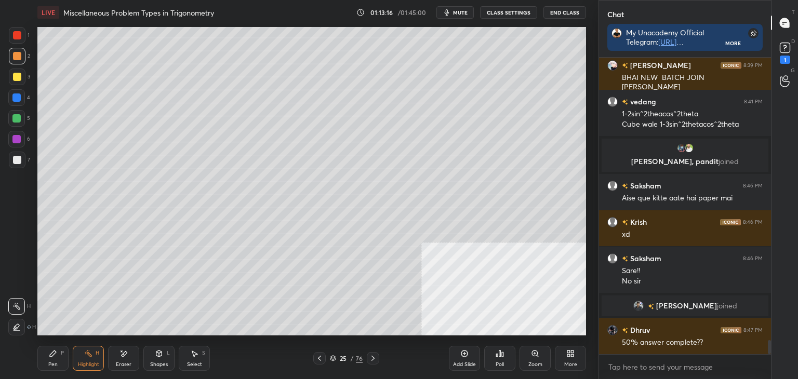
drag, startPoint x: 49, startPoint y: 363, endPoint x: 132, endPoint y: 342, distance: 86.4
click at [51, 366] on div "Pen" at bounding box center [52, 364] width 9 height 5
click at [322, 359] on icon at bounding box center [319, 358] width 8 height 8
click at [320, 358] on icon at bounding box center [319, 358] width 8 height 8
click at [319, 356] on icon at bounding box center [319, 358] width 8 height 8
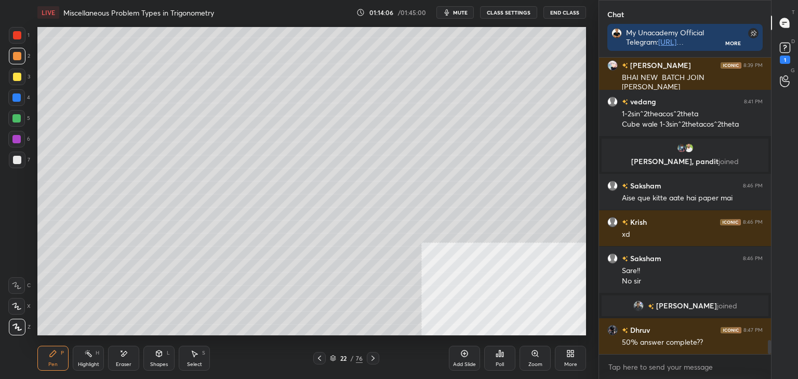
click at [317, 355] on icon at bounding box center [319, 358] width 8 height 8
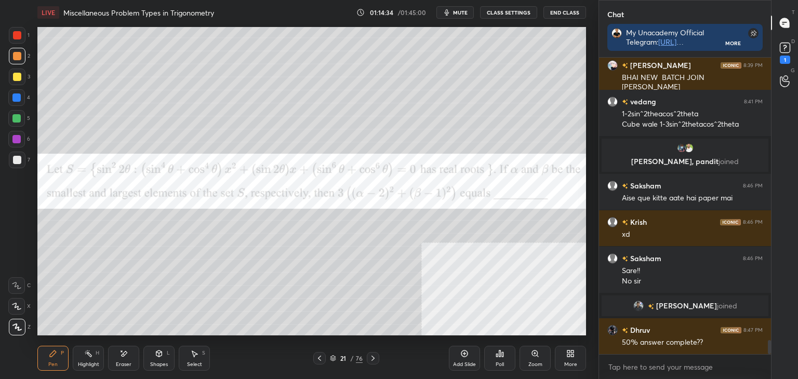
click at [121, 357] on div "Eraser" at bounding box center [123, 358] width 31 height 25
drag, startPoint x: 44, startPoint y: 365, endPoint x: 48, endPoint y: 361, distance: 6.3
click at [48, 361] on div "Pen P" at bounding box center [52, 358] width 31 height 25
click at [18, 35] on div at bounding box center [17, 35] width 8 height 8
click at [373, 362] on icon at bounding box center [373, 358] width 8 height 8
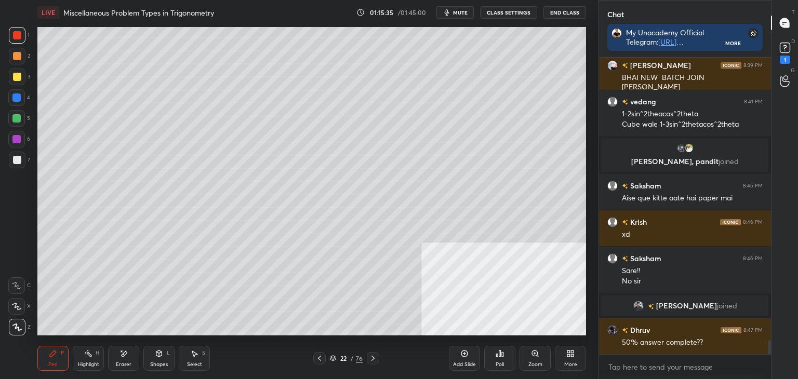
click at [374, 357] on icon at bounding box center [373, 358] width 8 height 8
click at [374, 356] on icon at bounding box center [373, 358] width 8 height 8
click at [322, 360] on icon at bounding box center [319, 358] width 8 height 8
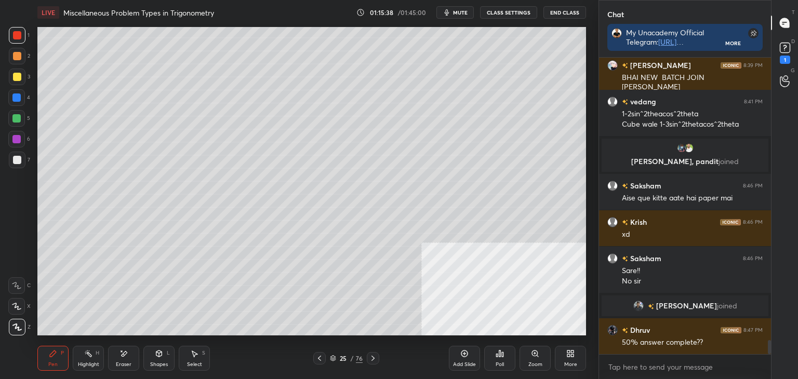
click at [458, 352] on div "Add Slide" at bounding box center [464, 358] width 31 height 25
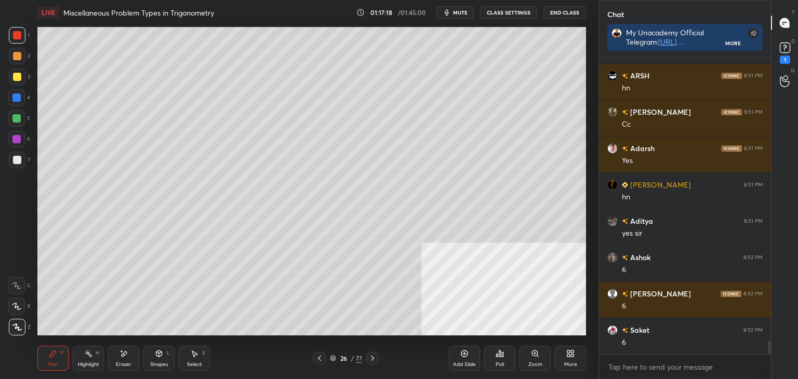
scroll to position [6296, 0]
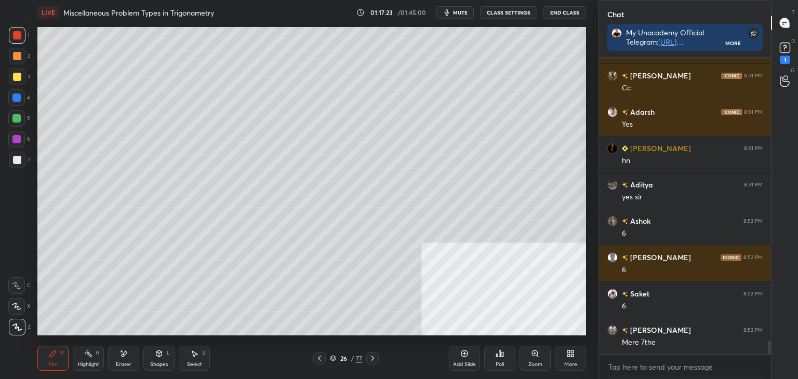
click at [377, 353] on div at bounding box center [372, 358] width 12 height 12
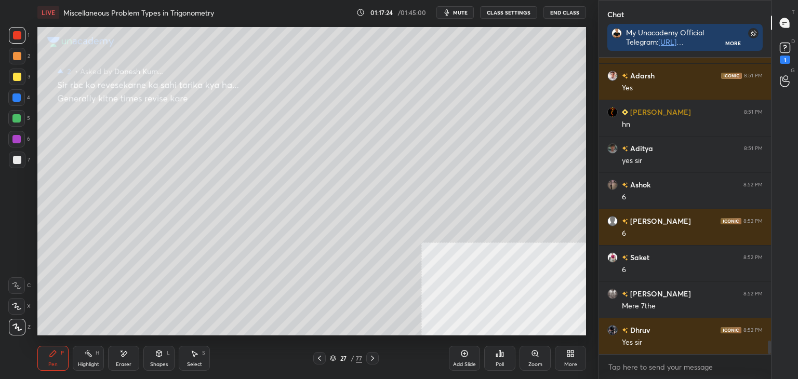
click at [377, 352] on div at bounding box center [372, 358] width 12 height 12
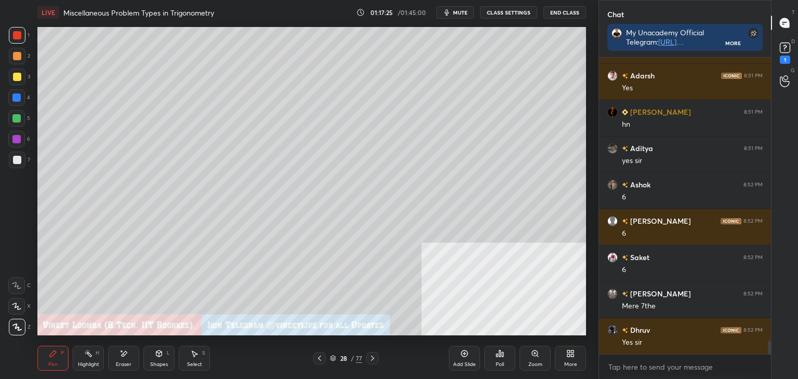
click at [578, 360] on div "More" at bounding box center [570, 358] width 31 height 25
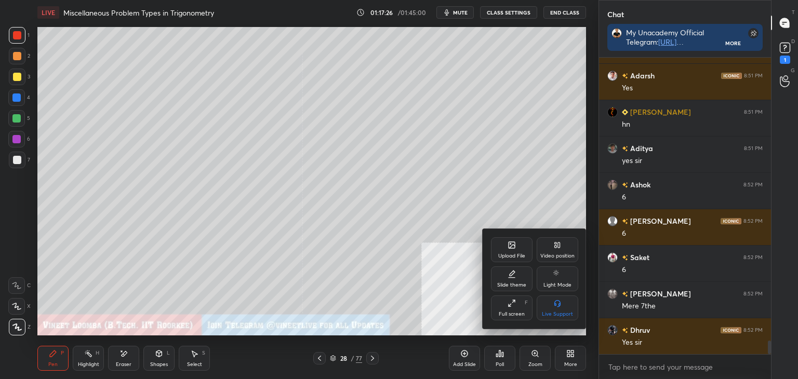
click at [521, 254] on div "Upload File" at bounding box center [511, 255] width 27 height 5
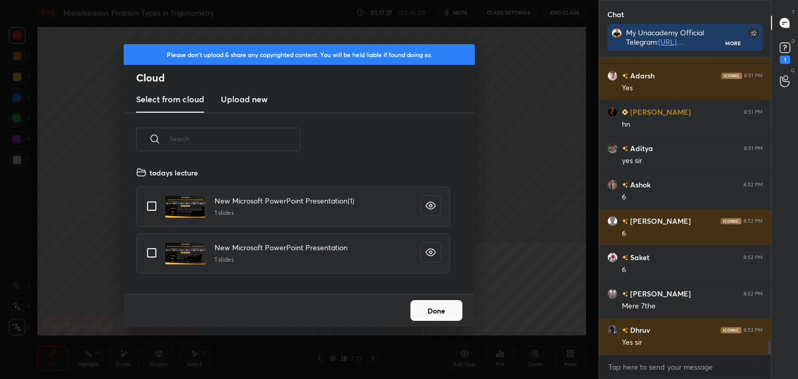
scroll to position [128, 333]
click at [251, 97] on h3 "Upload new" at bounding box center [244, 99] width 47 height 12
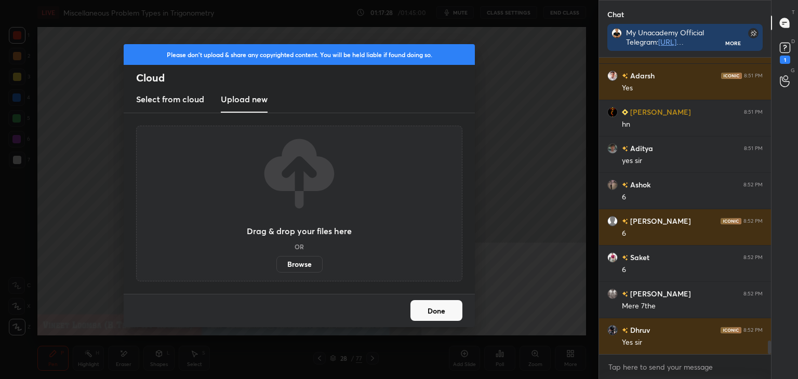
click at [295, 271] on label "Browse" at bounding box center [299, 264] width 46 height 17
click at [276, 271] on input "Browse" at bounding box center [276, 264] width 0 height 17
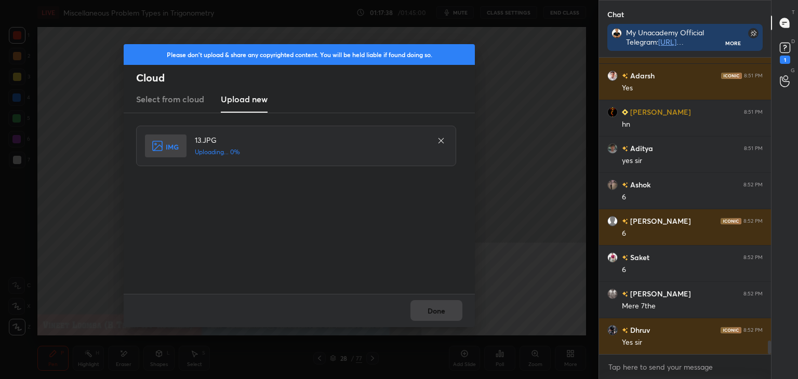
click at [437, 301] on div "Done" at bounding box center [299, 310] width 351 height 33
drag, startPoint x: 438, startPoint y: 305, endPoint x: 433, endPoint y: 300, distance: 7.0
click at [438, 304] on button "Done" at bounding box center [436, 310] width 52 height 21
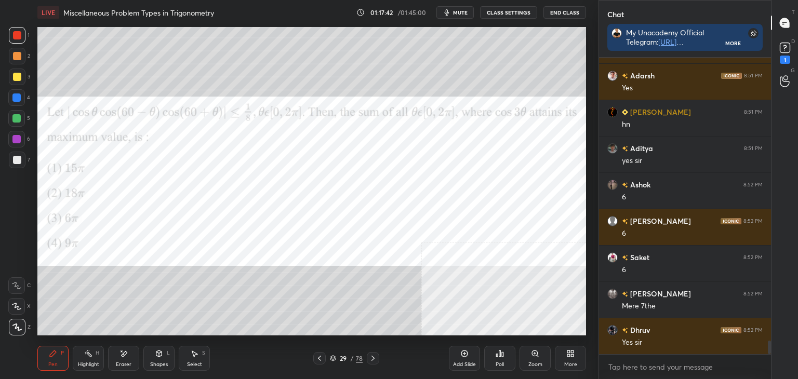
click at [21, 36] on div at bounding box center [17, 35] width 17 height 17
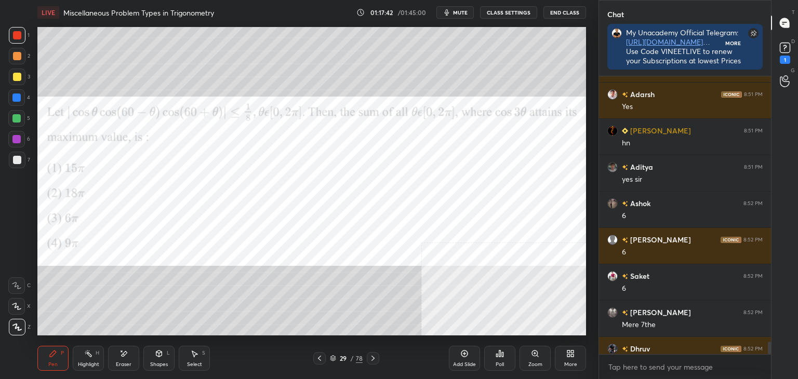
scroll to position [293, 169]
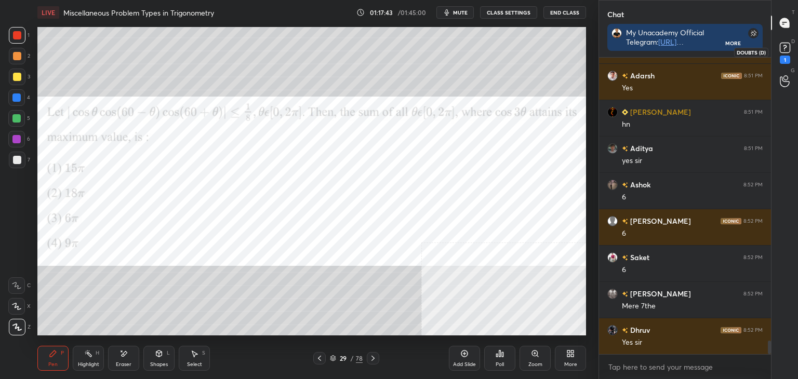
click at [786, 56] on div "1" at bounding box center [784, 60] width 10 height 8
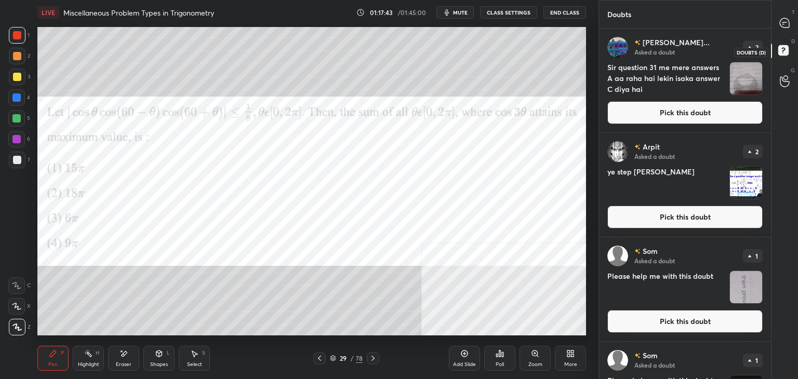
scroll to position [347, 169]
click at [788, 56] on icon at bounding box center [784, 52] width 19 height 19
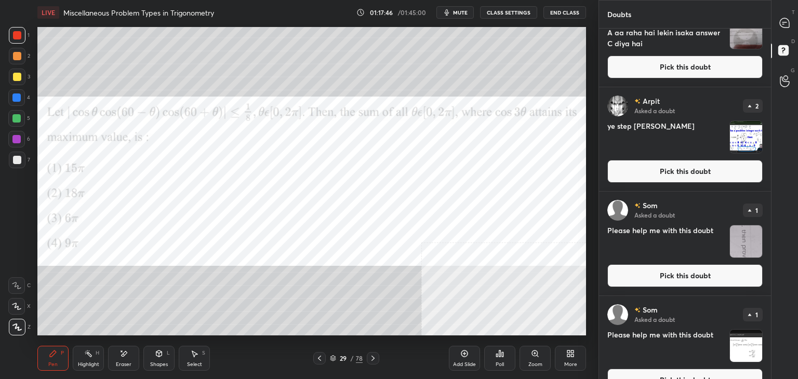
scroll to position [66, 0]
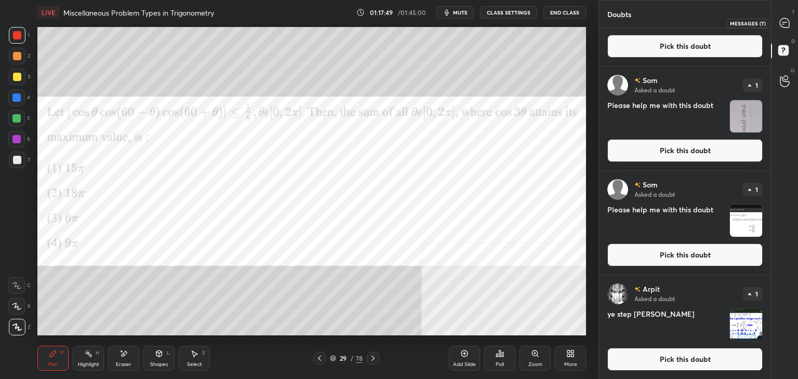
click at [789, 27] on div at bounding box center [784, 22] width 21 height 19
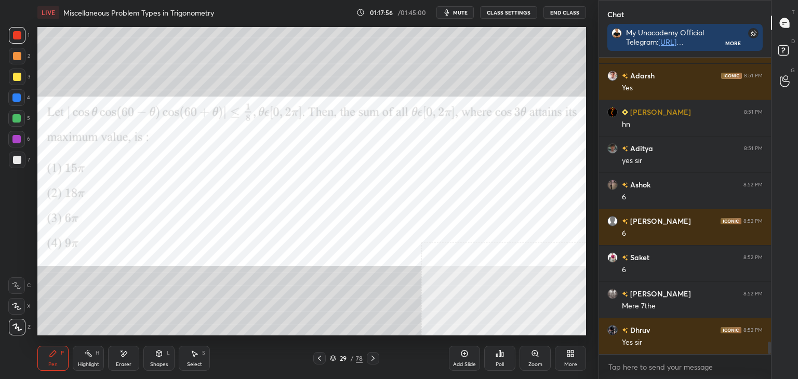
scroll to position [6624, 0]
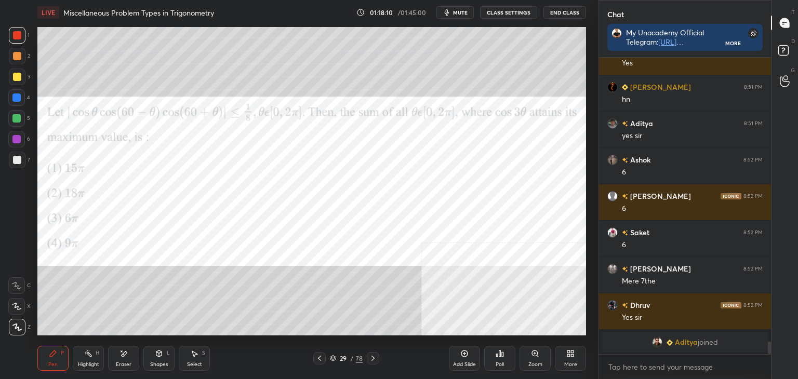
click at [680, 346] on span "Aditya" at bounding box center [685, 342] width 23 height 8
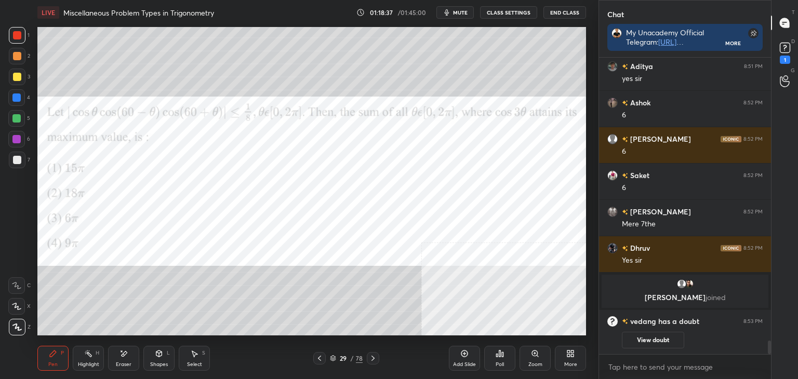
scroll to position [6347, 0]
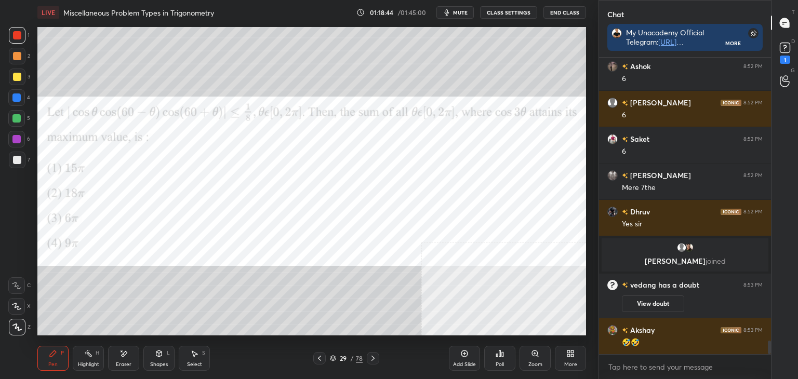
click at [797, 49] on div "D Doubts (D) 1" at bounding box center [784, 51] width 26 height 29
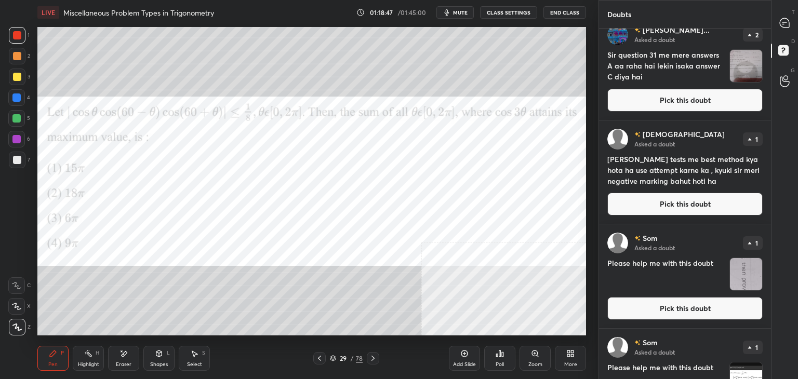
scroll to position [13, 0]
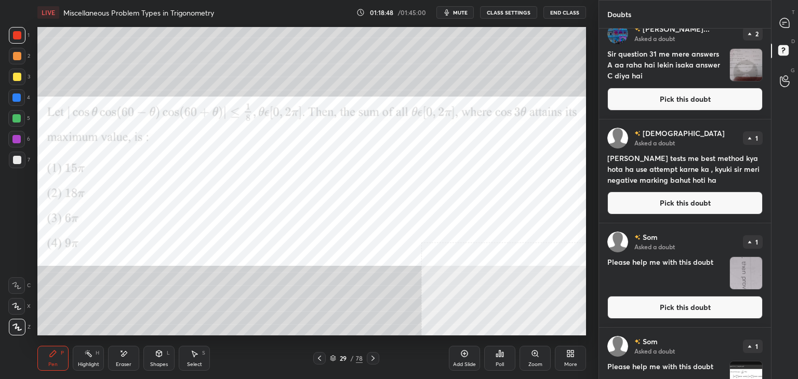
drag, startPoint x: 702, startPoint y: 197, endPoint x: 711, endPoint y: 180, distance: 19.3
click at [703, 197] on button "Pick this doubt" at bounding box center [684, 203] width 155 height 23
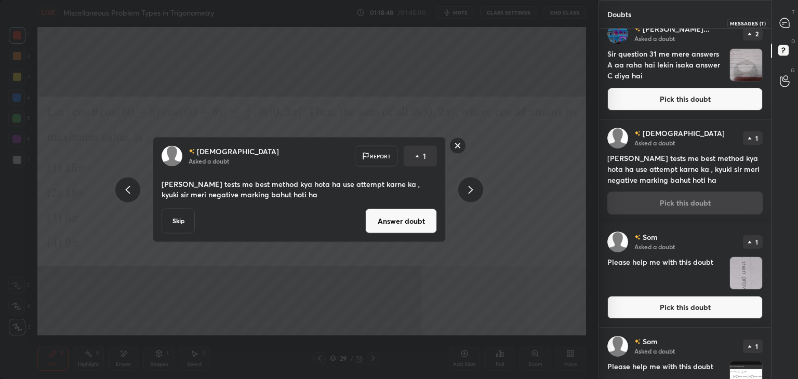
drag, startPoint x: 779, startPoint y: 25, endPoint x: 771, endPoint y: 28, distance: 8.9
click at [779, 25] on icon at bounding box center [784, 23] width 11 height 11
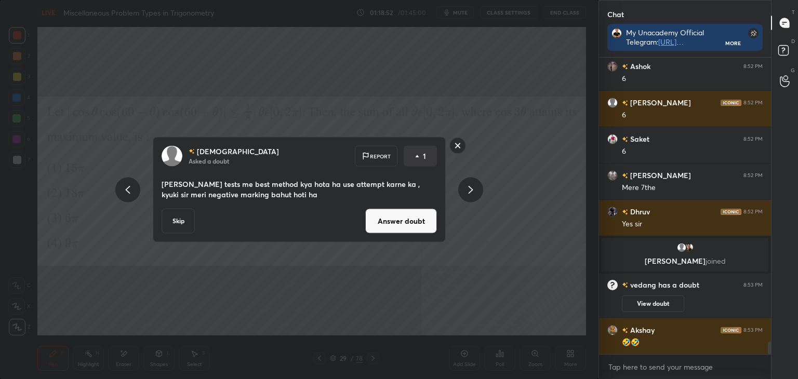
scroll to position [6650, 0]
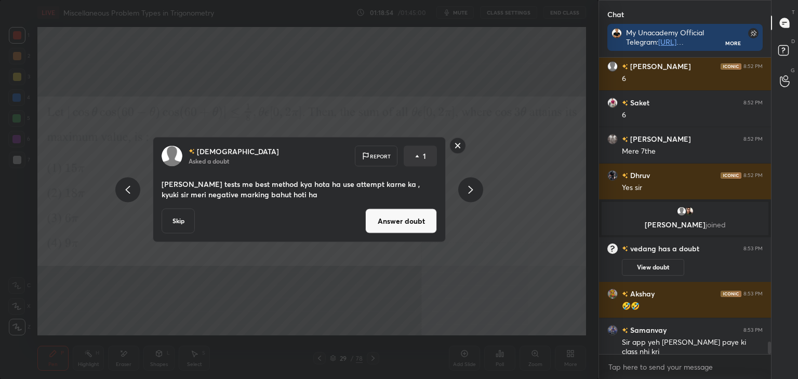
drag, startPoint x: 384, startPoint y: 220, endPoint x: 370, endPoint y: 222, distance: 14.1
click at [383, 221] on button "Answer doubt" at bounding box center [401, 221] width 72 height 25
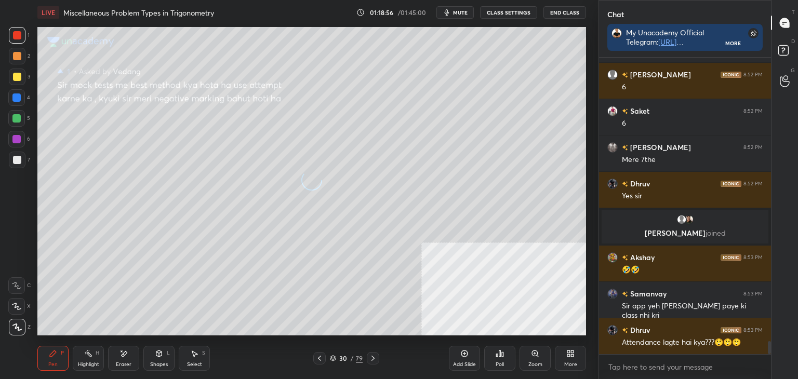
scroll to position [6375, 0]
drag, startPoint x: 320, startPoint y: 356, endPoint x: 311, endPoint y: 376, distance: 22.3
click at [320, 361] on icon at bounding box center [319, 358] width 8 height 8
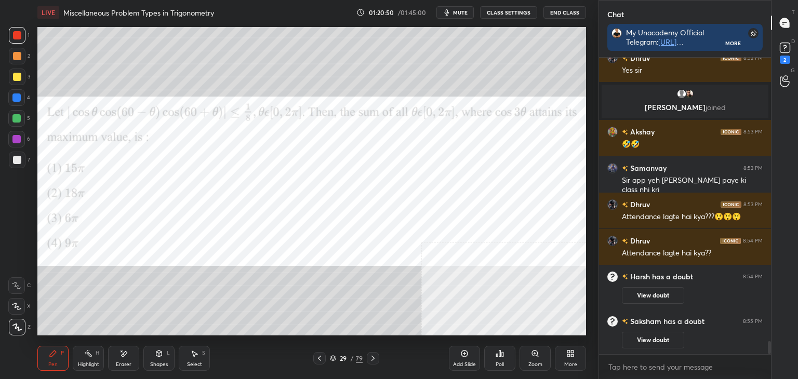
scroll to position [6444, 0]
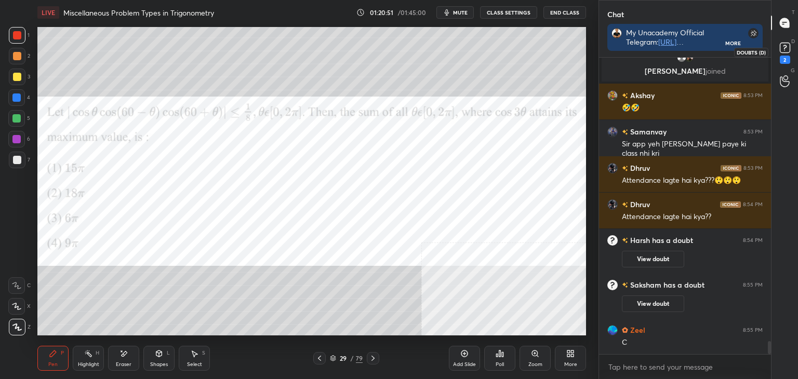
click at [781, 47] on rect at bounding box center [784, 48] width 10 height 10
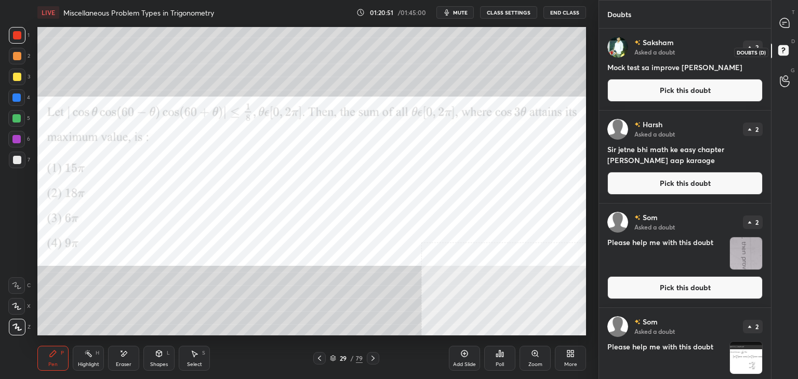
scroll to position [347, 169]
click at [699, 86] on button "Pick this doubt" at bounding box center [684, 90] width 155 height 23
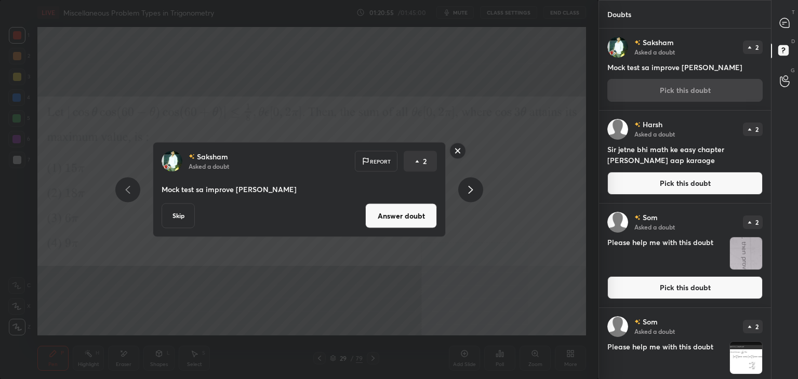
click at [378, 217] on button "Answer doubt" at bounding box center [401, 216] width 72 height 25
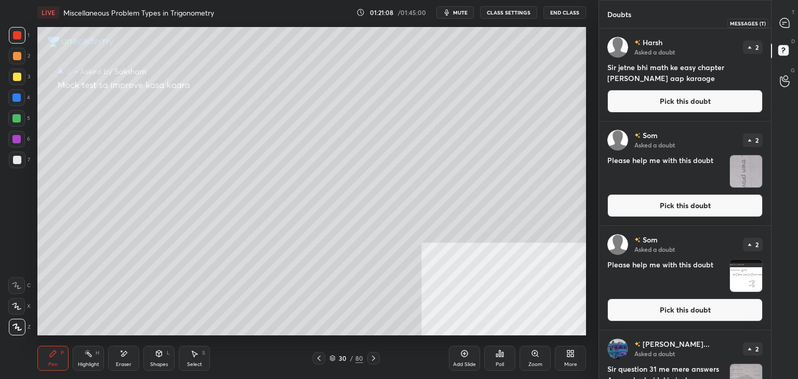
drag, startPoint x: 792, startPoint y: 23, endPoint x: 773, endPoint y: 25, distance: 19.3
click at [791, 23] on div at bounding box center [784, 22] width 21 height 19
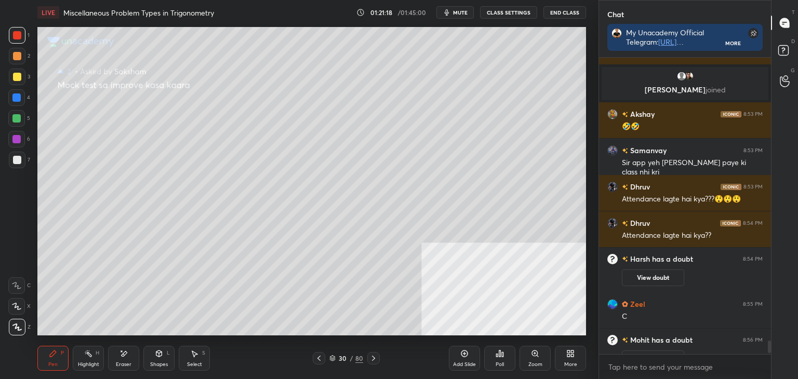
scroll to position [6481, 0]
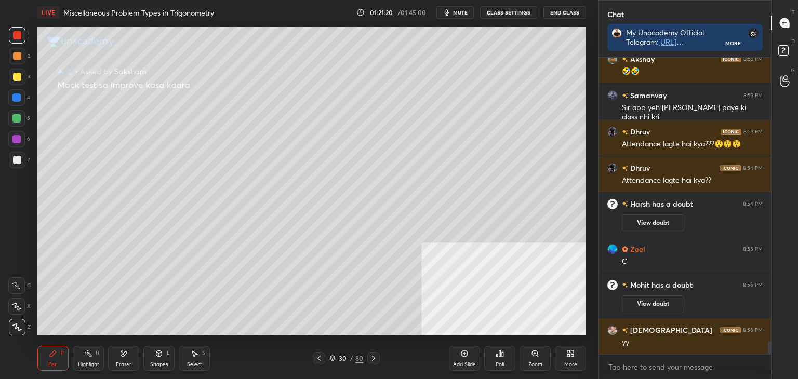
click at [314, 360] on div at bounding box center [319, 358] width 12 height 12
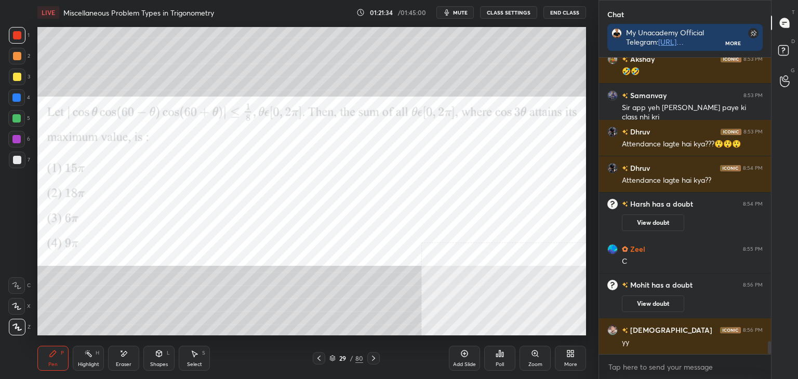
scroll to position [6517, 0]
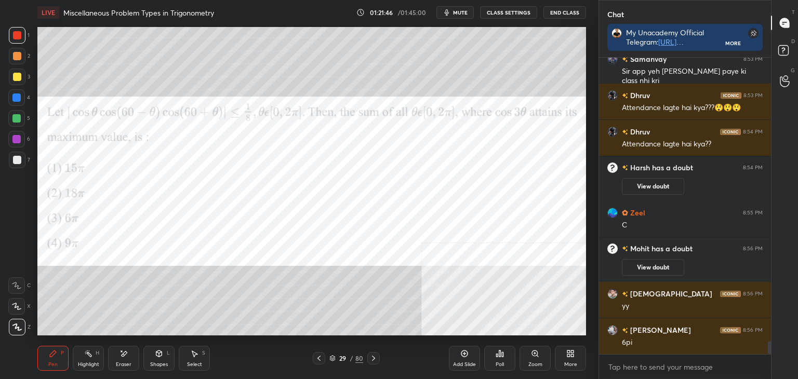
drag, startPoint x: 126, startPoint y: 364, endPoint x: 121, endPoint y: 364, distance: 5.2
click at [124, 363] on div "Eraser" at bounding box center [124, 364] width 16 height 5
drag, startPoint x: 20, startPoint y: 327, endPoint x: 15, endPoint y: 323, distance: 6.8
click at [18, 325] on span "Erase all" at bounding box center [17, 326] width 16 height 7
click at [19, 38] on div at bounding box center [17, 35] width 8 height 8
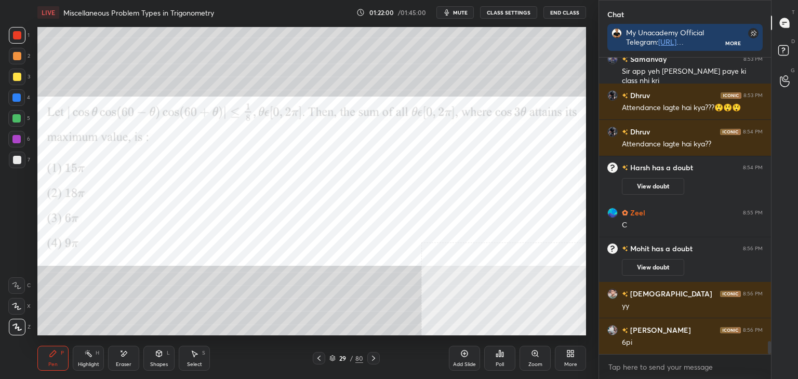
click at [12, 162] on div at bounding box center [17, 160] width 17 height 17
click at [21, 38] on div at bounding box center [17, 35] width 17 height 17
drag, startPoint x: 775, startPoint y: 54, endPoint x: 783, endPoint y: 47, distance: 10.7
click at [776, 52] on icon at bounding box center [784, 52] width 19 height 19
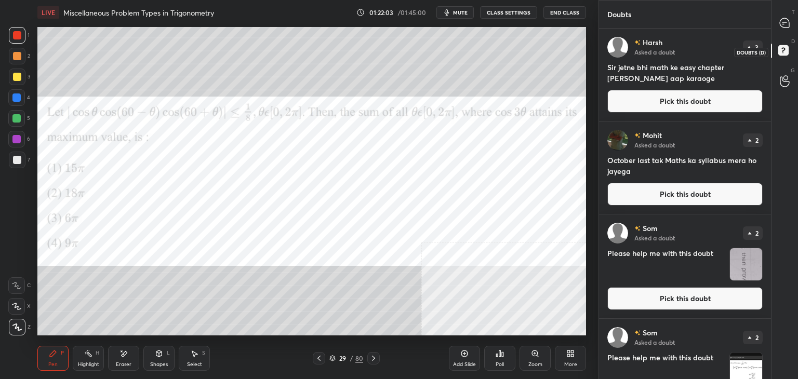
scroll to position [3, 3]
click at [797, 23] on div "T Messages (T)" at bounding box center [784, 22] width 26 height 29
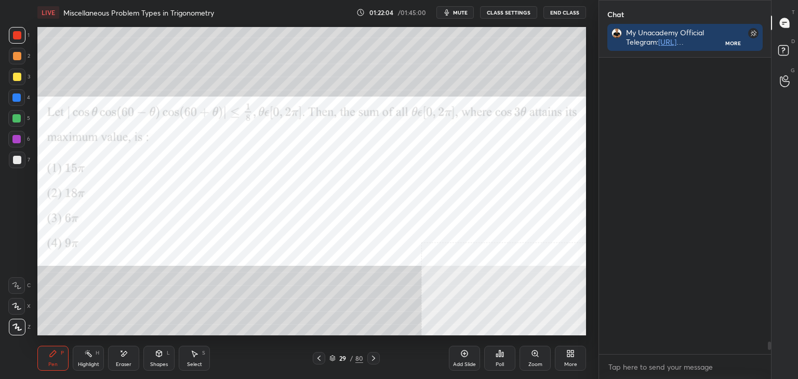
scroll to position [318, 169]
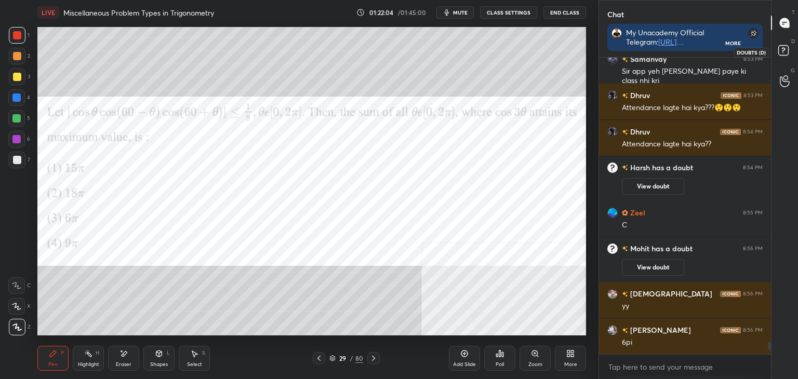
drag, startPoint x: 786, startPoint y: 55, endPoint x: 778, endPoint y: 47, distance: 10.7
click at [785, 53] on rect at bounding box center [783, 51] width 10 height 10
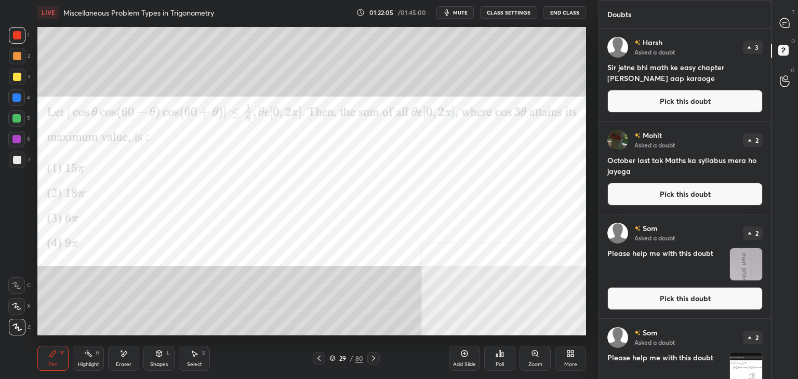
click at [686, 101] on button "Pick this doubt" at bounding box center [684, 101] width 155 height 23
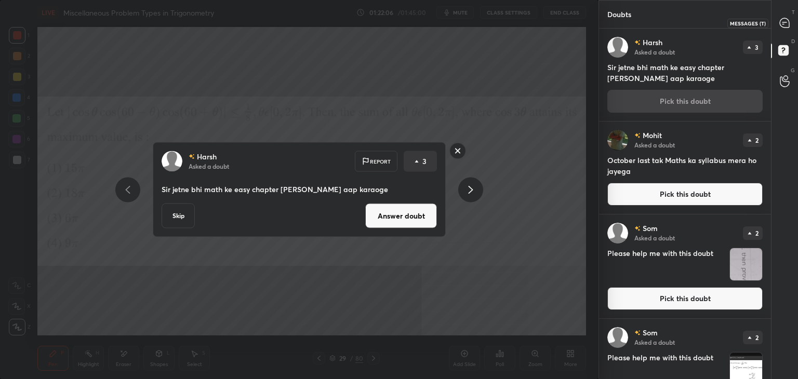
click at [789, 26] on div at bounding box center [784, 22] width 21 height 19
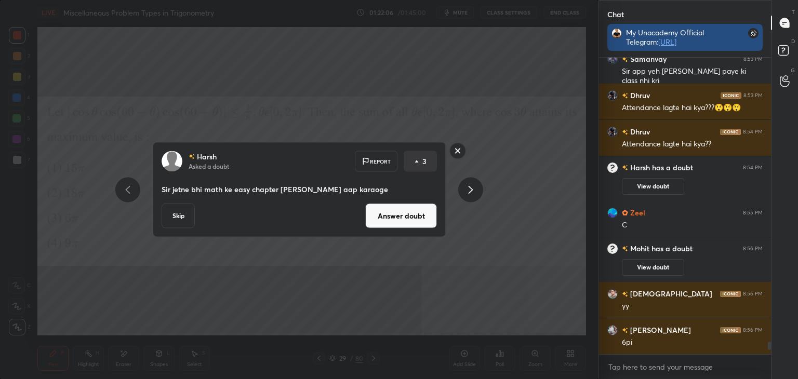
scroll to position [3, 3]
click at [380, 223] on button "Answer doubt" at bounding box center [401, 216] width 72 height 25
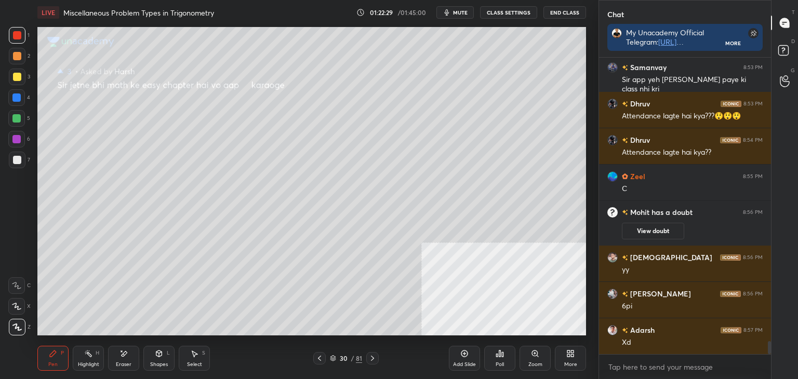
click at [320, 358] on icon at bounding box center [319, 358] width 8 height 8
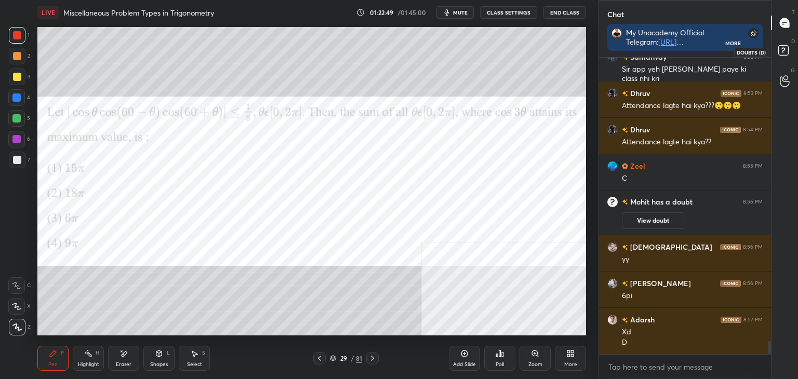
drag, startPoint x: 792, startPoint y: 54, endPoint x: 785, endPoint y: 53, distance: 7.3
click at [792, 56] on icon at bounding box center [784, 52] width 19 height 19
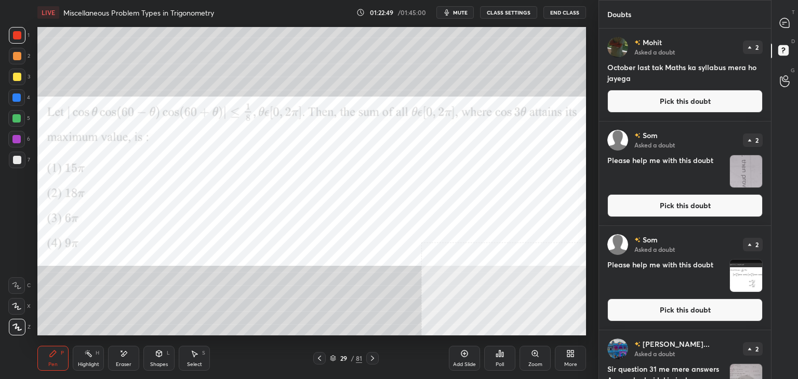
click at [713, 103] on button "Pick this doubt" at bounding box center [684, 101] width 155 height 23
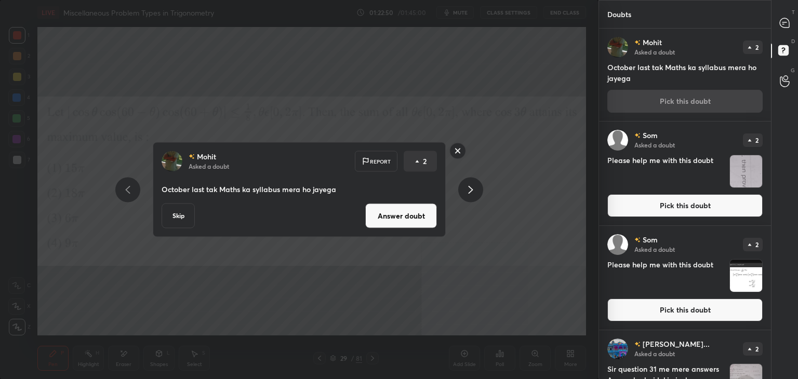
click at [797, 24] on div "T Messages (T)" at bounding box center [784, 22] width 26 height 29
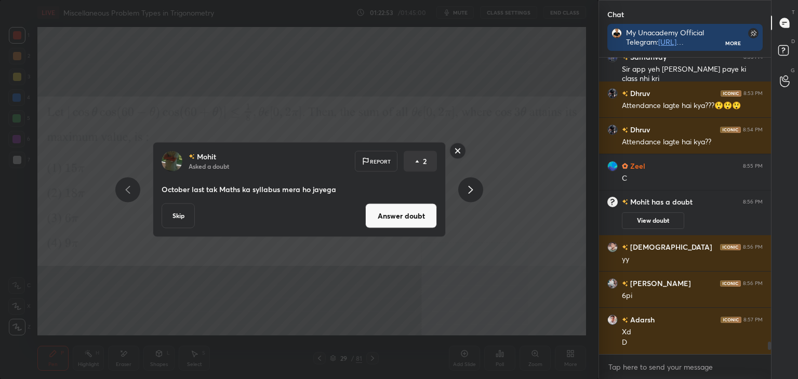
click at [390, 219] on button "Answer doubt" at bounding box center [401, 216] width 72 height 25
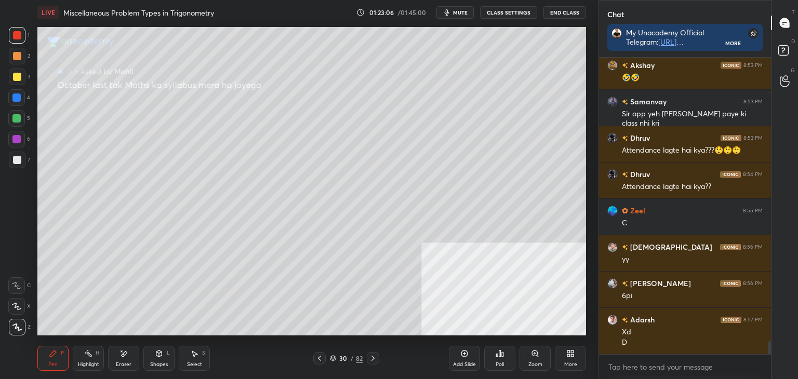
click at [322, 355] on icon at bounding box center [319, 358] width 8 height 8
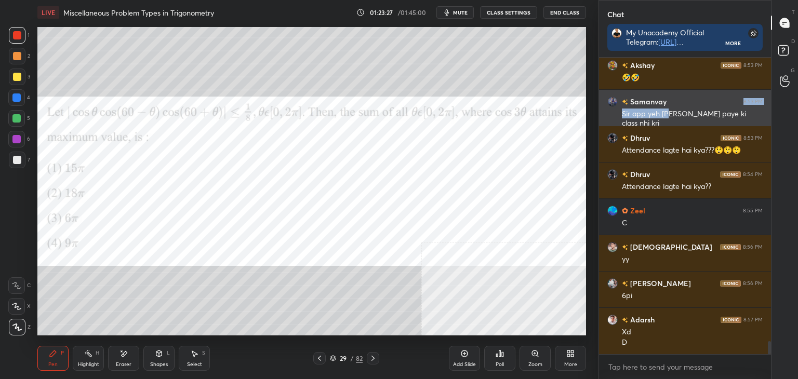
click at [674, 105] on div "Samanvay 8:53 PM Sir app yeh [PERSON_NAME] paye ki class nhi kri" at bounding box center [685, 112] width 172 height 45
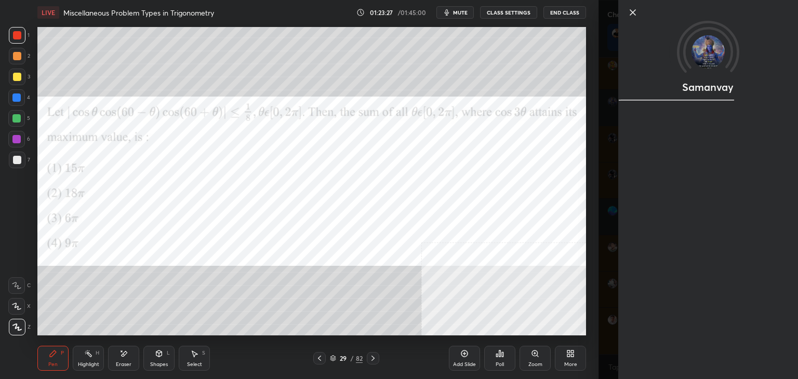
click at [791, 75] on div "Samanvay" at bounding box center [708, 45] width 180 height 91
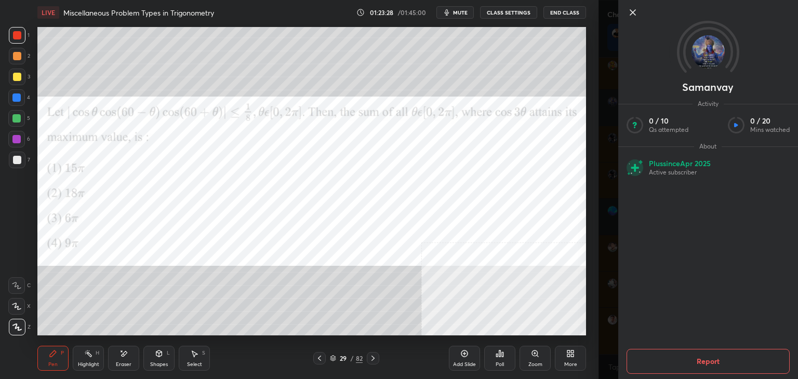
drag, startPoint x: 605, startPoint y: 49, endPoint x: 615, endPoint y: 43, distance: 11.7
click at [609, 49] on div "Samanvay Activity 0 / 10 Qs attempted 0 / 20 Mins watched About Plus since [DAT…" at bounding box center [697, 189] width 199 height 379
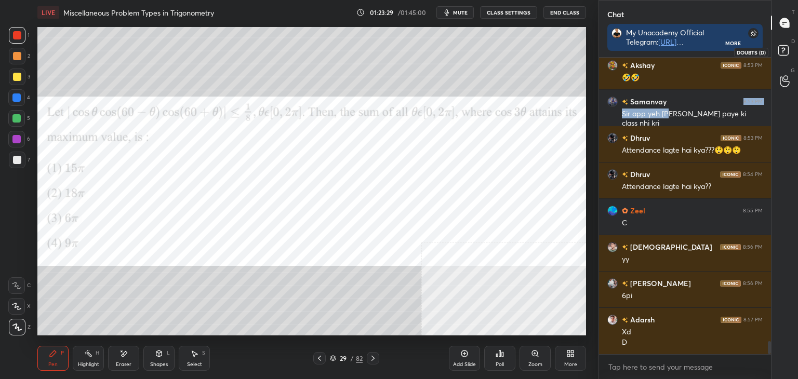
click at [789, 50] on icon at bounding box center [784, 52] width 19 height 19
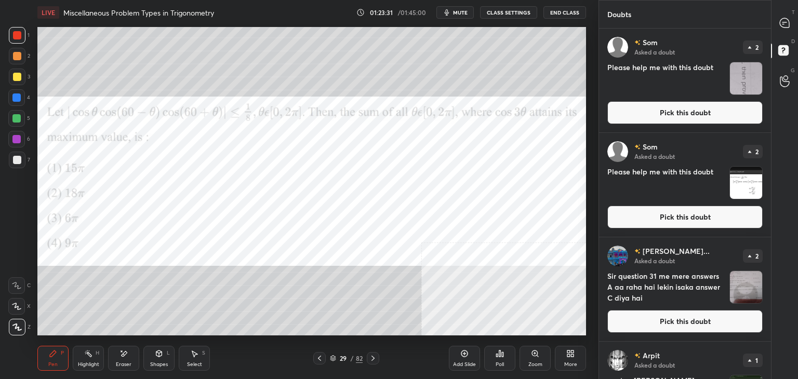
click at [766, 143] on div "Som Asked a doubt 2 Please help me with this doubt Pick this doubt" at bounding box center [685, 185] width 172 height 104
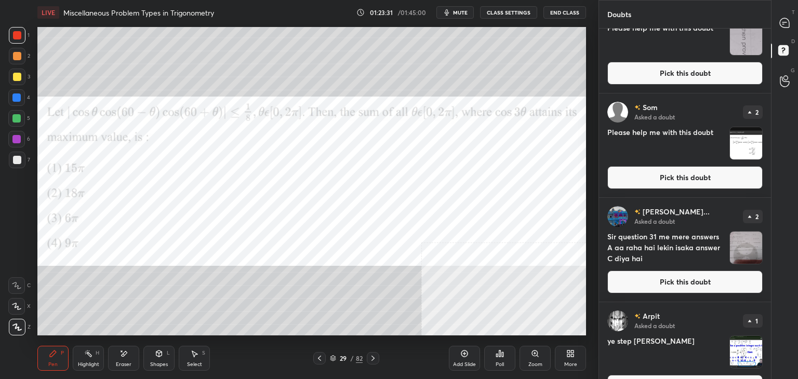
scroll to position [66, 0]
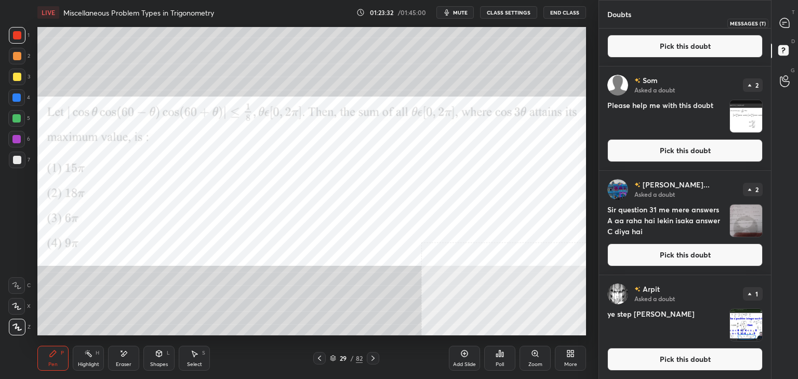
click at [793, 29] on div at bounding box center [784, 22] width 21 height 19
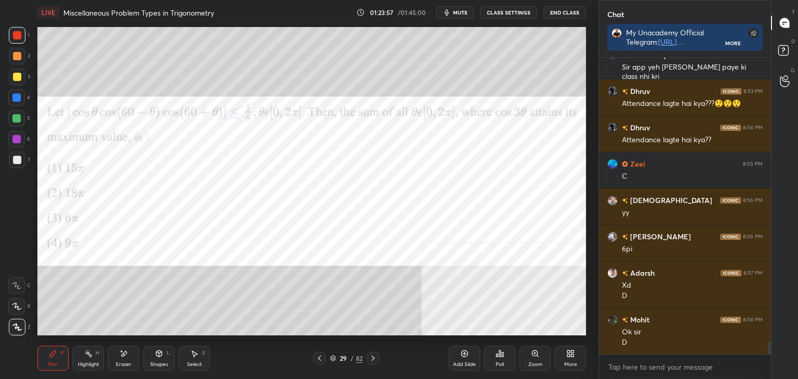
scroll to position [6854, 0]
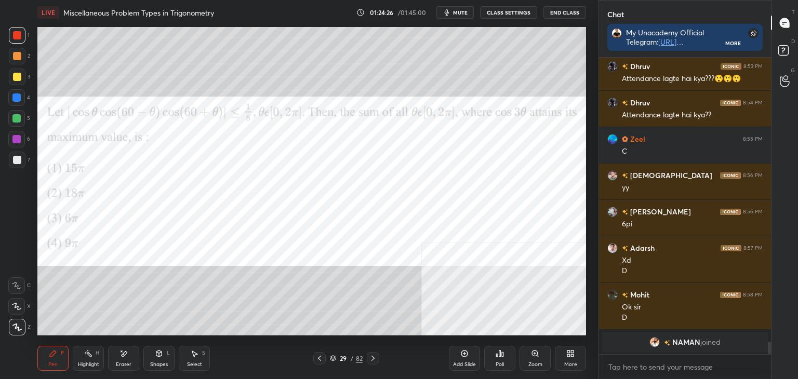
drag, startPoint x: 124, startPoint y: 356, endPoint x: 131, endPoint y: 335, distance: 21.5
click at [123, 353] on icon at bounding box center [123, 353] width 8 height 9
click at [53, 354] on icon at bounding box center [53, 353] width 6 height 6
click at [456, 353] on div "Add Slide" at bounding box center [464, 358] width 31 height 25
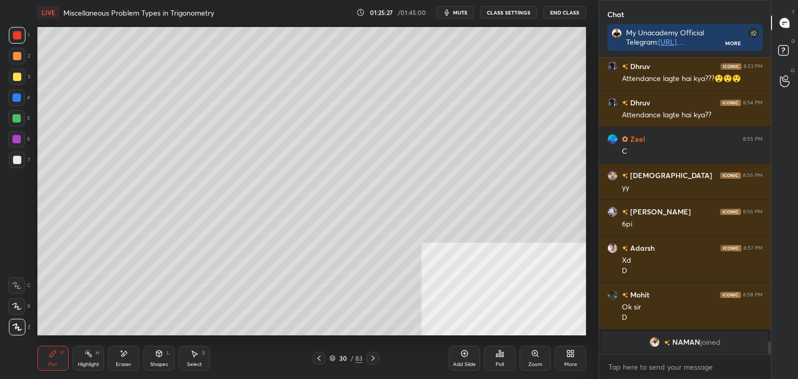
click at [320, 360] on icon at bounding box center [319, 358] width 8 height 8
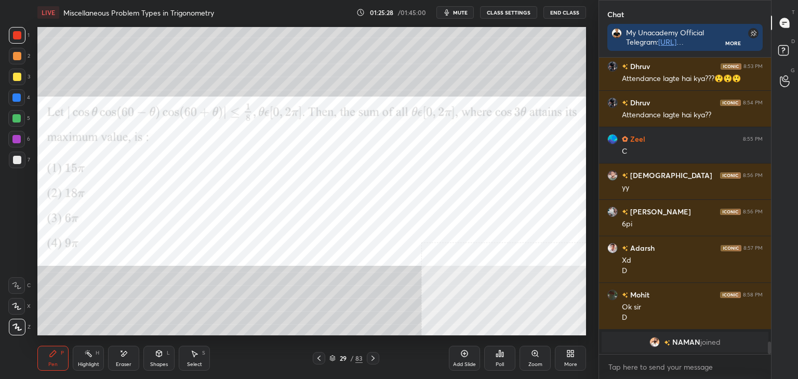
click at [379, 356] on div at bounding box center [373, 358] width 12 height 12
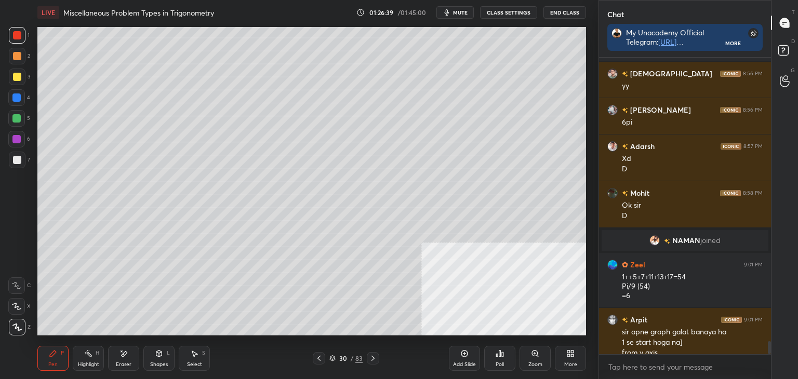
scroll to position [6617, 0]
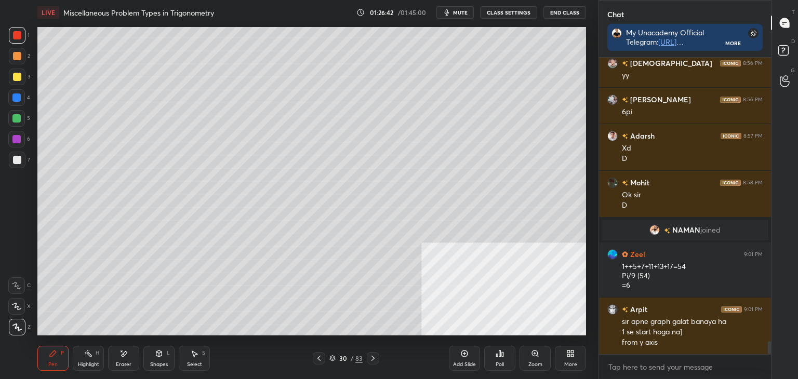
click at [131, 360] on div "Eraser" at bounding box center [123, 358] width 31 height 25
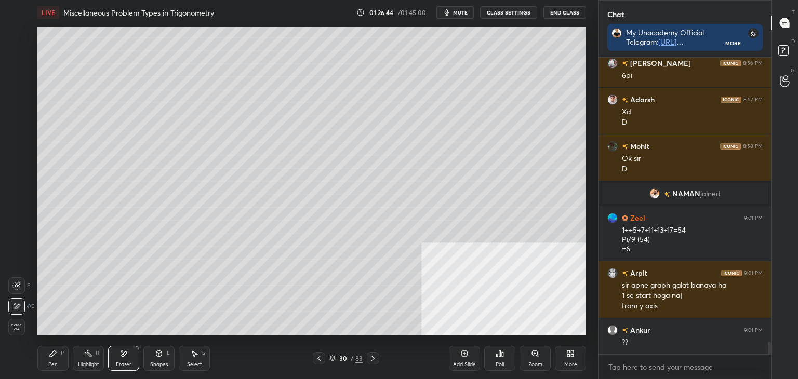
drag, startPoint x: 202, startPoint y: 359, endPoint x: 192, endPoint y: 338, distance: 23.2
click at [200, 357] on div "Select S" at bounding box center [194, 358] width 31 height 25
drag, startPoint x: 208, startPoint y: 247, endPoint x: 201, endPoint y: 244, distance: 7.2
click at [200, 244] on div "0 ° Undo Copy Duplicate Duplicate to new slide Delete" at bounding box center [311, 181] width 548 height 308
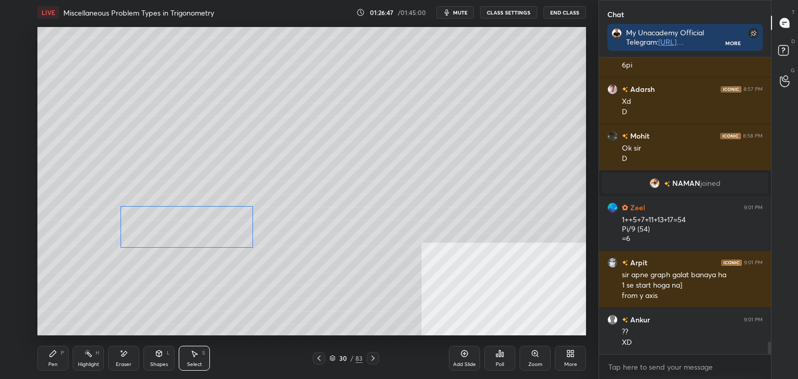
drag, startPoint x: 202, startPoint y: 244, endPoint x: 183, endPoint y: 241, distance: 19.8
click at [183, 241] on div "0 ° Undo Copy Duplicate Duplicate to new slide Delete" at bounding box center [311, 181] width 548 height 308
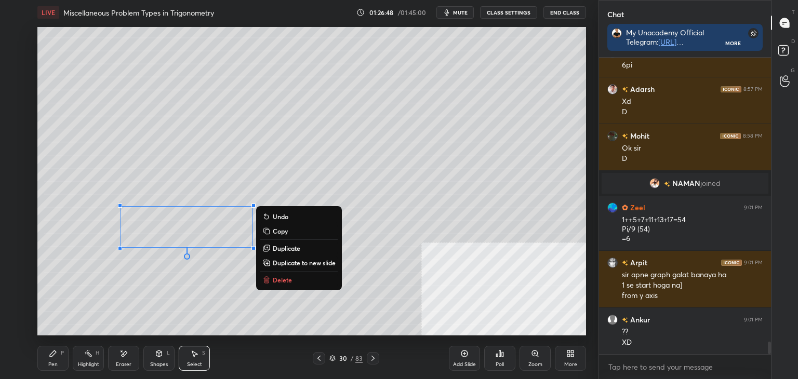
drag, startPoint x: 301, startPoint y: 172, endPoint x: 314, endPoint y: 177, distance: 13.3
click at [301, 171] on div "0 ° Undo Copy Duplicate Duplicate to new slide Delete" at bounding box center [311, 181] width 548 height 308
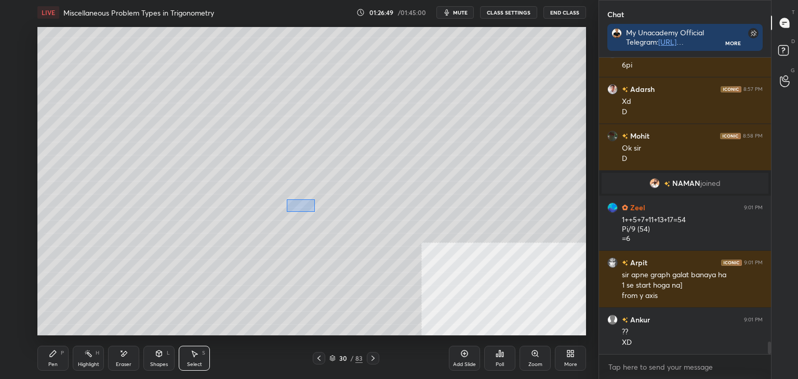
drag, startPoint x: 313, startPoint y: 200, endPoint x: 287, endPoint y: 210, distance: 28.0
click at [287, 212] on div "0 ° Undo Copy Duplicate Duplicate to new slide Delete" at bounding box center [311, 181] width 548 height 308
drag, startPoint x: 285, startPoint y: 210, endPoint x: 275, endPoint y: 208, distance: 9.6
click at [275, 208] on div "0 ° Undo Copy Duplicate Duplicate to new slide Delete" at bounding box center [311, 181] width 548 height 308
drag, startPoint x: 282, startPoint y: 210, endPoint x: 288, endPoint y: 213, distance: 6.1
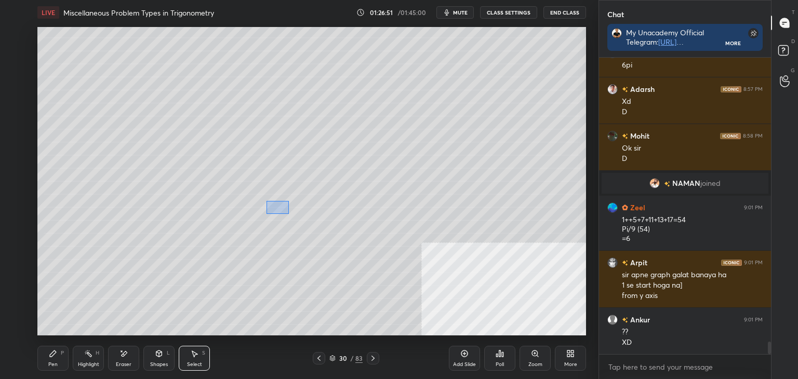
click at [290, 215] on div "0 ° Undo Copy Duplicate Duplicate to new slide Delete" at bounding box center [311, 181] width 548 height 308
drag, startPoint x: 285, startPoint y: 212, endPoint x: 268, endPoint y: 209, distance: 17.0
click at [268, 209] on div "0 ° Undo Copy Duplicate Duplicate to new slide Delete" at bounding box center [311, 181] width 548 height 308
click at [79, 290] on div "0 ° Undo Copy Duplicate Duplicate to new slide Delete" at bounding box center [311, 181] width 548 height 308
click at [48, 361] on div "Pen P" at bounding box center [52, 358] width 31 height 25
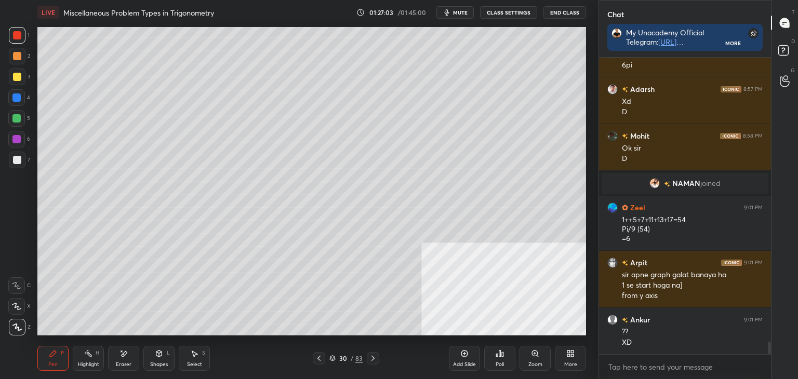
click at [315, 360] on icon at bounding box center [319, 358] width 8 height 8
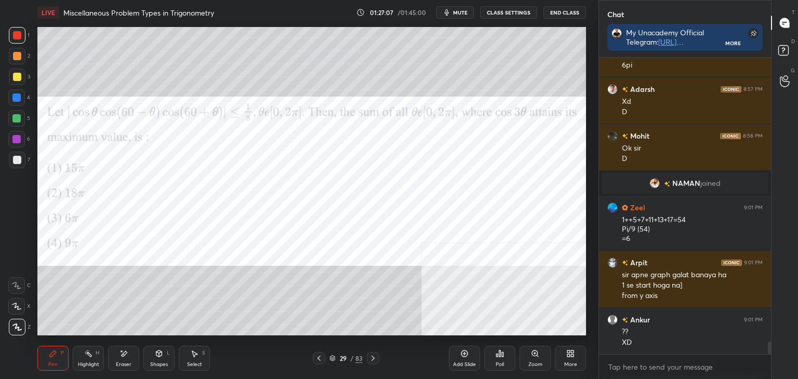
click at [373, 358] on icon at bounding box center [373, 358] width 8 height 8
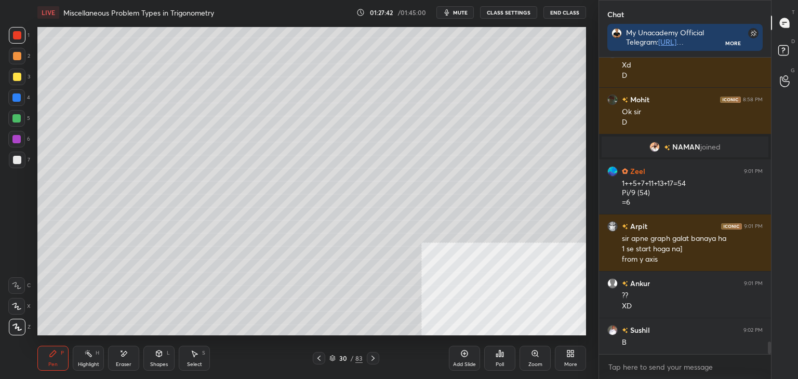
scroll to position [6710, 0]
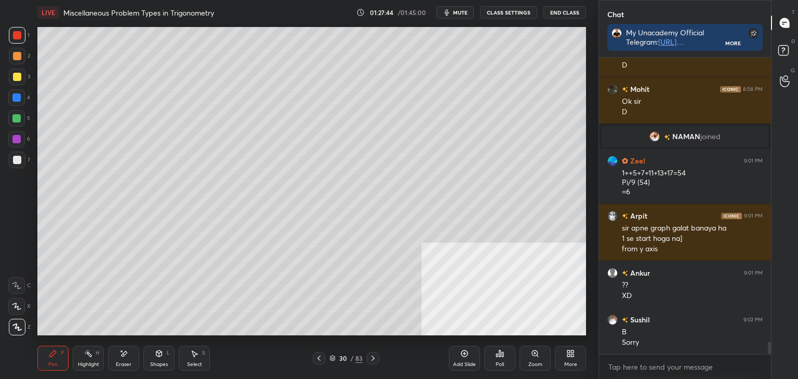
click at [316, 355] on icon at bounding box center [319, 358] width 8 height 8
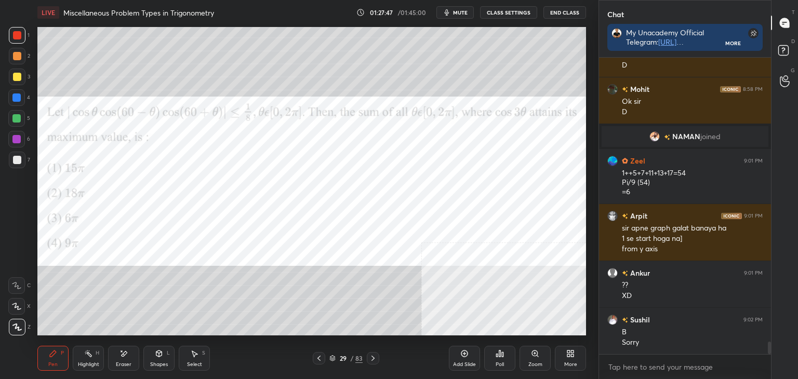
scroll to position [6747, 0]
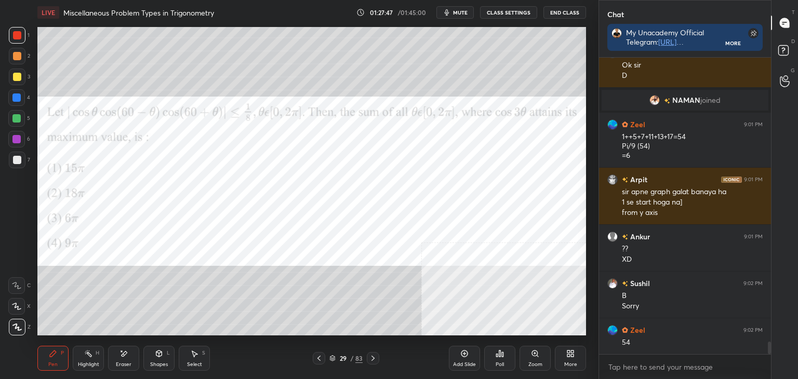
click at [372, 355] on icon at bounding box center [373, 358] width 8 height 8
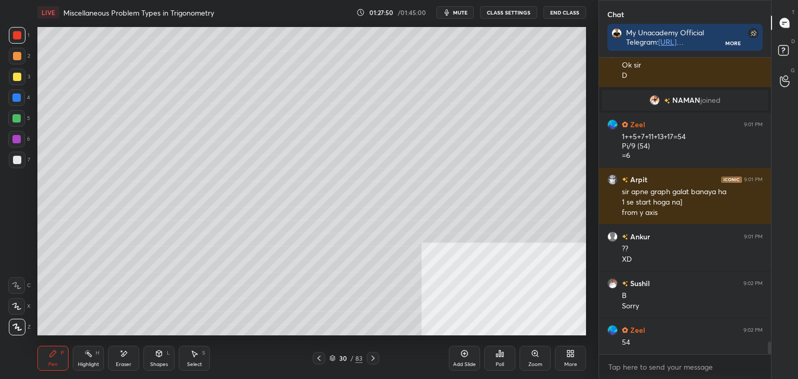
scroll to position [6783, 0]
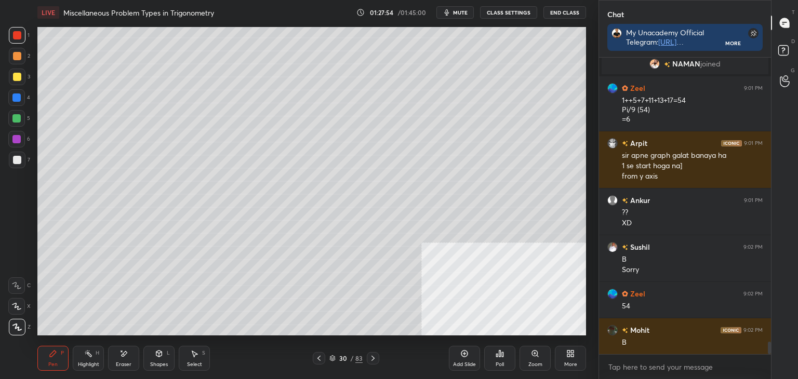
click at [318, 358] on icon at bounding box center [318, 358] width 3 height 5
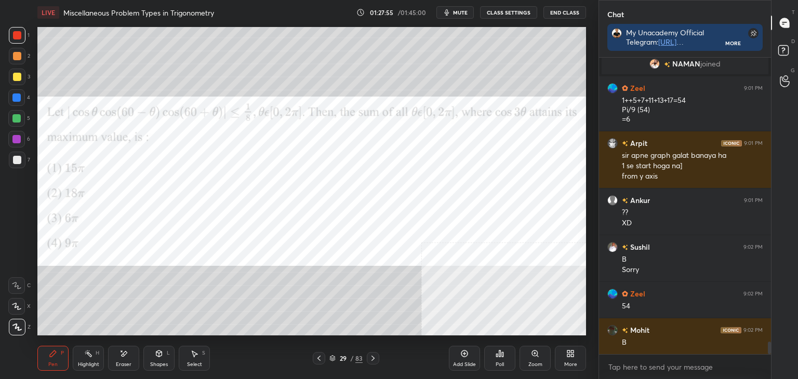
scroll to position [6819, 0]
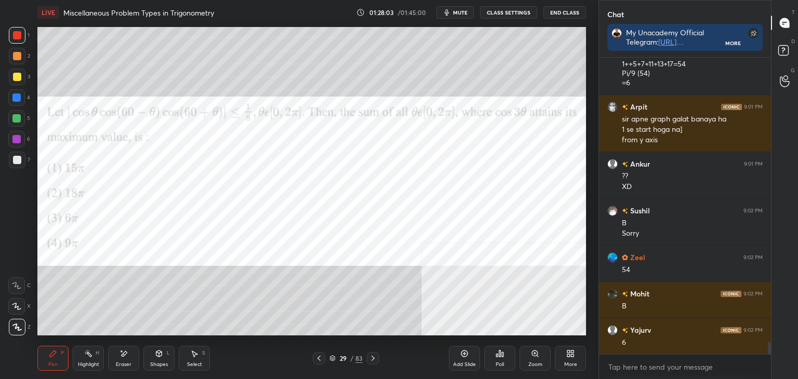
click at [376, 357] on icon at bounding box center [373, 358] width 8 height 8
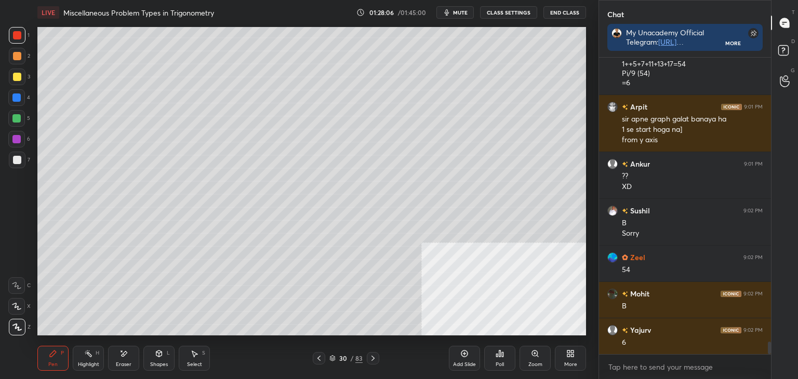
scroll to position [6856, 0]
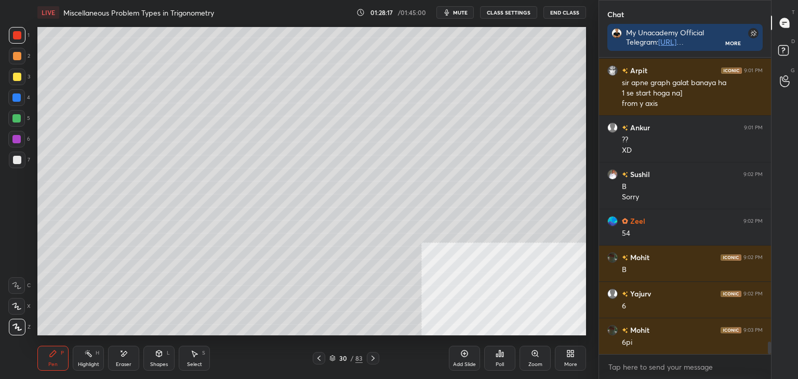
click at [318, 357] on icon at bounding box center [318, 358] width 3 height 5
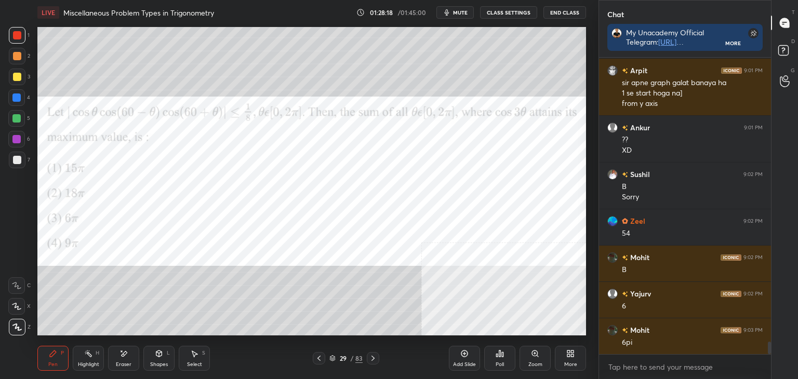
click at [14, 212] on div "1 2 3 4 5 6 7 C X Z E E Erase all H H LIVE Miscellaneous Problem Types in Trigo…" at bounding box center [295, 189] width 590 height 379
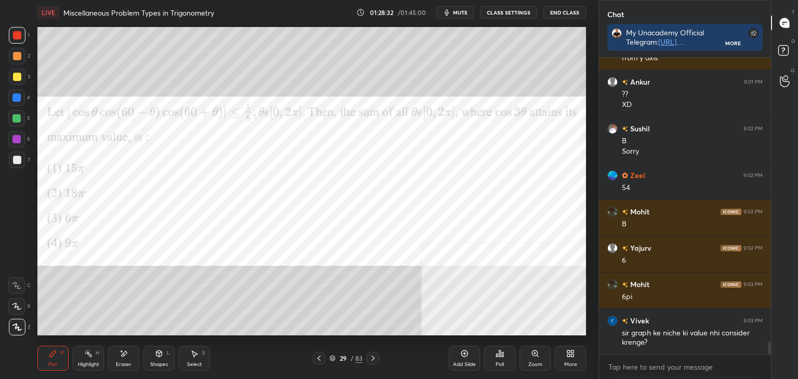
click at [371, 355] on icon at bounding box center [373, 358] width 8 height 8
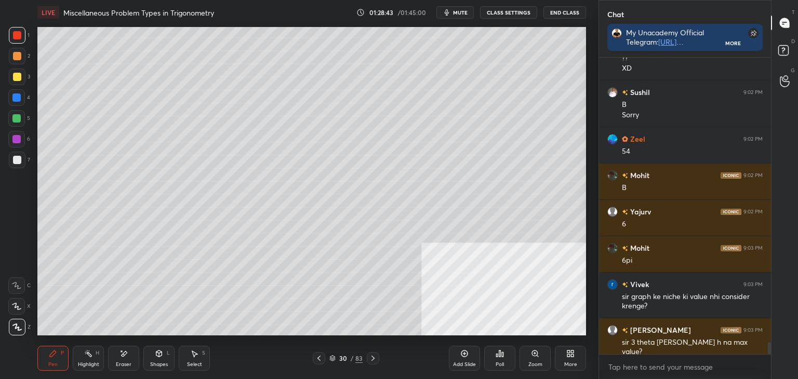
scroll to position [6974, 0]
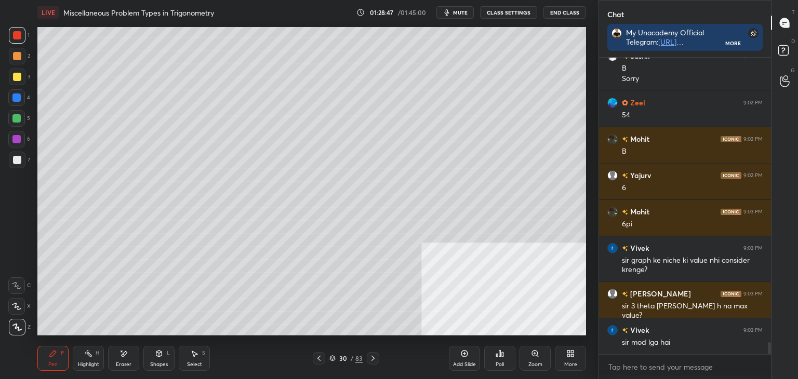
click at [326, 356] on div "30 / 83" at bounding box center [346, 358] width 66 height 12
click at [320, 358] on icon at bounding box center [319, 358] width 8 height 8
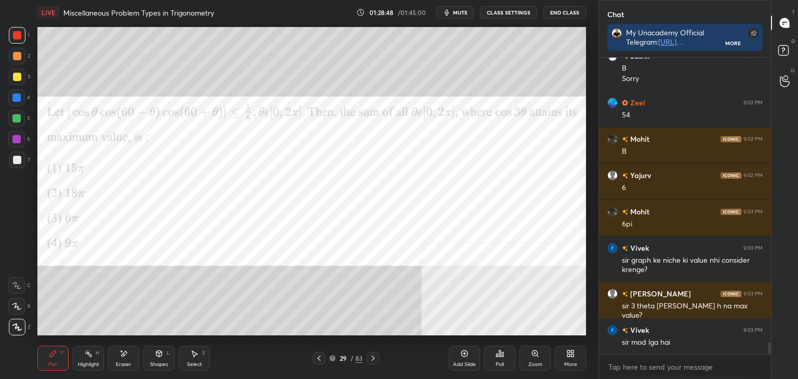
drag, startPoint x: 319, startPoint y: 360, endPoint x: 333, endPoint y: 361, distance: 14.1
click at [319, 360] on icon at bounding box center [319, 358] width 8 height 8
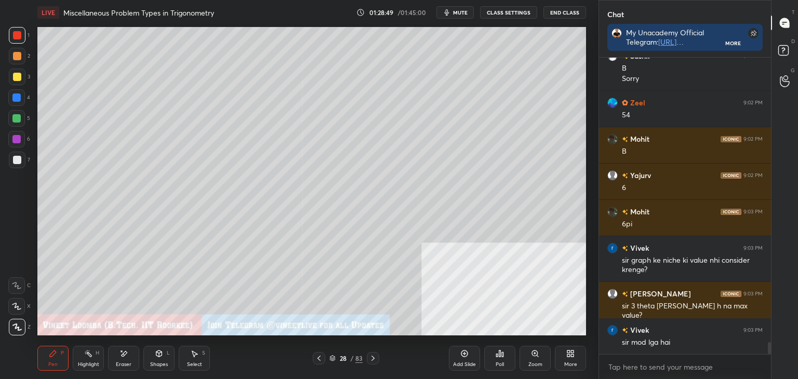
click at [371, 361] on icon at bounding box center [373, 358] width 8 height 8
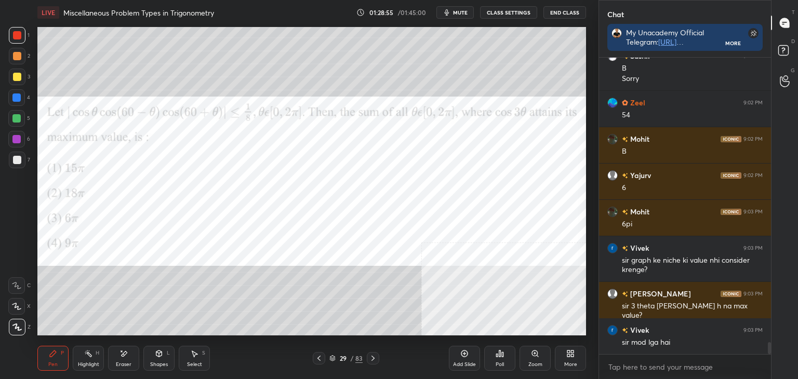
click at [377, 357] on div at bounding box center [373, 358] width 12 height 12
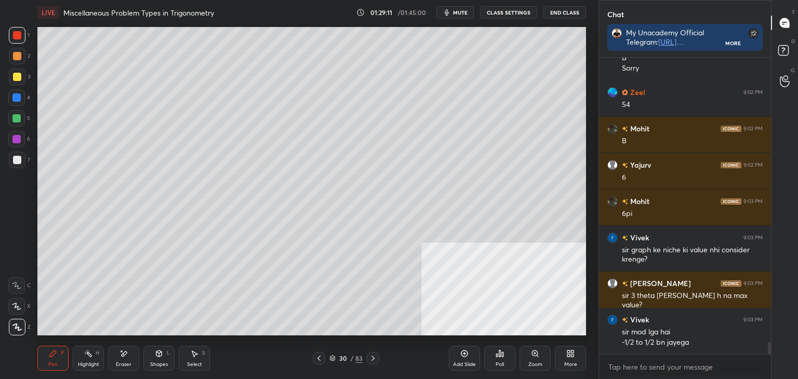
click at [316, 357] on icon at bounding box center [319, 358] width 8 height 8
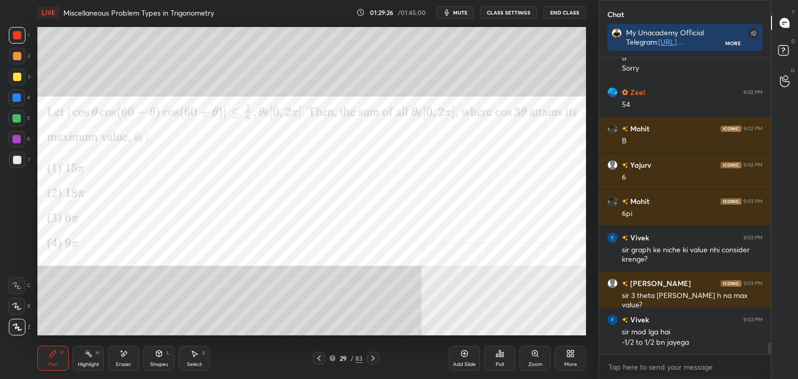
click at [371, 358] on icon at bounding box center [373, 358] width 8 height 8
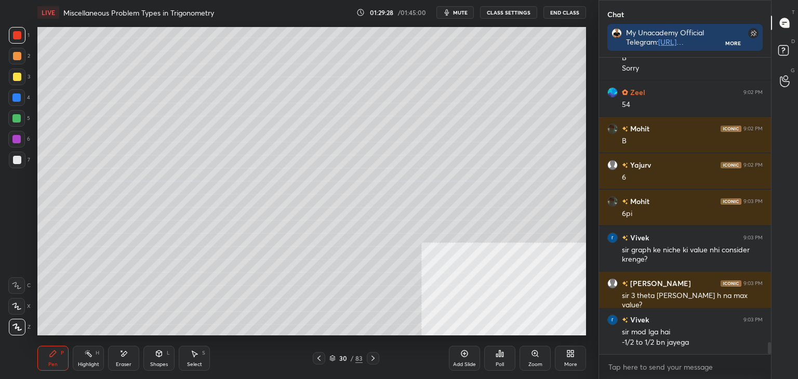
drag, startPoint x: 374, startPoint y: 358, endPoint x: 403, endPoint y: 346, distance: 31.4
click at [405, 344] on div "Pen P Highlight H Eraser Shapes L Select S 30 / 83 Add Slide Poll Zoom More" at bounding box center [311, 358] width 548 height 42
click at [372, 356] on icon at bounding box center [373, 358] width 8 height 8
click at [319, 356] on icon at bounding box center [319, 358] width 8 height 8
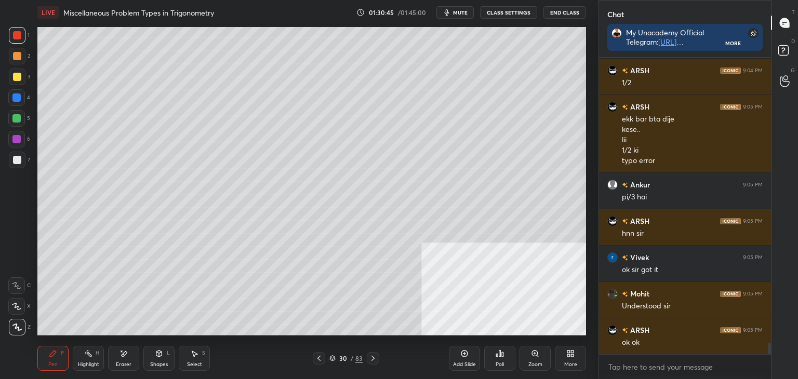
scroll to position [7426, 0]
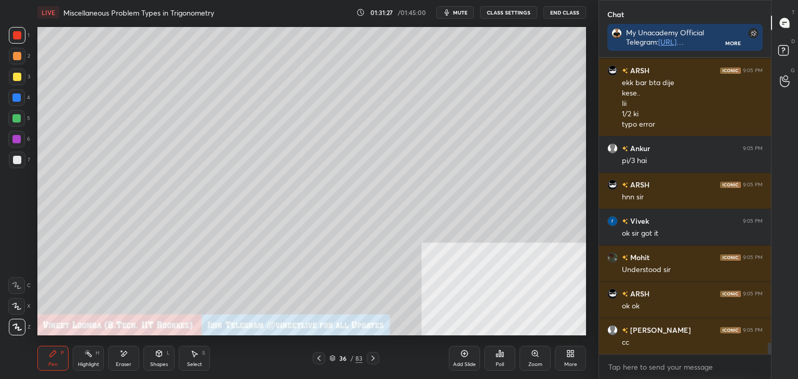
click at [575, 357] on div "More" at bounding box center [570, 358] width 31 height 25
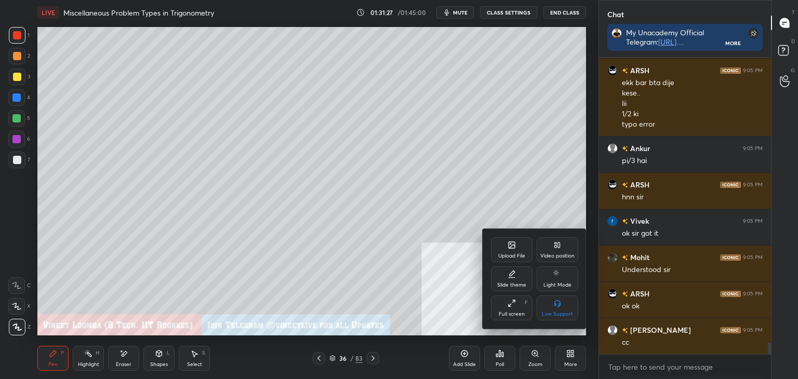
click at [507, 254] on div "Upload File" at bounding box center [511, 255] width 27 height 5
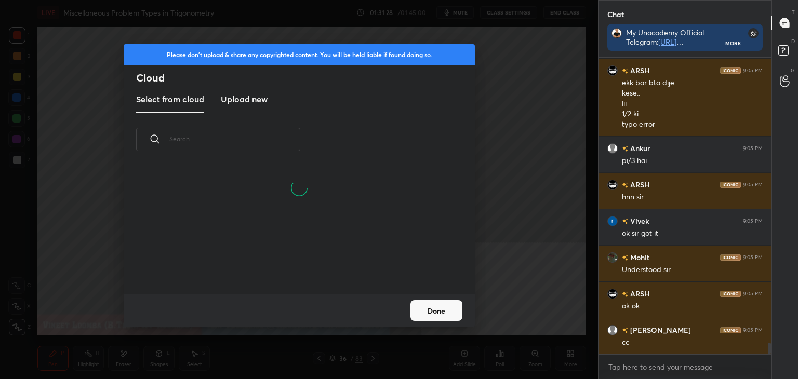
click at [261, 92] on new "Upload new" at bounding box center [244, 100] width 47 height 26
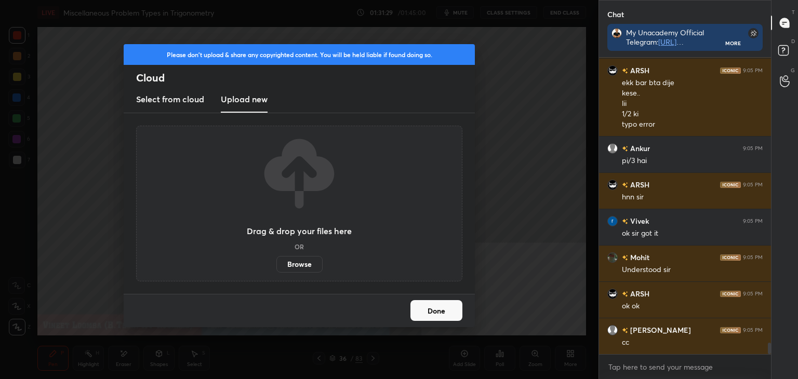
click at [316, 260] on label "Browse" at bounding box center [299, 264] width 46 height 17
click at [276, 260] on input "Browse" at bounding box center [276, 264] width 0 height 17
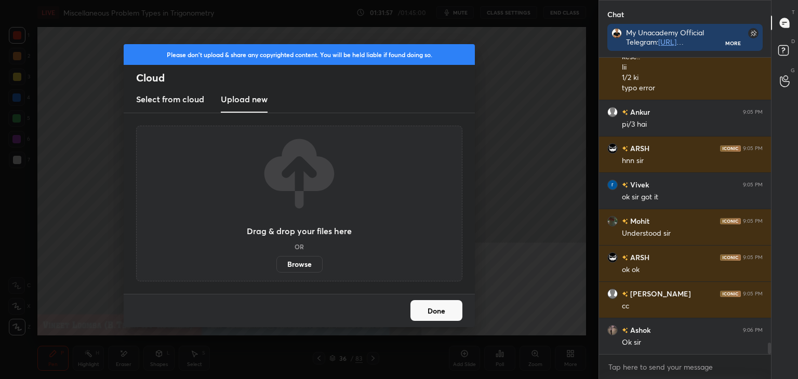
scroll to position [7499, 0]
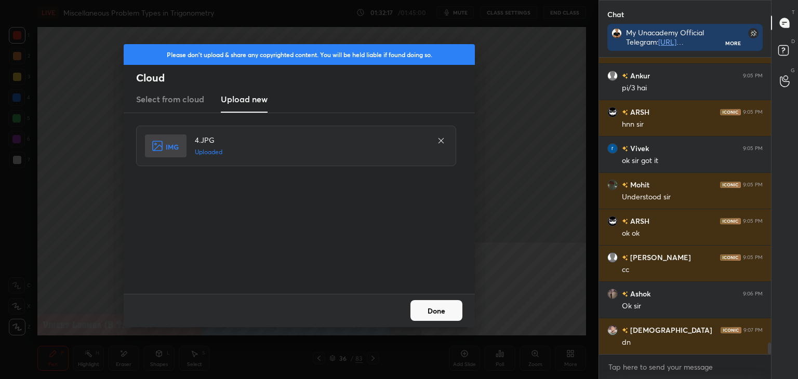
click at [427, 305] on button "Done" at bounding box center [436, 310] width 52 height 21
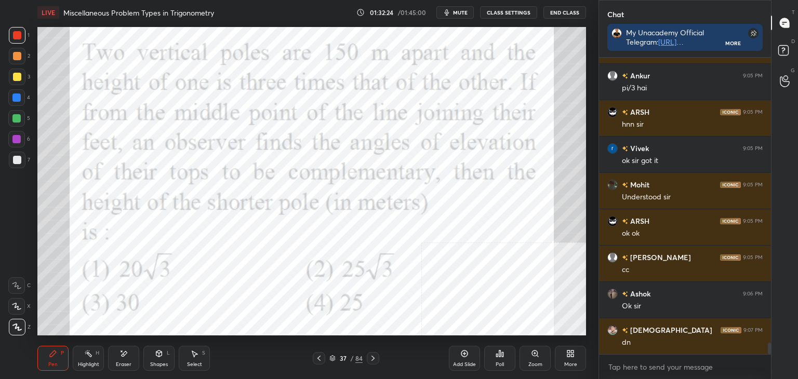
click at [558, 334] on div "Add Slide Poll Zoom More" at bounding box center [517, 358] width 137 height 58
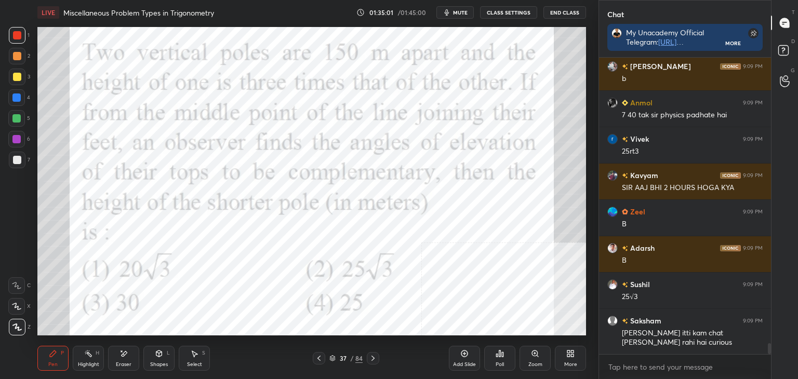
scroll to position [7790, 0]
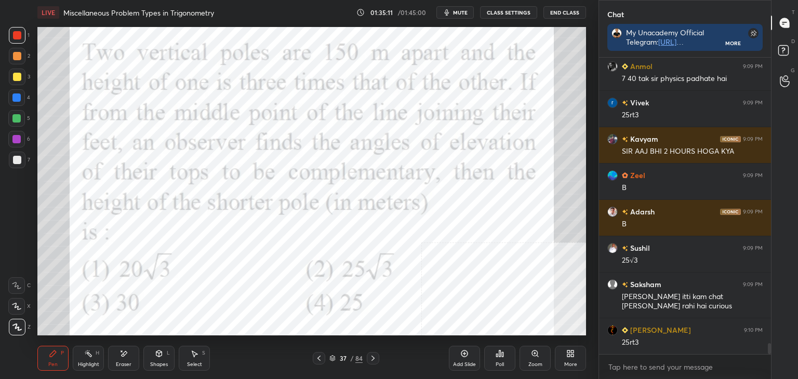
click at [118, 360] on div "Eraser" at bounding box center [123, 358] width 31 height 25
click at [50, 364] on div "Pen" at bounding box center [52, 364] width 9 height 5
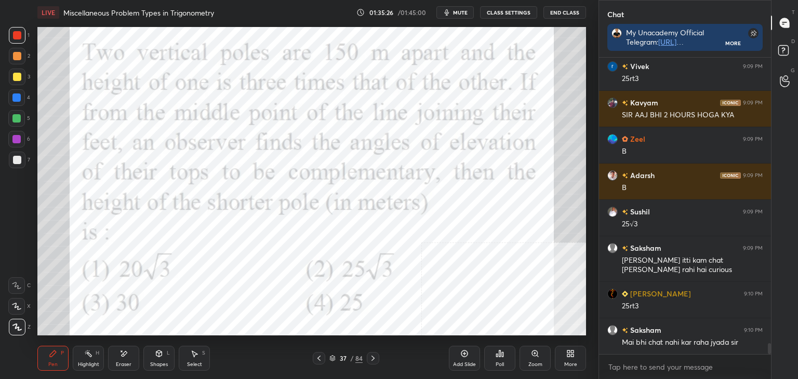
scroll to position [7863, 0]
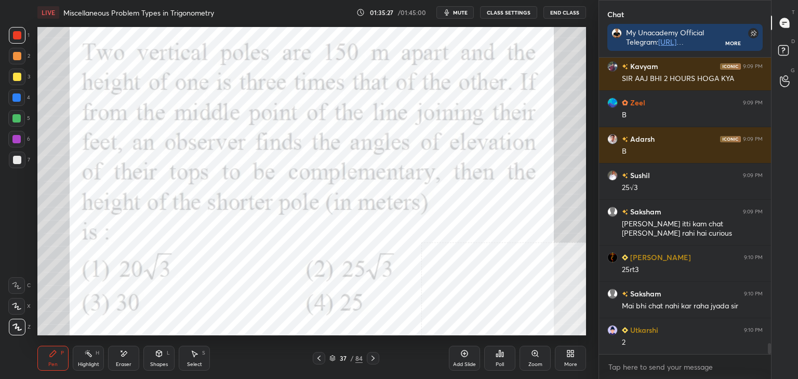
drag, startPoint x: 193, startPoint y: 355, endPoint x: 194, endPoint y: 337, distance: 18.2
click at [192, 354] on icon at bounding box center [194, 353] width 8 height 8
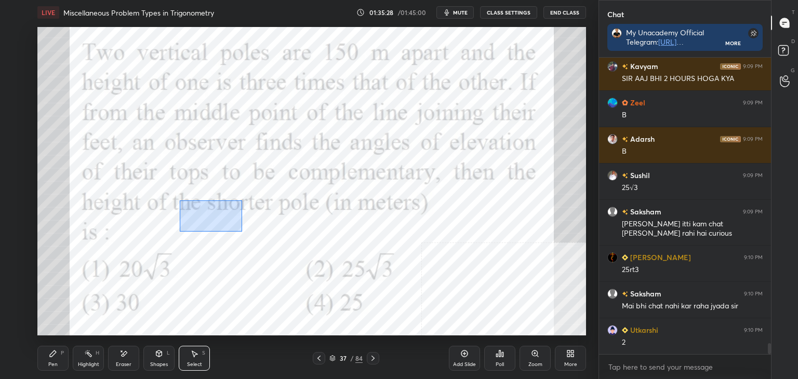
drag, startPoint x: 194, startPoint y: 210, endPoint x: 314, endPoint y: 272, distance: 135.6
click at [326, 280] on div "0 ° Undo Copy Duplicate Duplicate to new slide Delete" at bounding box center [311, 181] width 548 height 308
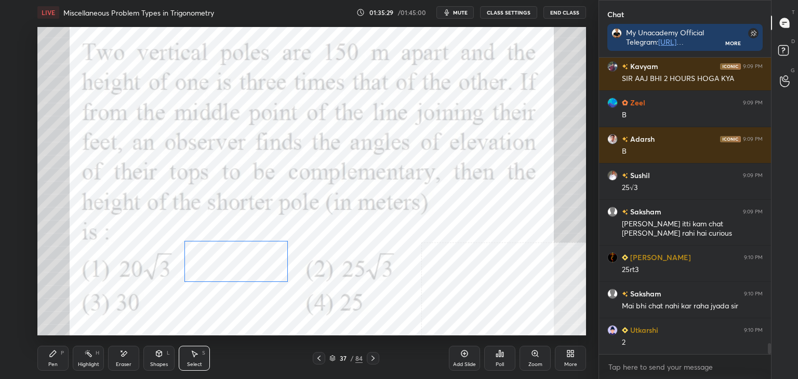
drag, startPoint x: 259, startPoint y: 238, endPoint x: 256, endPoint y: 264, distance: 26.6
click at [256, 264] on div "0 ° Undo Copy Duplicate Duplicate to new slide Delete" at bounding box center [311, 181] width 548 height 308
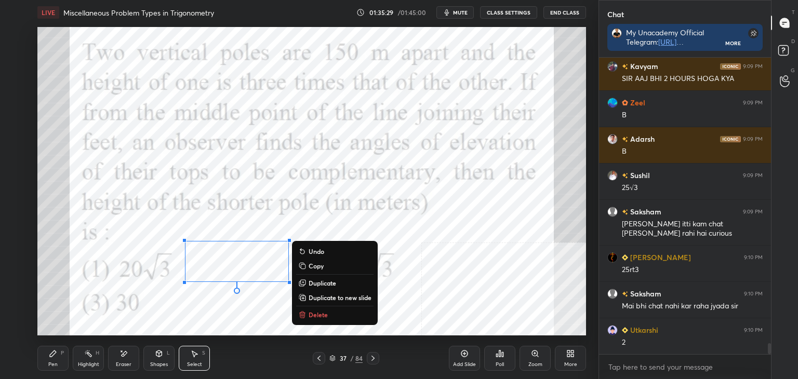
click at [215, 310] on div "0 ° Undo Copy Duplicate Duplicate to new slide Delete" at bounding box center [311, 181] width 548 height 308
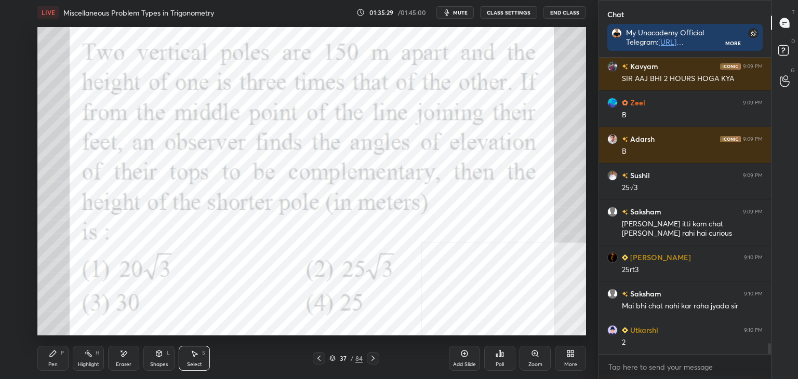
click at [53, 358] on div "Pen P" at bounding box center [52, 358] width 31 height 25
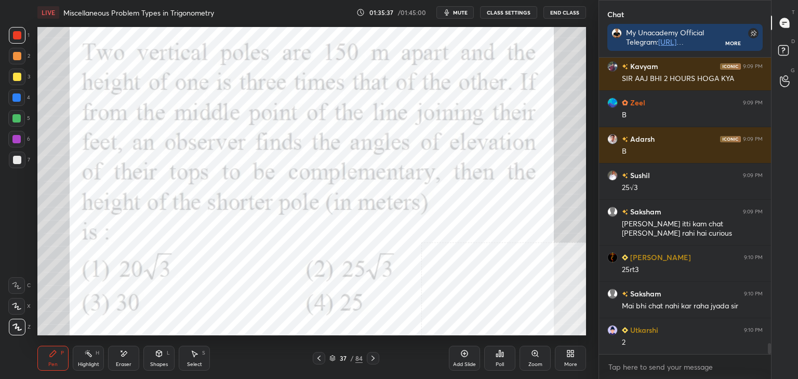
click at [124, 358] on div "Eraser" at bounding box center [123, 358] width 31 height 25
click at [56, 362] on div "Pen" at bounding box center [52, 364] width 9 height 5
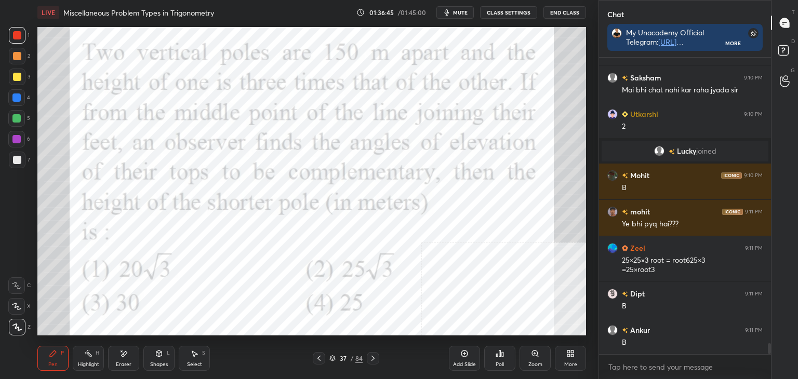
scroll to position [7991, 0]
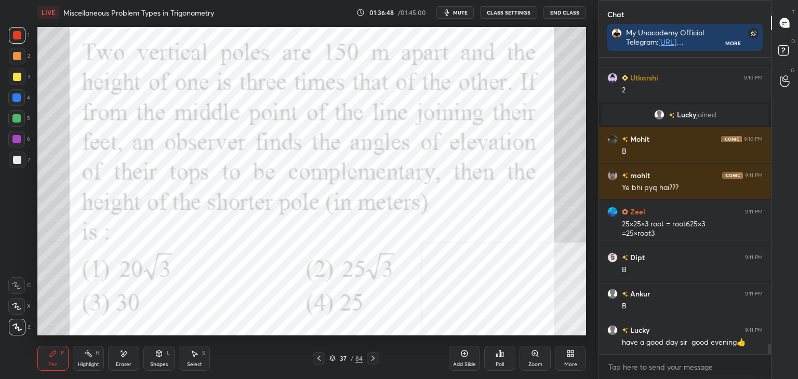
click at [569, 360] on div "More" at bounding box center [570, 358] width 31 height 25
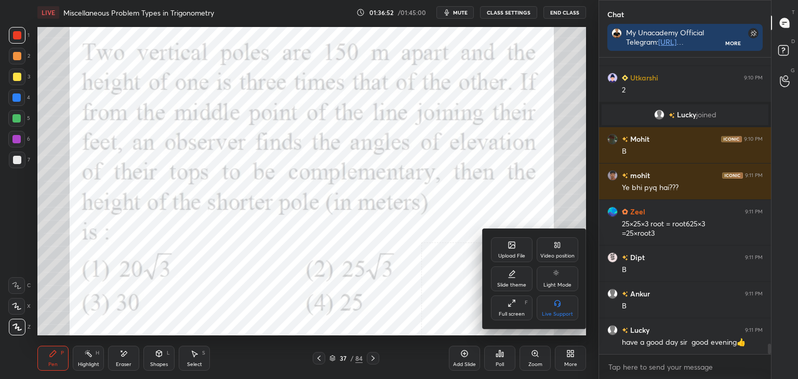
click at [480, 185] on div at bounding box center [399, 189] width 798 height 379
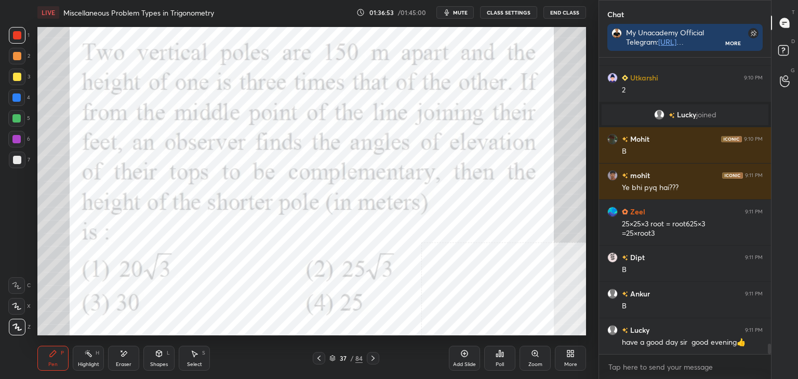
click at [583, 357] on div "More" at bounding box center [570, 358] width 31 height 25
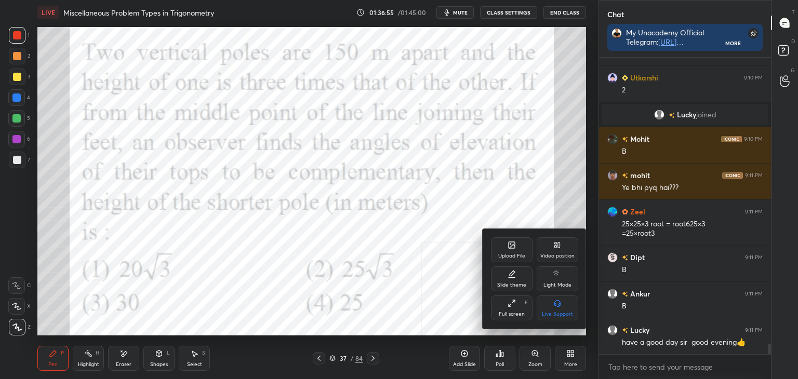
click at [507, 255] on div "Upload File" at bounding box center [511, 255] width 27 height 5
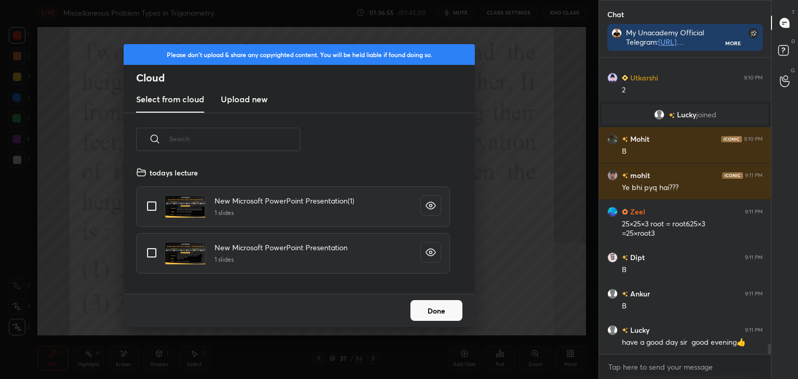
scroll to position [128, 333]
click at [238, 106] on new "Upload new" at bounding box center [244, 100] width 47 height 26
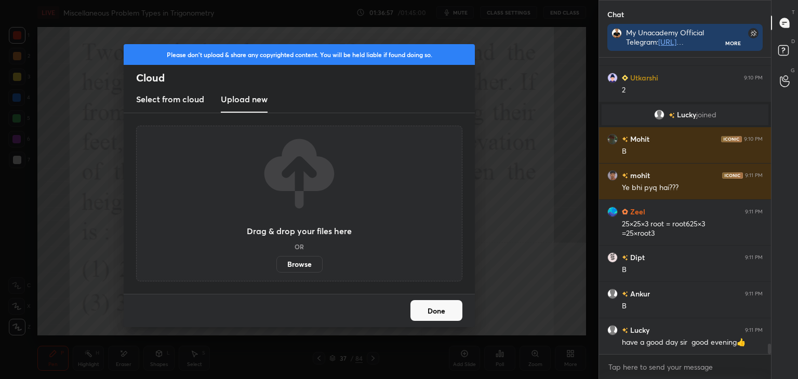
click at [309, 266] on label "Browse" at bounding box center [299, 264] width 46 height 17
click at [276, 266] on input "Browse" at bounding box center [276, 264] width 0 height 17
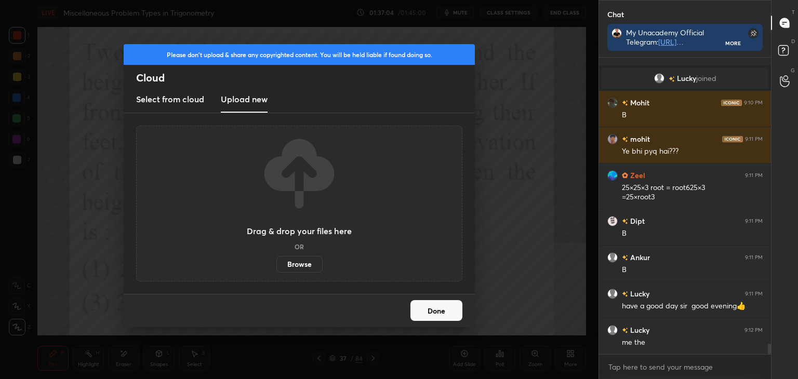
click at [428, 313] on button "Done" at bounding box center [436, 310] width 52 height 21
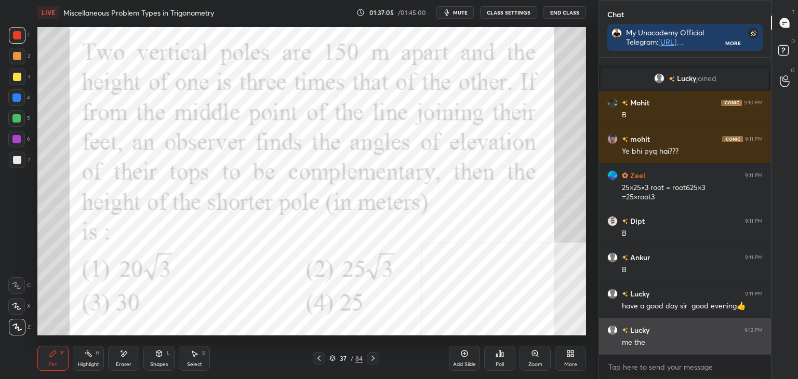
click at [663, 341] on div "me the" at bounding box center [692, 342] width 141 height 10
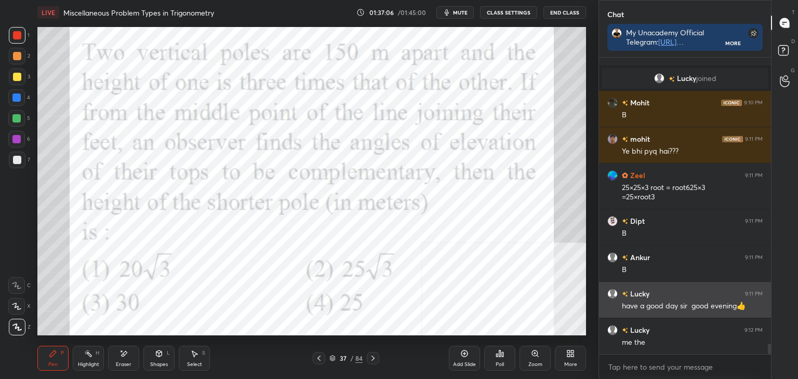
click at [623, 293] on img "grid" at bounding box center [625, 294] width 6 height 6
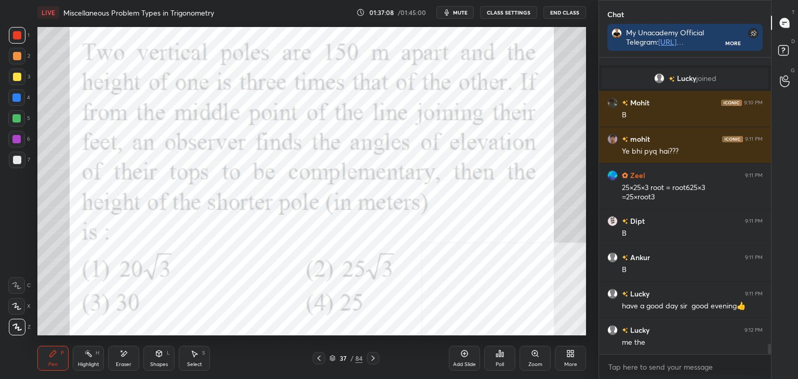
scroll to position [8038, 0]
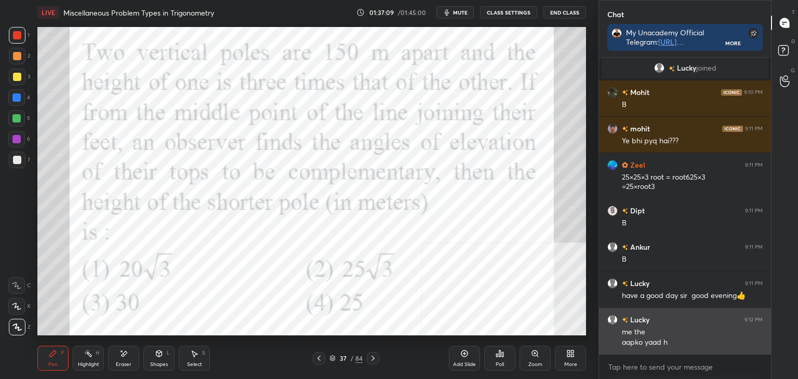
click at [631, 333] on div "me the" at bounding box center [692, 332] width 141 height 10
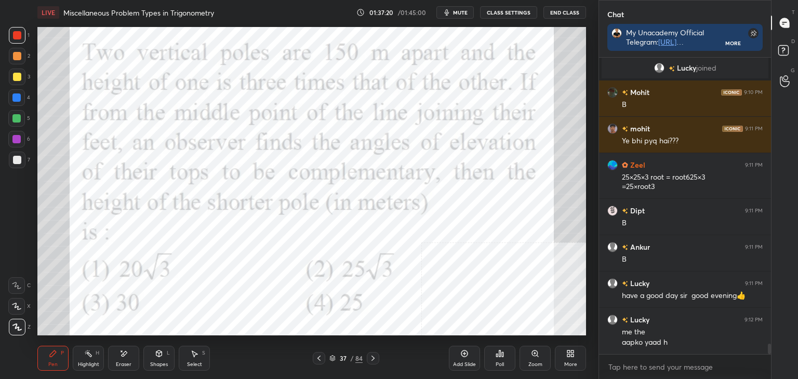
drag, startPoint x: 14, startPoint y: 99, endPoint x: 7, endPoint y: 101, distance: 7.1
click at [12, 100] on div at bounding box center [16, 97] width 8 height 8
click at [510, 12] on button "CLASS SETTINGS" at bounding box center [508, 12] width 57 height 12
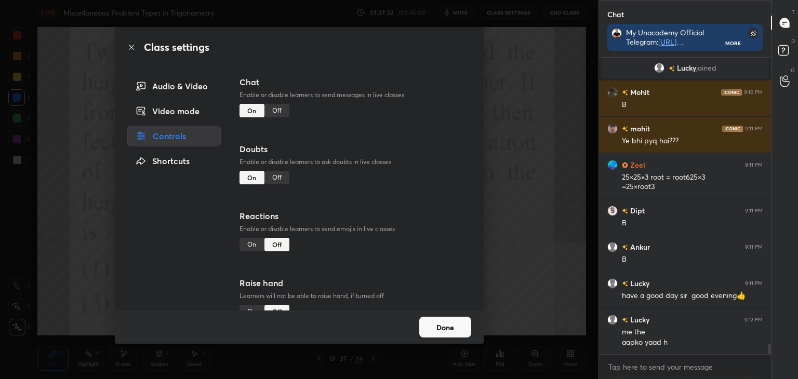
click at [457, 326] on button "Done" at bounding box center [445, 327] width 52 height 21
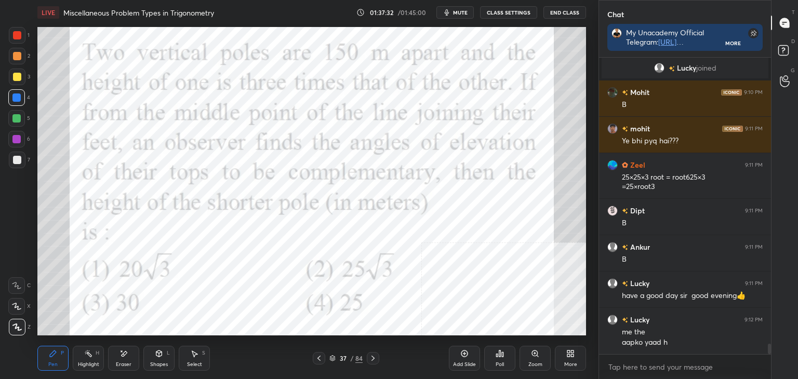
scroll to position [8074, 0]
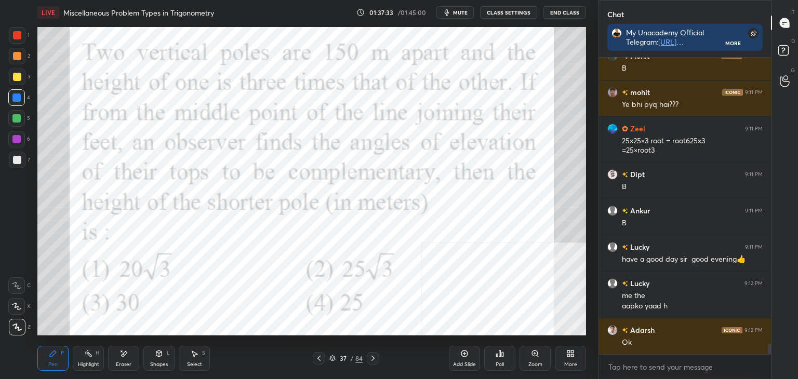
drag, startPoint x: 464, startPoint y: 358, endPoint x: 470, endPoint y: 331, distance: 27.8
click at [464, 357] on icon at bounding box center [464, 353] width 8 height 8
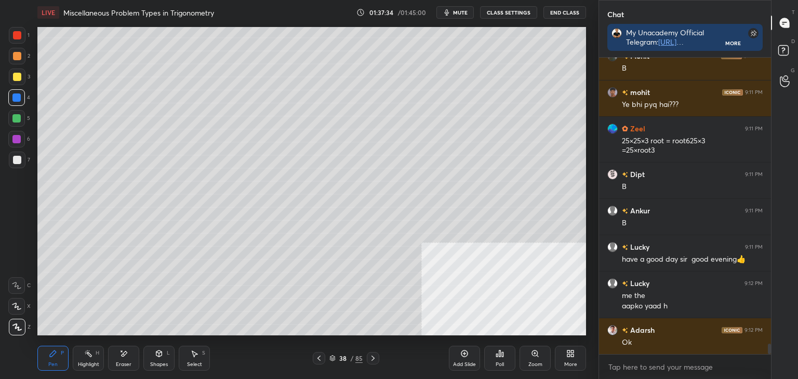
drag, startPoint x: 781, startPoint y: 63, endPoint x: 785, endPoint y: 57, distance: 7.5
click at [780, 61] on div "D Doubts (D)" at bounding box center [784, 51] width 26 height 29
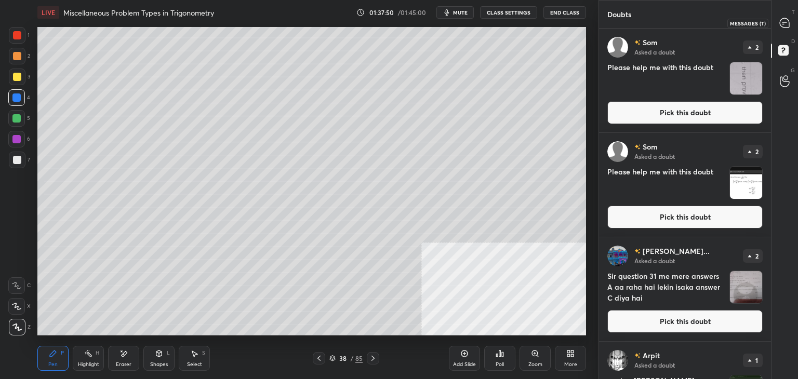
click at [792, 20] on div at bounding box center [784, 22] width 21 height 19
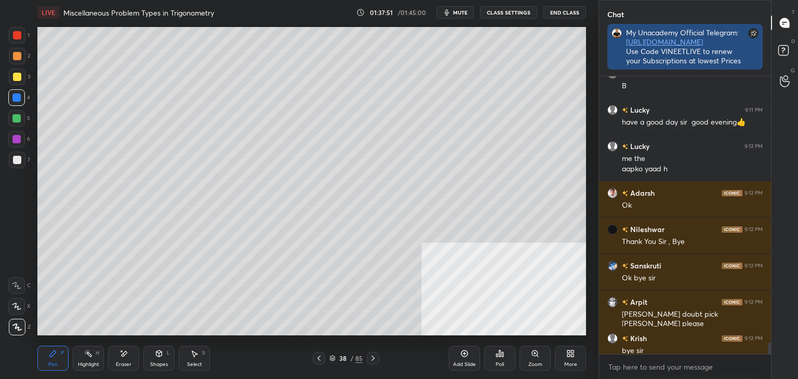
scroll to position [3, 3]
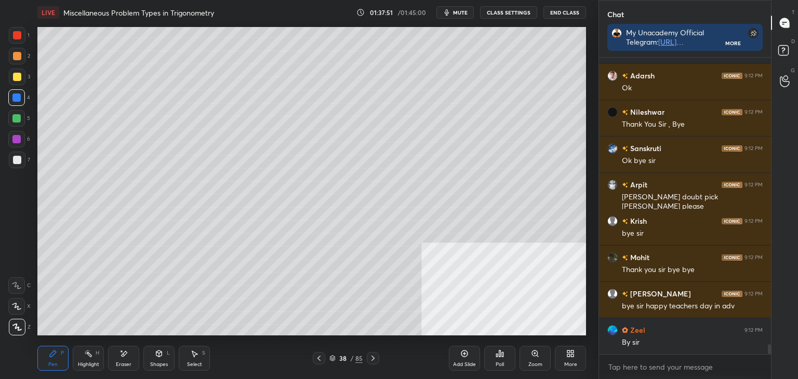
click at [13, 158] on div at bounding box center [17, 160] width 8 height 8
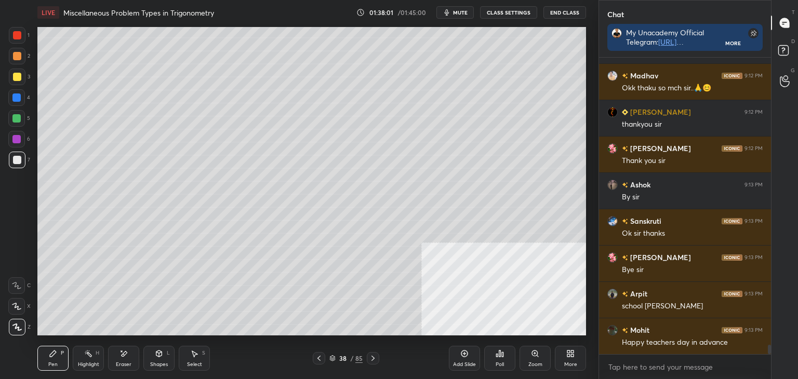
scroll to position [8967, 0]
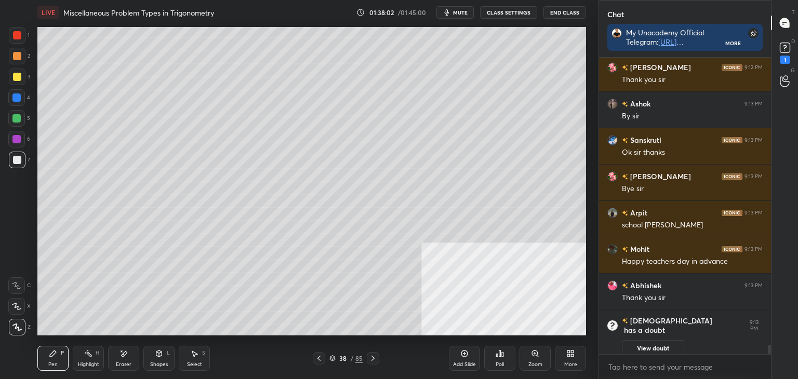
click at [129, 355] on div "Eraser" at bounding box center [123, 358] width 31 height 25
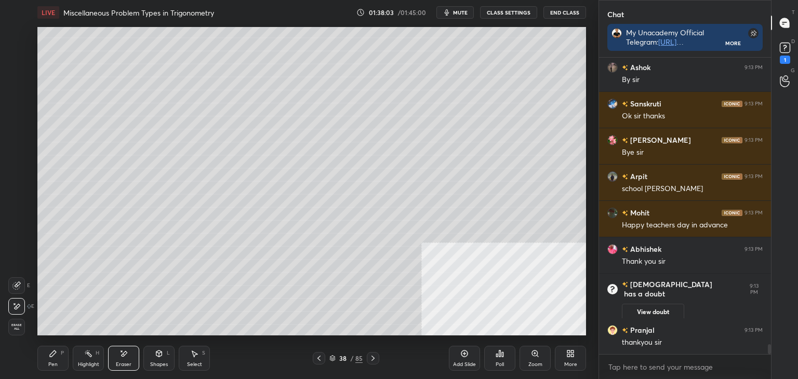
scroll to position [8491, 0]
click at [40, 362] on div "Pen P" at bounding box center [52, 358] width 31 height 25
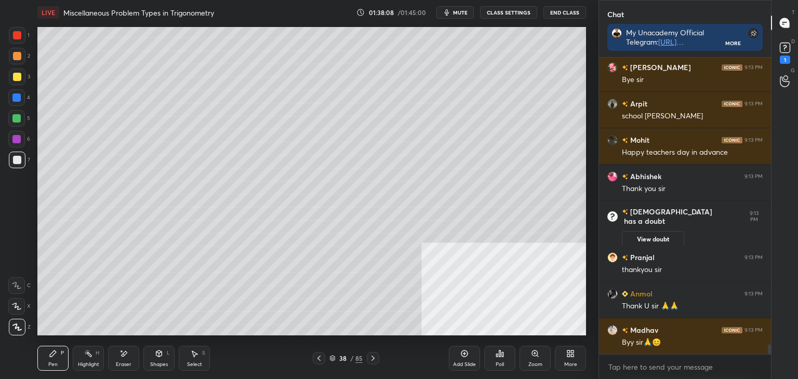
click at [789, 46] on icon at bounding box center [785, 48] width 16 height 16
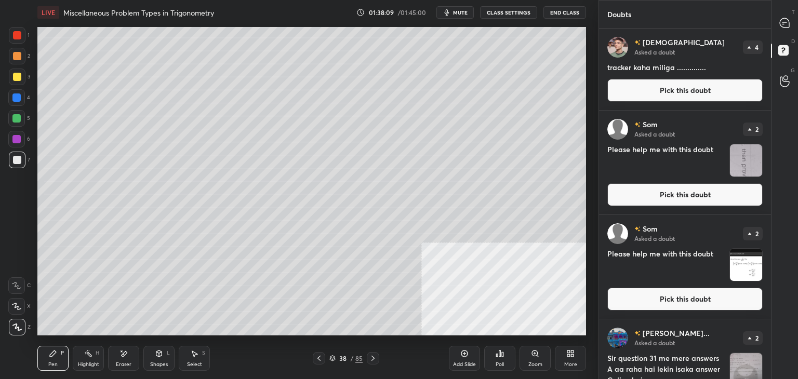
drag, startPoint x: 709, startPoint y: 85, endPoint x: 700, endPoint y: 88, distance: 9.9
click at [709, 85] on button "Pick this doubt" at bounding box center [684, 90] width 155 height 23
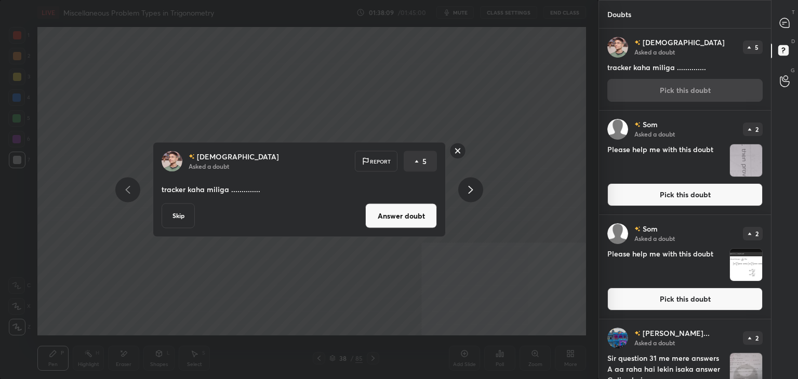
click at [427, 212] on button "Answer doubt" at bounding box center [401, 216] width 72 height 25
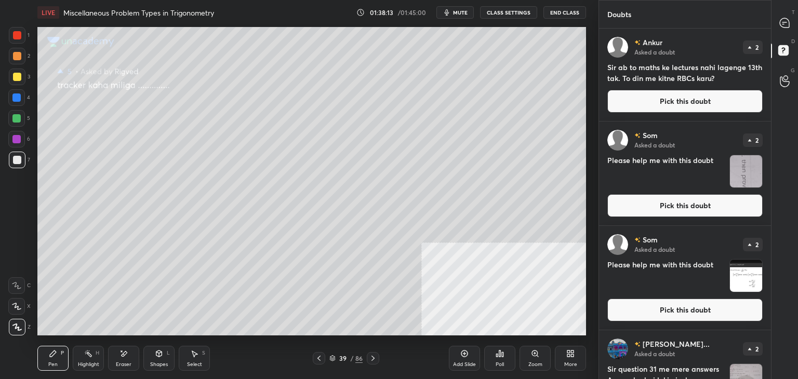
click at [660, 99] on button "Pick this doubt" at bounding box center [684, 101] width 155 height 23
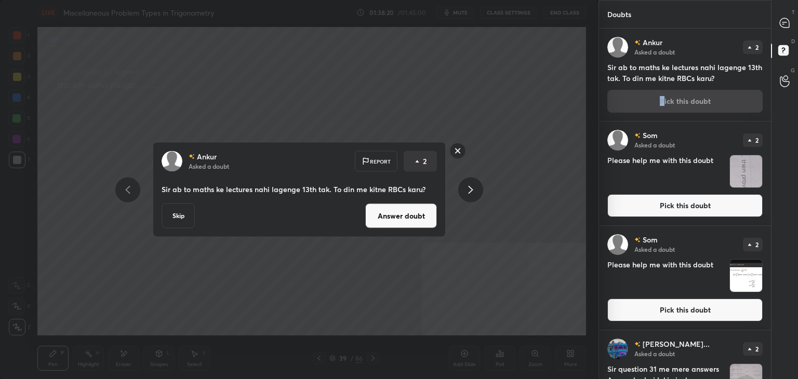
click at [404, 211] on button "Answer doubt" at bounding box center [401, 216] width 72 height 25
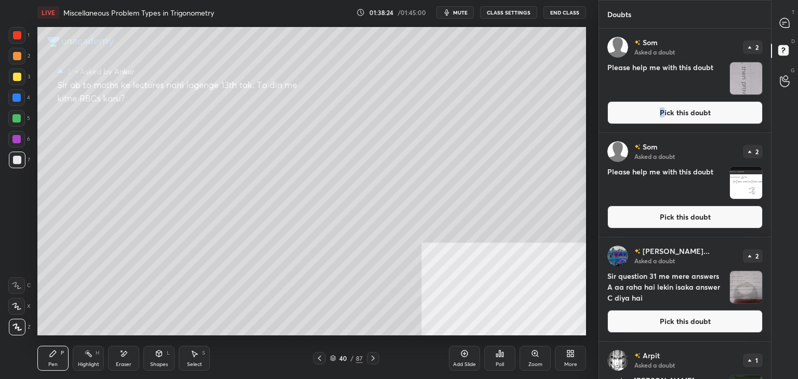
click at [654, 112] on button "Pick this doubt" at bounding box center [684, 112] width 155 height 23
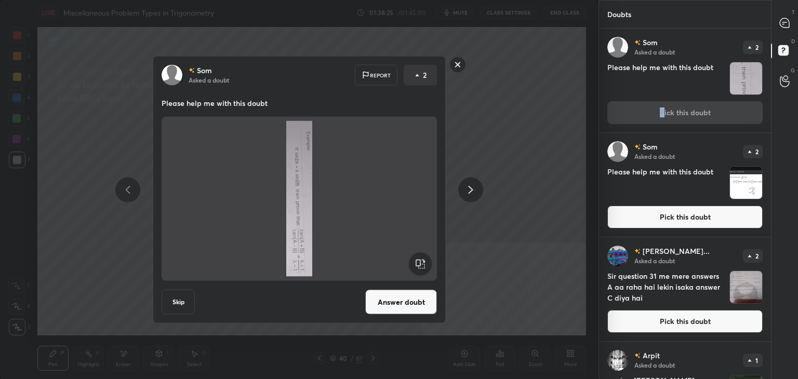
click at [424, 266] on rect at bounding box center [419, 263] width 23 height 23
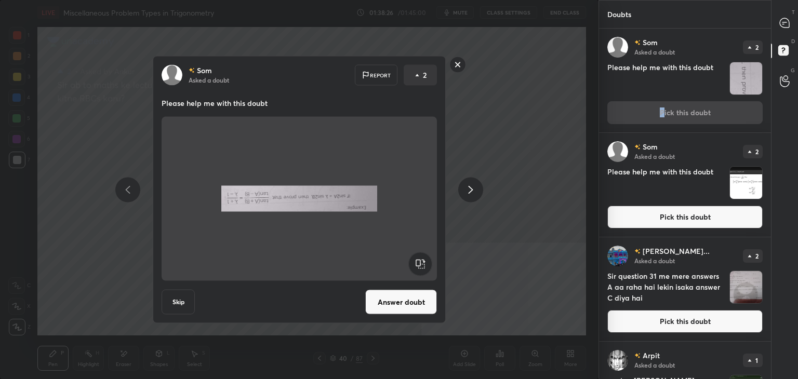
click at [420, 258] on rect at bounding box center [419, 263] width 23 height 23
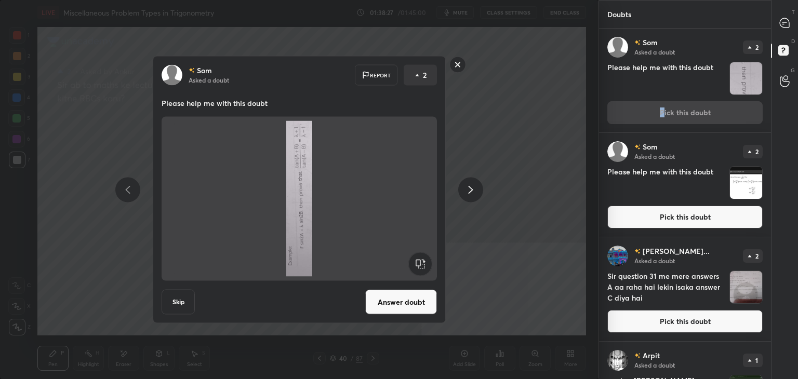
click at [420, 260] on rect at bounding box center [419, 263] width 23 height 23
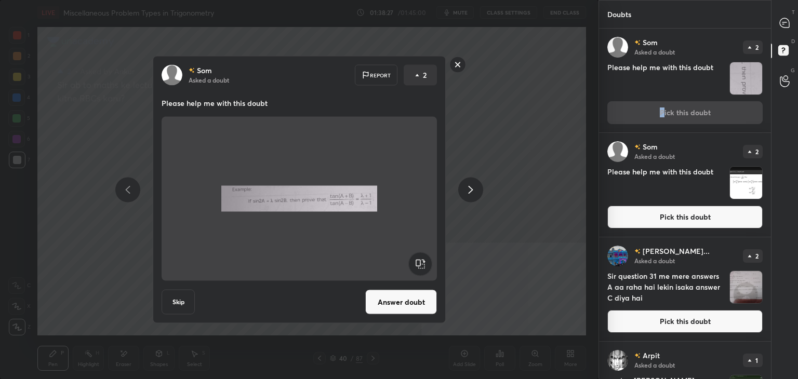
click at [410, 290] on button "Answer doubt" at bounding box center [401, 302] width 72 height 25
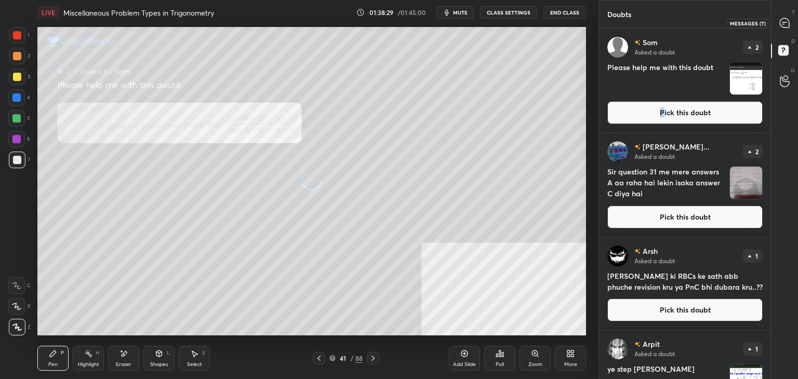
click at [781, 23] on icon at bounding box center [783, 22] width 9 height 9
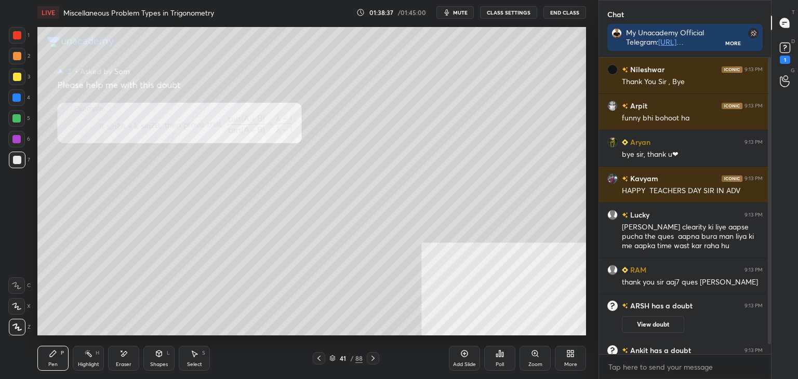
drag, startPoint x: 771, startPoint y: 273, endPoint x: 764, endPoint y: 314, distance: 42.0
click at [764, 314] on div "Chat My Unacademy Official Telegram: [URL][DOMAIN_NAME] Use Code VINEETLIVE to …" at bounding box center [697, 189] width 199 height 379
drag, startPoint x: 766, startPoint y: 313, endPoint x: 760, endPoint y: 335, distance: 23.0
click at [762, 337] on div "[PERSON_NAME] 9:13 PM Thank You Sir , [PERSON_NAME] 9:13 PM funny bhi bohoot ha…" at bounding box center [685, 206] width 172 height 296
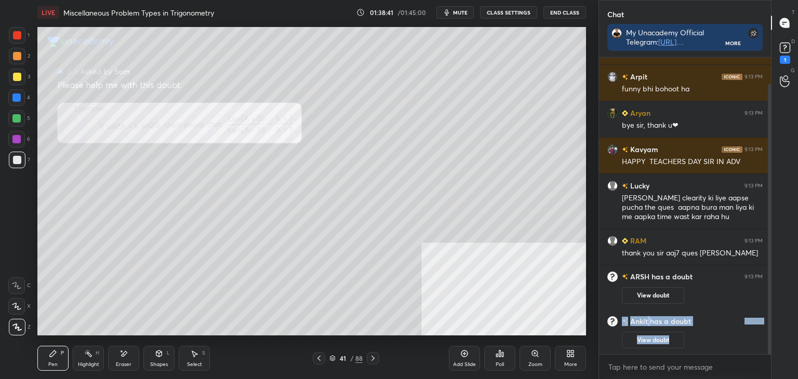
drag, startPoint x: 770, startPoint y: 267, endPoint x: 765, endPoint y: 303, distance: 36.1
click at [767, 304] on div at bounding box center [768, 227] width 3 height 287
drag, startPoint x: 633, startPoint y: 362, endPoint x: 620, endPoint y: 353, distance: 16.0
click at [633, 363] on textarea at bounding box center [684, 367] width 155 height 17
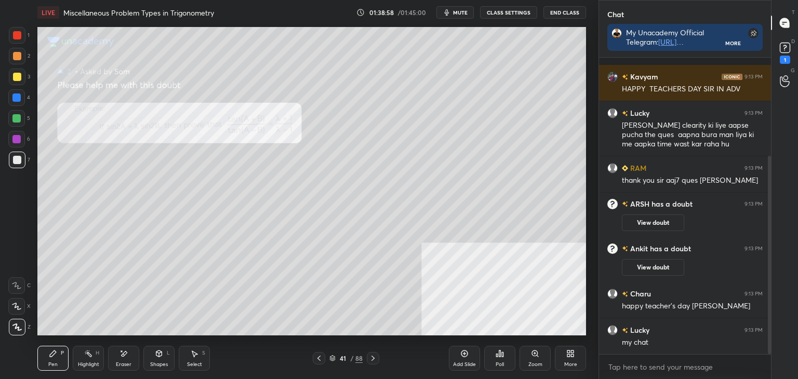
scroll to position [147, 0]
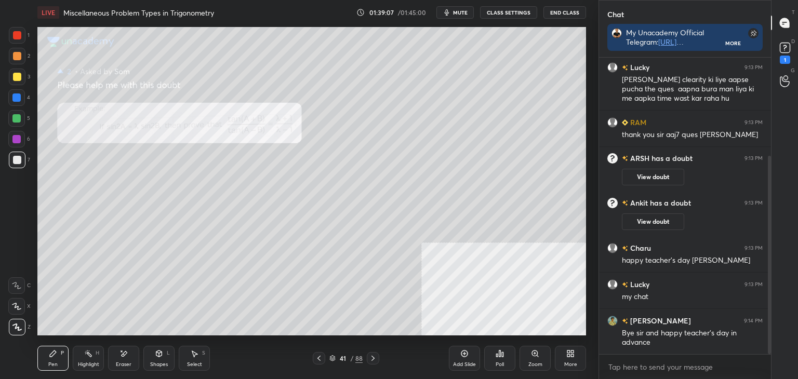
click at [797, 48] on div "D Doubts (D) 1" at bounding box center [784, 51] width 26 height 29
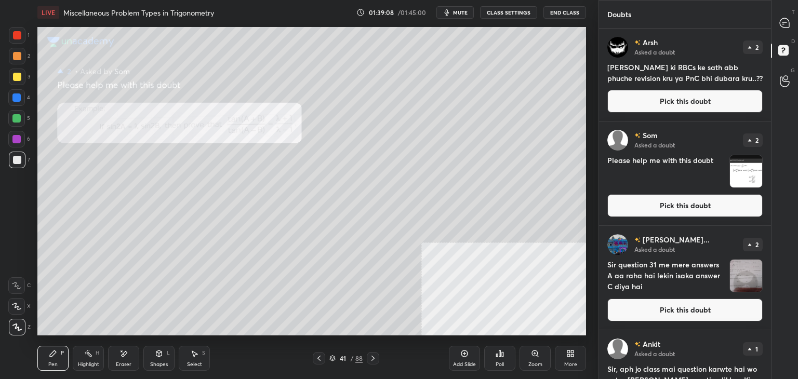
drag, startPoint x: 735, startPoint y: 97, endPoint x: 700, endPoint y: 101, distance: 35.0
click at [734, 96] on button "Pick this doubt" at bounding box center [684, 101] width 155 height 23
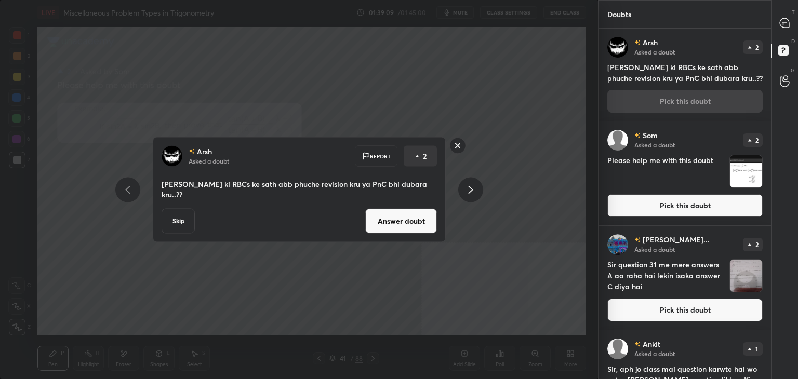
click at [415, 223] on button "Answer doubt" at bounding box center [401, 221] width 72 height 25
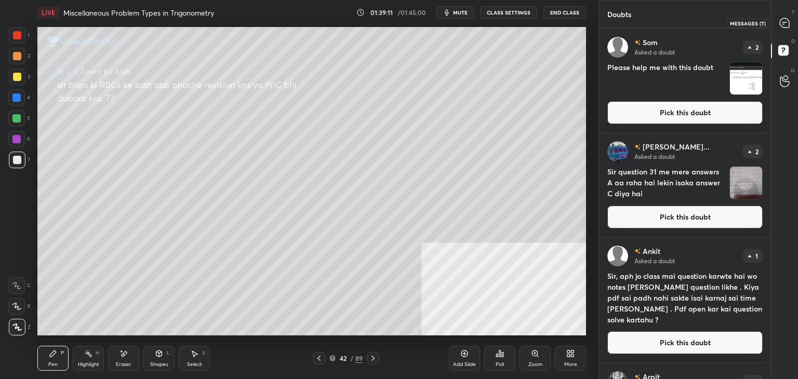
click at [790, 24] on div at bounding box center [784, 22] width 21 height 19
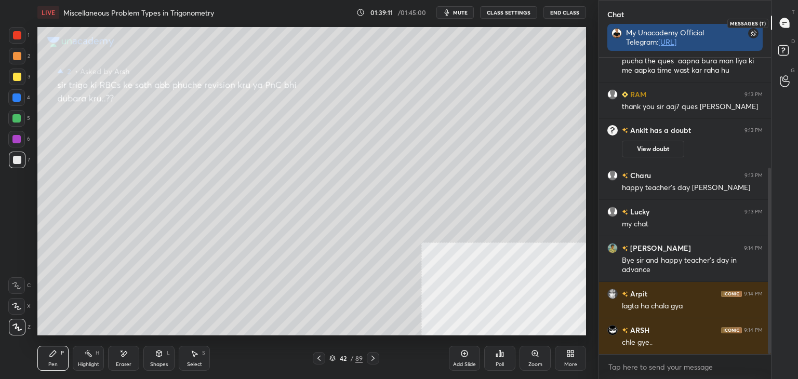
scroll to position [286, 169]
drag, startPoint x: 772, startPoint y: 226, endPoint x: 772, endPoint y: 235, distance: 8.8
click at [772, 235] on div "T Messages (T) D Doubts (D) G Raise Hand (G)" at bounding box center [784, 189] width 27 height 379
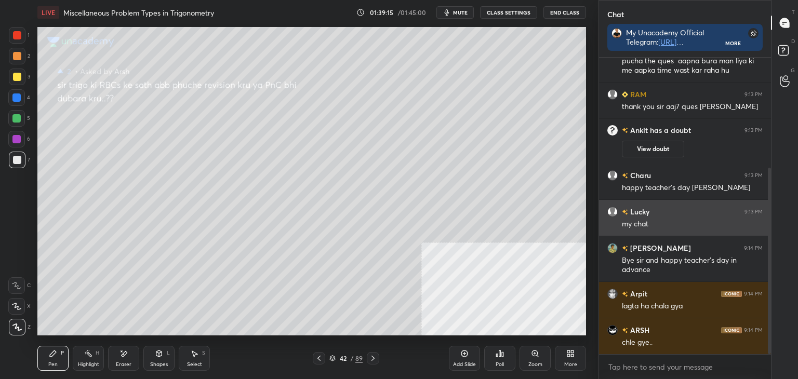
drag, startPoint x: 769, startPoint y: 232, endPoint x: 674, endPoint y: 212, distance: 97.0
click at [769, 245] on div at bounding box center [768, 261] width 3 height 186
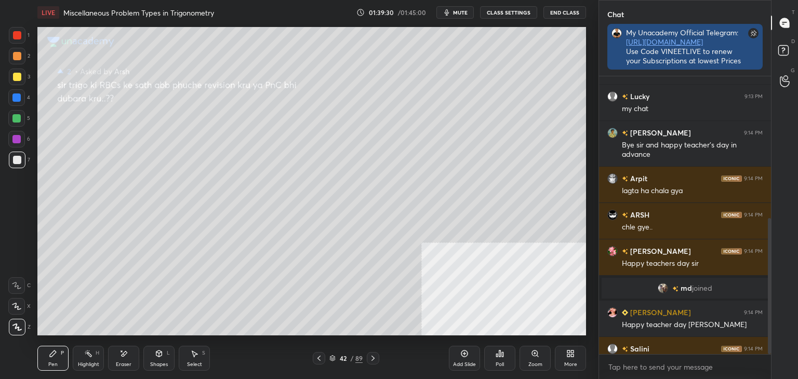
scroll to position [304, 169]
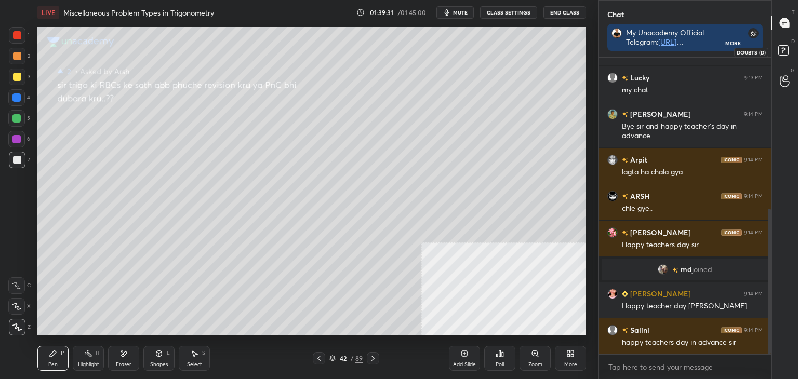
click at [778, 50] on rect at bounding box center [783, 51] width 10 height 10
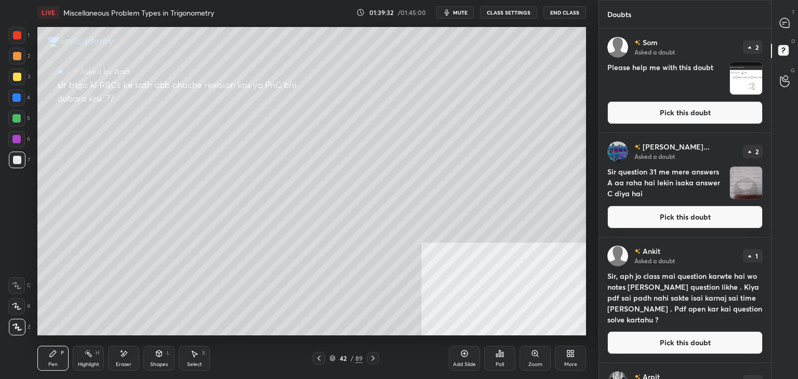
click at [690, 117] on button "Pick this doubt" at bounding box center [684, 112] width 155 height 23
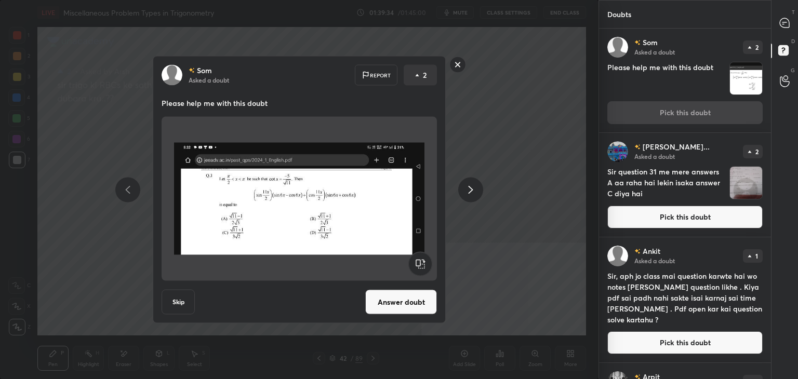
click at [397, 296] on button "Answer doubt" at bounding box center [401, 302] width 72 height 25
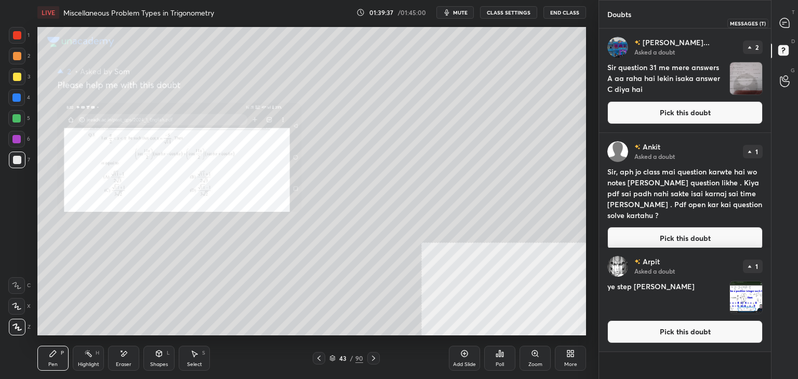
click at [788, 24] on icon at bounding box center [783, 22] width 9 height 9
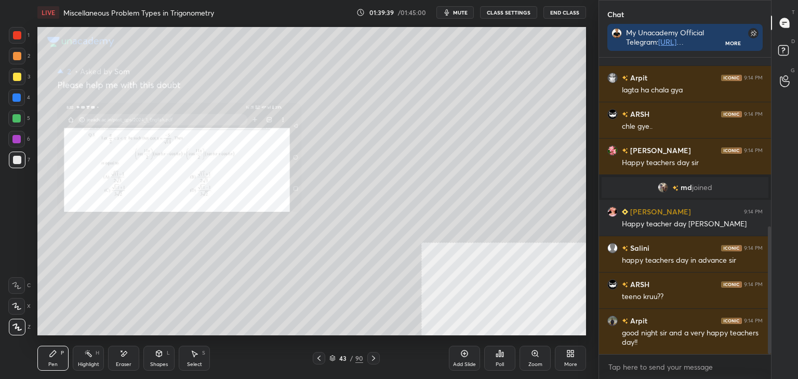
click at [539, 354] on div "Zoom" at bounding box center [534, 358] width 31 height 25
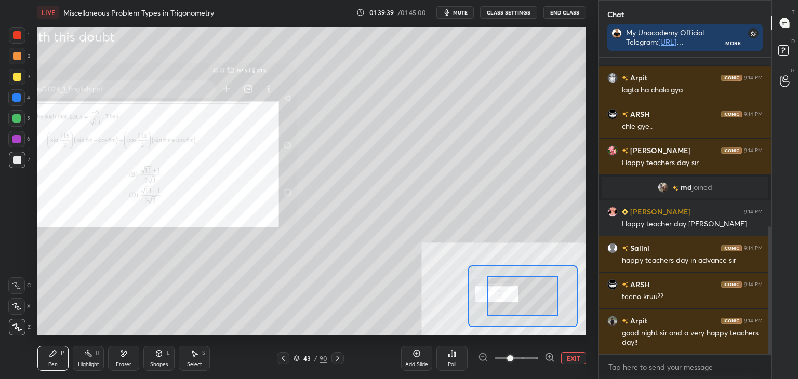
click at [536, 355] on div at bounding box center [516, 358] width 77 height 12
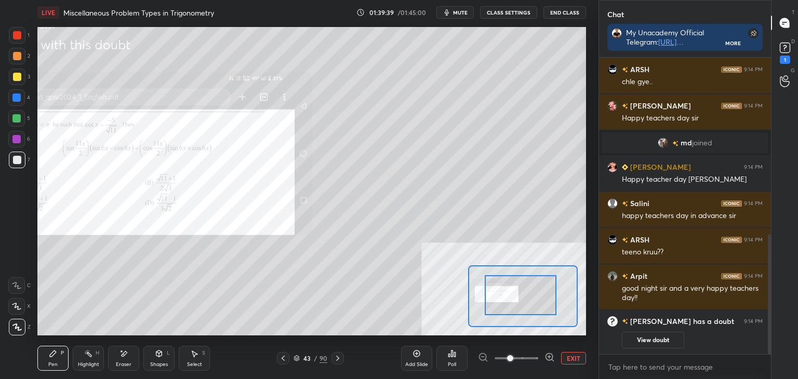
drag, startPoint x: 523, startPoint y: 303, endPoint x: 488, endPoint y: 297, distance: 35.8
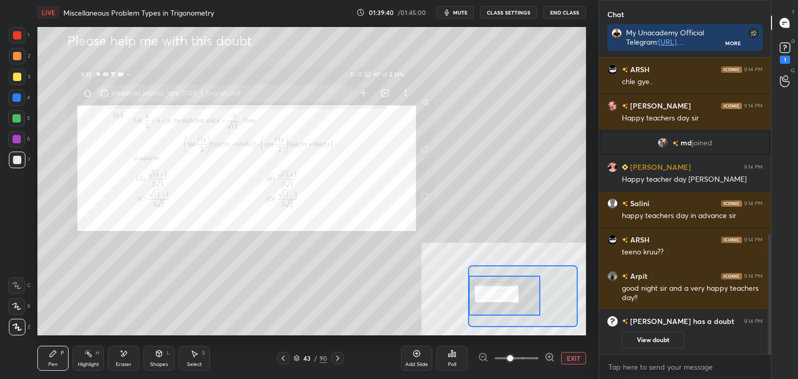
drag, startPoint x: 493, startPoint y: 298, endPoint x: 474, endPoint y: 283, distance: 23.7
click at [484, 299] on div at bounding box center [504, 296] width 72 height 40
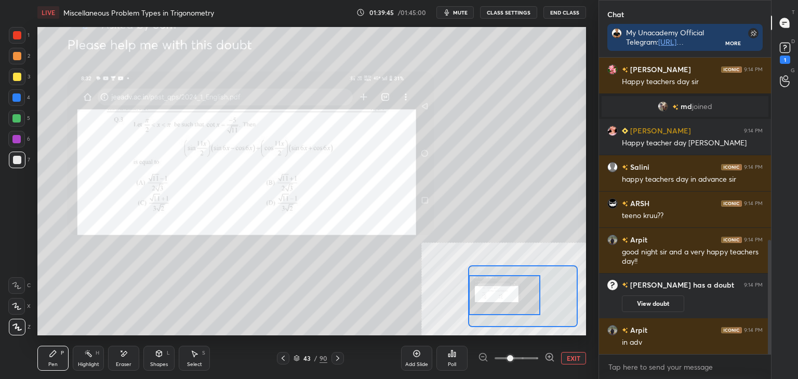
drag, startPoint x: 8, startPoint y: 42, endPoint x: 17, endPoint y: 35, distance: 10.7
click at [12, 40] on div "1 2 3 4 5 6 7" at bounding box center [19, 99] width 22 height 145
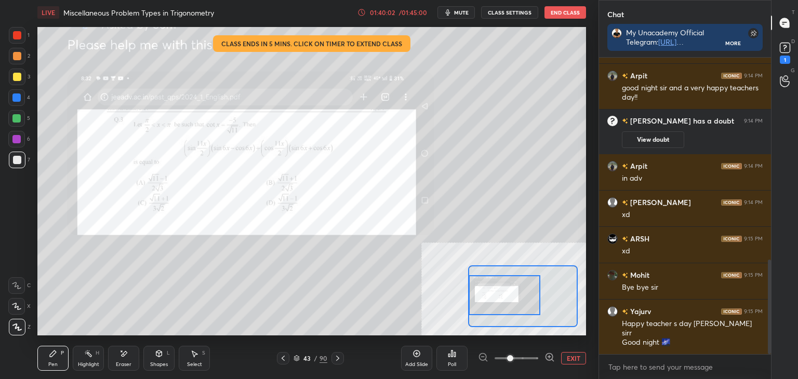
click at [579, 354] on button "EXIT" at bounding box center [573, 358] width 25 height 12
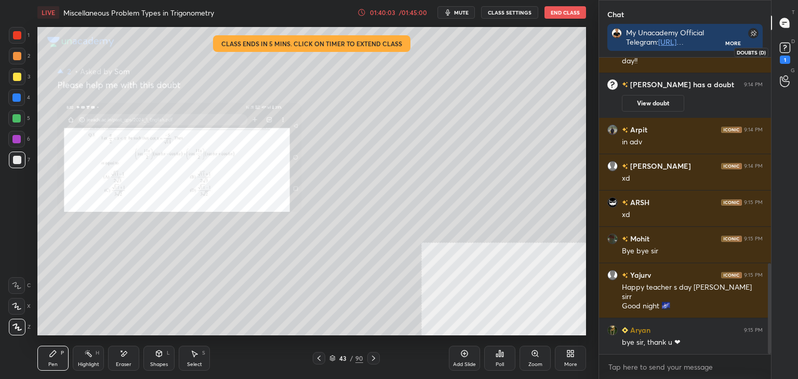
click at [785, 55] on div "1" at bounding box center [785, 52] width 16 height 24
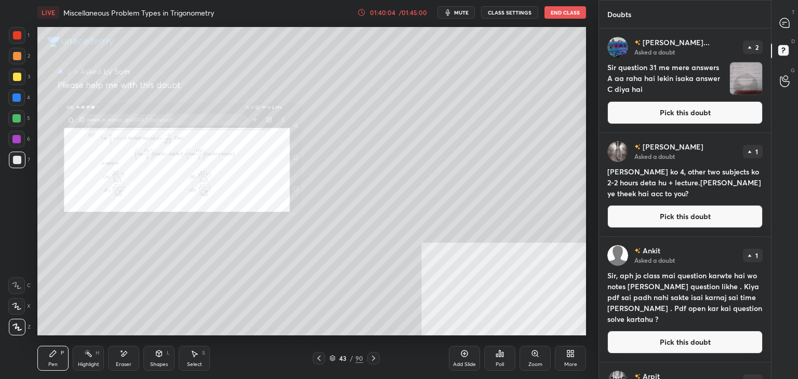
click at [693, 115] on button "Pick this doubt" at bounding box center [684, 112] width 155 height 23
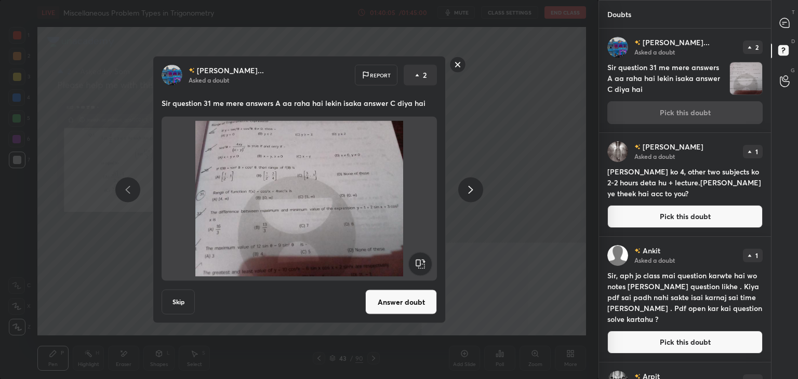
click at [390, 302] on button "Answer doubt" at bounding box center [401, 302] width 72 height 25
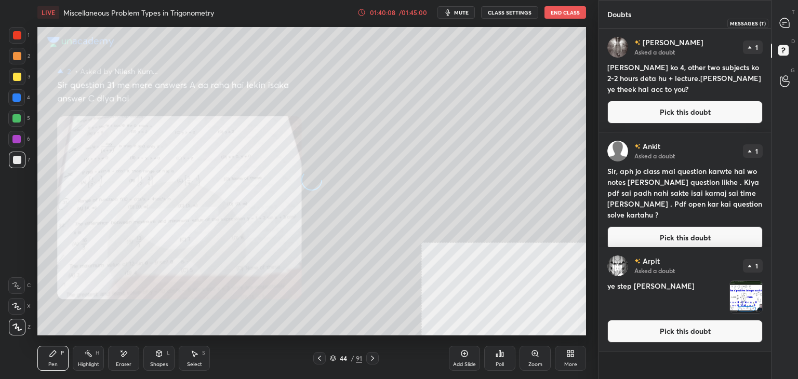
click at [787, 21] on icon at bounding box center [783, 22] width 9 height 9
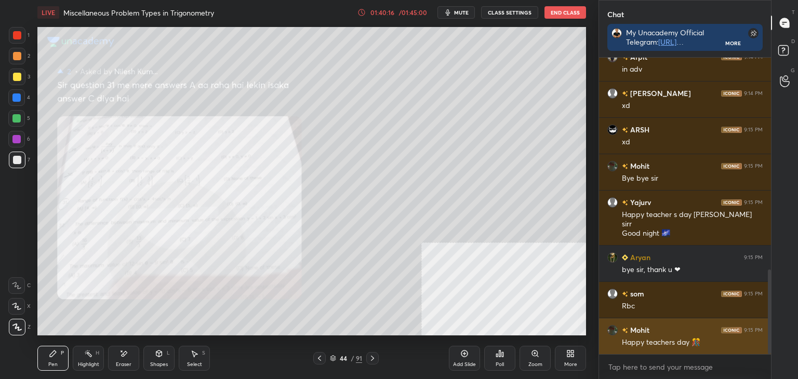
drag, startPoint x: 768, startPoint y: 295, endPoint x: 762, endPoint y: 319, distance: 24.8
click at [768, 320] on div at bounding box center [768, 311] width 3 height 85
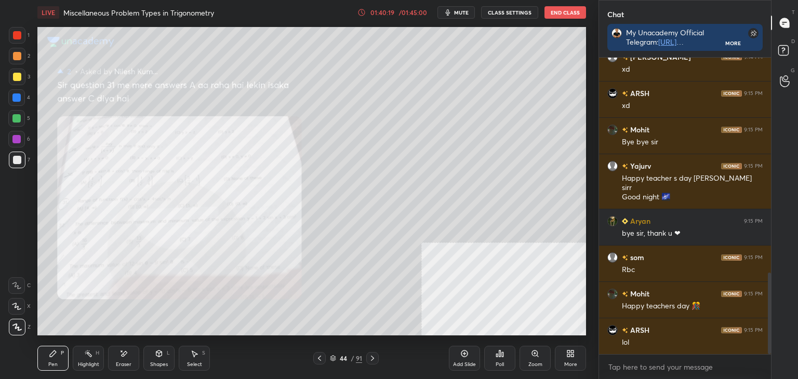
click at [535, 358] on div "Zoom" at bounding box center [534, 358] width 31 height 25
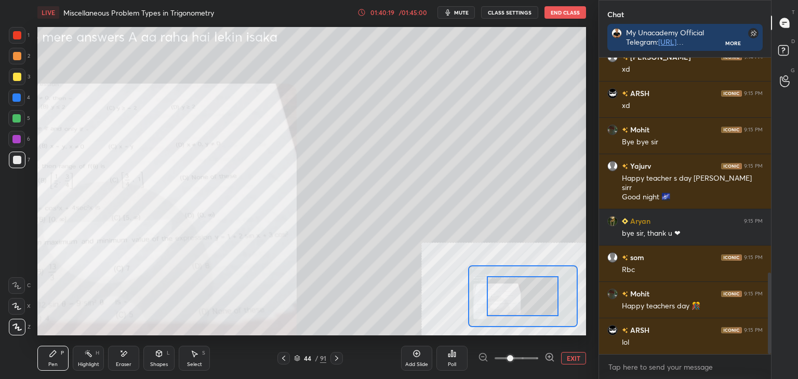
click at [536, 357] on div at bounding box center [516, 358] width 77 height 12
click at [541, 358] on div at bounding box center [516, 358] width 77 height 12
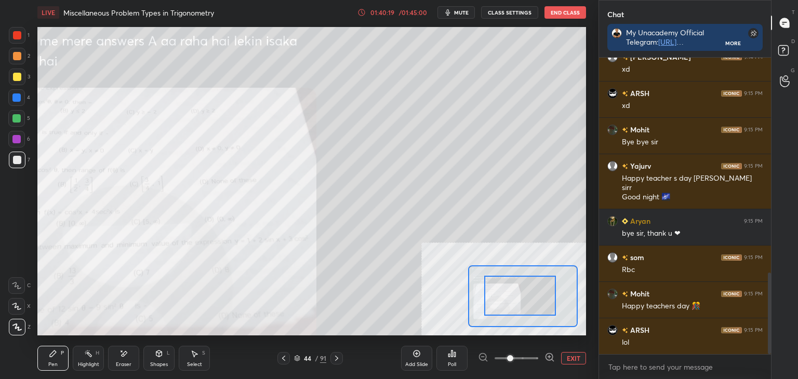
drag, startPoint x: 524, startPoint y: 298, endPoint x: 514, endPoint y: 303, distance: 11.9
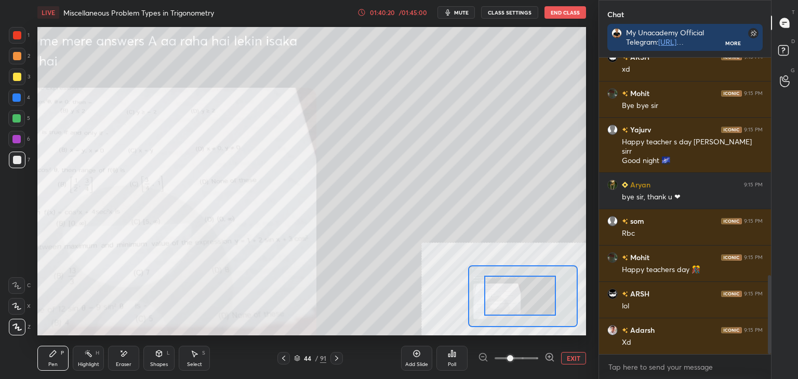
click at [551, 357] on icon at bounding box center [549, 357] width 10 height 10
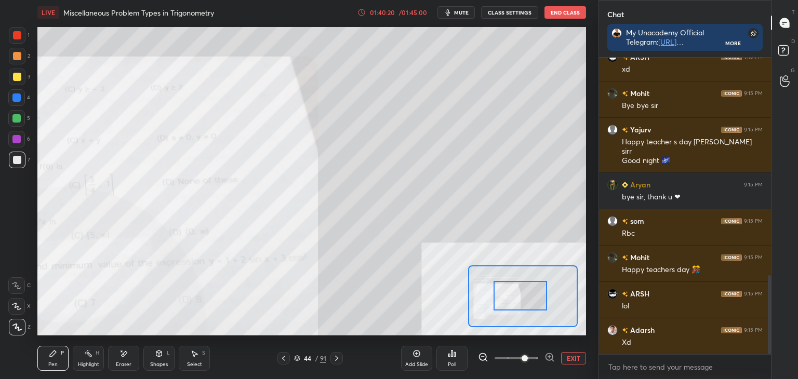
click at [550, 355] on icon at bounding box center [549, 357] width 10 height 10
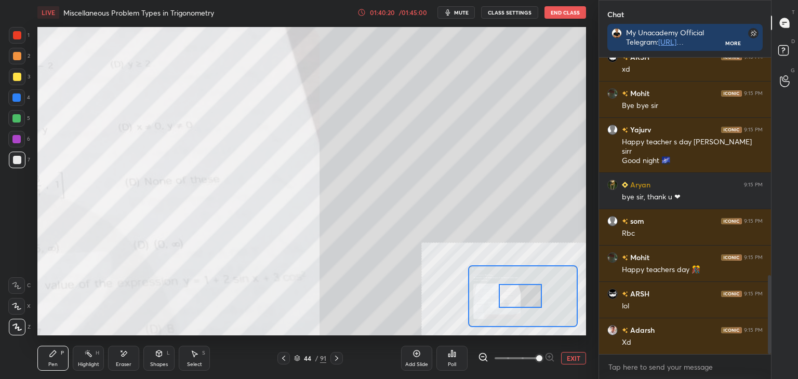
click at [548, 354] on div at bounding box center [516, 358] width 77 height 12
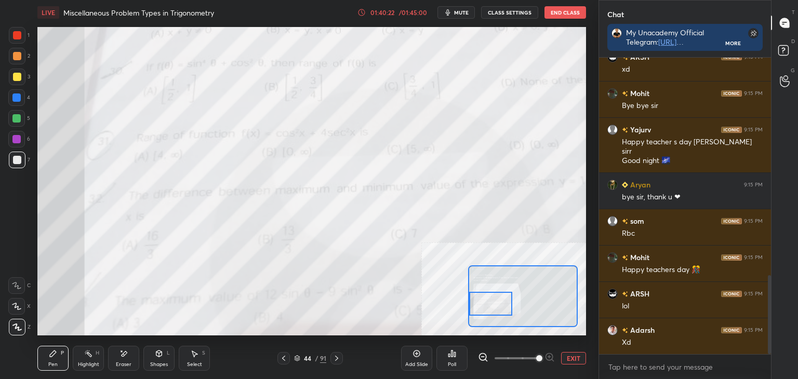
click at [460, 301] on div "Setting up your live class Poll for secs No correct answer Start poll" at bounding box center [311, 181] width 548 height 308
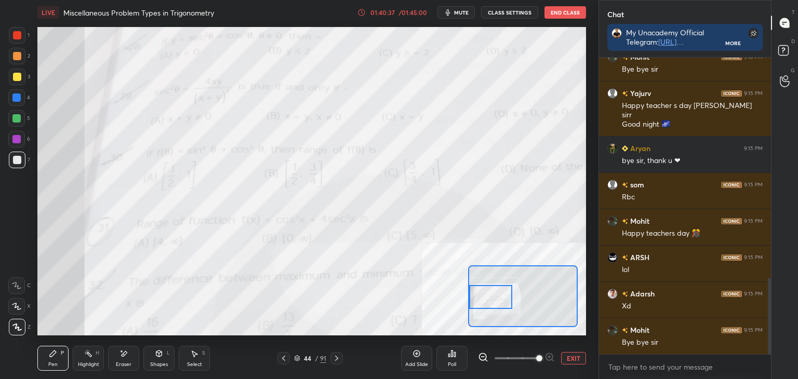
drag, startPoint x: 488, startPoint y: 305, endPoint x: 482, endPoint y: 294, distance: 12.1
click at [488, 300] on div at bounding box center [490, 297] width 43 height 24
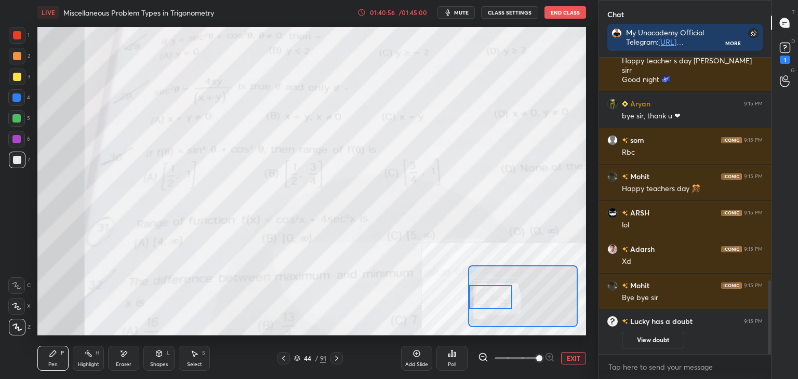
click at [576, 358] on button "EXIT" at bounding box center [573, 358] width 25 height 12
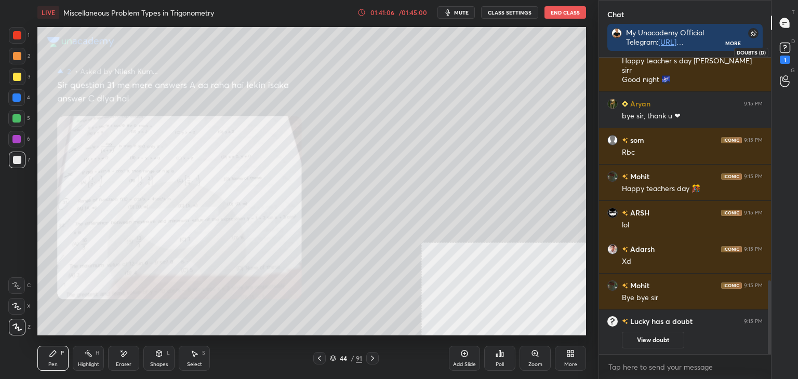
click at [780, 48] on rect at bounding box center [784, 48] width 10 height 10
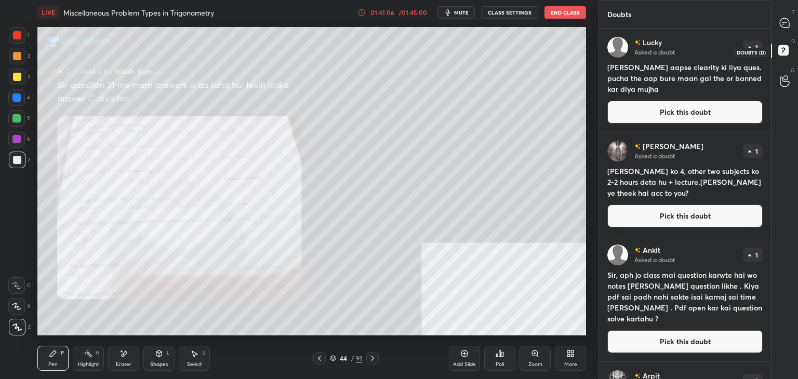
scroll to position [347, 169]
click at [690, 110] on button "Pick this doubt" at bounding box center [684, 112] width 155 height 23
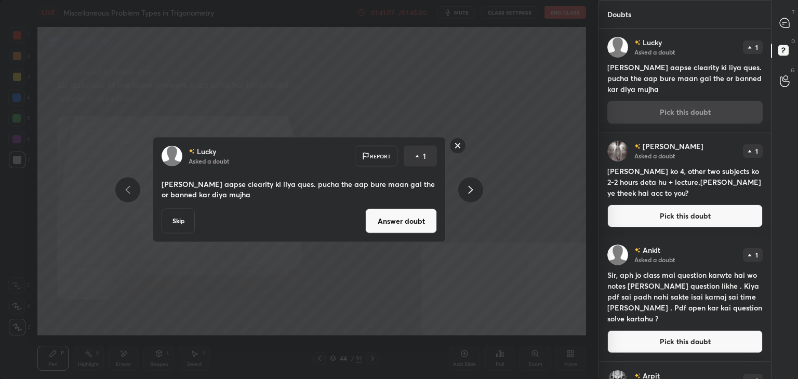
click at [393, 228] on button "Answer doubt" at bounding box center [401, 221] width 72 height 25
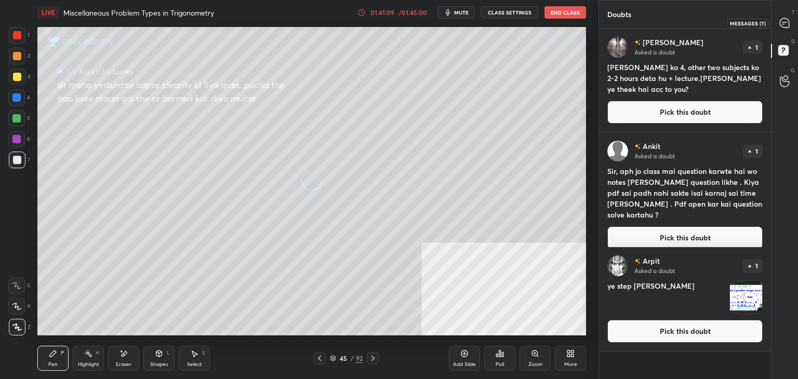
click at [784, 26] on icon at bounding box center [783, 22] width 9 height 9
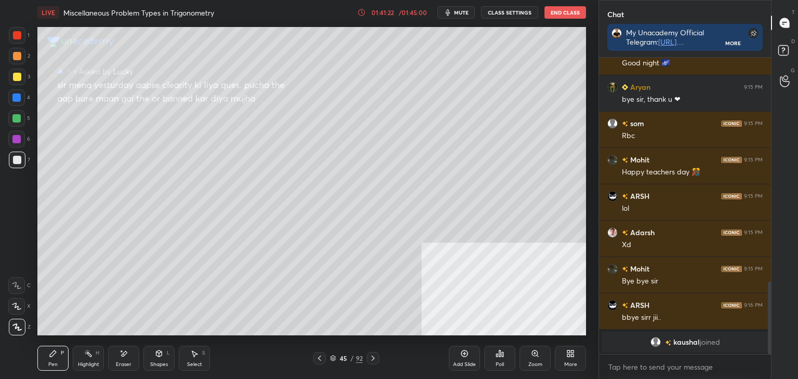
scroll to position [3, 3]
click at [787, 50] on rect at bounding box center [783, 51] width 10 height 10
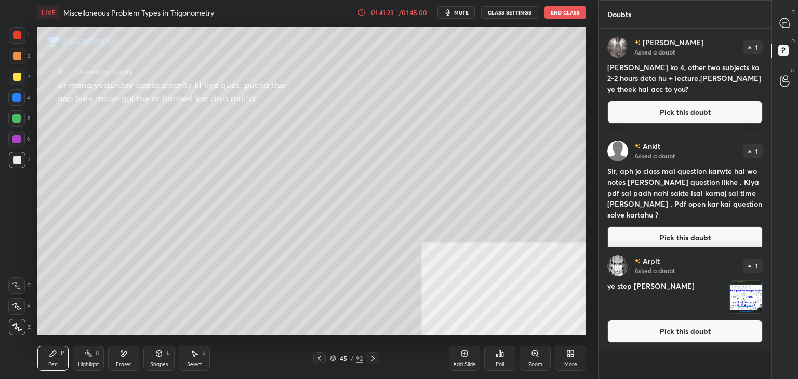
drag, startPoint x: 697, startPoint y: 104, endPoint x: 663, endPoint y: 112, distance: 34.6
click at [697, 104] on button "Pick this doubt" at bounding box center [684, 112] width 155 height 23
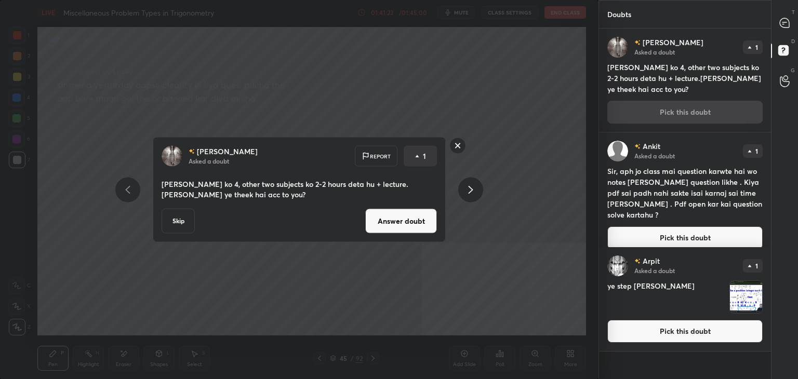
drag, startPoint x: 390, startPoint y: 219, endPoint x: 390, endPoint y: 211, distance: 7.8
click at [388, 219] on button "Answer doubt" at bounding box center [401, 221] width 72 height 25
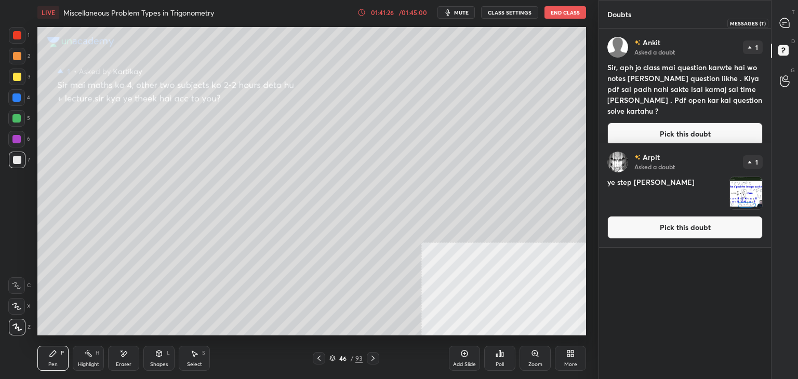
click at [779, 29] on div at bounding box center [784, 22] width 21 height 19
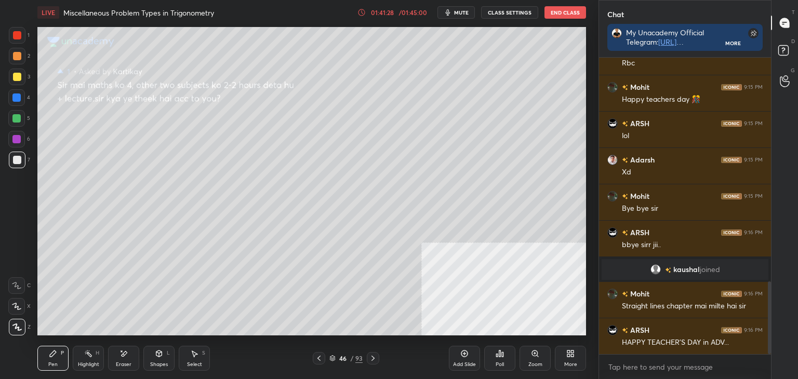
drag, startPoint x: 771, startPoint y: 312, endPoint x: 769, endPoint y: 325, distance: 13.7
click at [769, 326] on div "Chat My Unacademy Official Telegram: [URL][DOMAIN_NAME] Use Code VINEETLIVE to …" at bounding box center [697, 189] width 199 height 379
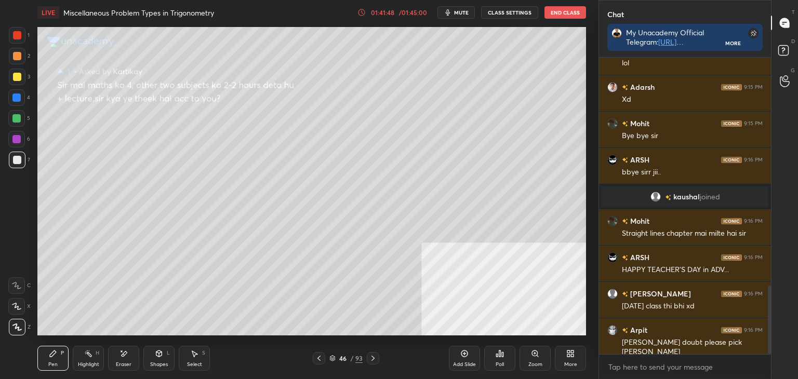
click at [31, 77] on div "1 2 3 4 5 6 7 C X Z E E Erase all H H LIVE Miscellaneous Problem Types in Trigo…" at bounding box center [295, 189] width 590 height 379
click at [776, 50] on icon at bounding box center [784, 52] width 19 height 19
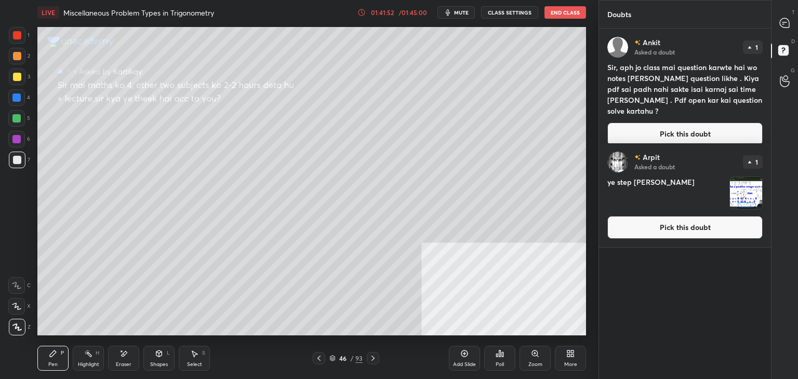
click at [765, 65] on div "Ankit Asked a doubt 1 Sir, aph jo class mai question karwte hai wo notes [PERSO…" at bounding box center [685, 91] width 172 height 125
click at [697, 123] on button "Pick this doubt" at bounding box center [684, 134] width 155 height 23
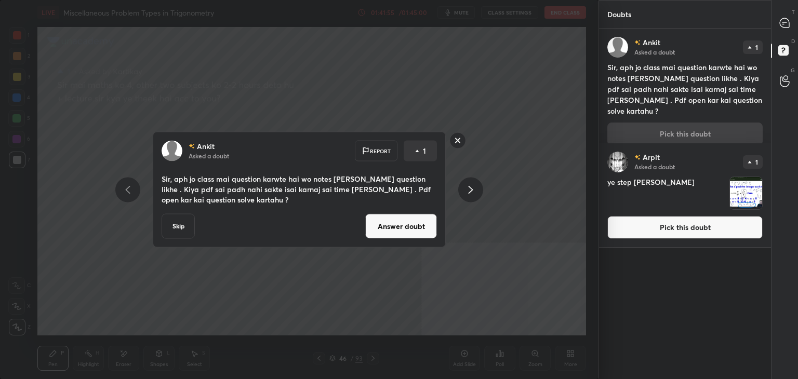
drag, startPoint x: 418, startPoint y: 229, endPoint x: 423, endPoint y: 217, distance: 13.0
click at [421, 228] on button "Answer doubt" at bounding box center [401, 226] width 72 height 25
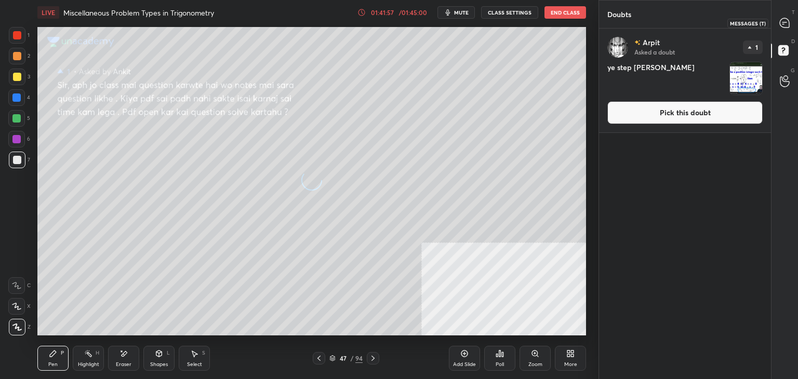
drag, startPoint x: 785, startPoint y: 30, endPoint x: 780, endPoint y: 25, distance: 6.3
click at [784, 29] on div at bounding box center [784, 22] width 21 height 19
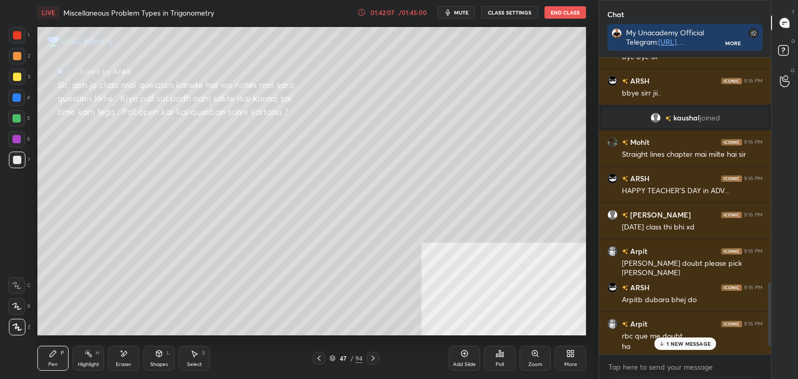
drag, startPoint x: 665, startPoint y: 343, endPoint x: 656, endPoint y: 341, distance: 8.7
click at [663, 343] on div "1 NEW MESSAGE" at bounding box center [685, 343] width 62 height 12
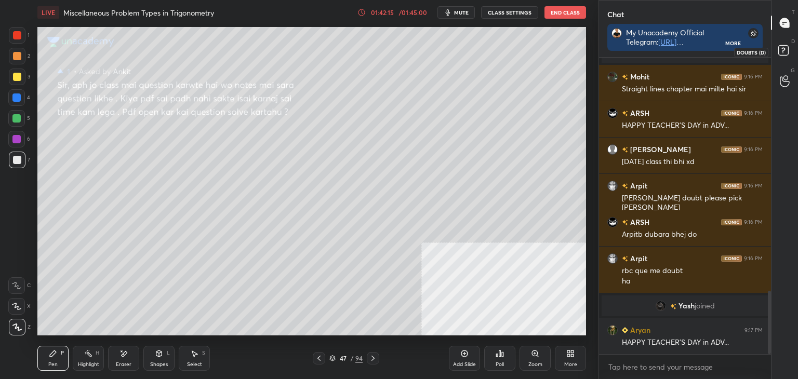
drag, startPoint x: 780, startPoint y: 52, endPoint x: 768, endPoint y: 56, distance: 12.2
click at [779, 52] on rect at bounding box center [783, 51] width 10 height 10
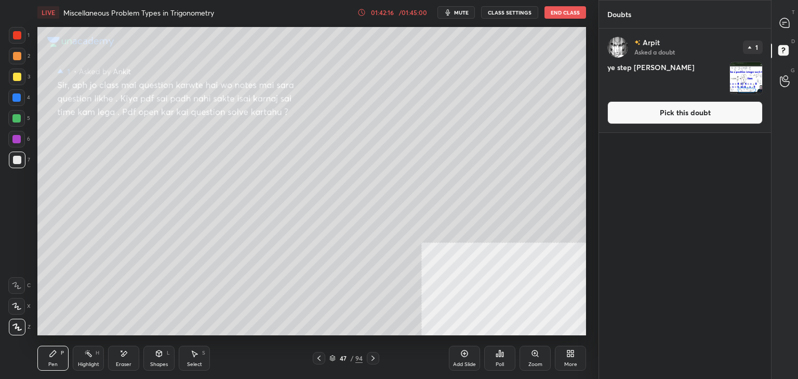
click at [718, 114] on button "Pick this doubt" at bounding box center [684, 112] width 155 height 23
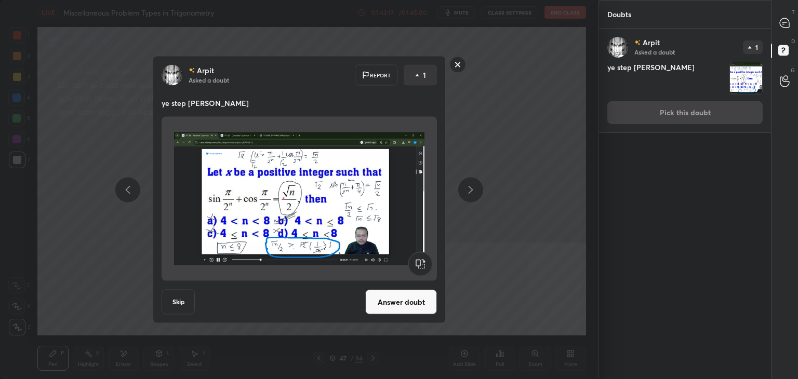
click at [422, 308] on button "Answer doubt" at bounding box center [401, 302] width 72 height 25
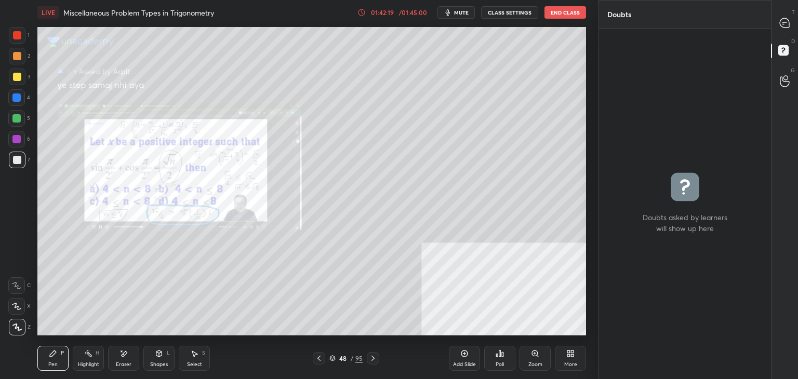
drag, startPoint x: 797, startPoint y: 21, endPoint x: 777, endPoint y: 21, distance: 19.7
click at [797, 22] on div "T Messages (T)" at bounding box center [784, 22] width 26 height 29
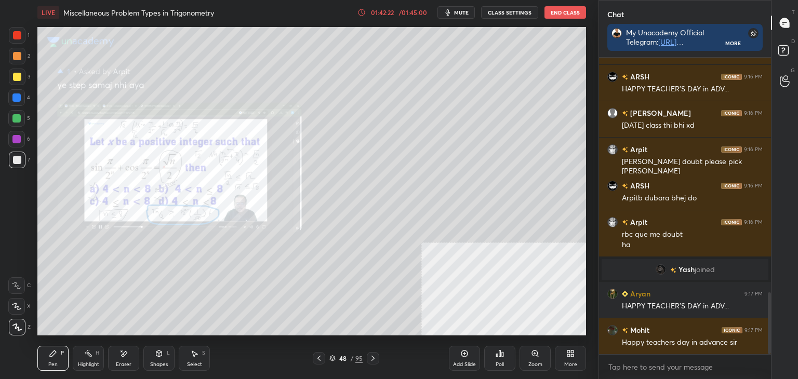
click at [533, 360] on div "Zoom" at bounding box center [534, 358] width 31 height 25
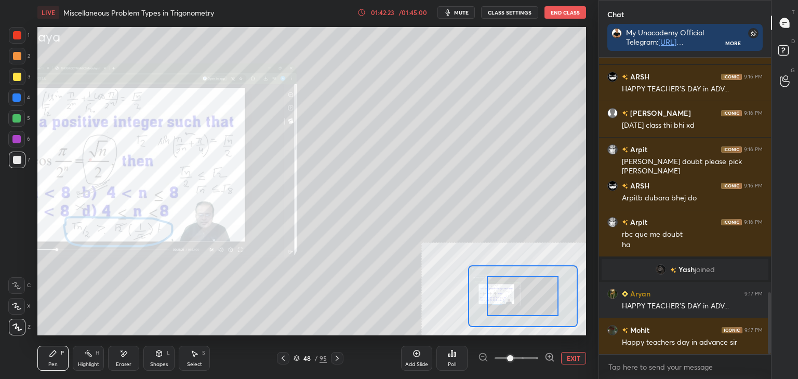
click at [536, 360] on div at bounding box center [516, 358] width 77 height 12
click at [539, 361] on div at bounding box center [516, 358] width 77 height 12
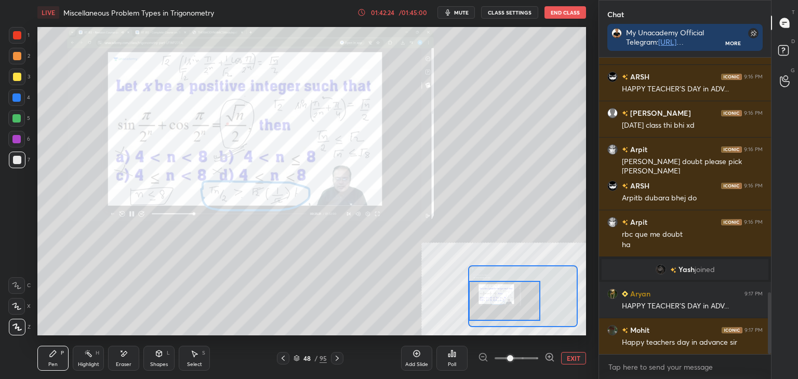
click at [483, 299] on div at bounding box center [504, 301] width 72 height 40
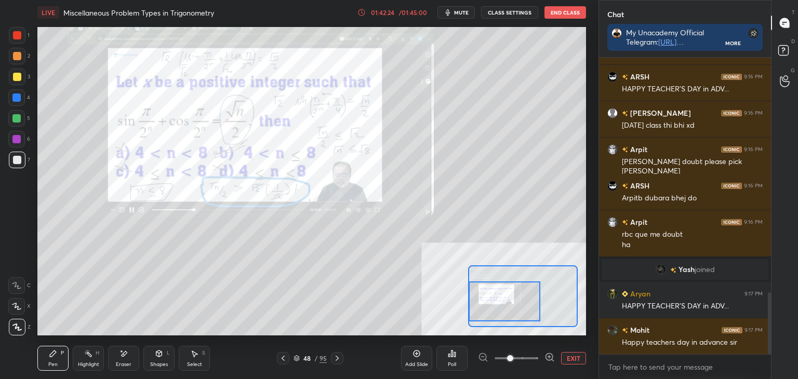
click at [491, 300] on div at bounding box center [504, 301] width 72 height 40
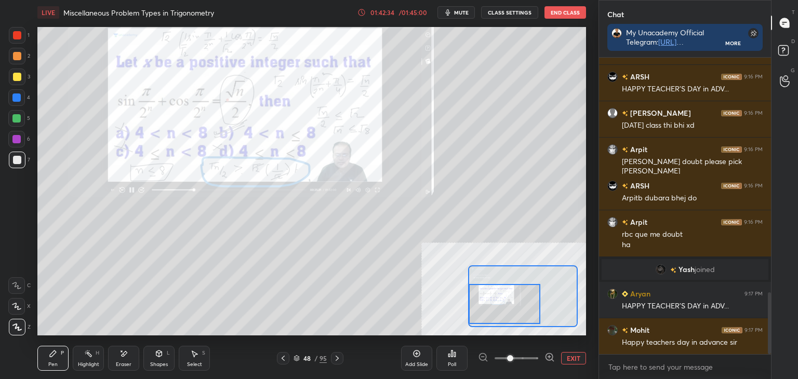
click at [568, 361] on button "EXIT" at bounding box center [573, 358] width 25 height 12
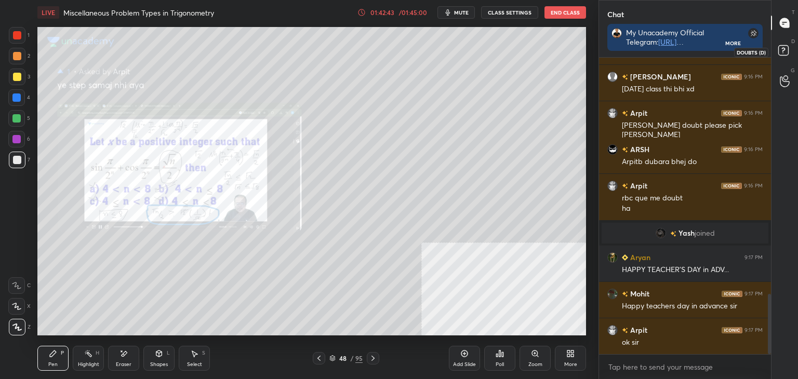
click at [788, 51] on rect at bounding box center [783, 51] width 10 height 10
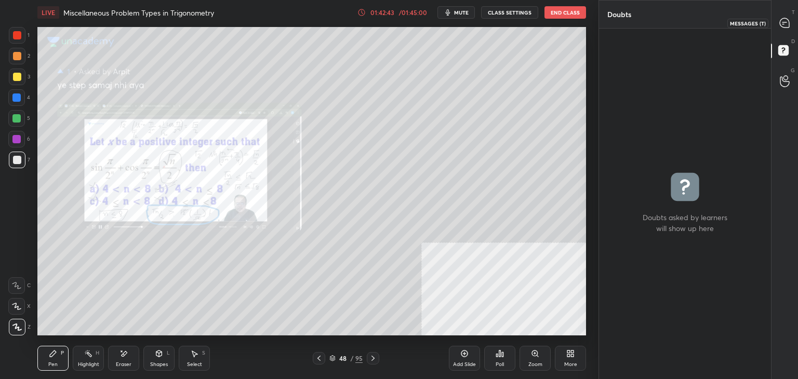
click at [781, 24] on icon at bounding box center [783, 22] width 9 height 9
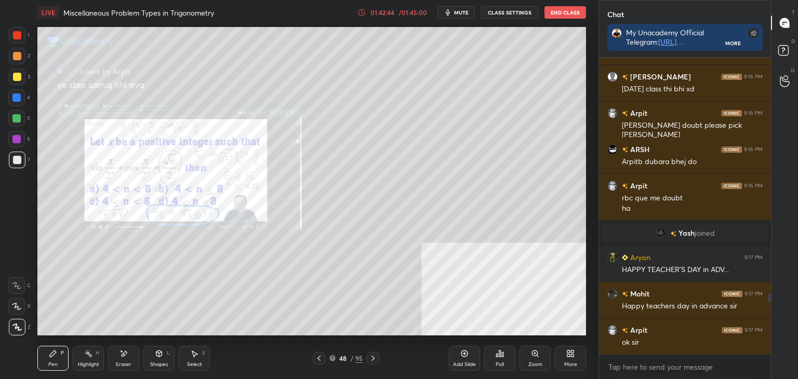
click at [466, 350] on icon at bounding box center [464, 353] width 8 height 8
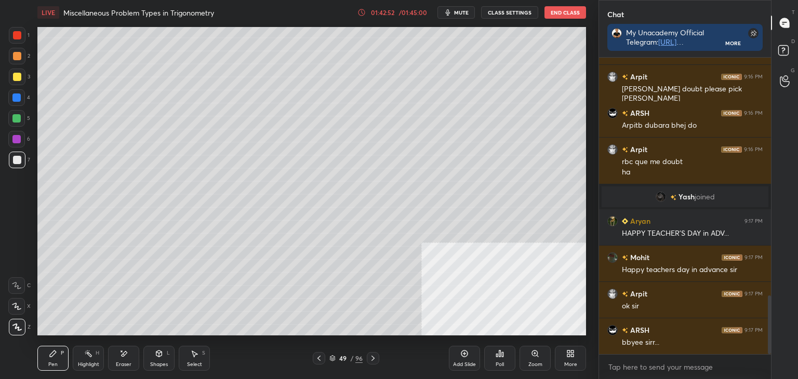
click at [788, 57] on icon at bounding box center [784, 52] width 19 height 19
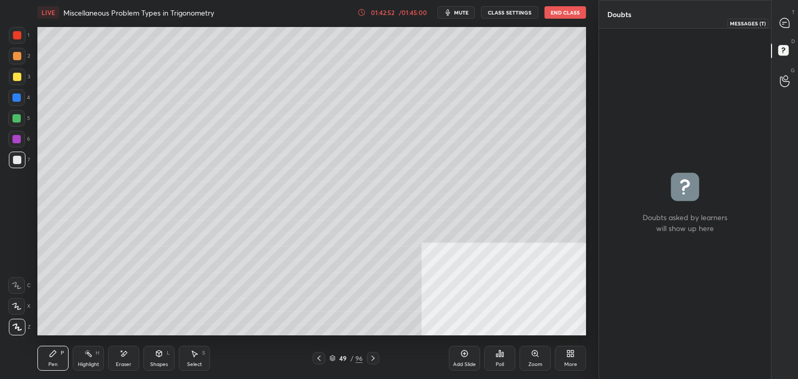
click at [787, 25] on icon at bounding box center [783, 22] width 9 height 9
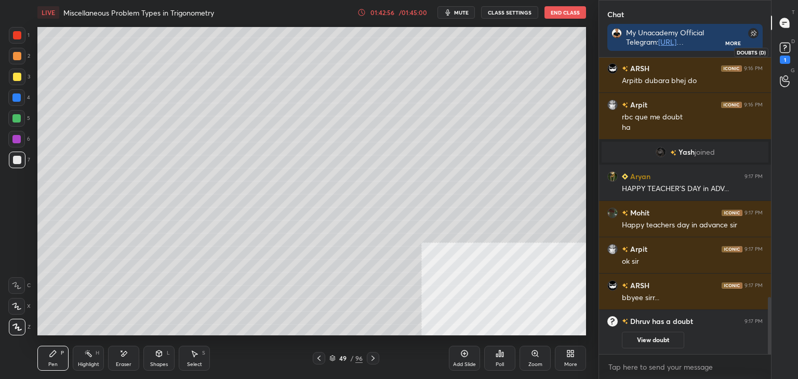
click at [785, 48] on rect at bounding box center [784, 48] width 10 height 10
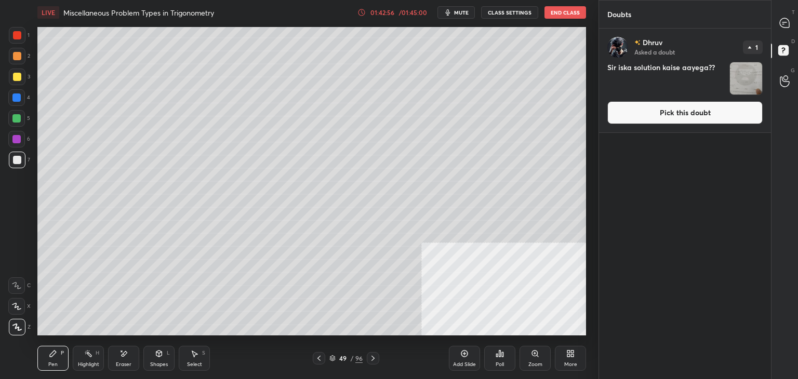
click at [683, 117] on button "Pick this doubt" at bounding box center [684, 112] width 155 height 23
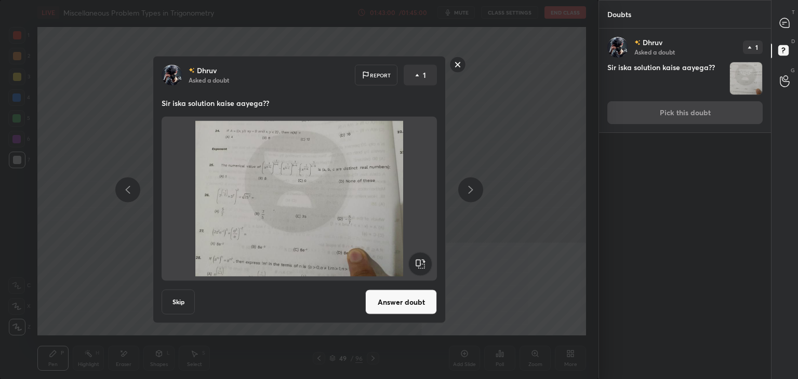
click at [410, 305] on button "Answer doubt" at bounding box center [401, 302] width 72 height 25
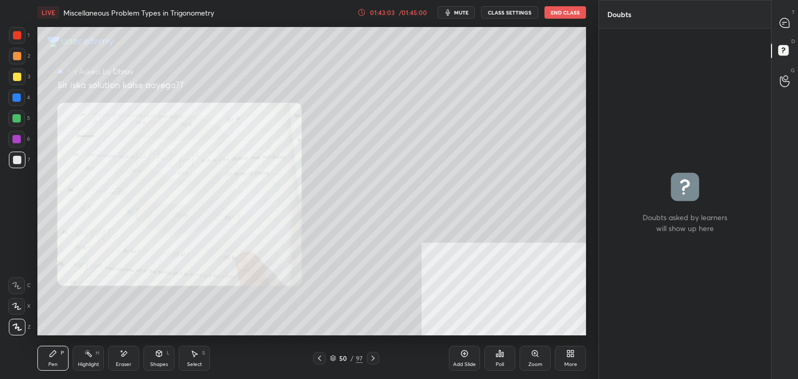
click at [534, 360] on div "Zoom" at bounding box center [534, 358] width 31 height 25
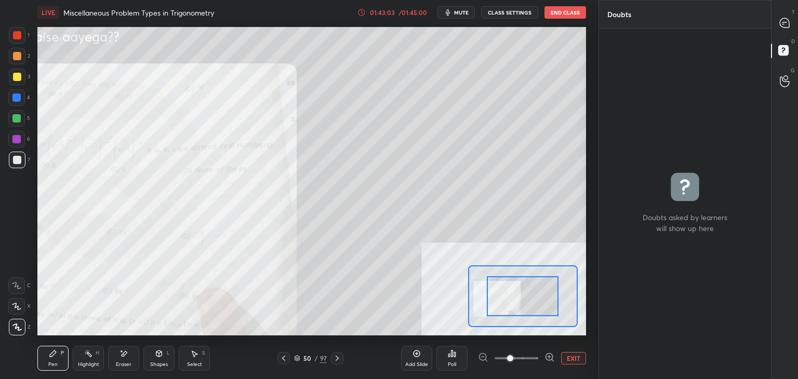
click at [535, 360] on span at bounding box center [516, 358] width 44 height 16
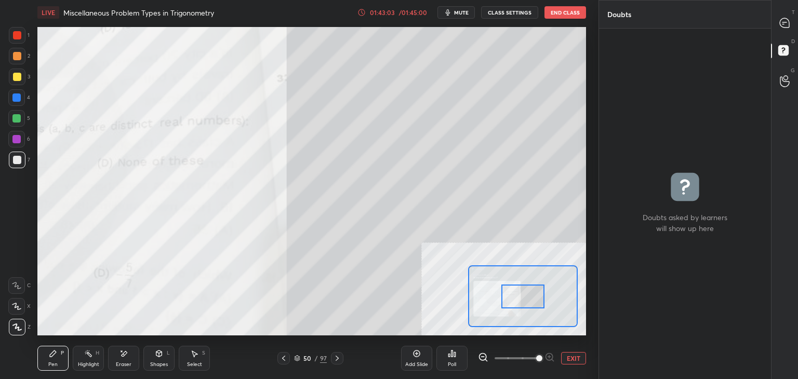
click at [537, 360] on span at bounding box center [539, 358] width 6 height 6
drag, startPoint x: 538, startPoint y: 360, endPoint x: 529, endPoint y: 343, distance: 19.1
click at [537, 360] on span at bounding box center [539, 358] width 6 height 6
drag, startPoint x: 504, startPoint y: 299, endPoint x: 488, endPoint y: 300, distance: 15.7
click at [501, 300] on div at bounding box center [522, 297] width 43 height 24
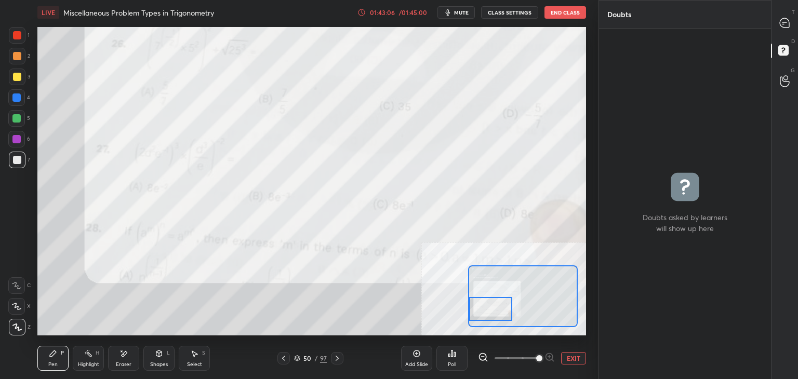
click at [491, 308] on div at bounding box center [490, 309] width 43 height 24
click at [494, 316] on div at bounding box center [490, 309] width 43 height 24
click at [789, 19] on div at bounding box center [784, 22] width 21 height 19
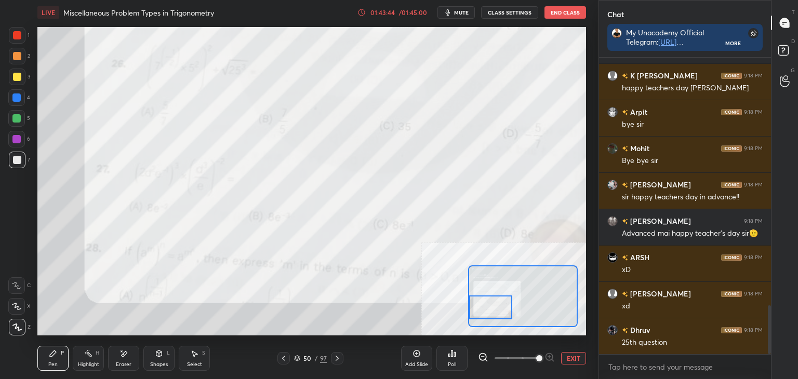
drag, startPoint x: 492, startPoint y: 307, endPoint x: 490, endPoint y: 313, distance: 5.6
click at [492, 308] on div at bounding box center [490, 307] width 43 height 24
click at [567, 358] on button "EXIT" at bounding box center [573, 358] width 25 height 12
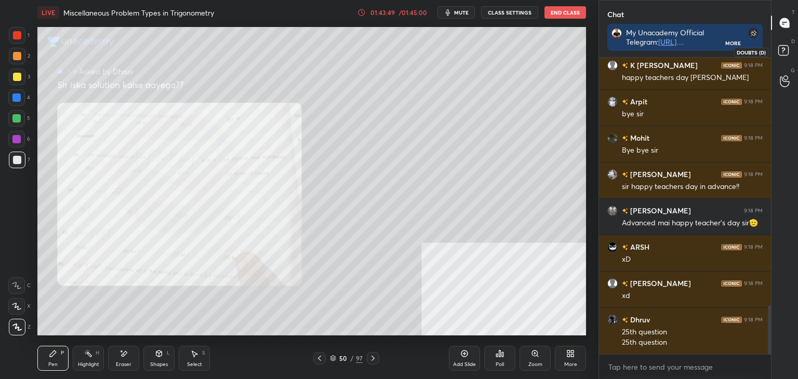
click at [786, 50] on rect at bounding box center [783, 51] width 10 height 10
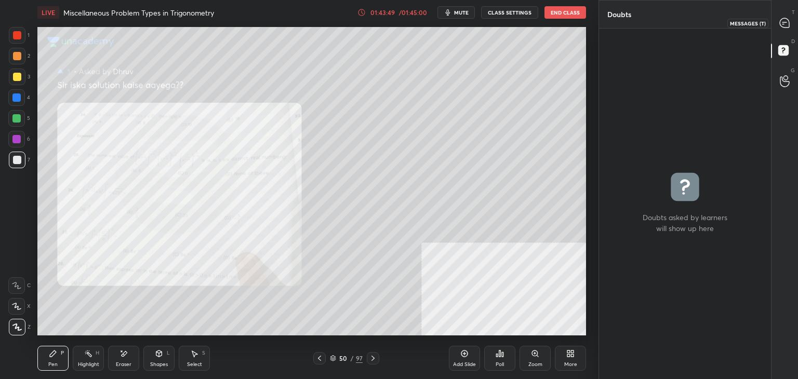
click at [786, 21] on icon at bounding box center [783, 22] width 9 height 9
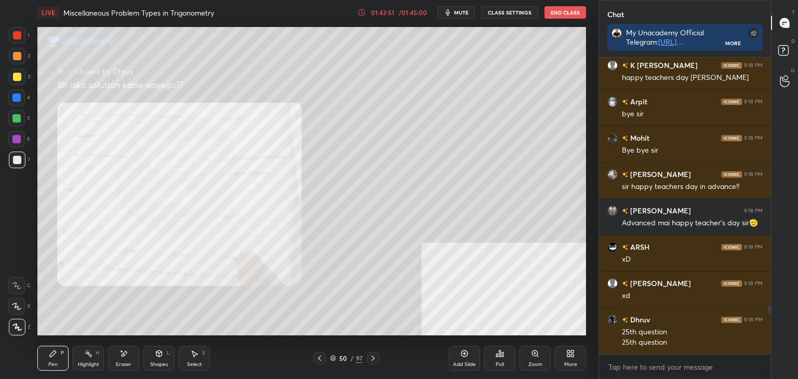
click at [531, 360] on div "Zoom" at bounding box center [534, 358] width 31 height 25
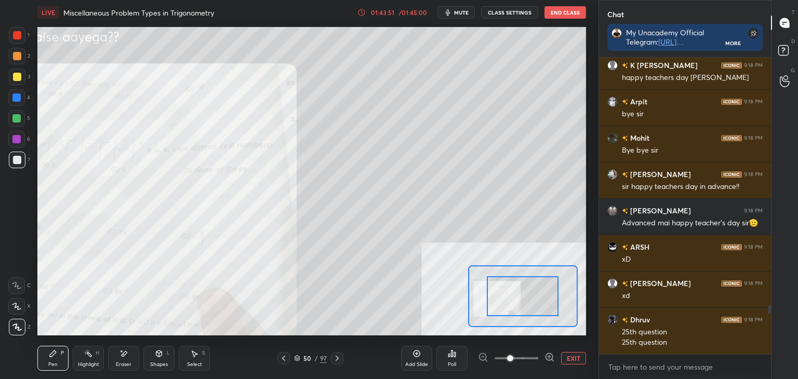
click at [534, 361] on span at bounding box center [516, 358] width 44 height 16
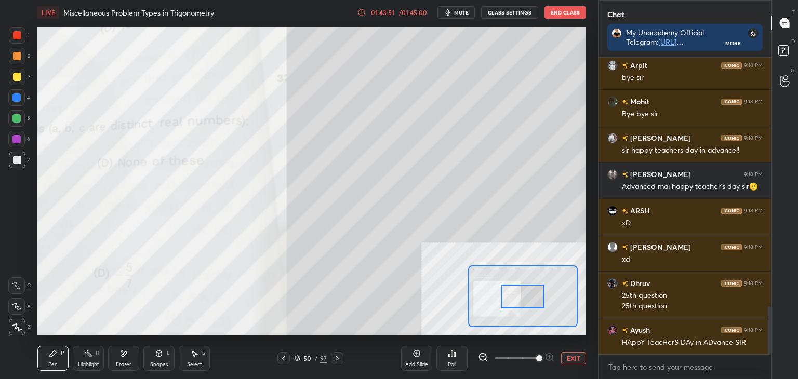
click at [536, 361] on span at bounding box center [539, 358] width 6 height 6
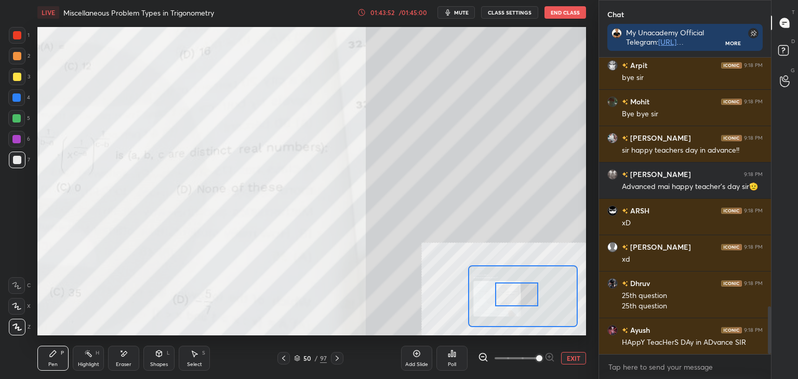
drag, startPoint x: 498, startPoint y: 294, endPoint x: 485, endPoint y: 292, distance: 13.1
click at [495, 292] on div at bounding box center [516, 294] width 43 height 24
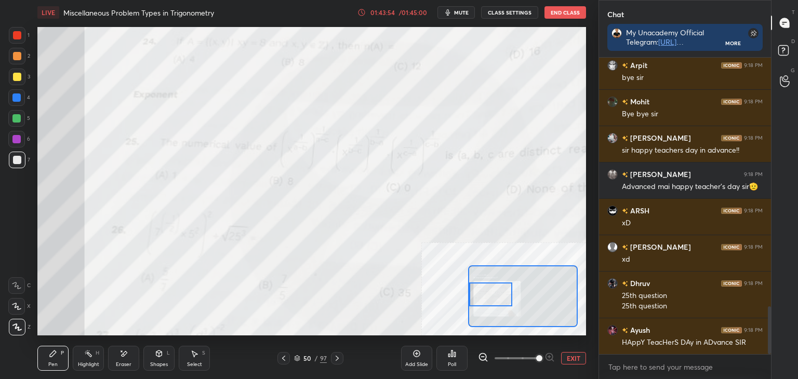
click at [480, 294] on div at bounding box center [490, 294] width 43 height 24
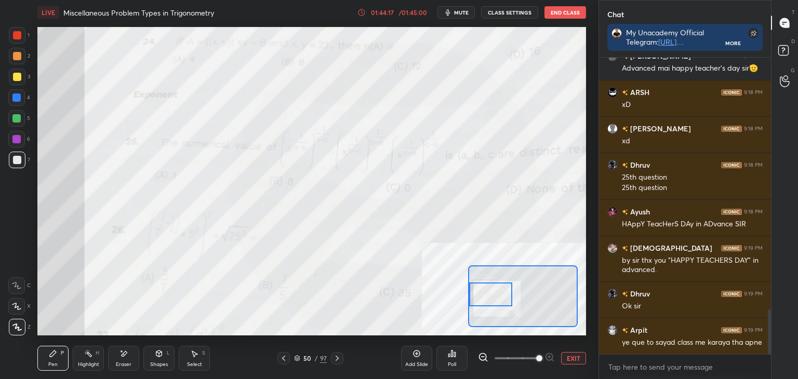
click at [578, 357] on button "EXIT" at bounding box center [573, 358] width 25 height 12
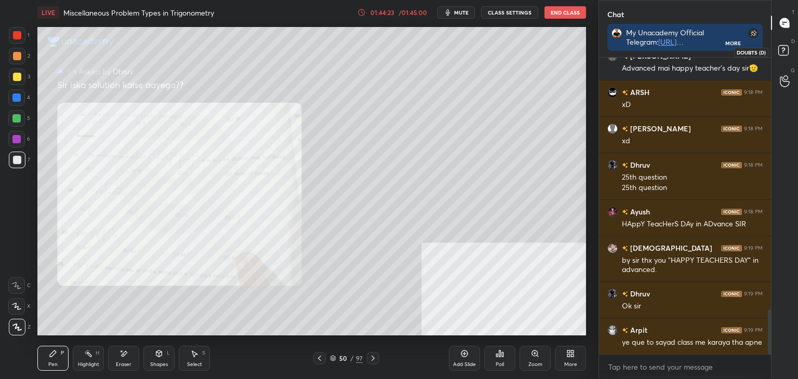
drag, startPoint x: 787, startPoint y: 51, endPoint x: 783, endPoint y: 42, distance: 9.8
click at [784, 50] on rect at bounding box center [783, 51] width 10 height 10
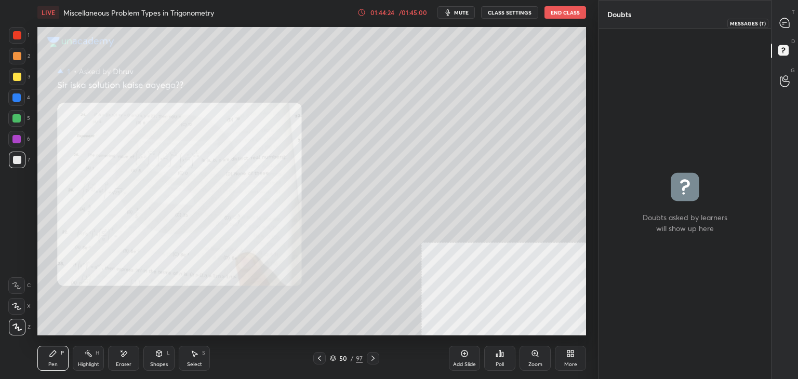
drag, startPoint x: 781, startPoint y: 21, endPoint x: 787, endPoint y: 21, distance: 5.7
click at [781, 21] on icon at bounding box center [783, 22] width 9 height 9
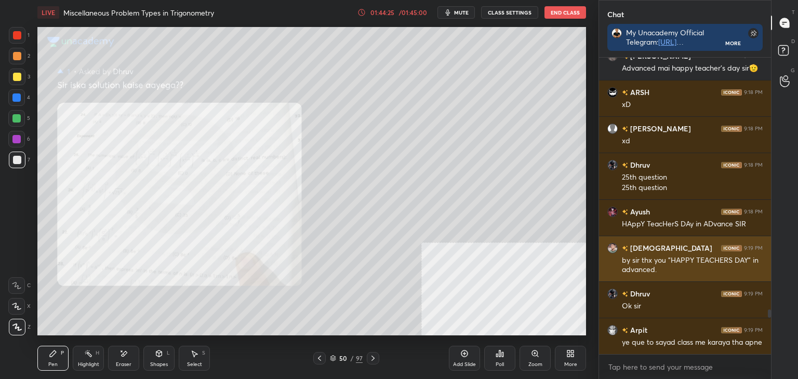
scroll to position [1676, 0]
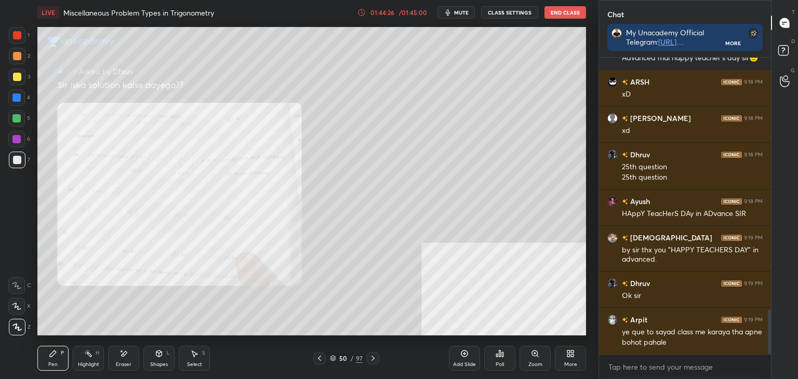
drag, startPoint x: 462, startPoint y: 356, endPoint x: 457, endPoint y: 354, distance: 5.4
click at [460, 354] on icon at bounding box center [464, 353] width 8 height 8
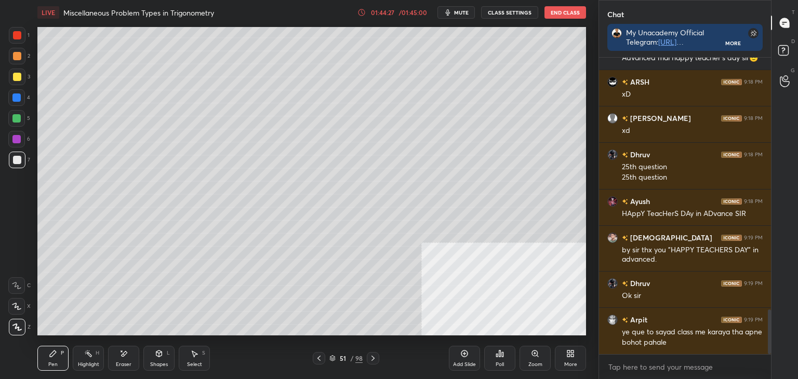
click at [15, 74] on div at bounding box center [17, 77] width 8 height 8
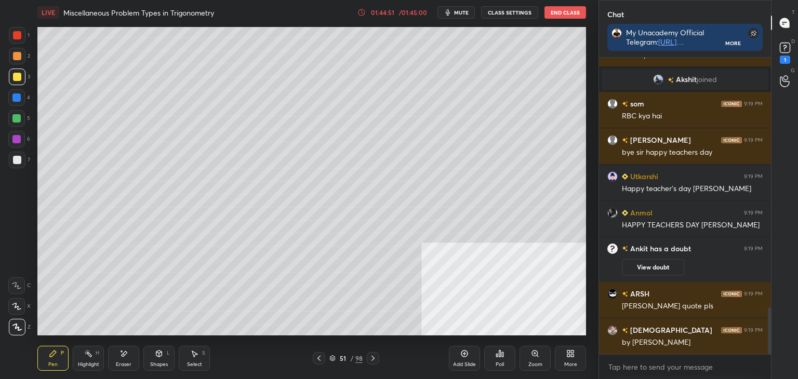
scroll to position [1615, 0]
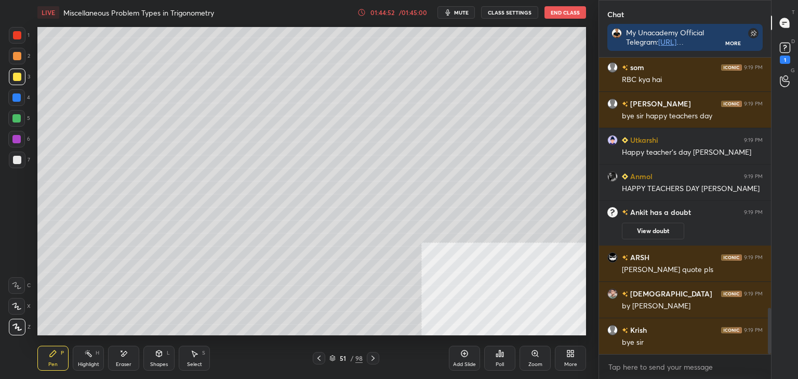
click at [789, 50] on rect at bounding box center [784, 48] width 10 height 10
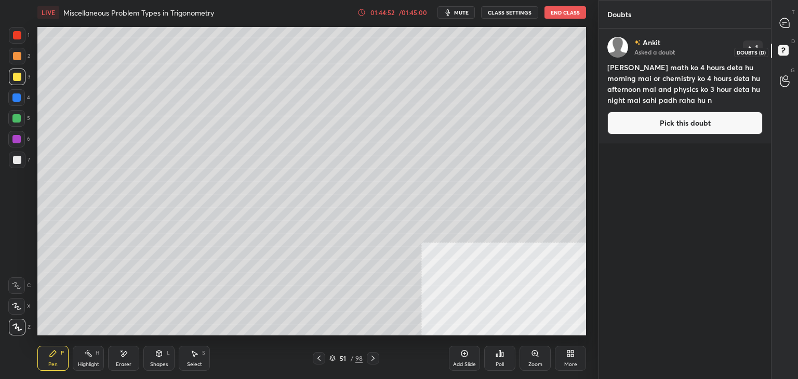
scroll to position [347, 169]
click at [787, 23] on icon at bounding box center [783, 22] width 9 height 9
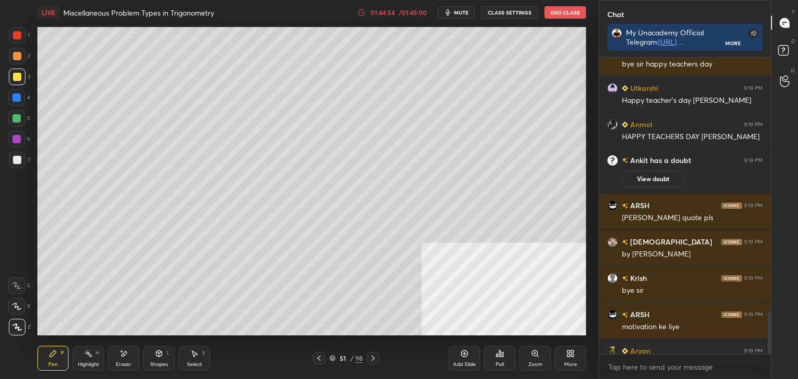
scroll to position [2007, 0]
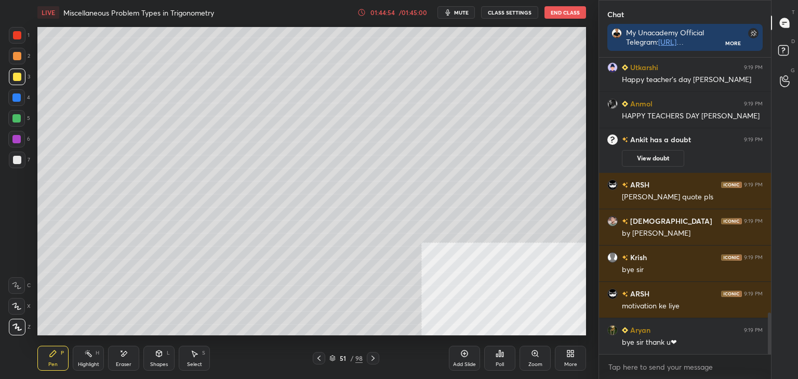
click at [509, 15] on button "CLASS SETTINGS" at bounding box center [509, 12] width 57 height 12
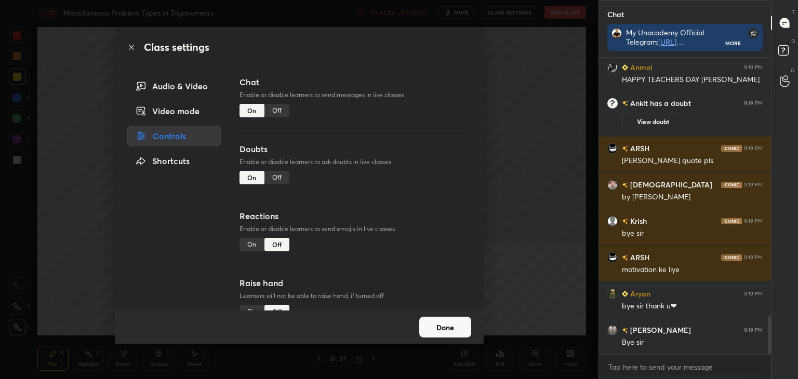
drag, startPoint x: 270, startPoint y: 181, endPoint x: 267, endPoint y: 169, distance: 12.7
click at [270, 181] on div "Off" at bounding box center [276, 177] width 25 height 13
type textarea "x"
click at [270, 113] on div "Off" at bounding box center [276, 110] width 25 height 13
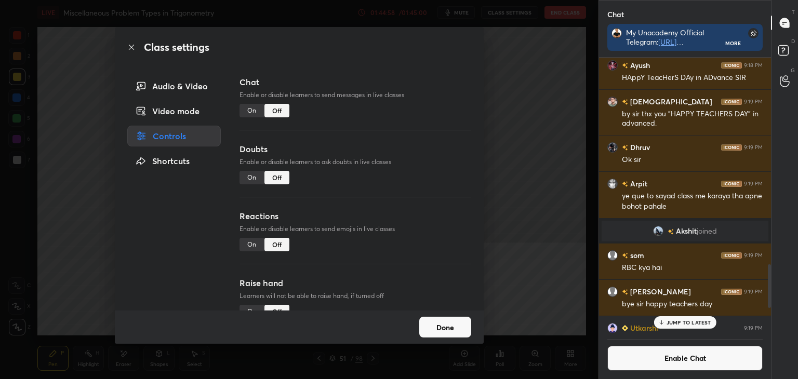
click at [452, 327] on button "Done" at bounding box center [445, 327] width 52 height 21
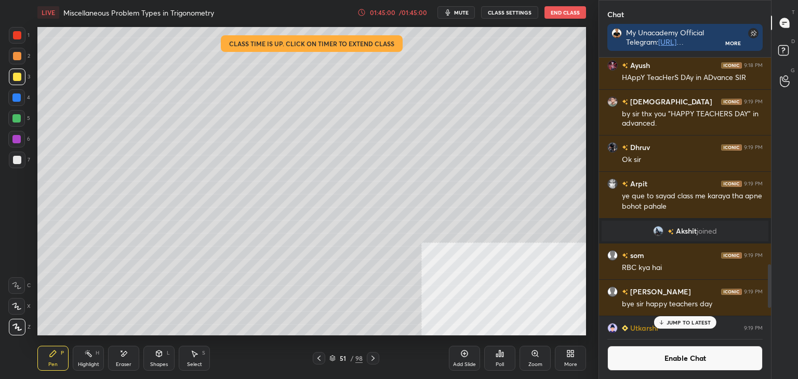
click at [55, 355] on icon at bounding box center [53, 353] width 8 height 8
click at [569, 11] on button "End Class" at bounding box center [565, 12] width 42 height 12
